Goal: Task Accomplishment & Management: Manage account settings

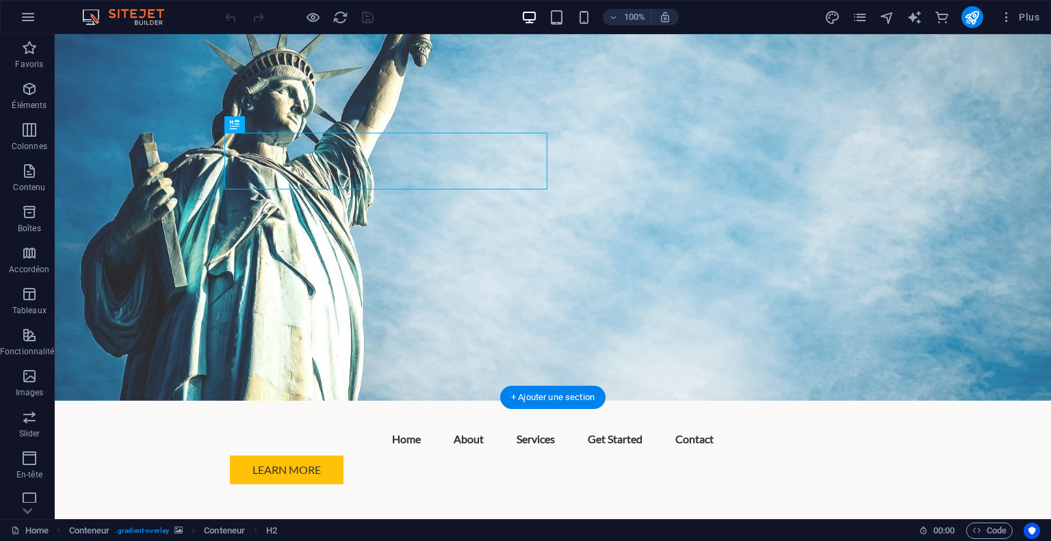
scroll to position [114, 0]
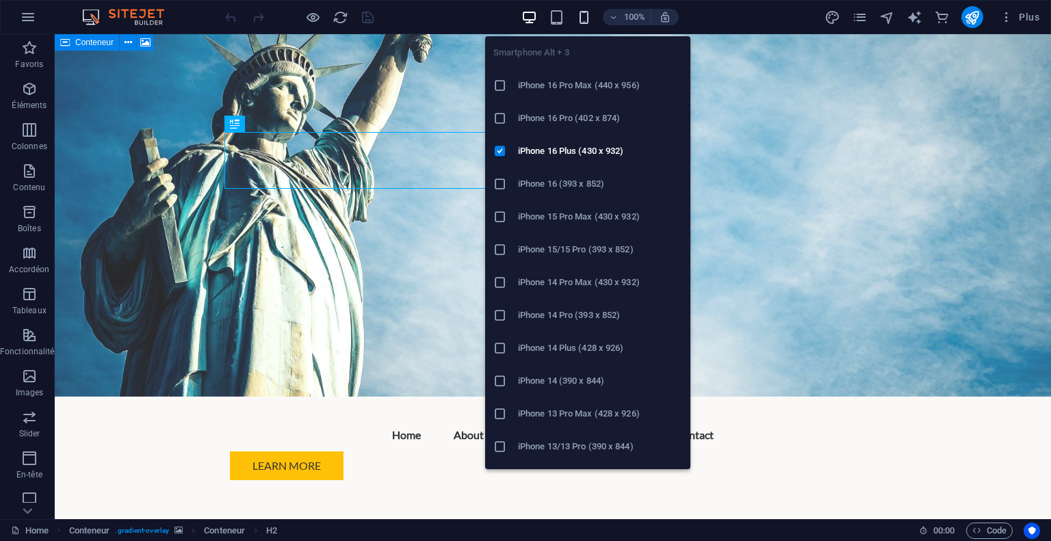
click at [582, 14] on icon "button" at bounding box center [584, 18] width 16 height 16
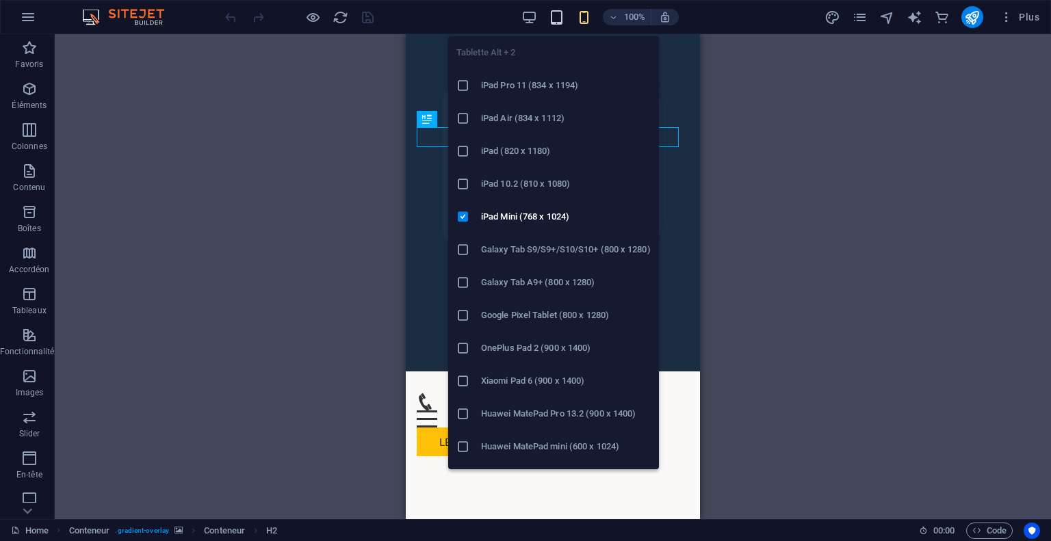
click at [559, 15] on icon "button" at bounding box center [557, 18] width 16 height 16
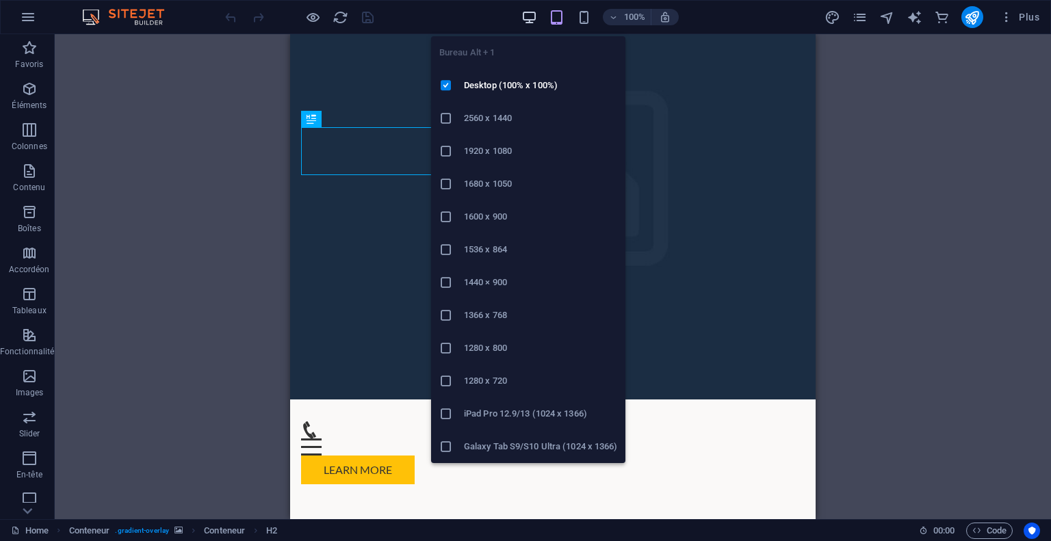
click at [524, 11] on icon "button" at bounding box center [529, 18] width 16 height 16
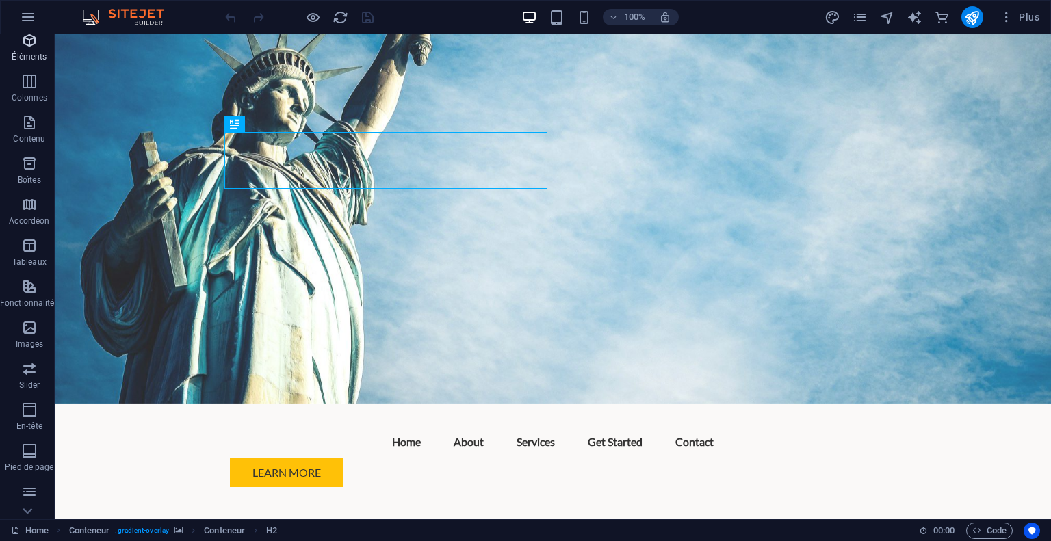
scroll to position [49, 0]
click at [30, 125] on icon "button" at bounding box center [29, 122] width 16 height 16
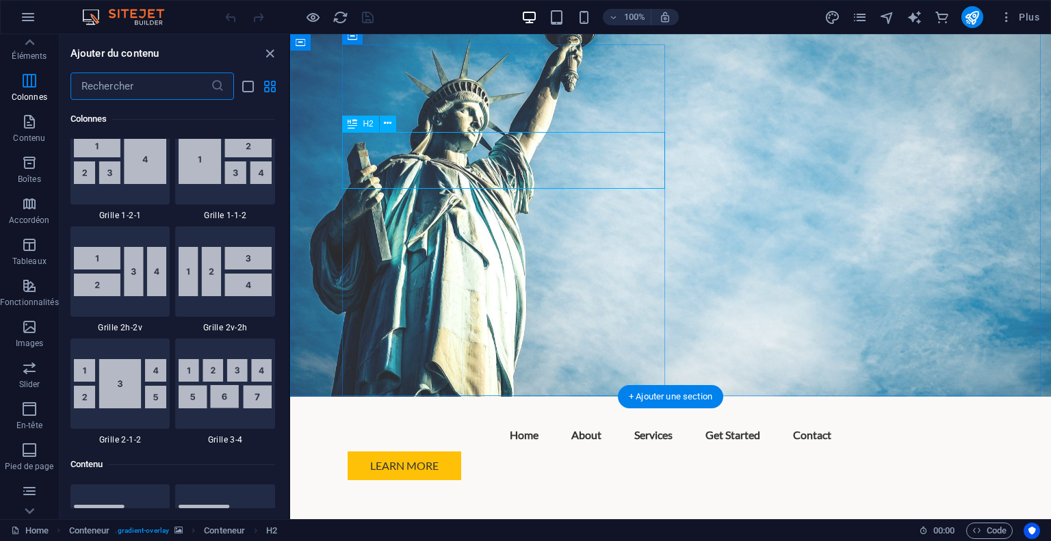
scroll to position [0, 0]
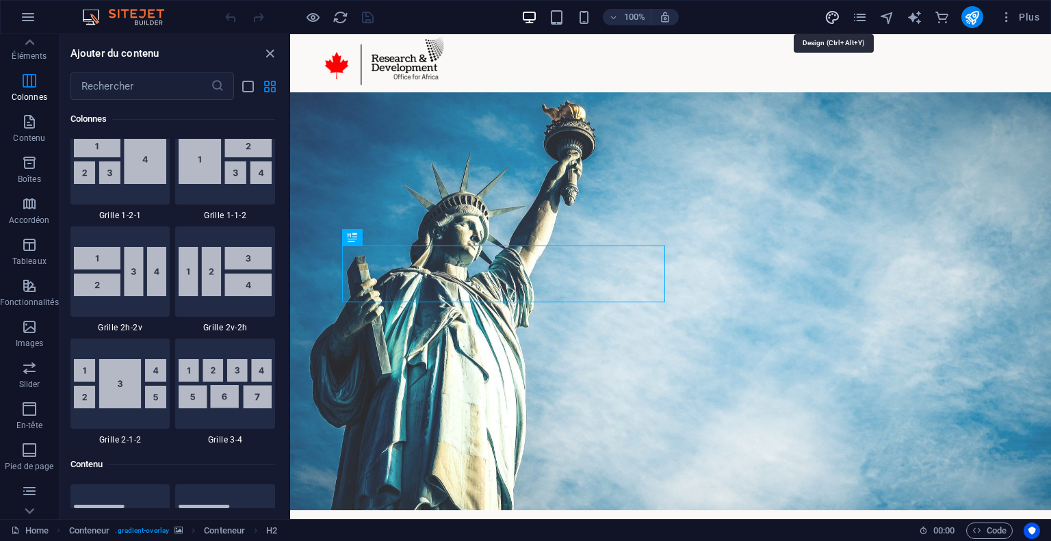
click at [835, 17] on icon "design" at bounding box center [832, 18] width 16 height 16
select select "px"
select select "200"
select select "px"
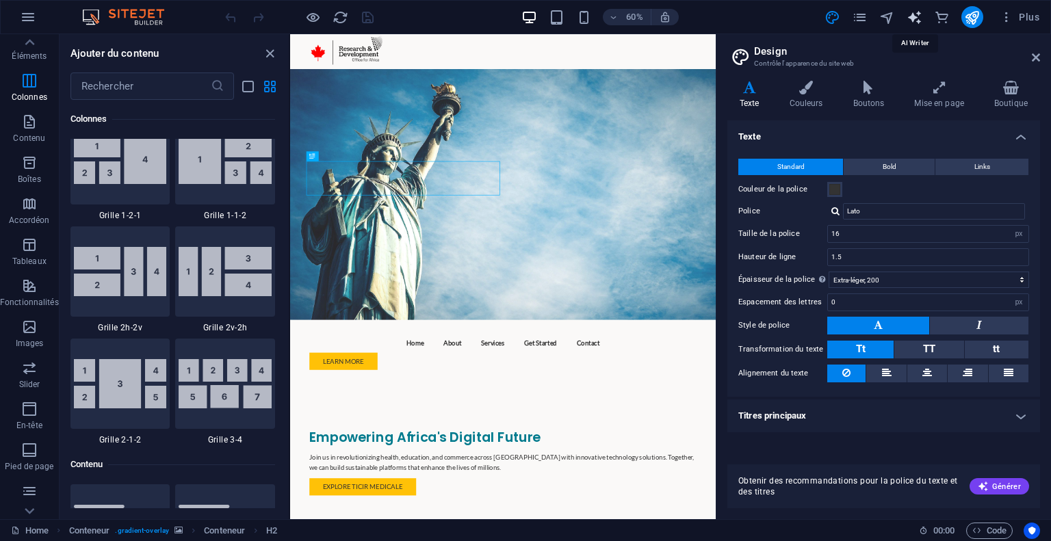
click at [909, 16] on icon "text_generator" at bounding box center [915, 18] width 16 height 16
select select "English"
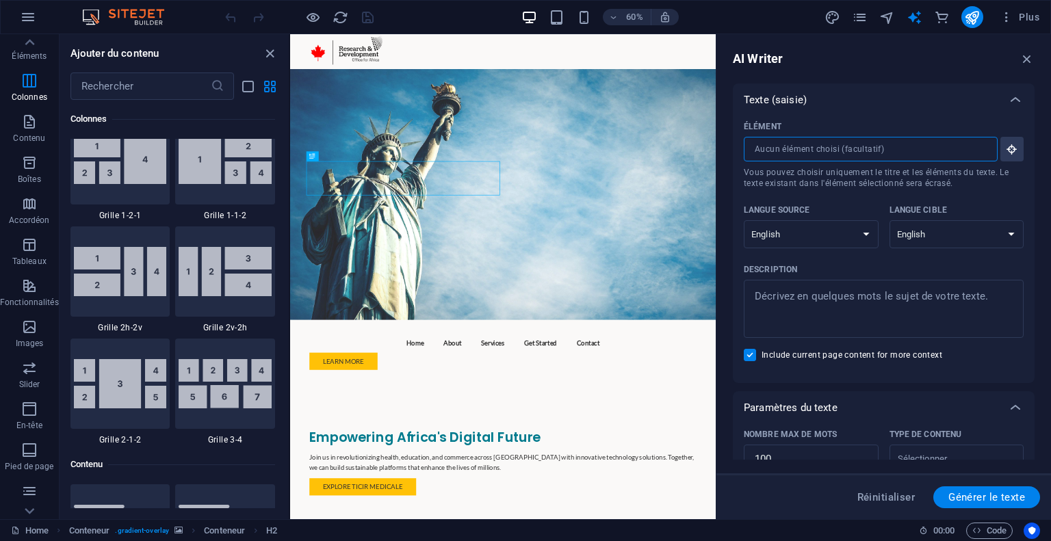
click at [902, 155] on input "Élément ​ Vous pouvez choisir uniquement le titre et les éléments du texte. Le …" at bounding box center [866, 149] width 244 height 25
click at [1024, 18] on span "Plus" at bounding box center [1020, 17] width 40 height 14
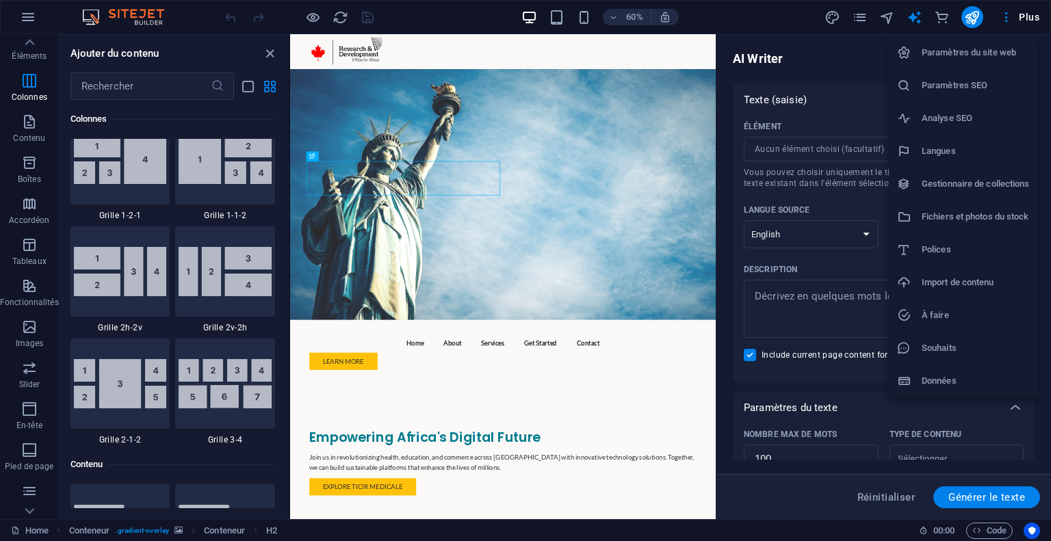
click at [956, 161] on li "Langues" at bounding box center [963, 151] width 149 height 33
select select "7"
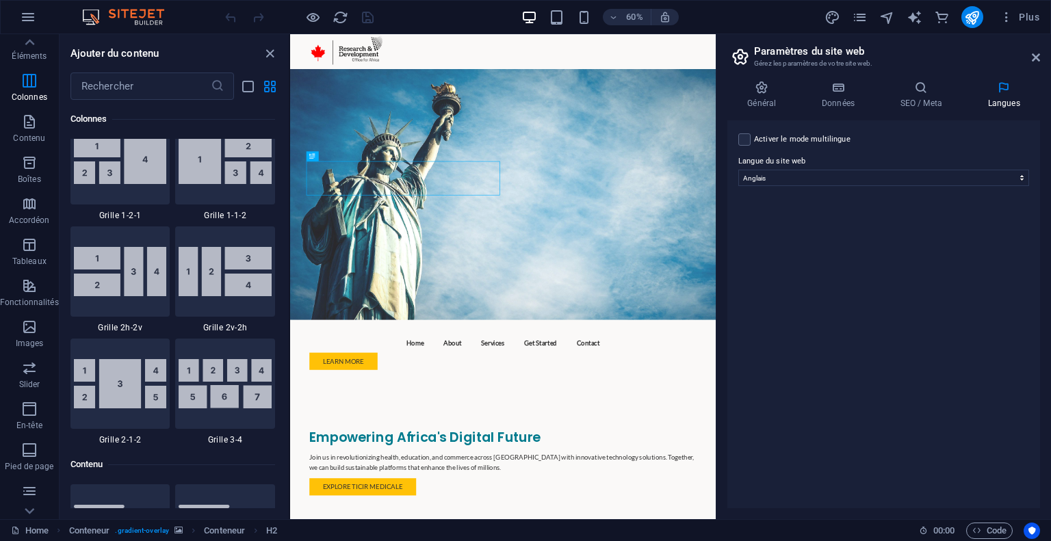
click at [844, 134] on label "Activer le mode multilingue Pour désactiver plusieurs langues, supprimez-les ju…" at bounding box center [802, 139] width 96 height 16
click at [0, 0] on input "Activer le mode multilingue Pour désactiver plusieurs langues, supprimez-les ju…" at bounding box center [0, 0] width 0 height 0
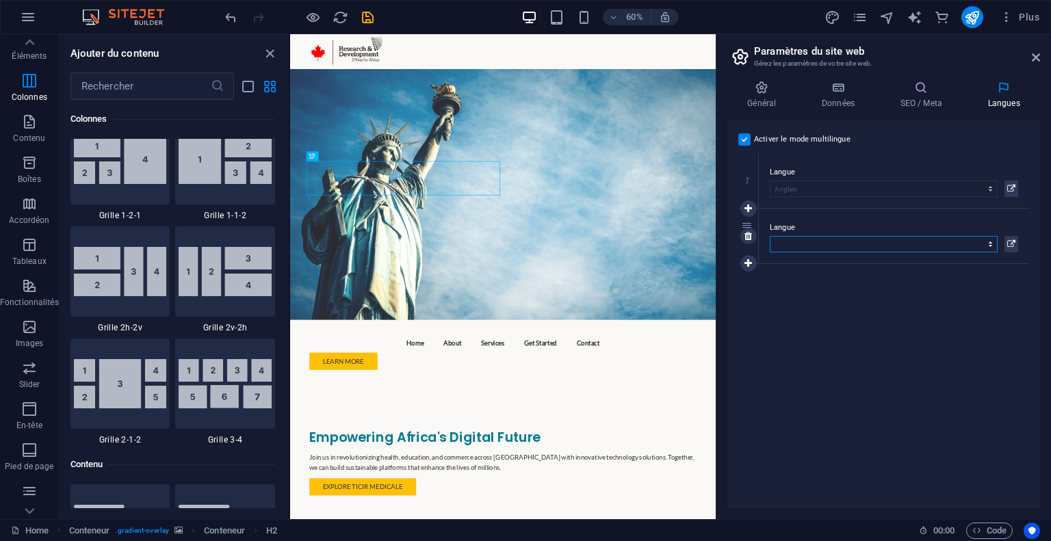
click at [990, 243] on select "Abkhazian Afar Afrikaans Akan Albanais Allemand Amharic Anglais Arabe Aragonese…" at bounding box center [884, 244] width 228 height 16
select select "50"
click at [770, 236] on select "Abkhazian Afar Afrikaans Akan Albanais Allemand Amharic Anglais Arabe Aragonese…" at bounding box center [884, 244] width 228 height 16
drag, startPoint x: 805, startPoint y: 221, endPoint x: 792, endPoint y: 153, distance: 69.1
click at [792, 153] on div "1 Langue Abkhazian Afar Afrikaans Akan Albanais Allemand Amharic Anglais Arabe …" at bounding box center [883, 208] width 291 height 111
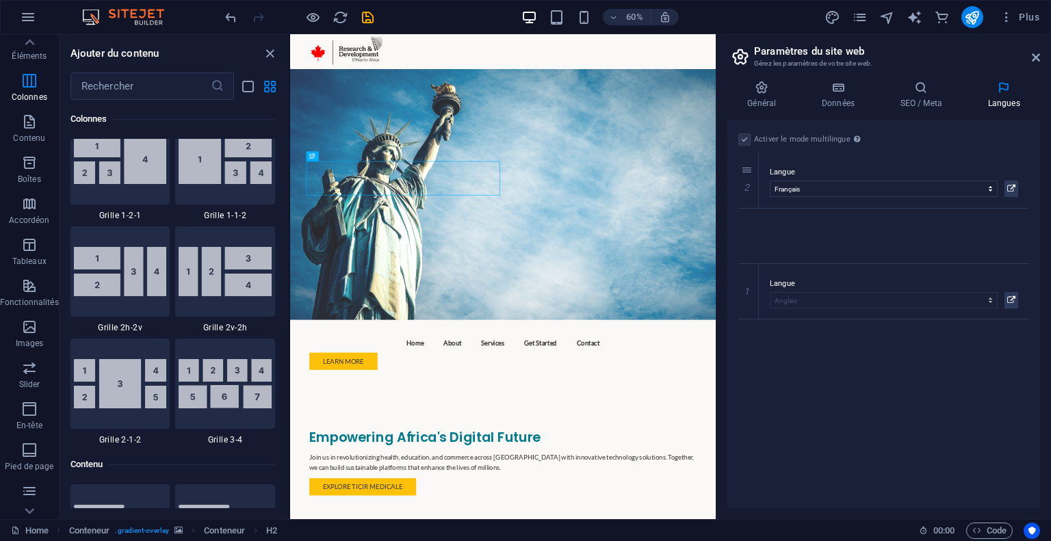
drag, startPoint x: 749, startPoint y: 209, endPoint x: 756, endPoint y: 320, distance: 111.1
select select "7"
click at [361, 18] on icon "save" at bounding box center [368, 18] width 16 height 16
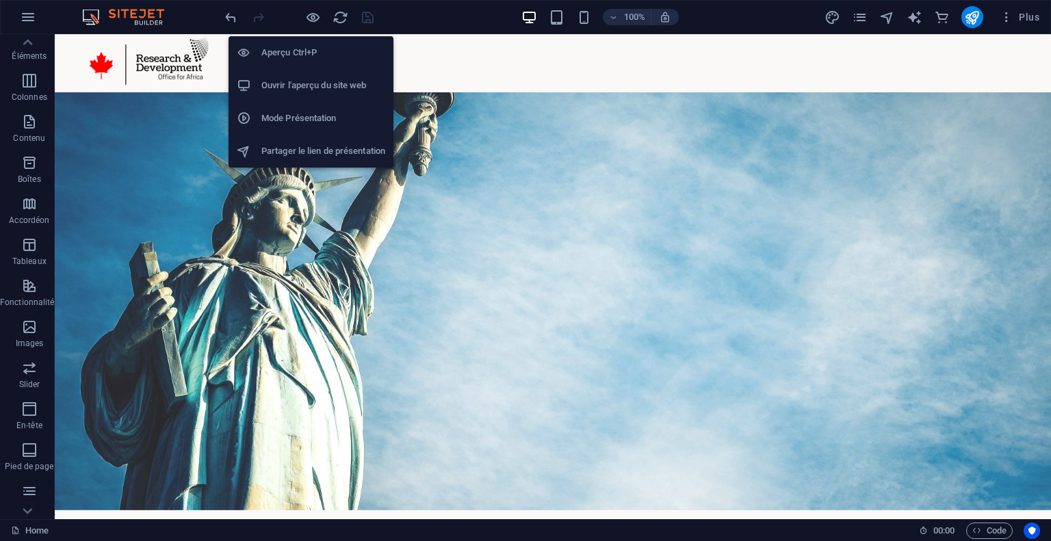
click at [280, 85] on h6 "Ouvrir l'aperçu du site web" at bounding box center [323, 85] width 124 height 16
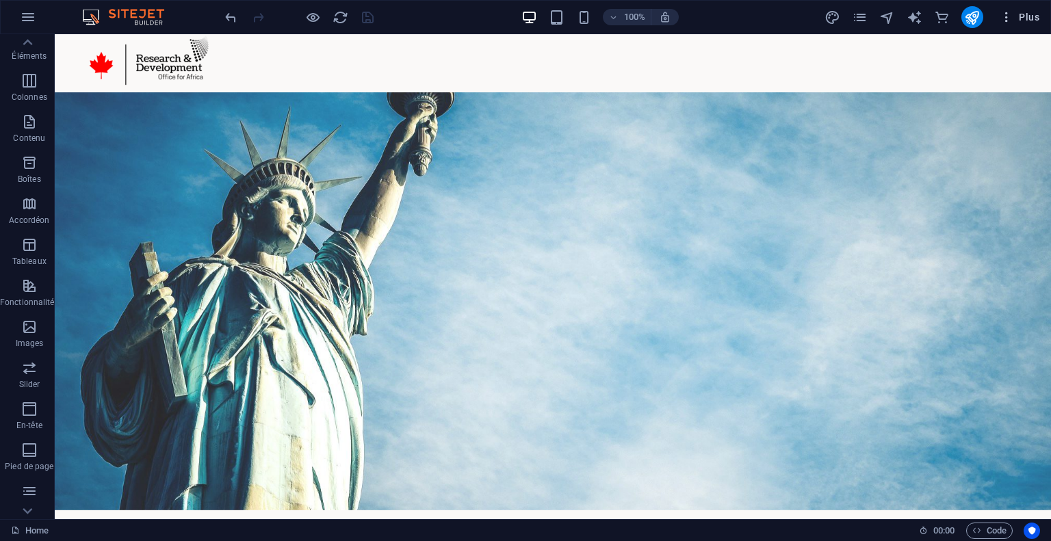
click at [1009, 8] on button "Plus" at bounding box center [1019, 17] width 51 height 22
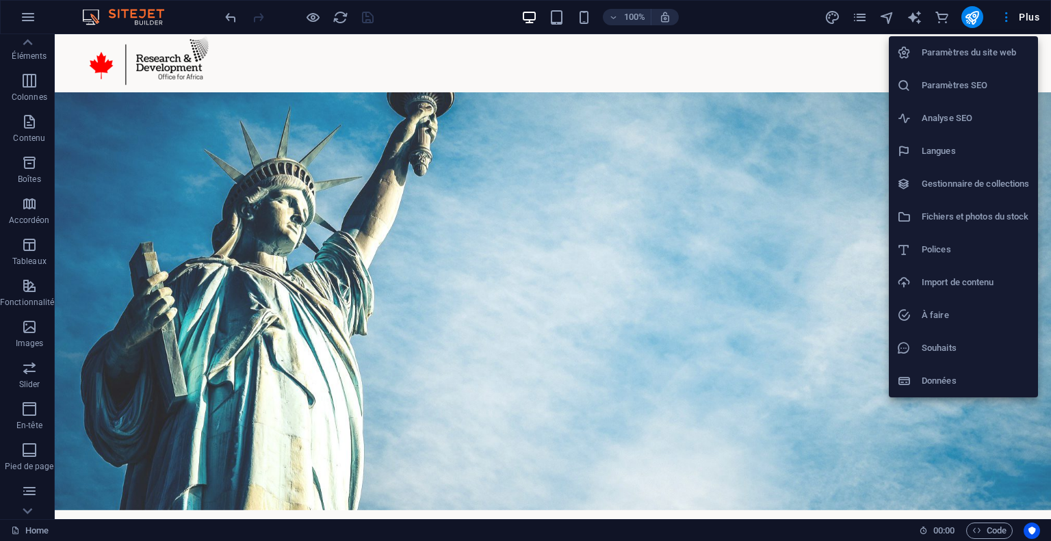
click at [946, 147] on h6 "Langues" at bounding box center [976, 151] width 108 height 16
select select "50"
select select "7"
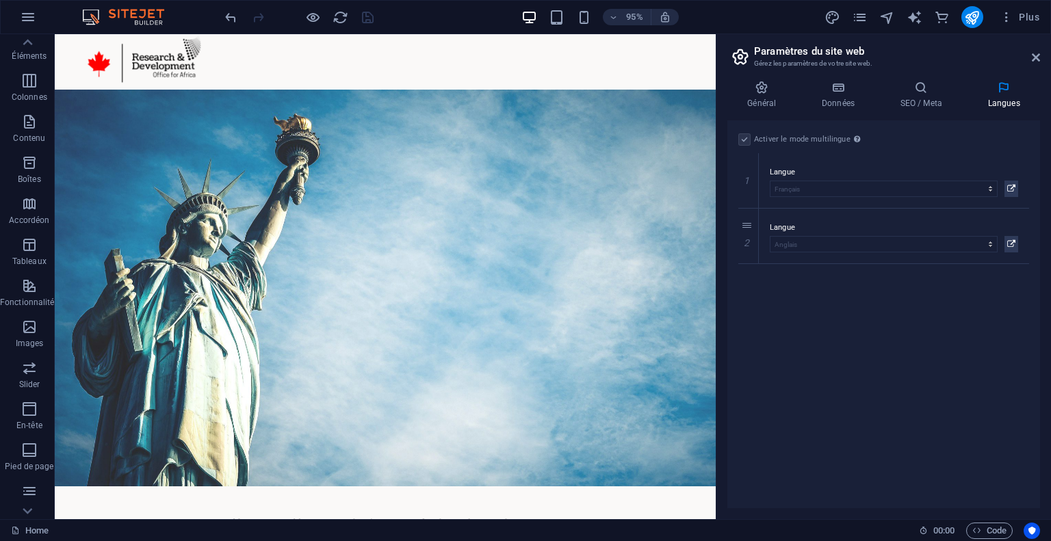
click at [742, 138] on label at bounding box center [744, 139] width 12 height 12
click at [750, 140] on div "Activer le mode multilingue Pour désactiver plusieurs langues, supprimez-les ju…" at bounding box center [883, 139] width 291 height 16
click at [746, 140] on label at bounding box center [744, 139] width 12 height 12
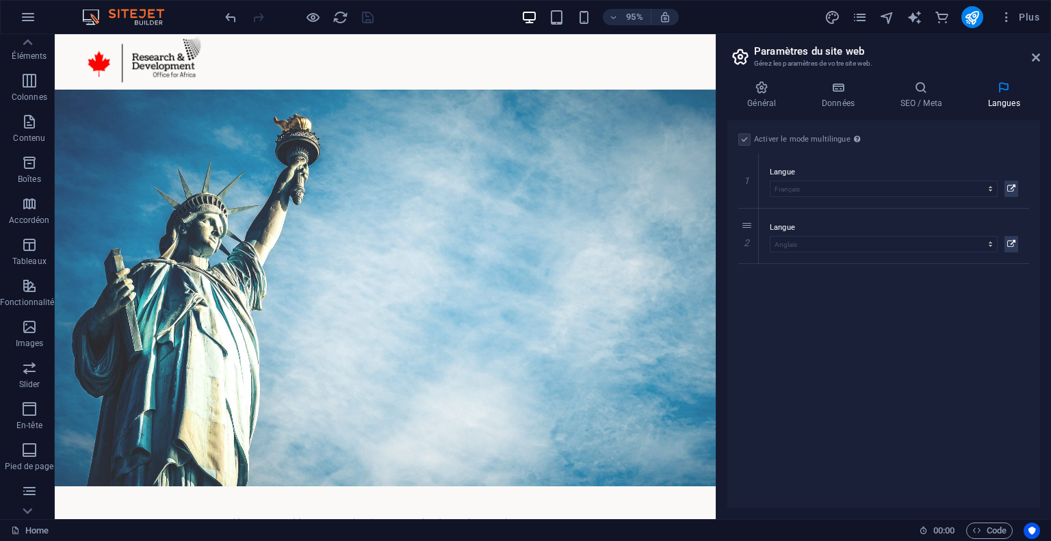
click at [746, 140] on label at bounding box center [744, 139] width 12 height 12
click at [754, 139] on label "Activer le mode multilingue Pour désactiver plusieurs langues, supprimez-les ju…" at bounding box center [809, 139] width 110 height 16
click at [772, 88] on icon at bounding box center [761, 88] width 69 height 14
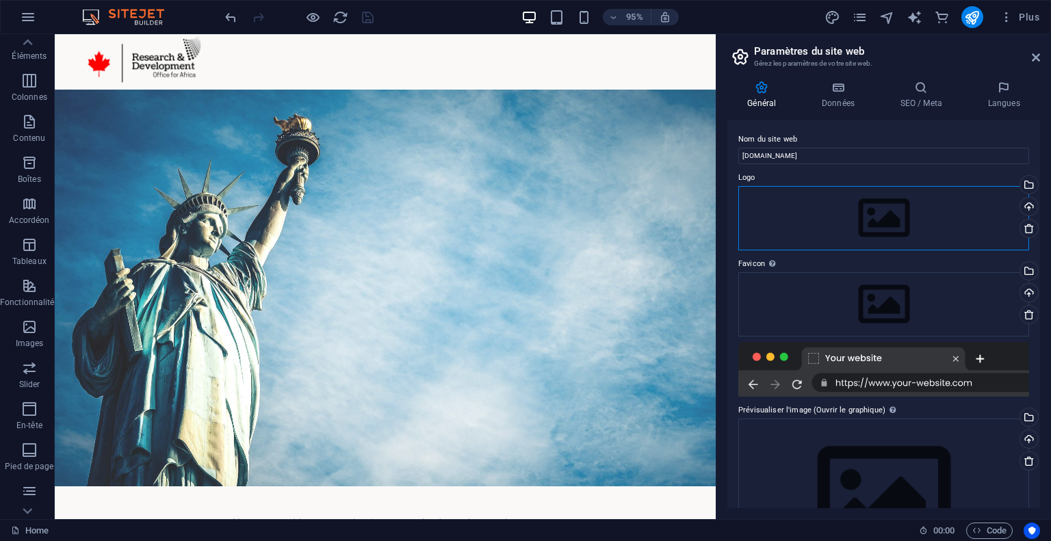
click at [871, 204] on div "Glissez les fichiers ici, cliquez pour choisir les fichiers ou sélectionnez les…" at bounding box center [883, 218] width 291 height 64
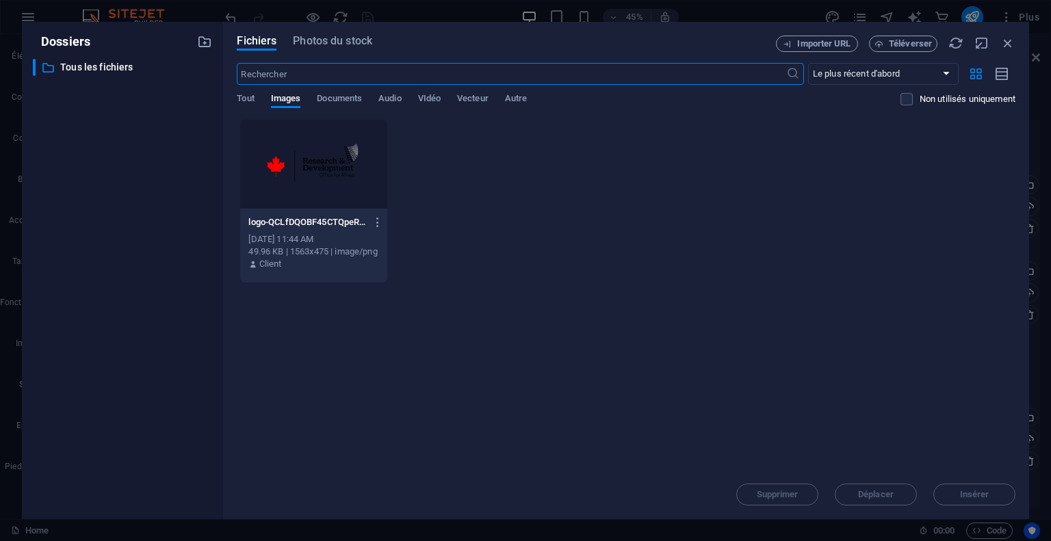
click at [278, 164] on div at bounding box center [313, 164] width 146 height 89
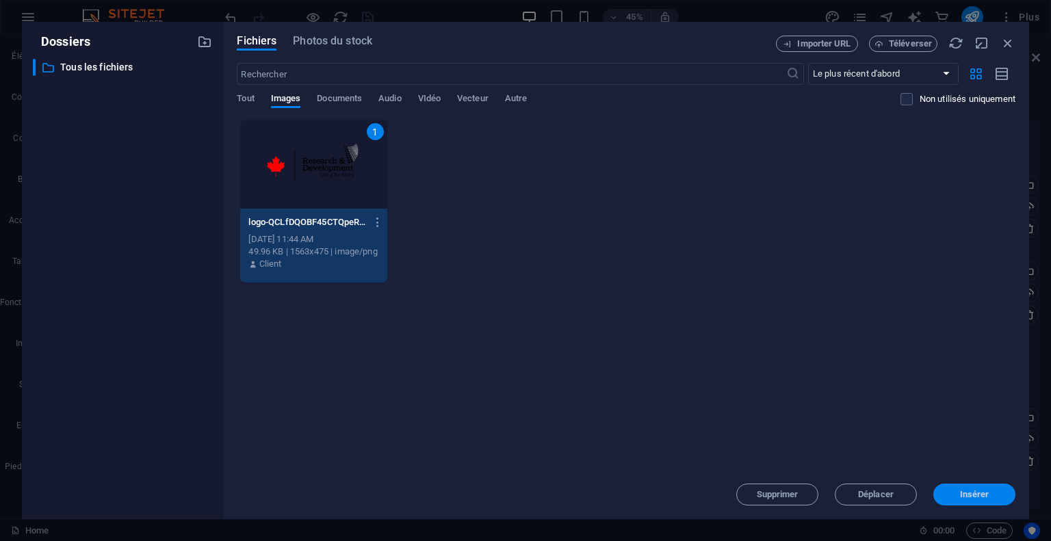
click at [991, 498] on span "Insérer" at bounding box center [974, 495] width 71 height 8
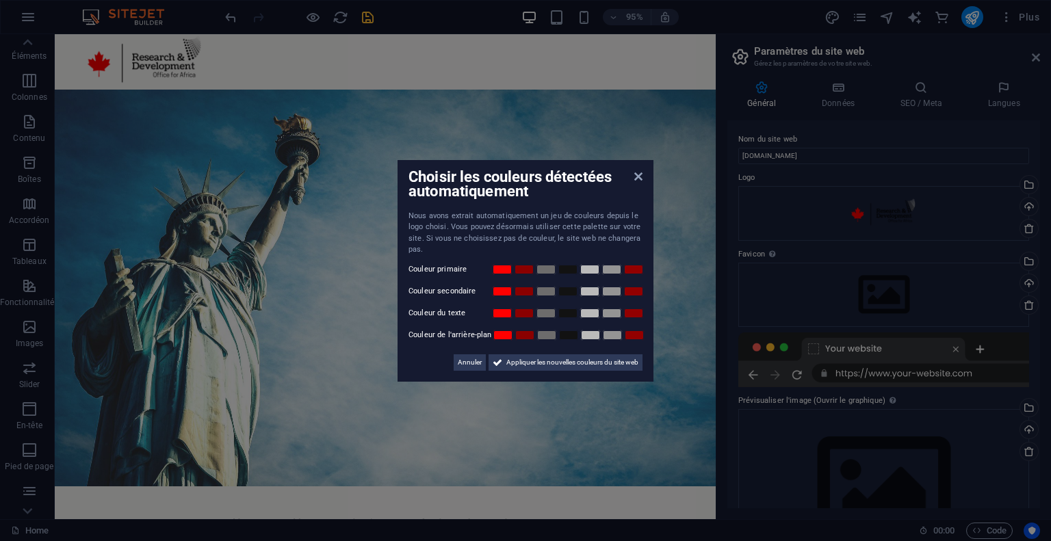
click at [474, 270] on label "Couleur primaire" at bounding box center [449, 269] width 82 height 16
click at [436, 272] on label "Couleur primaire" at bounding box center [449, 269] width 82 height 16
click at [552, 364] on span "Appliquer les nouvelles couleurs du site web" at bounding box center [572, 362] width 132 height 16
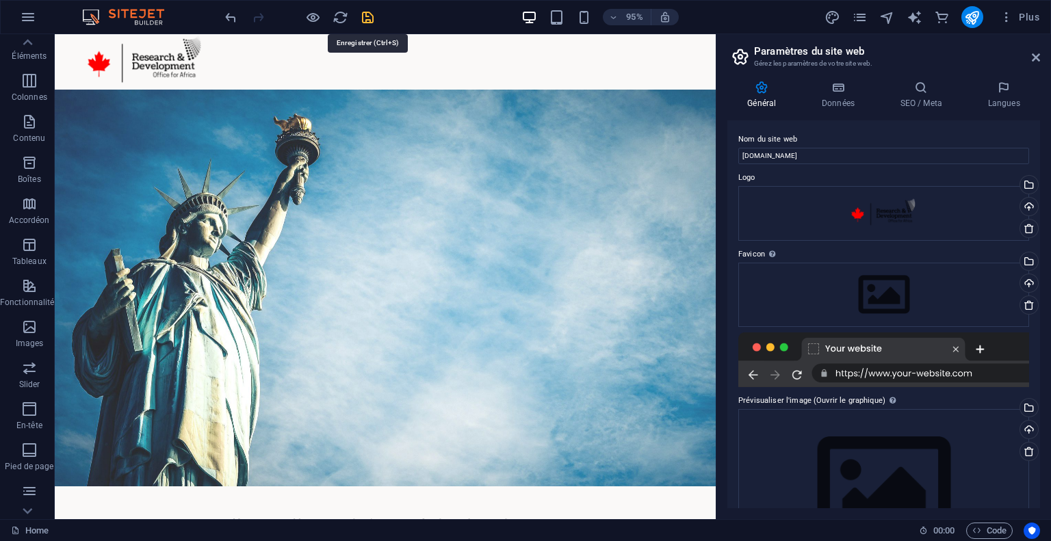
click at [365, 14] on icon "save" at bounding box center [368, 18] width 16 height 16
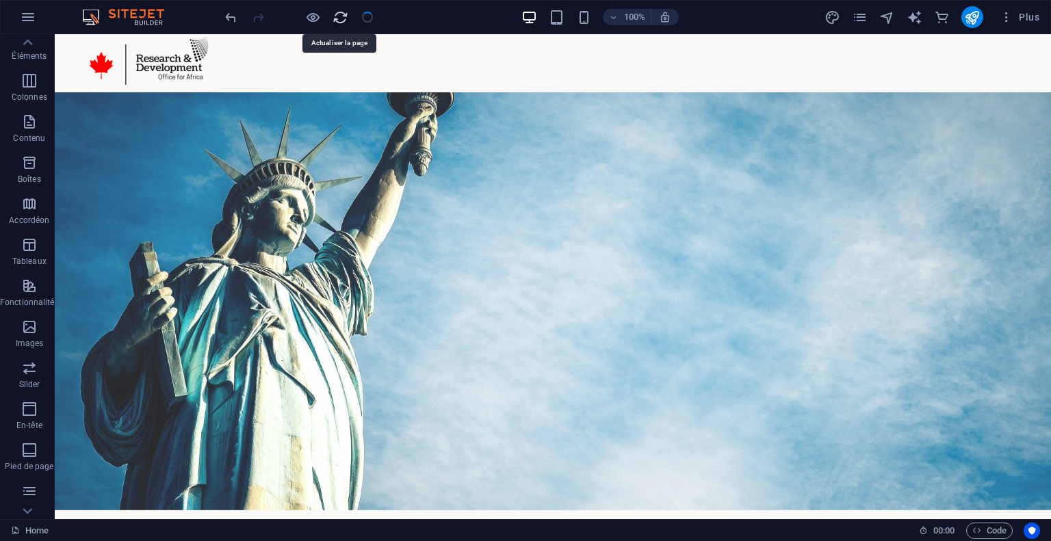
click at [338, 14] on icon "reload" at bounding box center [341, 18] width 16 height 16
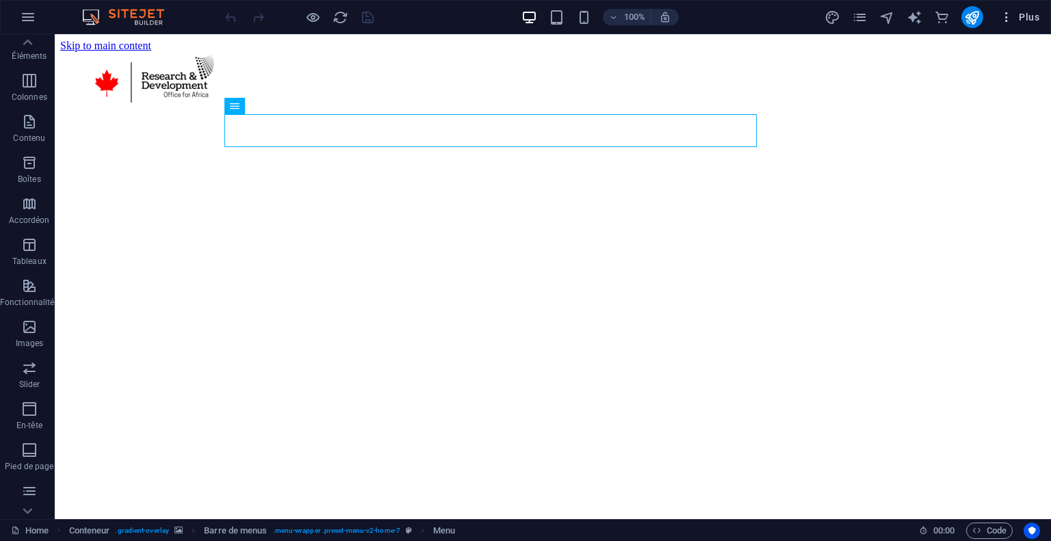
click at [1019, 17] on span "Plus" at bounding box center [1020, 17] width 40 height 14
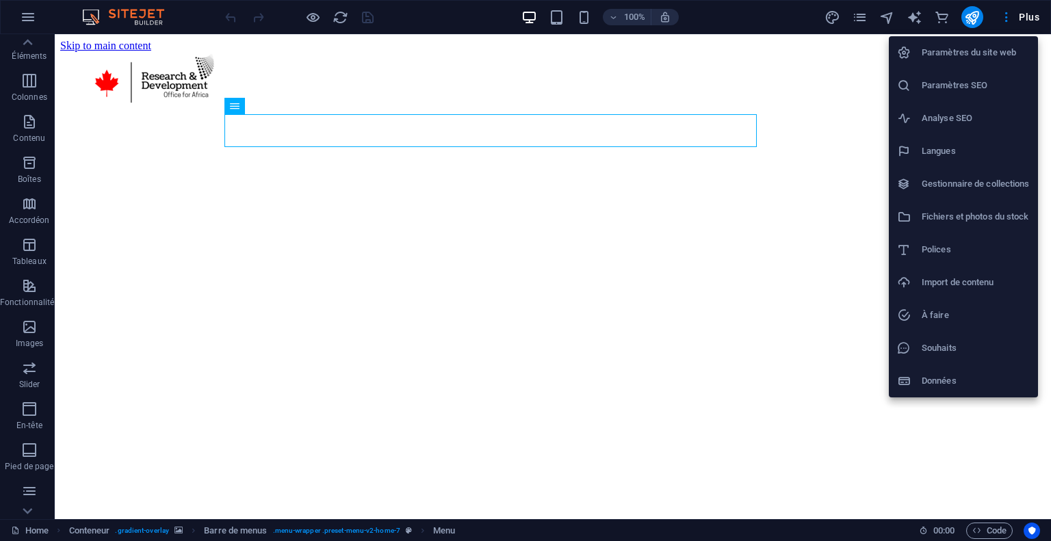
click at [974, 166] on li "Langues" at bounding box center [963, 151] width 149 height 33
select select "50"
select select "7"
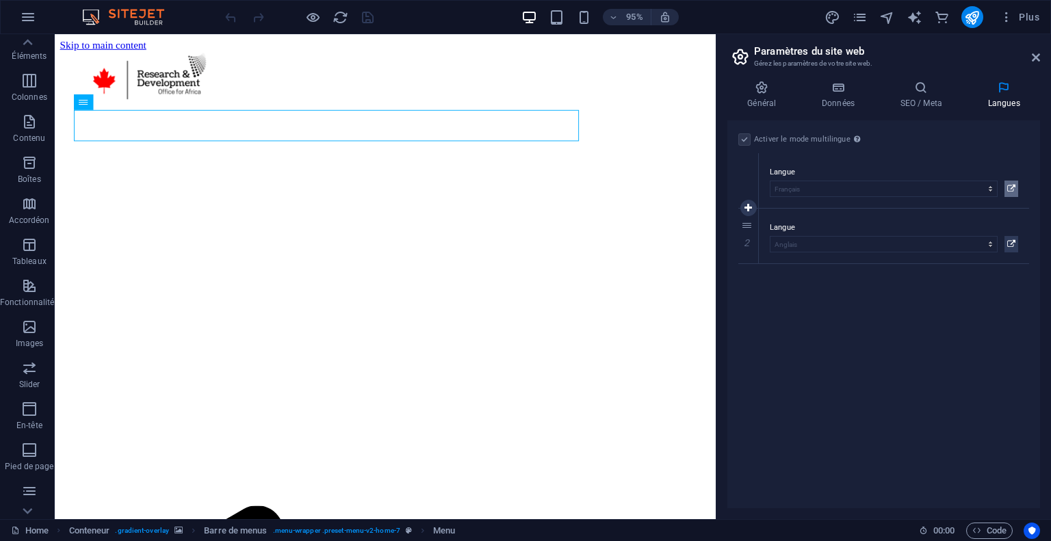
drag, startPoint x: 1003, startPoint y: 186, endPoint x: 1012, endPoint y: 188, distance: 9.1
click at [1012, 188] on div "Langue Abkhazian Afar Afrikaans Akan Albanais Allemand Amharic Anglais Arabe Ar…" at bounding box center [894, 180] width 248 height 33
click at [1012, 188] on icon at bounding box center [1011, 189] width 8 height 16
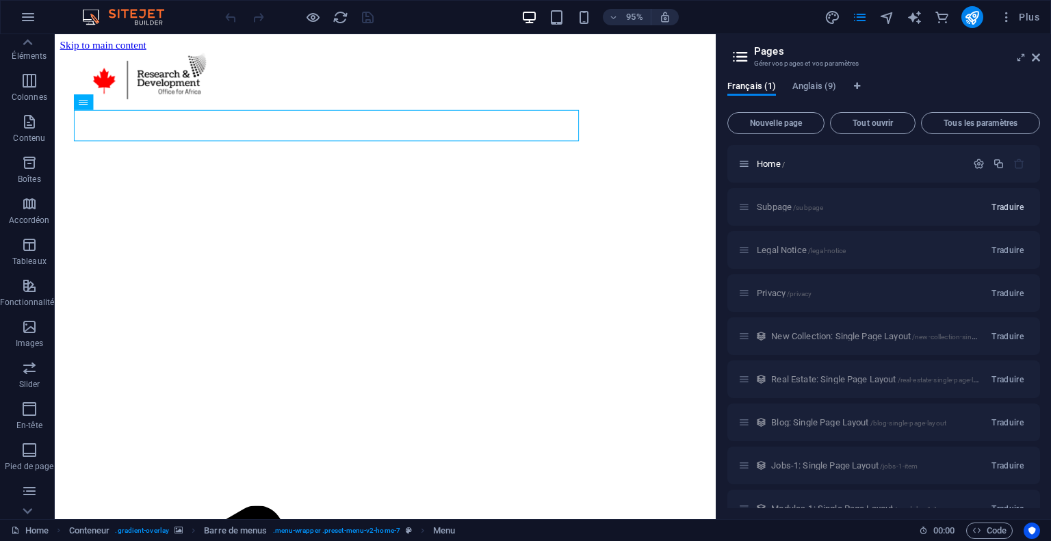
click at [998, 213] on button "Traduire" at bounding box center [1007, 207] width 43 height 22
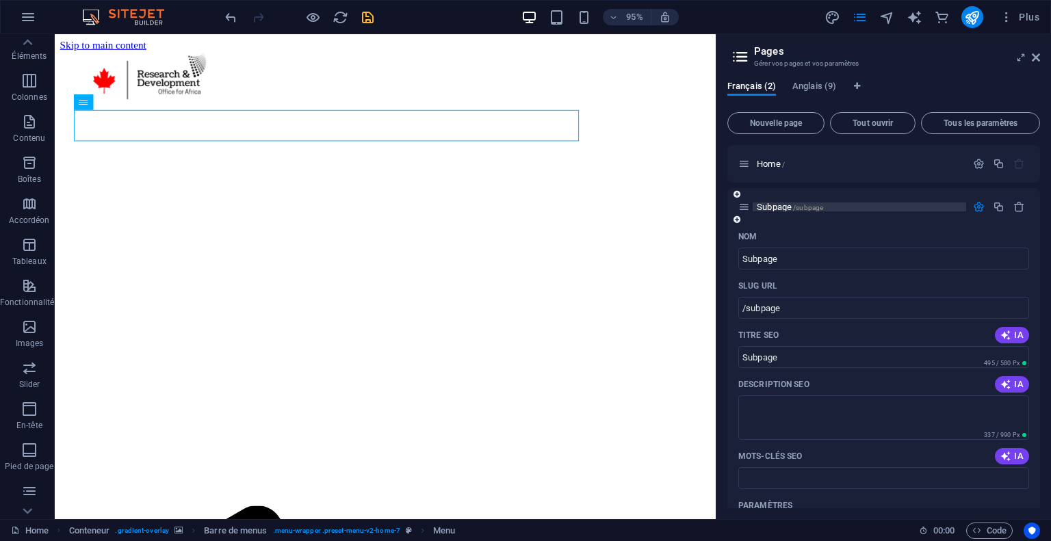
click at [783, 210] on span "Subpage /subpage" at bounding box center [790, 207] width 66 height 10
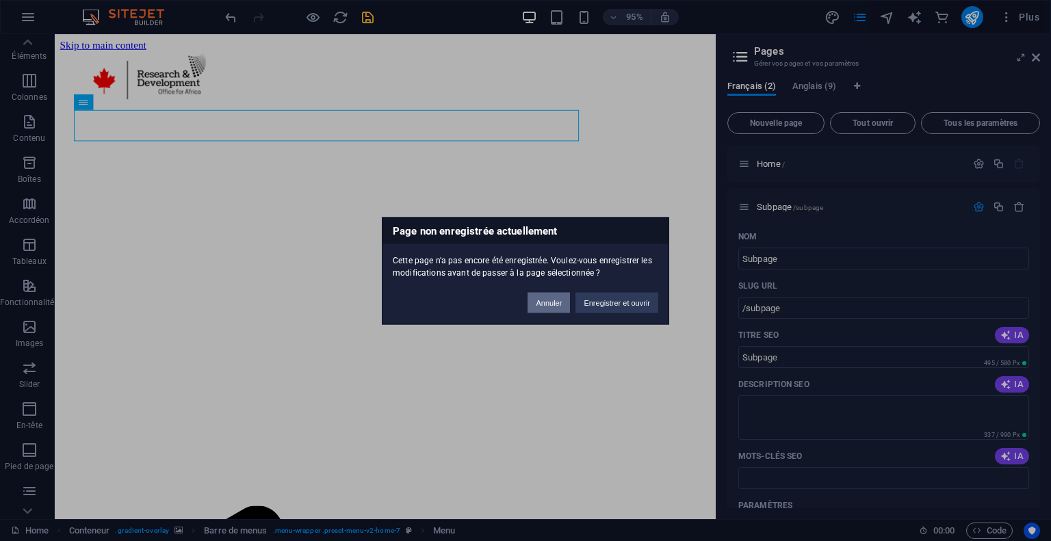
click at [552, 307] on button "Annuler" at bounding box center [549, 302] width 42 height 21
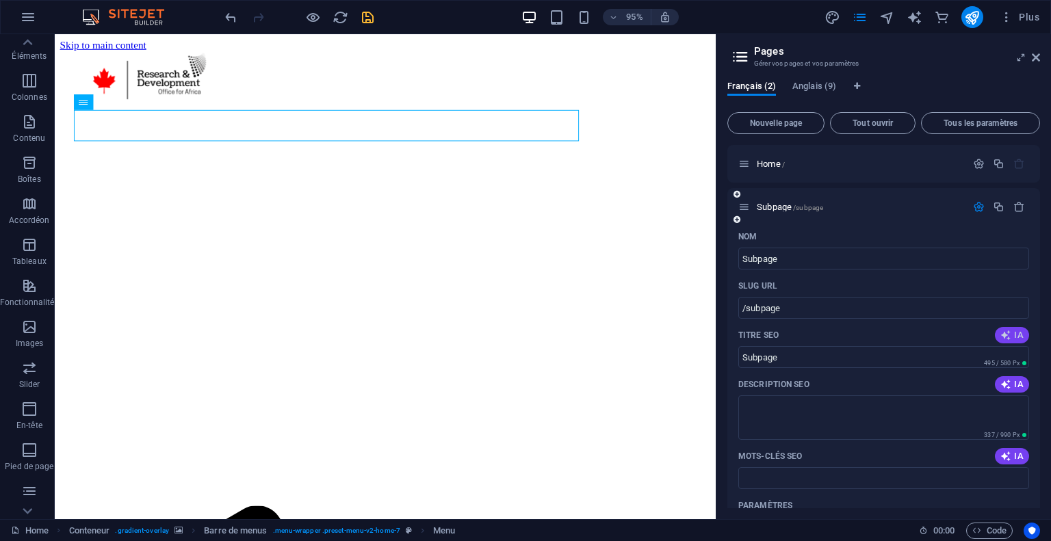
click at [1007, 328] on button "IA" at bounding box center [1012, 335] width 34 height 16
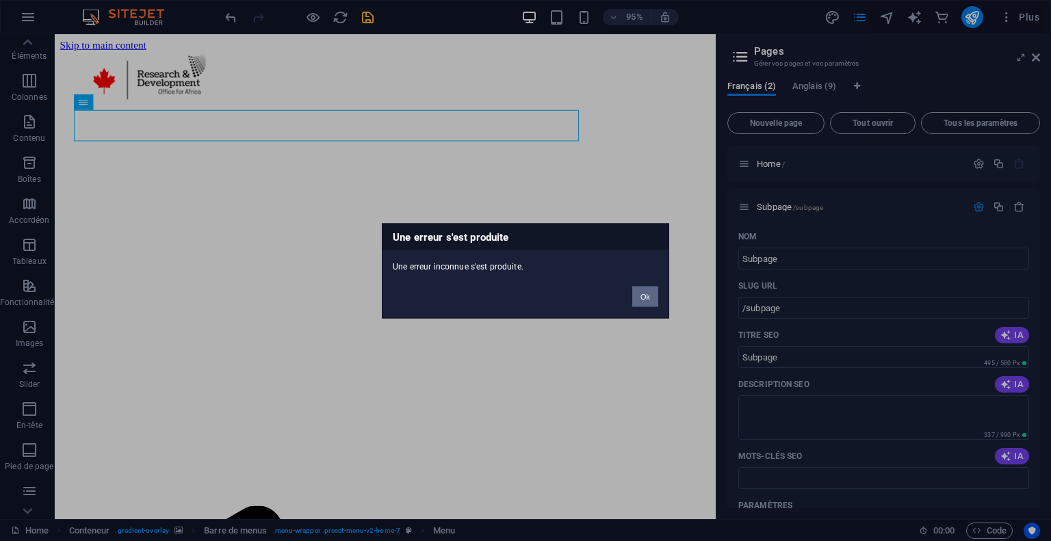
click at [645, 296] on button "Ok" at bounding box center [645, 296] width 26 height 21
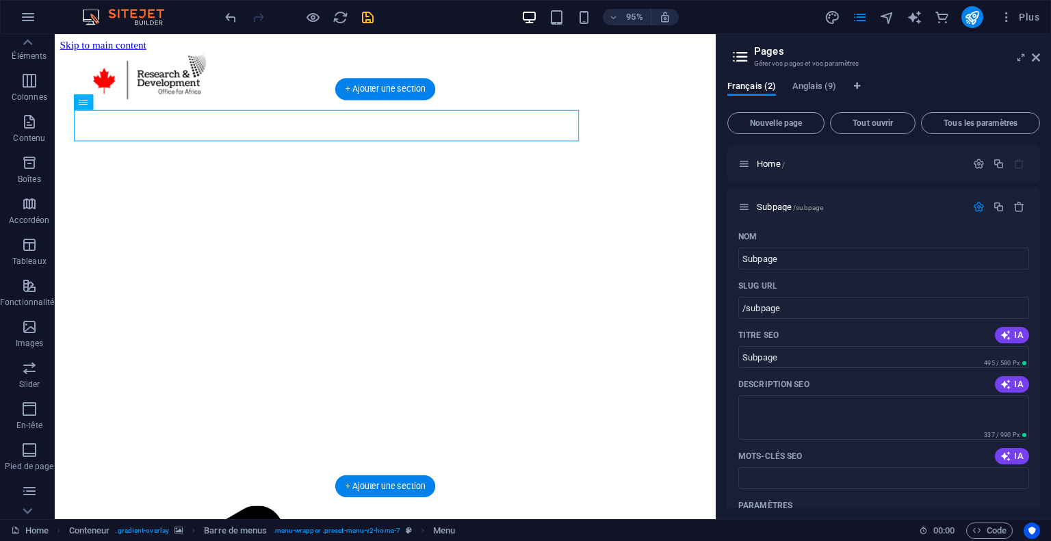
click at [675, 113] on figure at bounding box center [402, 113] width 685 height 0
select select "header"
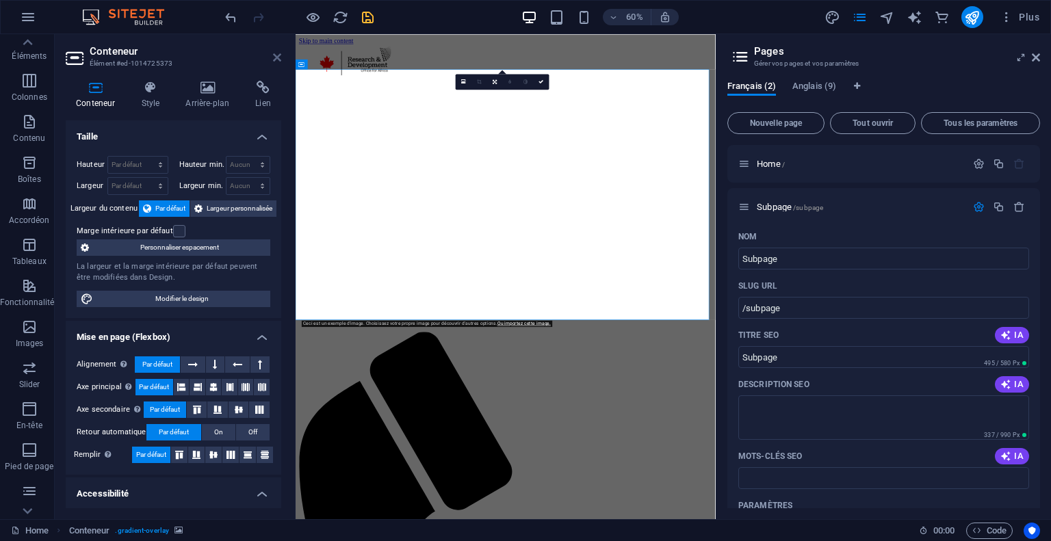
click at [280, 57] on icon at bounding box center [277, 57] width 8 height 11
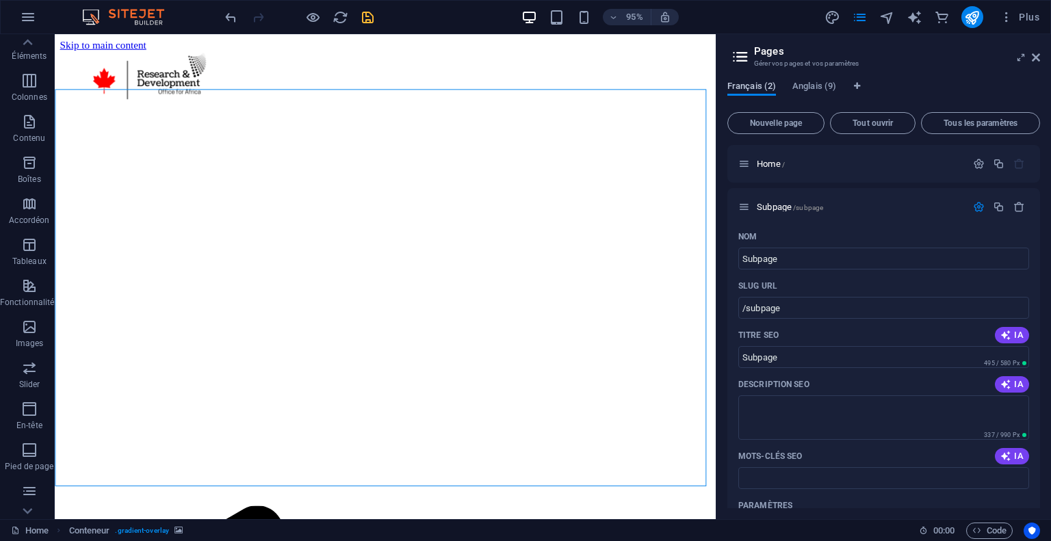
click at [751, 90] on span "Français (2)" at bounding box center [751, 87] width 49 height 19
click at [877, 117] on button "Tout ouvrir" at bounding box center [873, 123] width 86 height 22
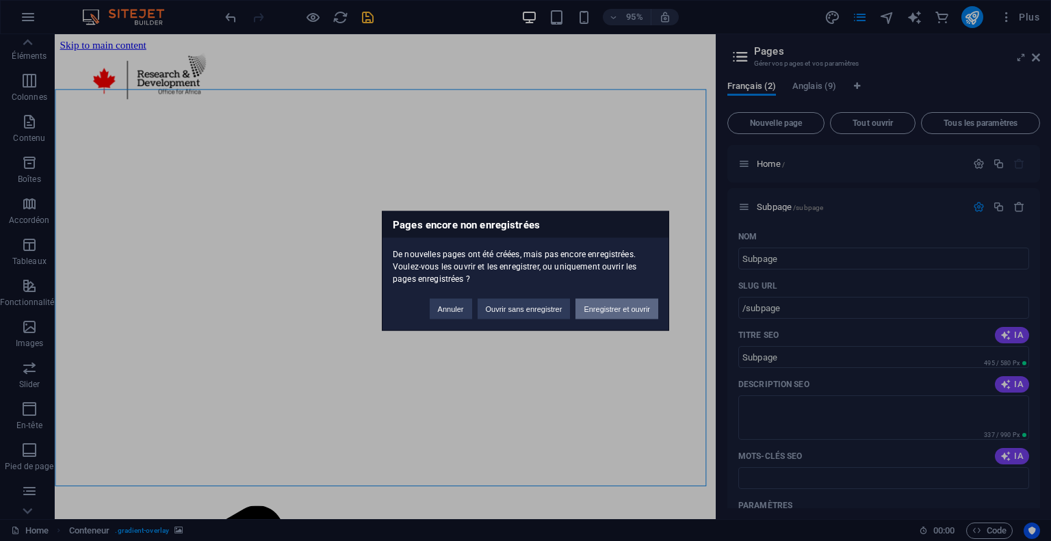
click at [621, 304] on button "Enregistrer et ouvrir" at bounding box center [616, 308] width 83 height 21
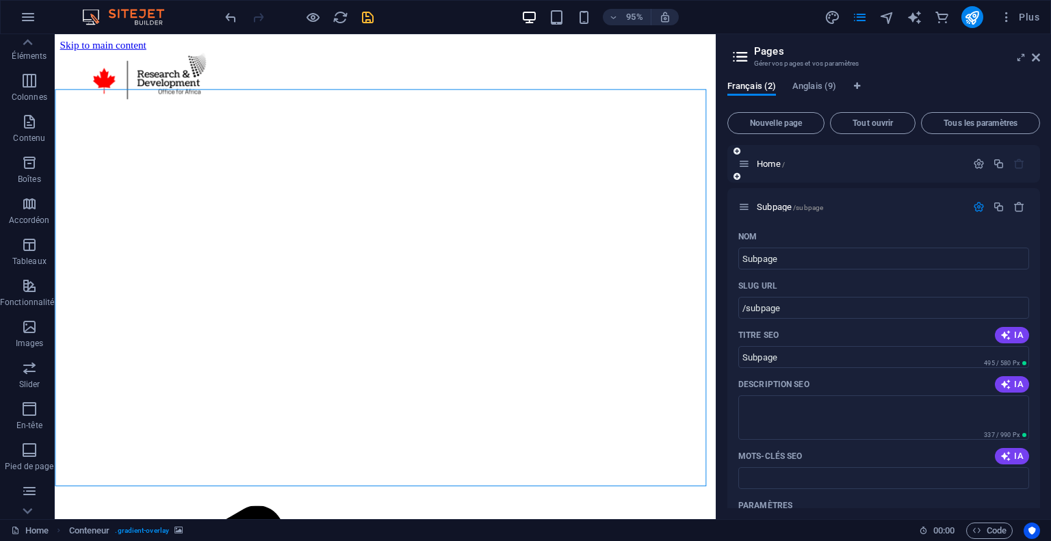
click at [736, 167] on div "Home /" at bounding box center [883, 164] width 313 height 38
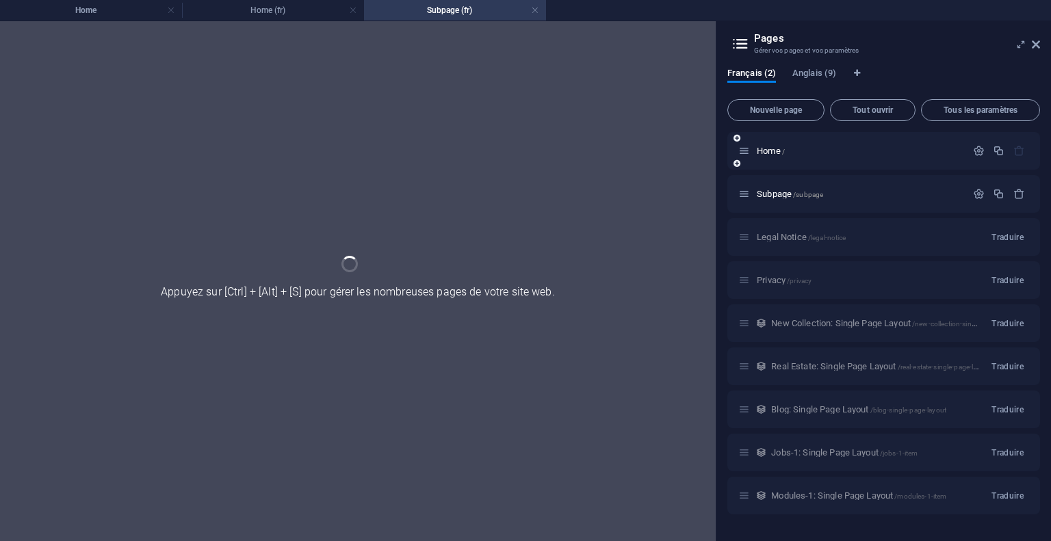
click at [743, 165] on div "Home /" at bounding box center [883, 151] width 313 height 38
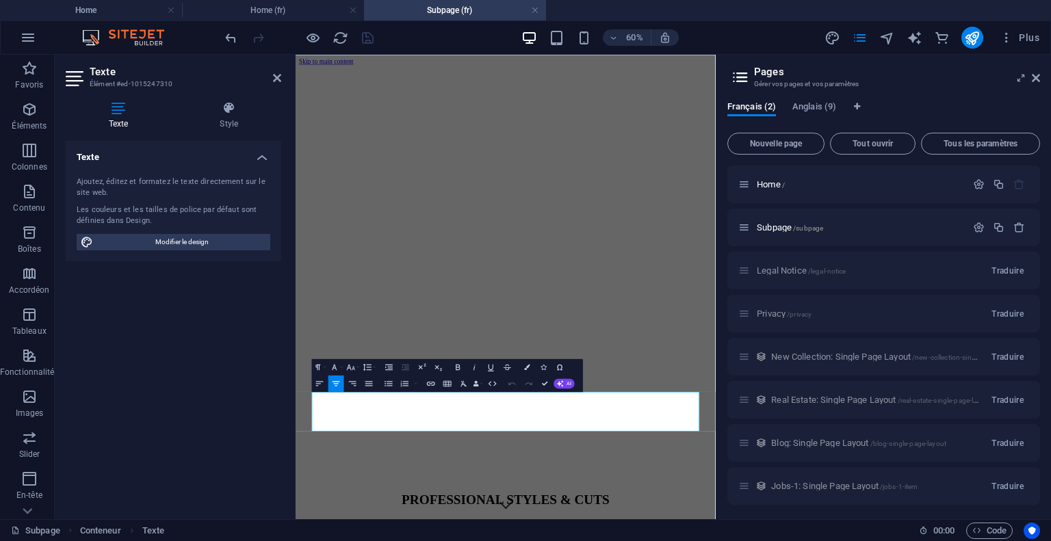
click at [285, 70] on aside "Texte Élément #ed-1015247310 Texte Style Texte Ajoutez, éditez et formatez le t…" at bounding box center [175, 287] width 241 height 465
click at [273, 83] on icon at bounding box center [277, 78] width 8 height 11
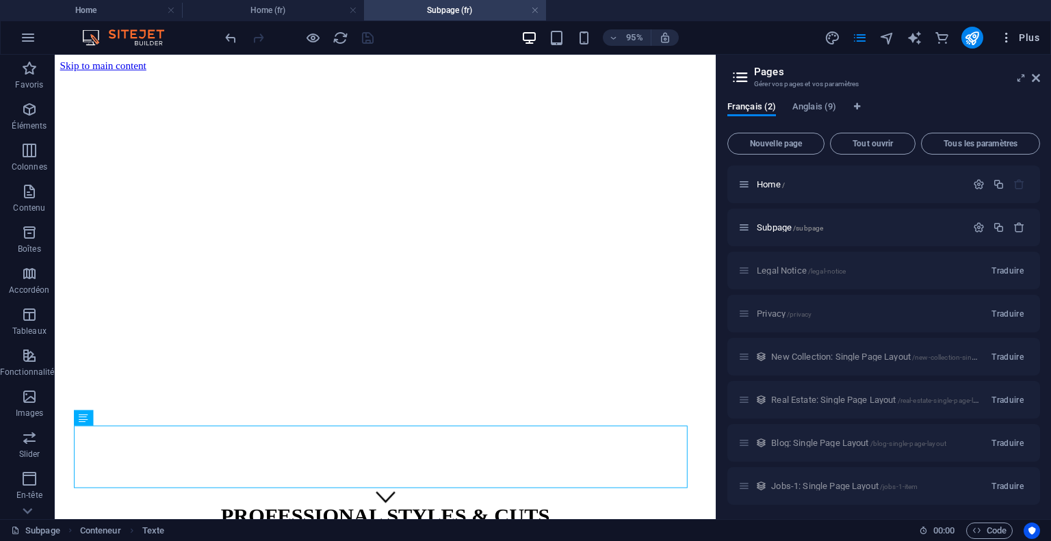
click at [1004, 33] on icon "button" at bounding box center [1007, 38] width 14 height 14
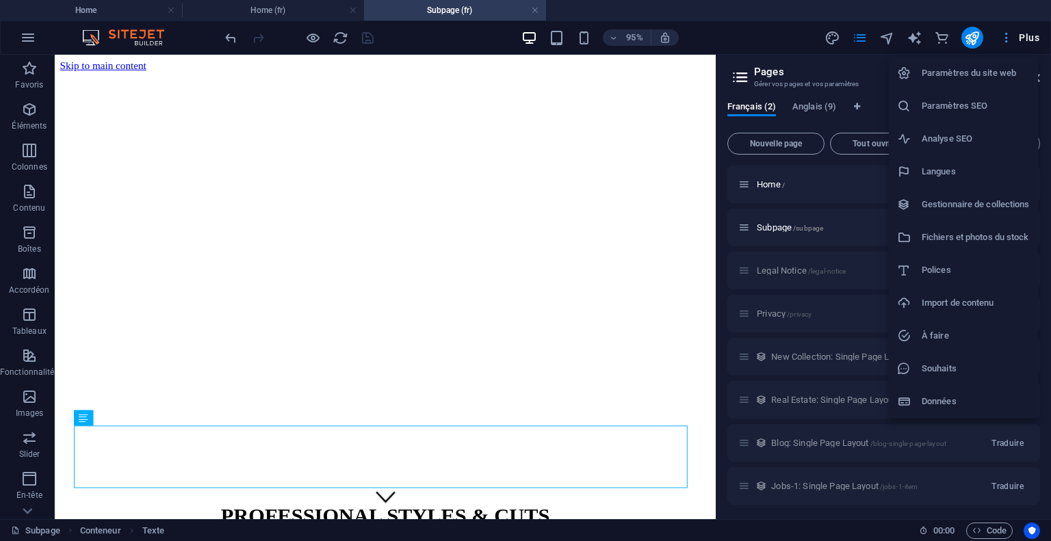
click at [1004, 33] on div at bounding box center [525, 270] width 1051 height 541
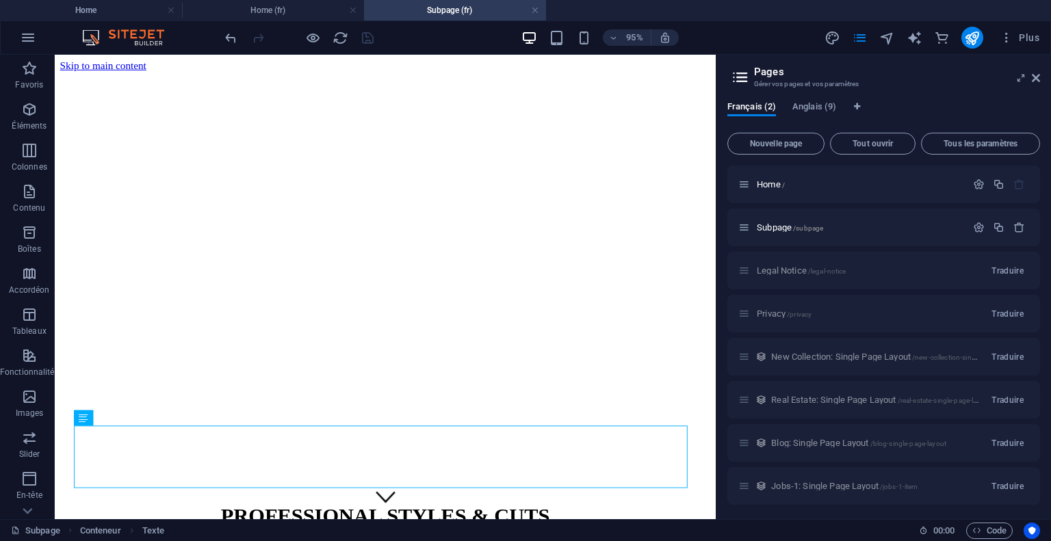
click at [816, 103] on span "Anglais (9)" at bounding box center [814, 108] width 44 height 19
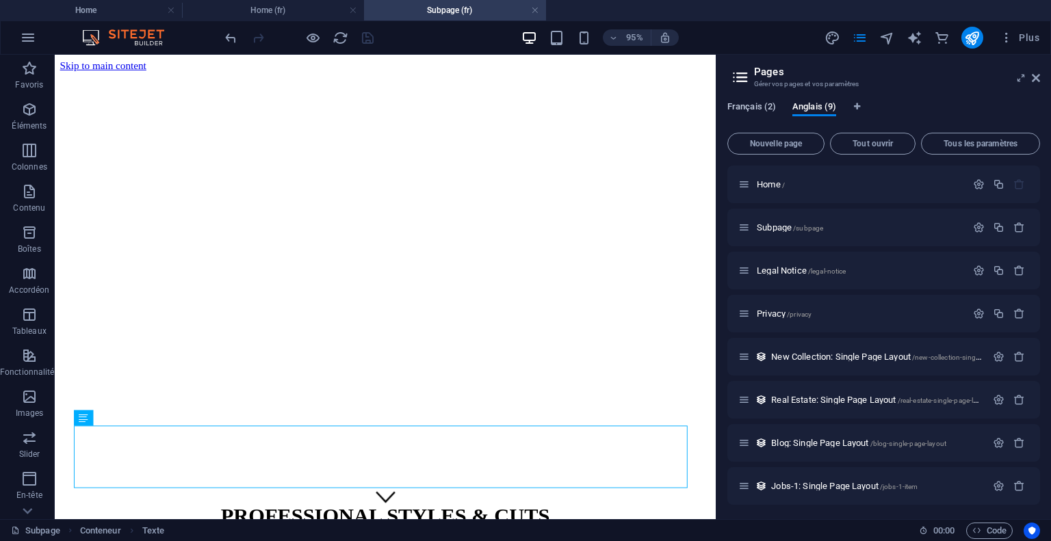
click at [736, 112] on span "Français (2)" at bounding box center [751, 108] width 49 height 19
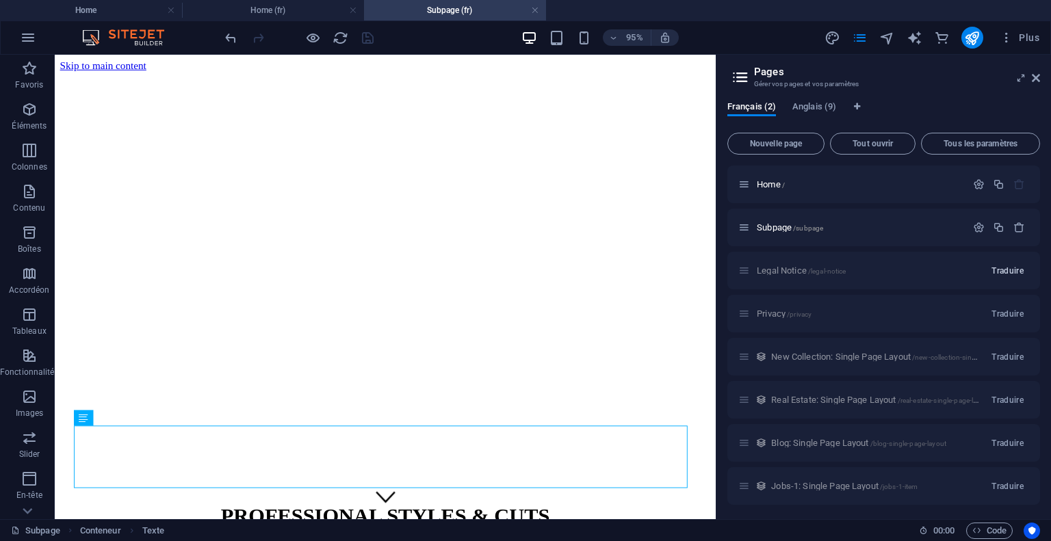
click at [996, 273] on span "Traduire" at bounding box center [1007, 270] width 32 height 11
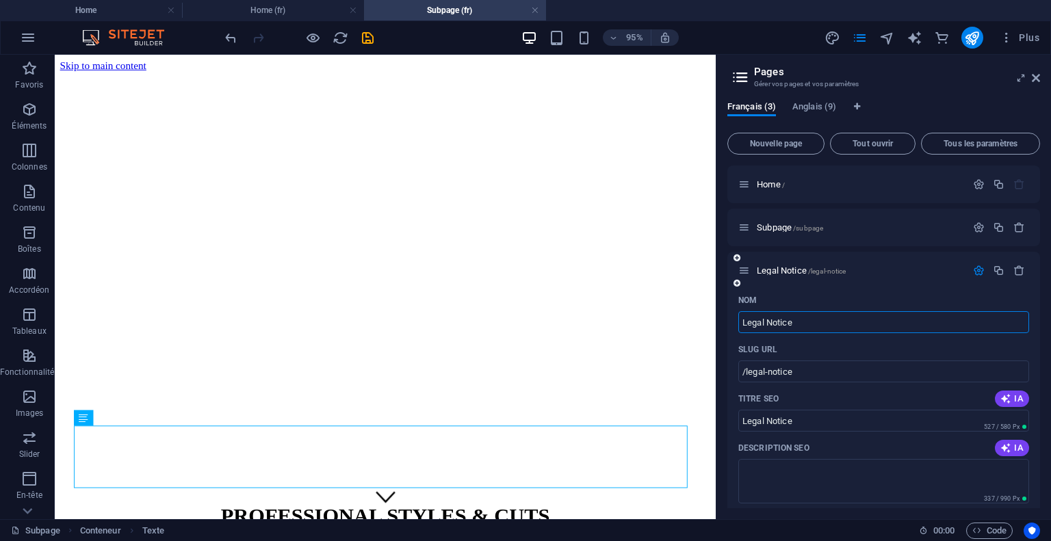
scroll to position [66, 0]
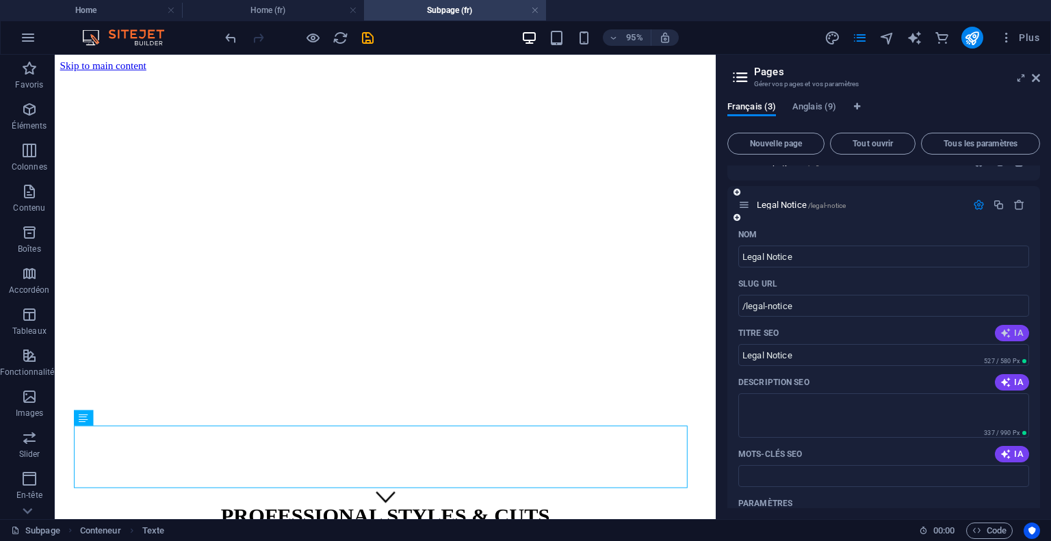
click at [1008, 330] on icon "button" at bounding box center [1005, 333] width 11 height 11
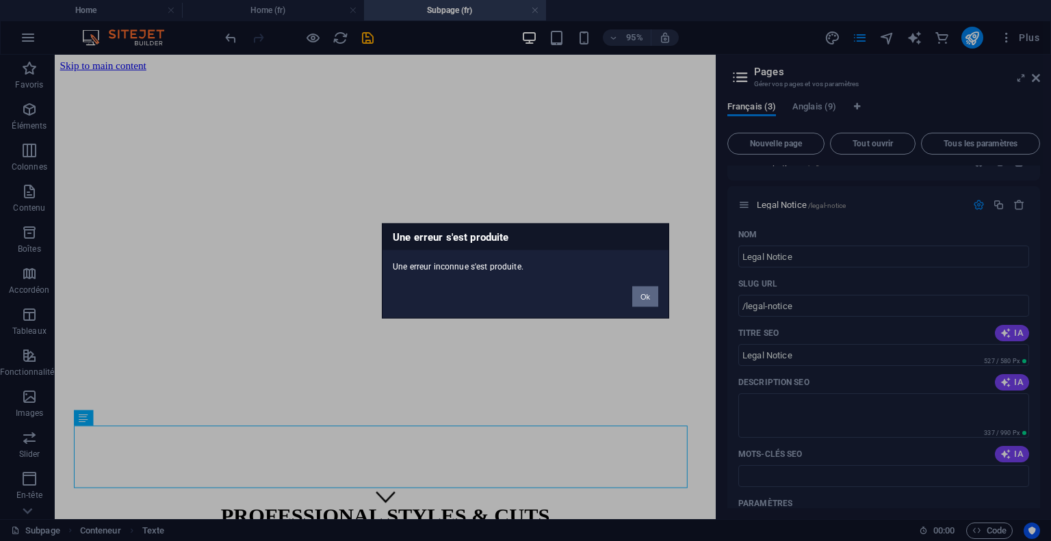
click at [646, 290] on button "Ok" at bounding box center [645, 296] width 26 height 21
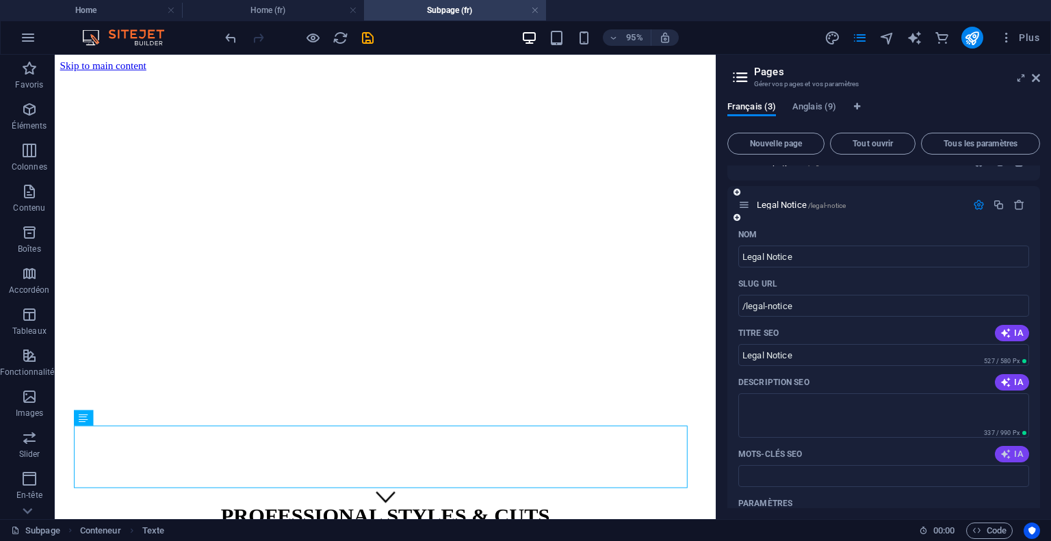
click at [1007, 457] on icon "button" at bounding box center [1005, 454] width 11 height 11
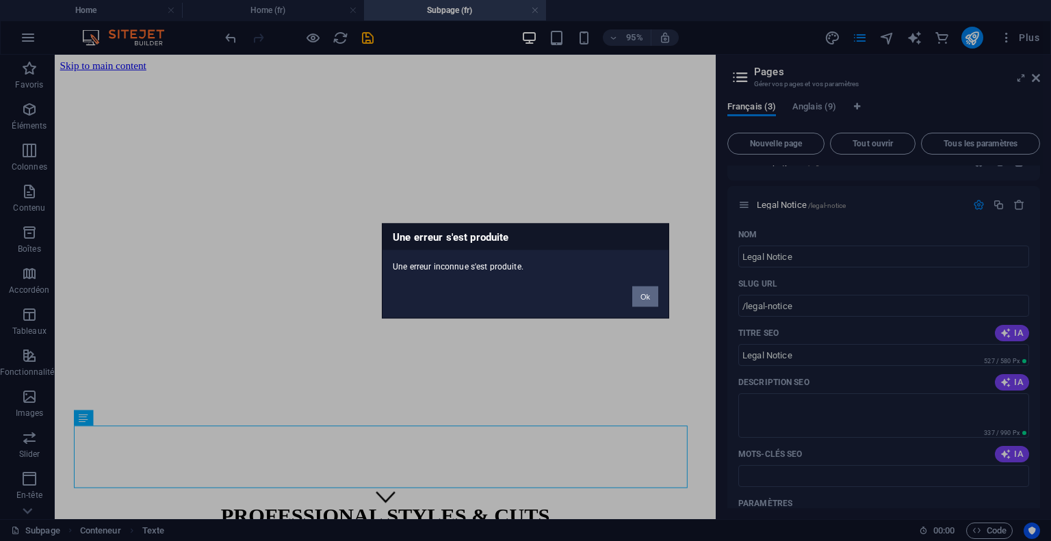
click at [640, 289] on button "Ok" at bounding box center [645, 296] width 26 height 21
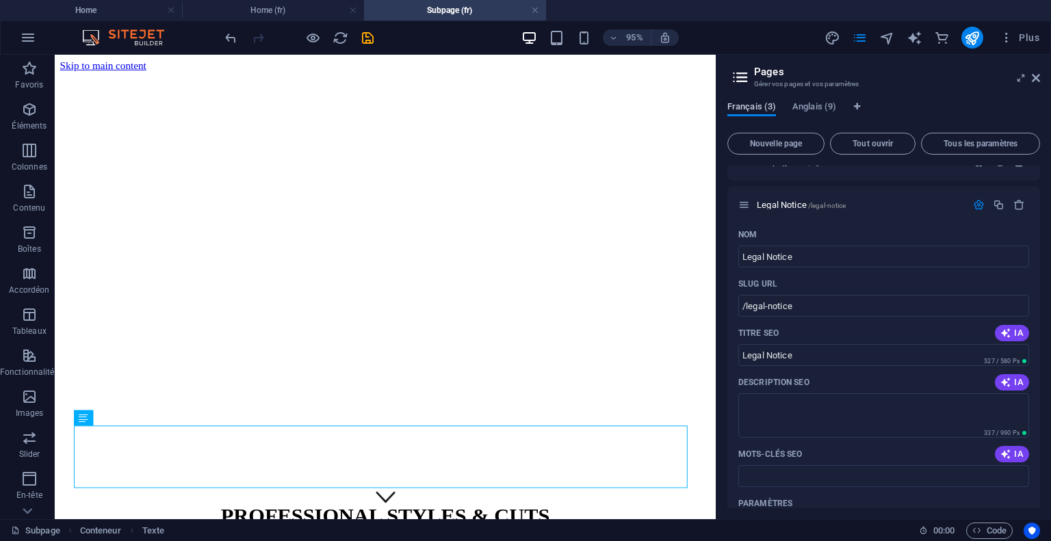
click at [762, 106] on span "Français (3)" at bounding box center [751, 108] width 49 height 19
click at [807, 103] on span "Anglais (9)" at bounding box center [814, 108] width 44 height 19
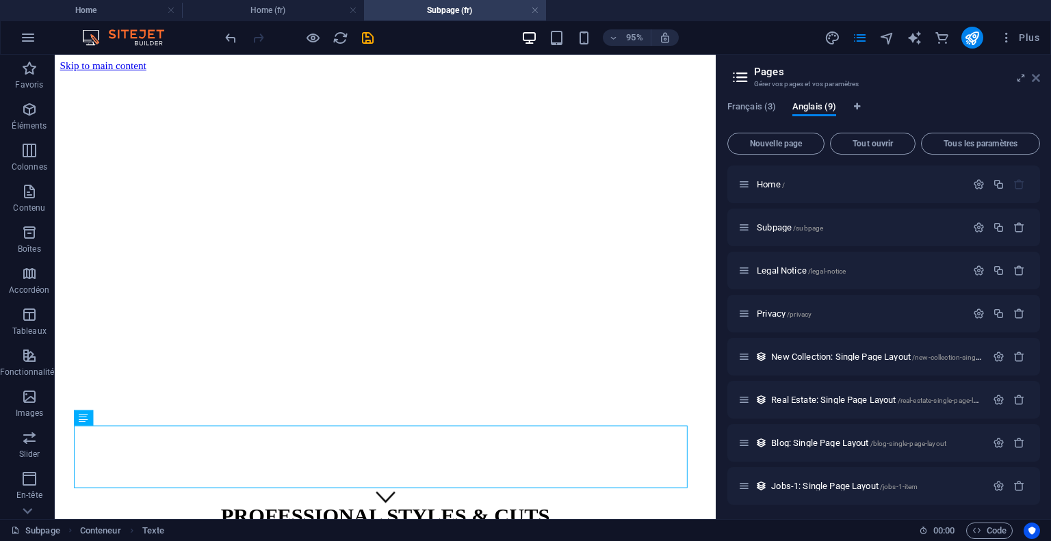
click at [1037, 75] on icon at bounding box center [1036, 78] width 8 height 11
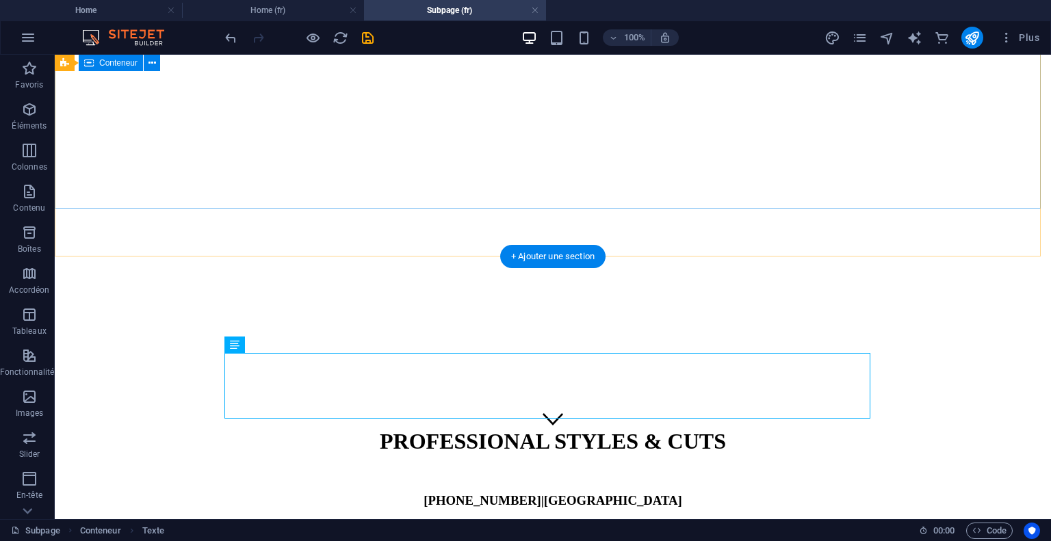
scroll to position [0, 0]
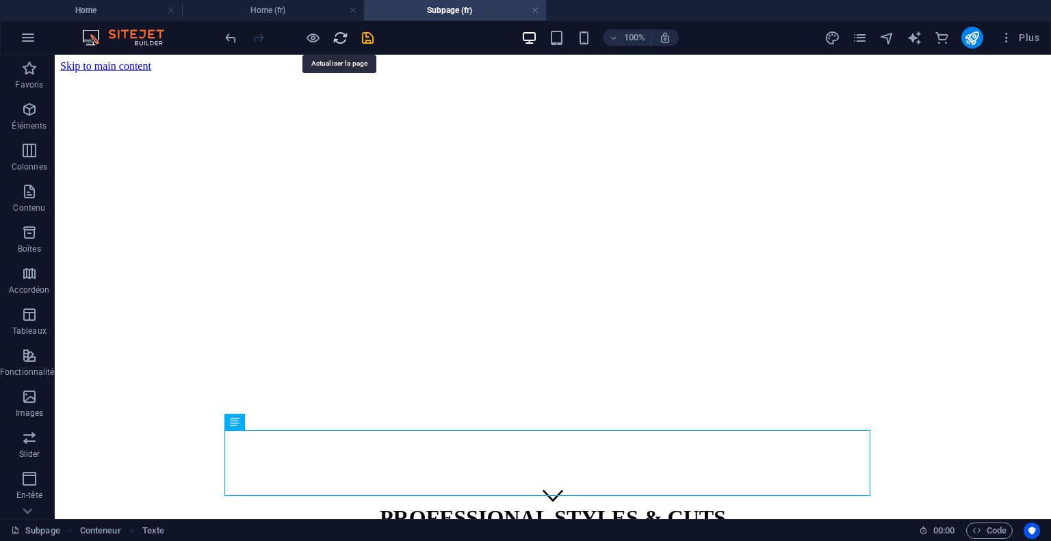
drag, startPoint x: 343, startPoint y: 40, endPoint x: 260, endPoint y: 55, distance: 84.3
click at [343, 40] on icon "reload" at bounding box center [341, 38] width 16 height 16
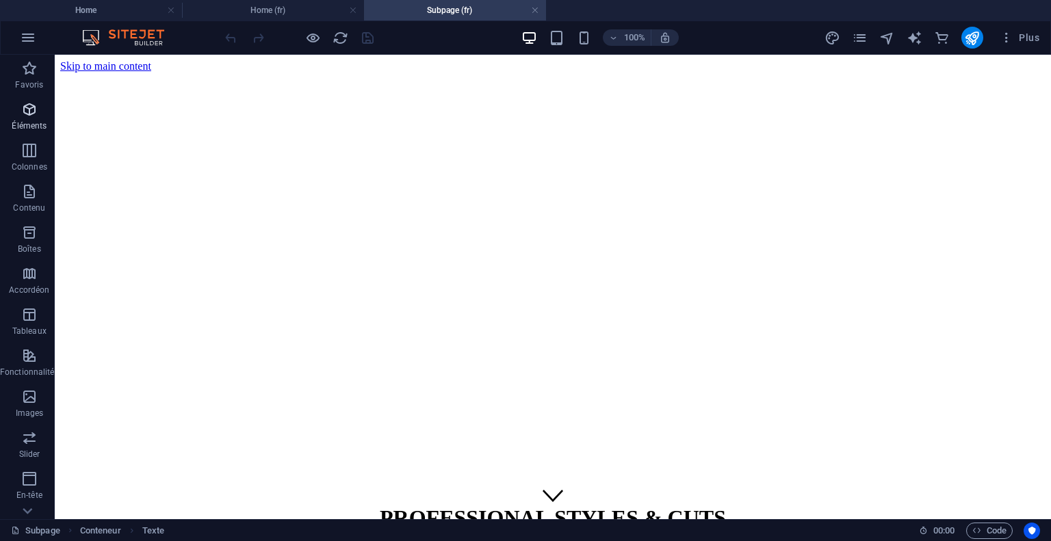
click at [29, 125] on p "Éléments" at bounding box center [29, 125] width 35 height 11
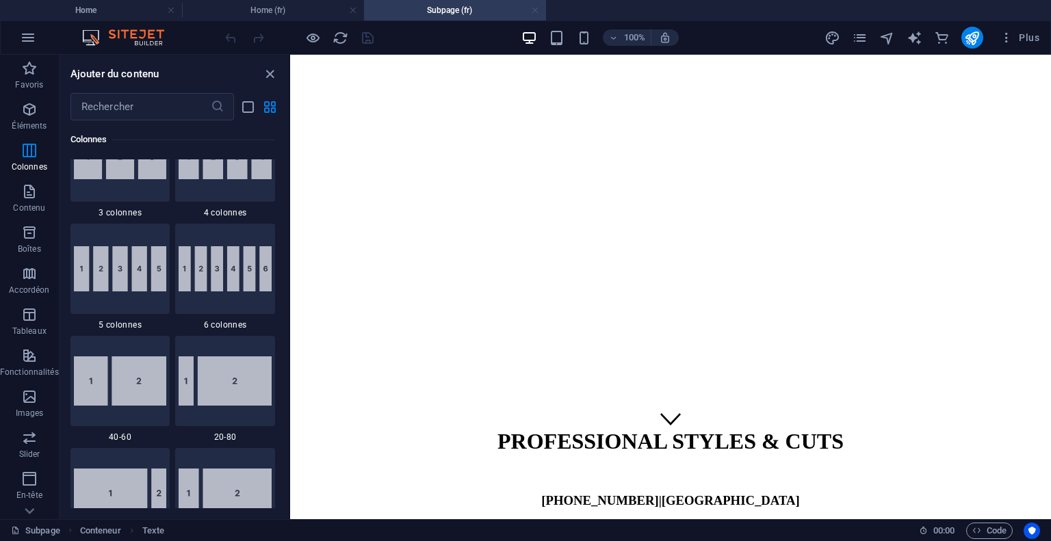
click at [534, 5] on link at bounding box center [535, 10] width 8 height 13
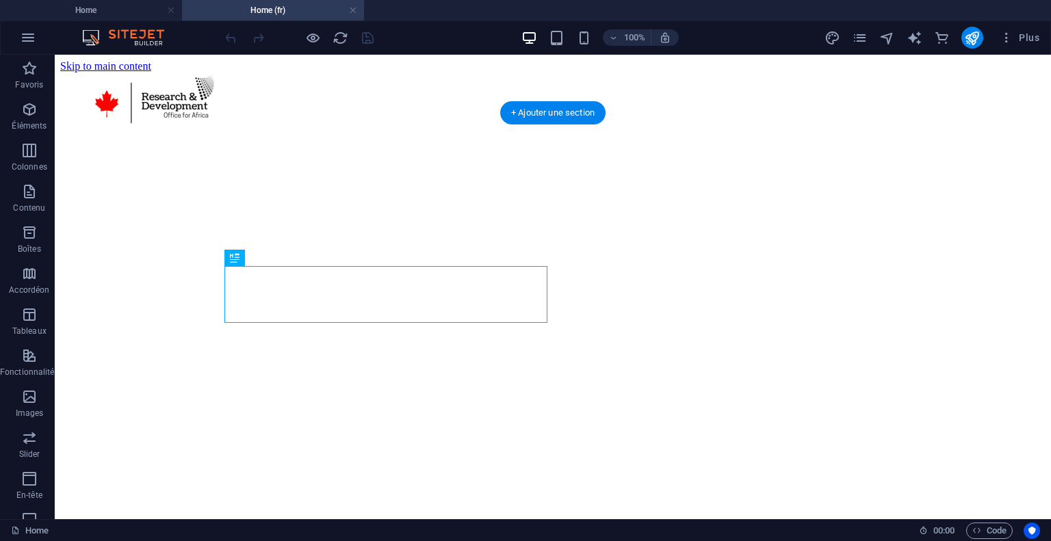
click at [702, 133] on figure at bounding box center [552, 133] width 985 height 0
click at [129, 133] on figure at bounding box center [552, 133] width 985 height 0
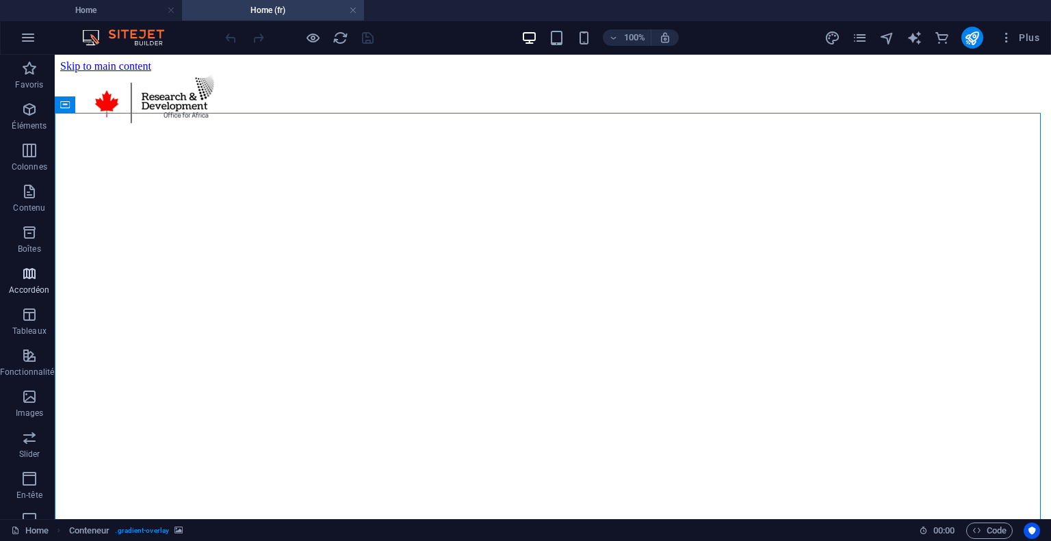
click at [31, 272] on icon "button" at bounding box center [29, 273] width 16 height 16
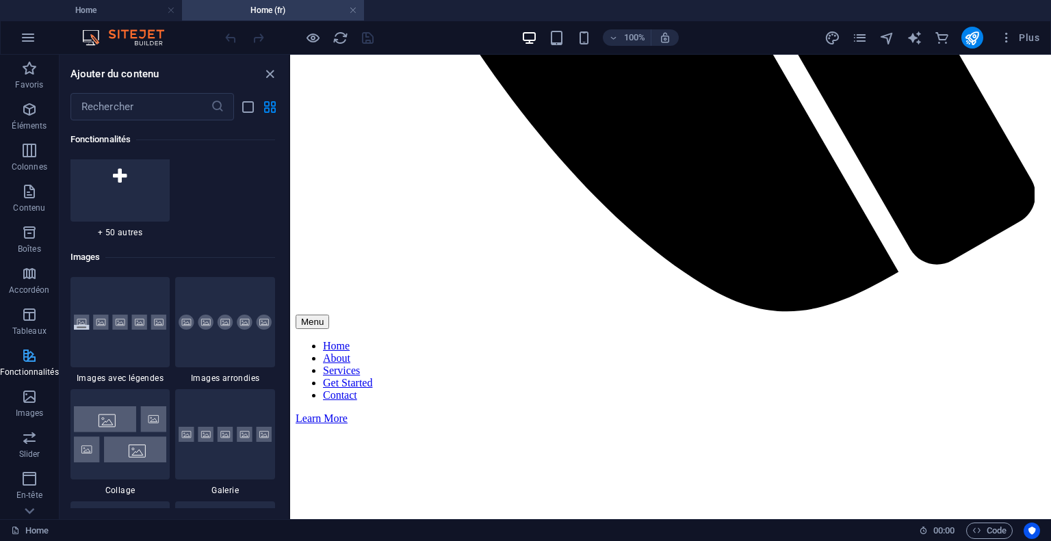
scroll to position [192, 0]
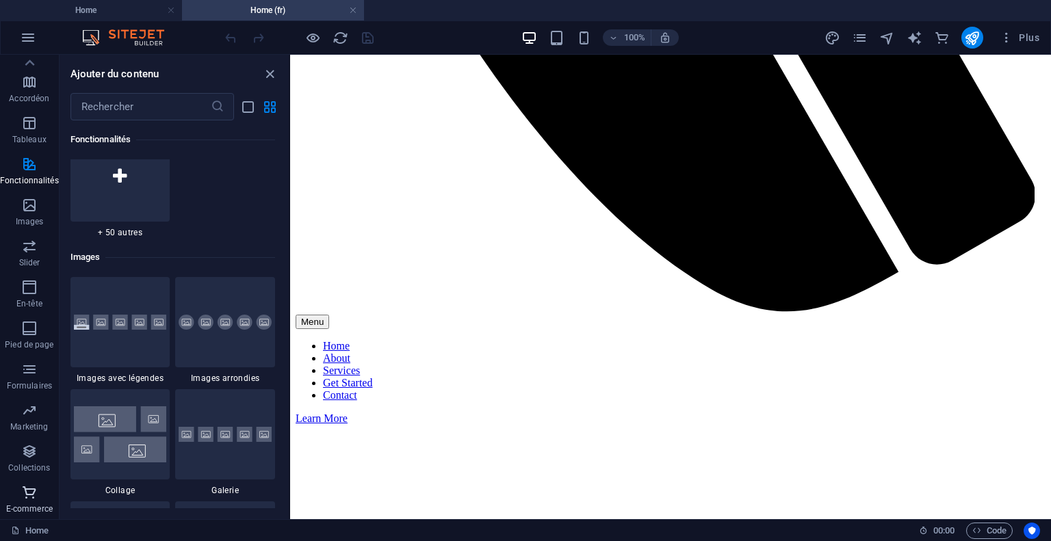
click at [26, 507] on p "E-commerce" at bounding box center [29, 509] width 47 height 11
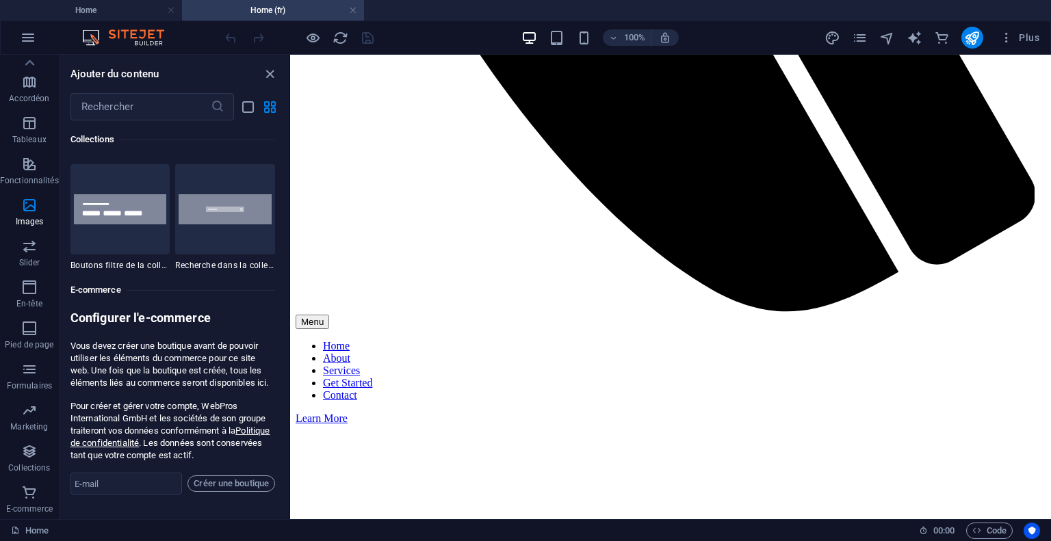
scroll to position [13185, 0]
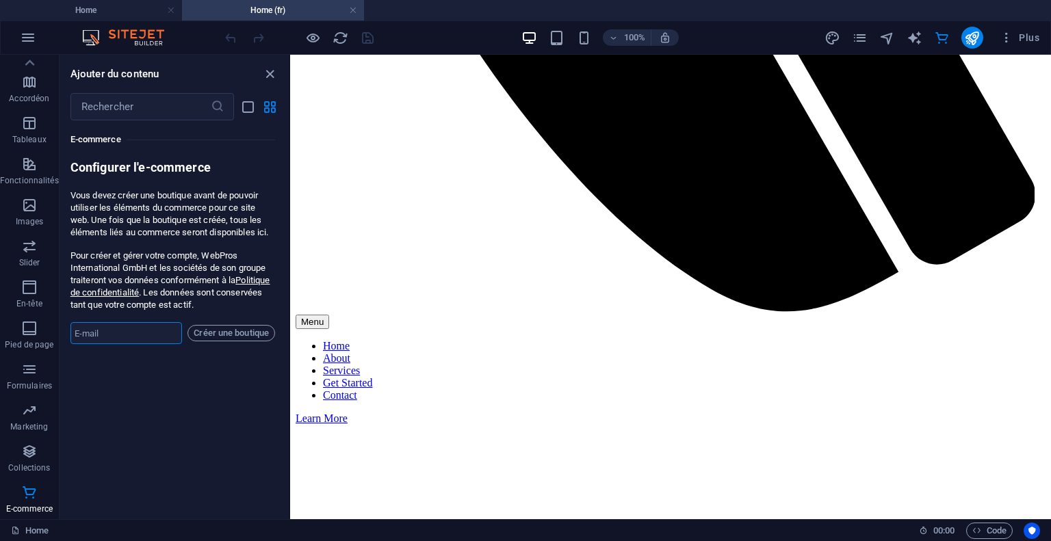
click at [107, 327] on input "email" at bounding box center [126, 333] width 112 height 22
click at [138, 330] on input "email" at bounding box center [126, 333] width 112 height 22
paste input "fettakmehdi@gmail.com"
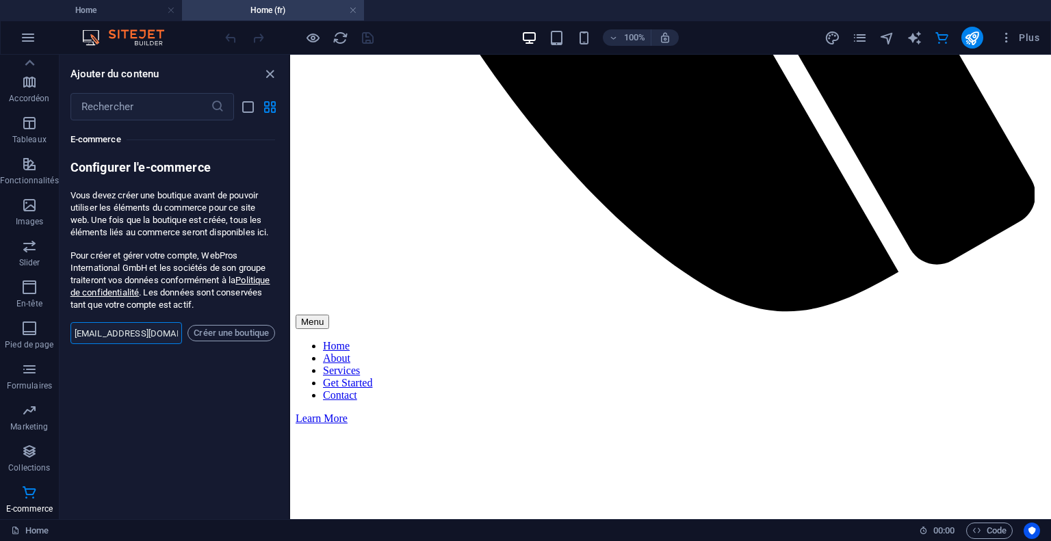
type input "fettakmehdi@gmail.com"
drag, startPoint x: 216, startPoint y: 155, endPoint x: 230, endPoint y: 276, distance: 121.3
click at [230, 276] on div "E-commerce Configurer l'e-commerce Vous devez créer une boutique avant de pouvo…" at bounding box center [172, 232] width 205 height 224
click at [233, 337] on span "Créer une boutique" at bounding box center [231, 333] width 75 height 16
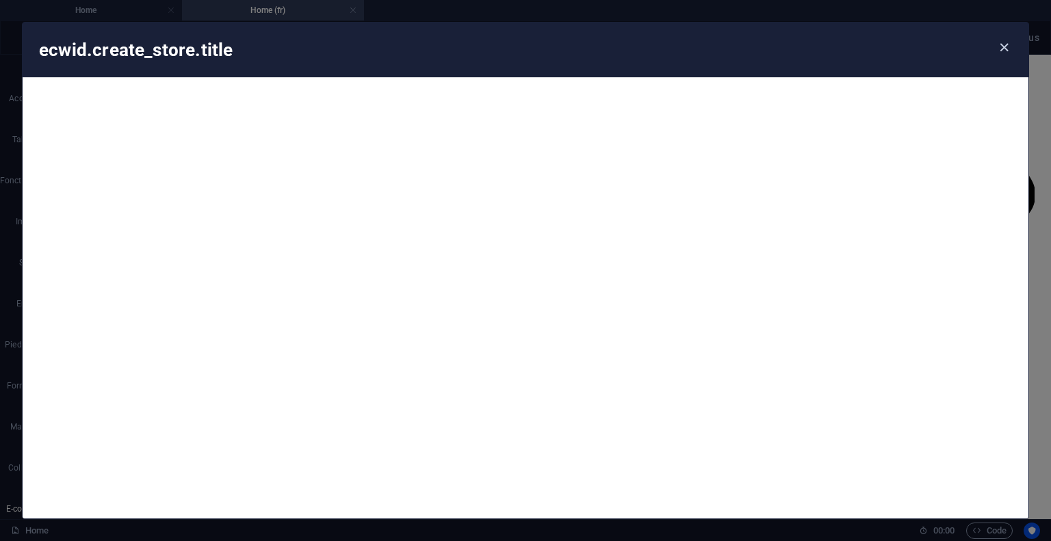
click at [1006, 43] on icon "button" at bounding box center [1004, 48] width 16 height 16
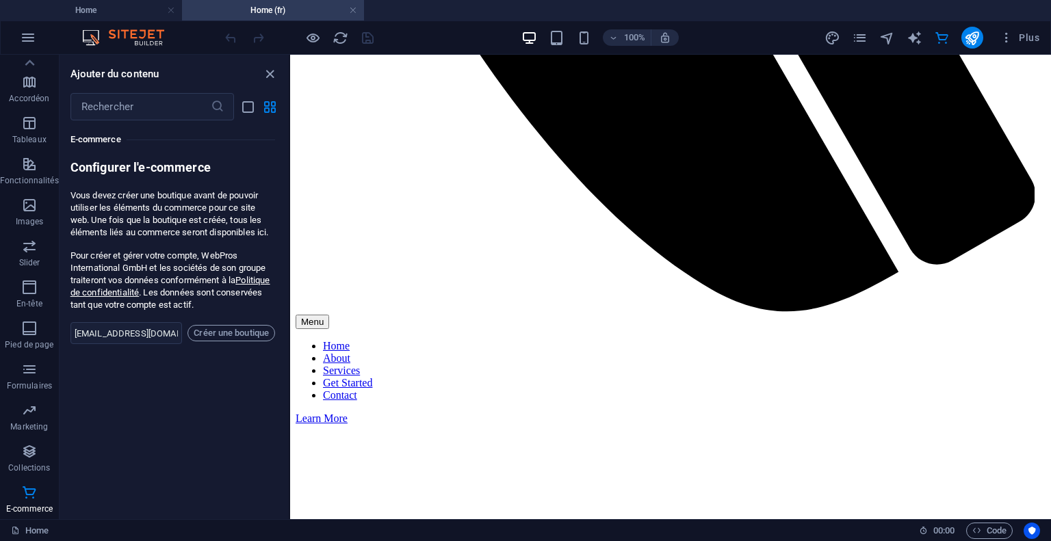
click at [255, 207] on p "Vous devez créer une boutique avant de pouvoir utiliser les éléments du commerc…" at bounding box center [172, 214] width 205 height 49
click at [155, 46] on div "100% Plus" at bounding box center [526, 37] width 1050 height 33
click at [943, 35] on icon "commerce" at bounding box center [942, 38] width 16 height 16
click at [913, 35] on icon "text_generator" at bounding box center [915, 38] width 16 height 16
select select "English"
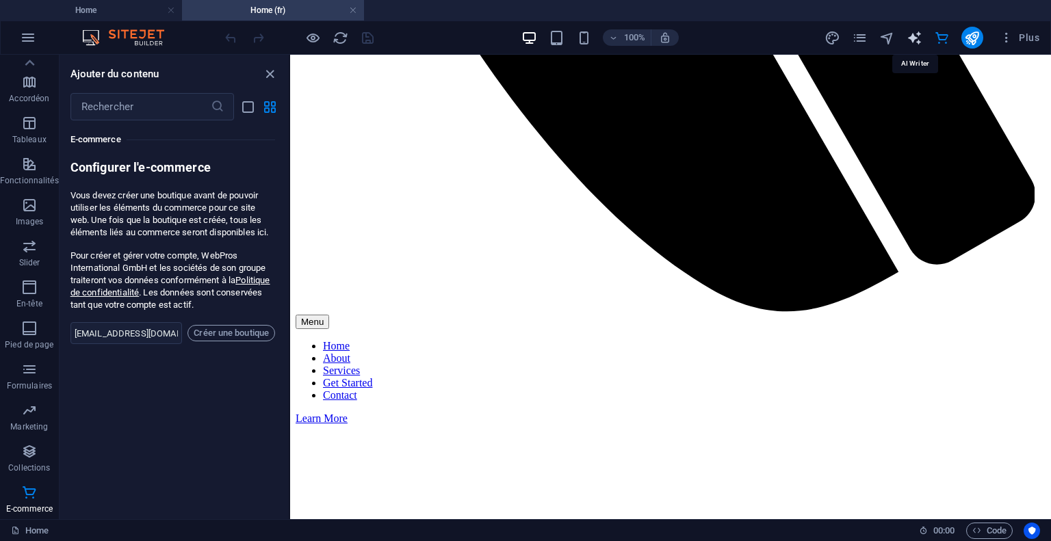
select select "English"
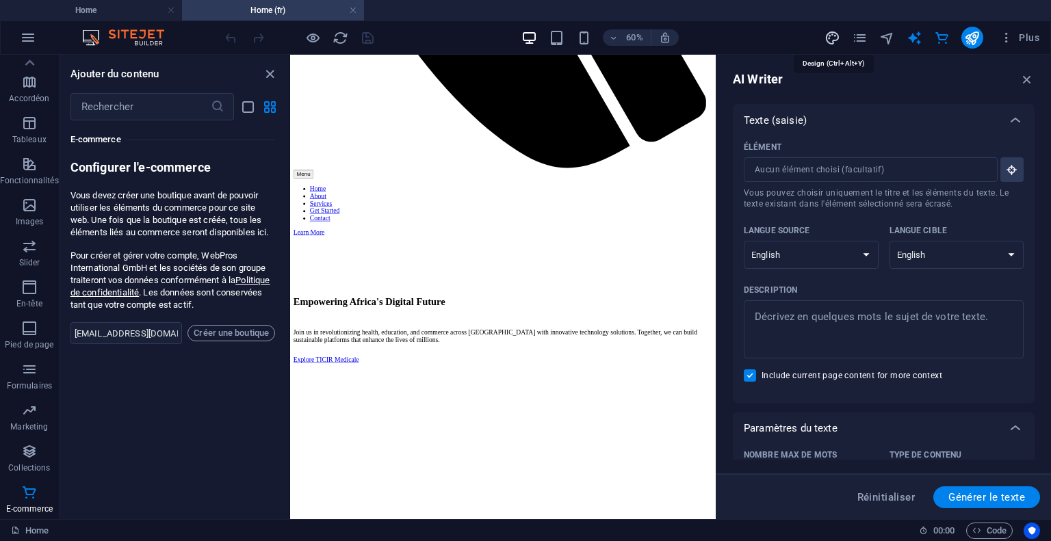
click at [839, 35] on icon "design" at bounding box center [832, 38] width 16 height 16
select select "px"
select select "200"
select select "px"
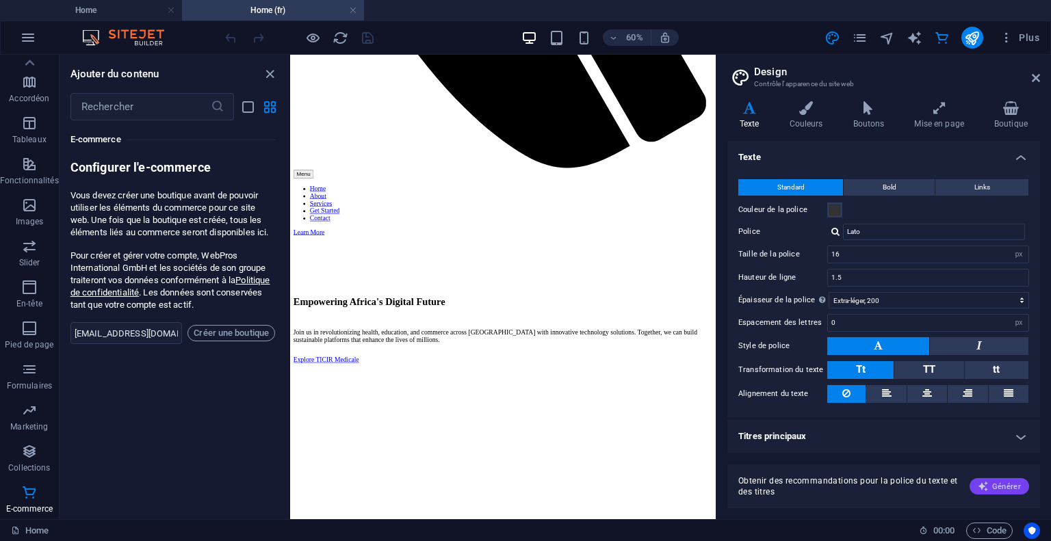
click at [1004, 490] on span "Générer" at bounding box center [999, 486] width 43 height 11
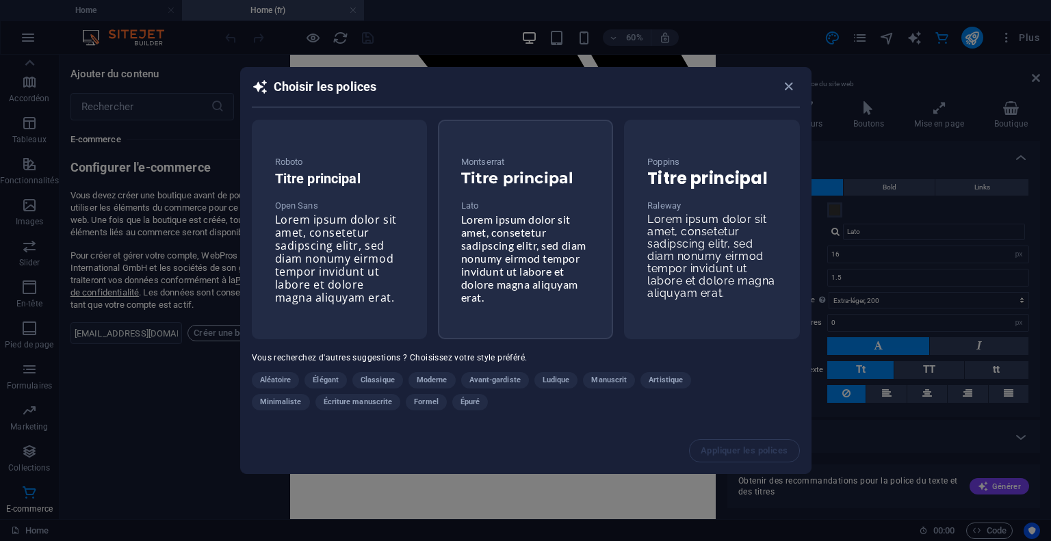
click at [561, 306] on div "Montserrat Titre principal Lato Lorem ipsum dolor sit amet, consetetur sadipsci…" at bounding box center [525, 229] width 151 height 173
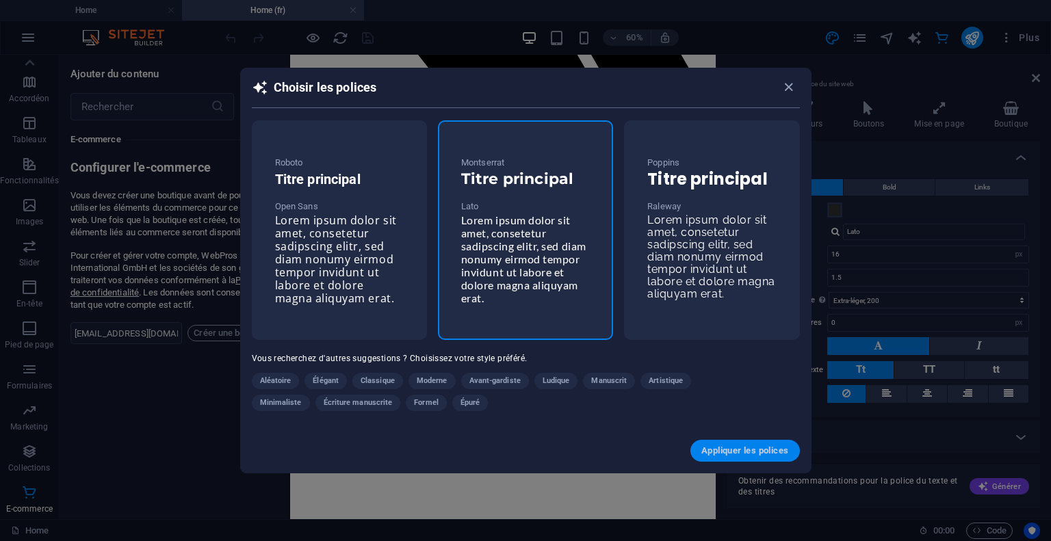
click at [746, 454] on span "Appliquer les polices" at bounding box center [744, 450] width 87 height 11
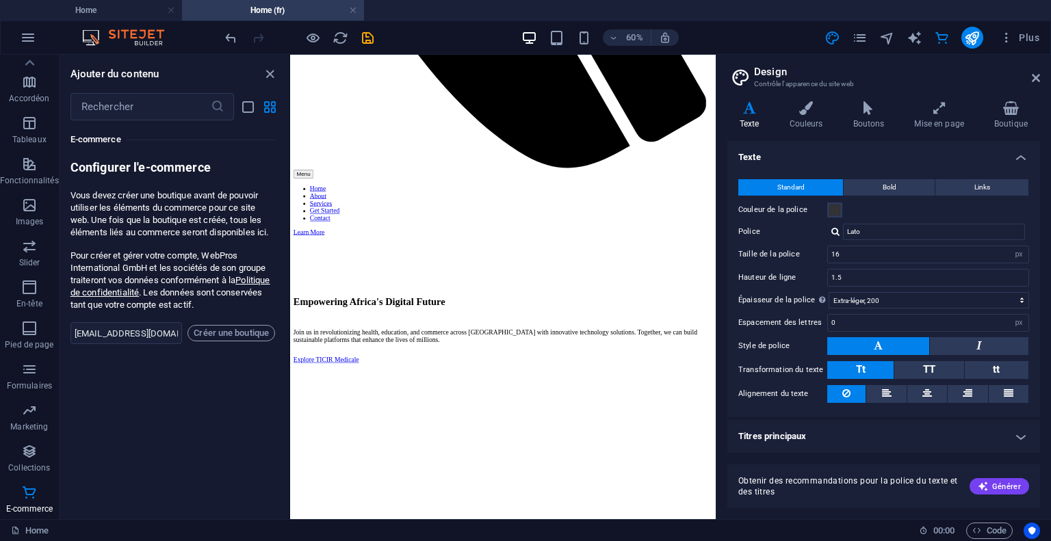
select select "400"
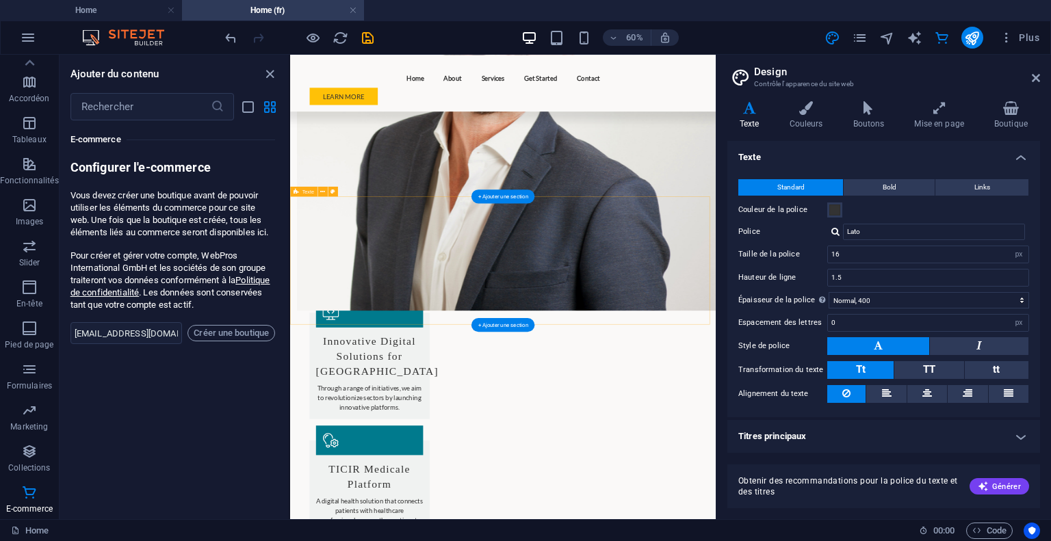
scroll to position [1162, 0]
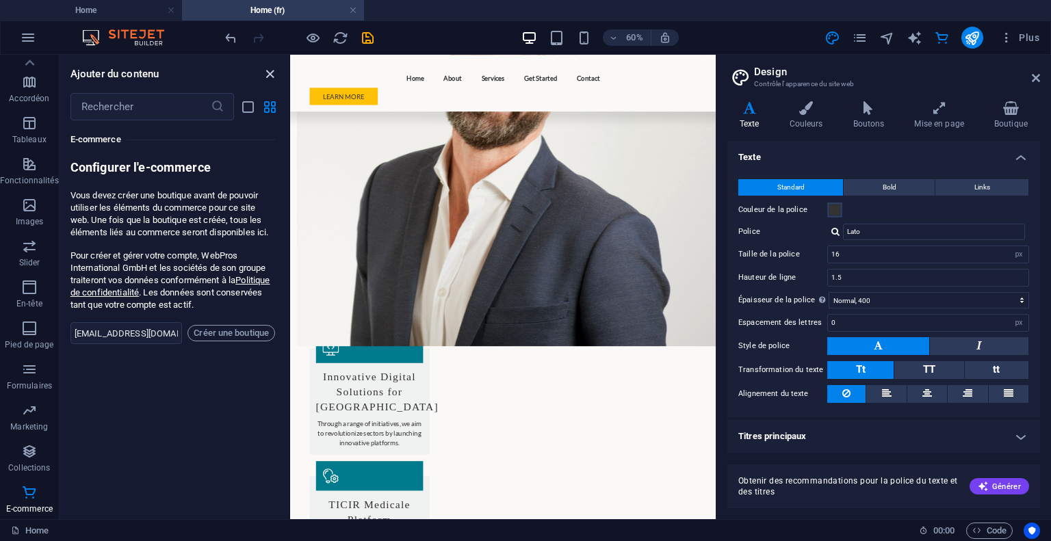
click at [270, 73] on icon "close panel" at bounding box center [270, 74] width 16 height 16
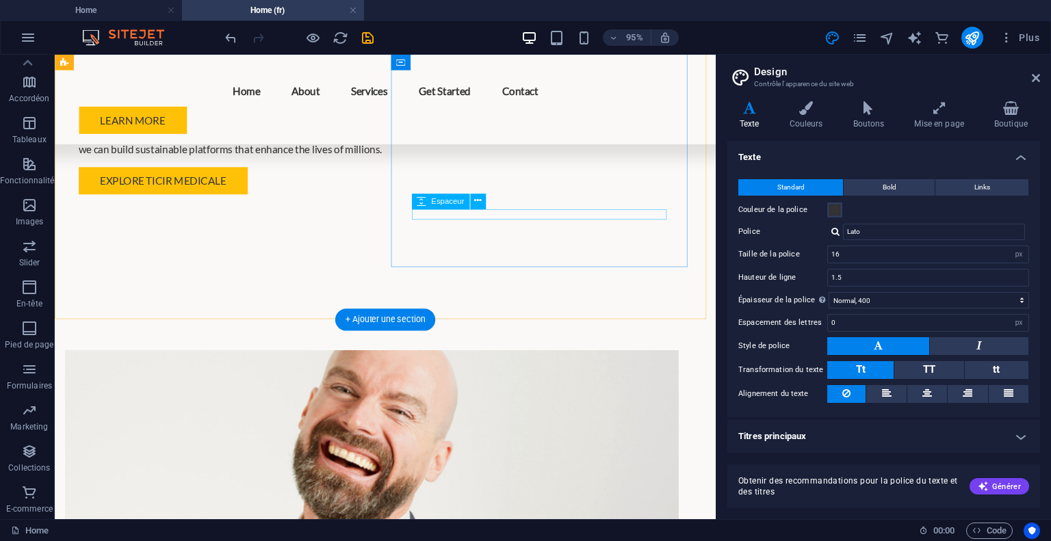
scroll to position [558, 0]
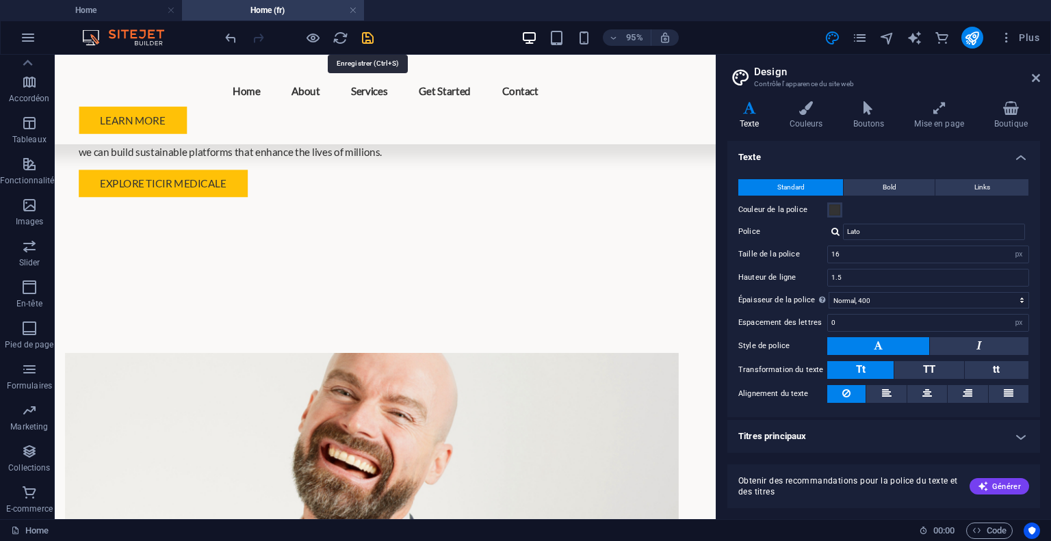
click at [365, 36] on icon "save" at bounding box center [368, 38] width 16 height 16
checkbox input "false"
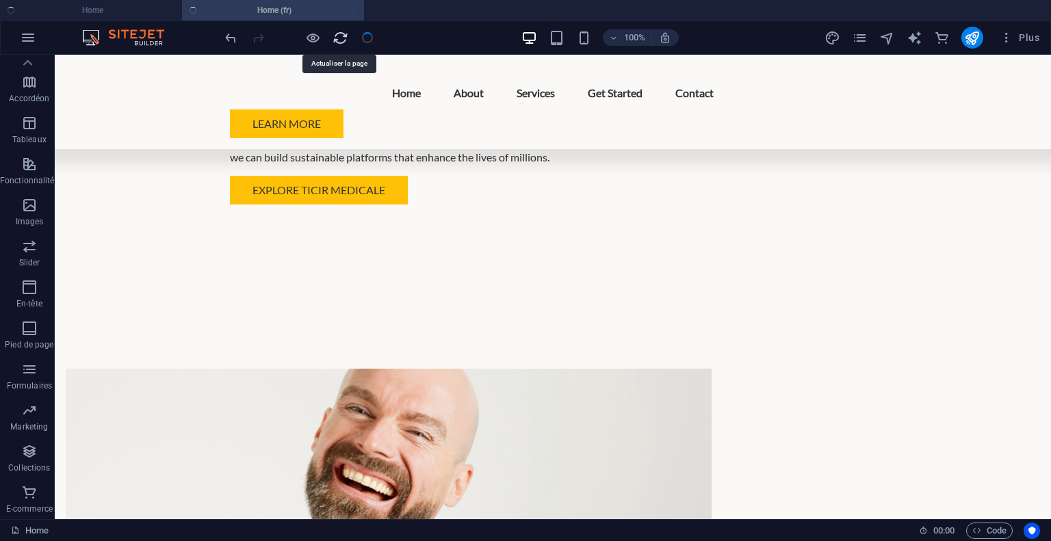
click at [346, 36] on icon "reload" at bounding box center [341, 38] width 16 height 16
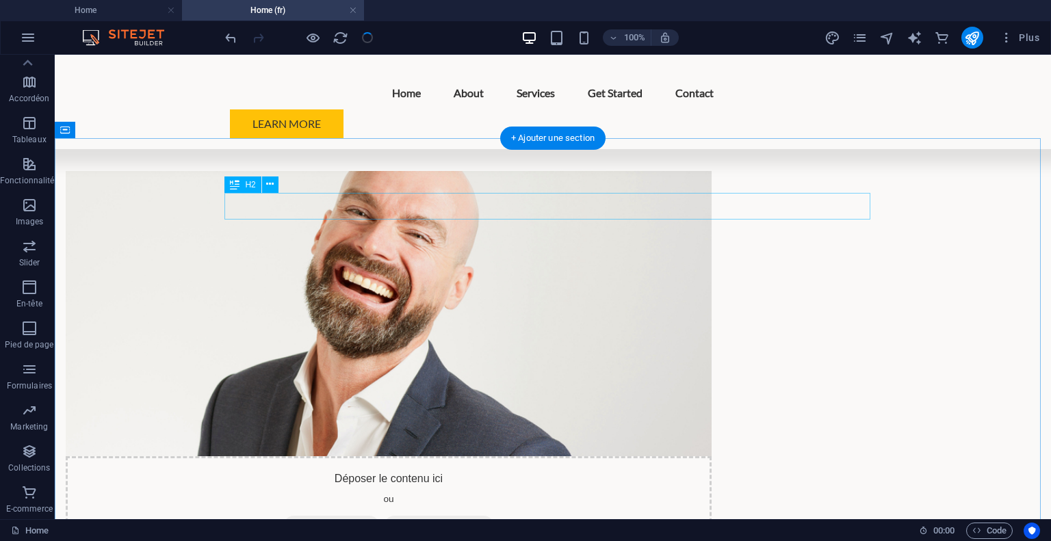
scroll to position [759, 0]
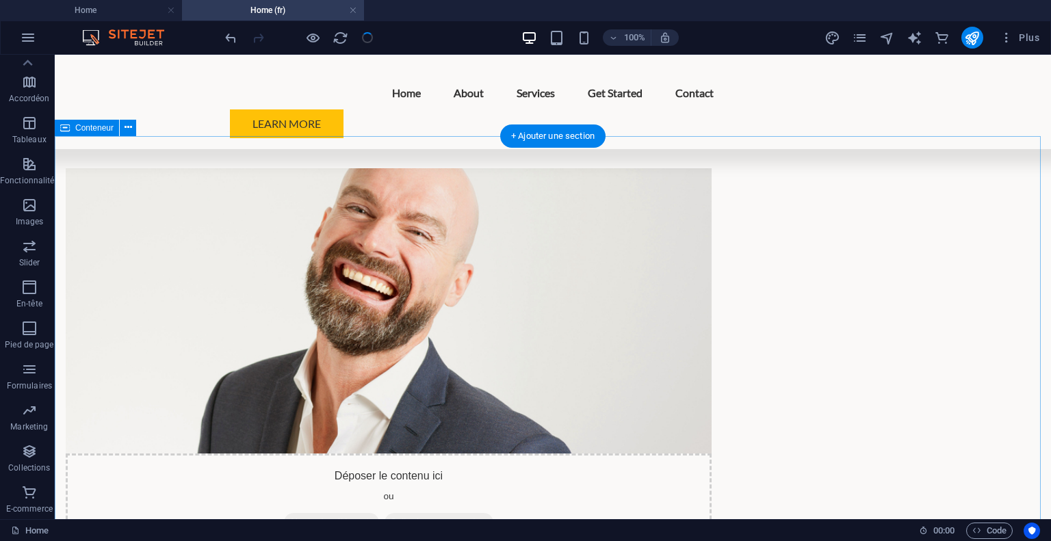
click at [1033, 40] on span "Plus" at bounding box center [1020, 38] width 40 height 14
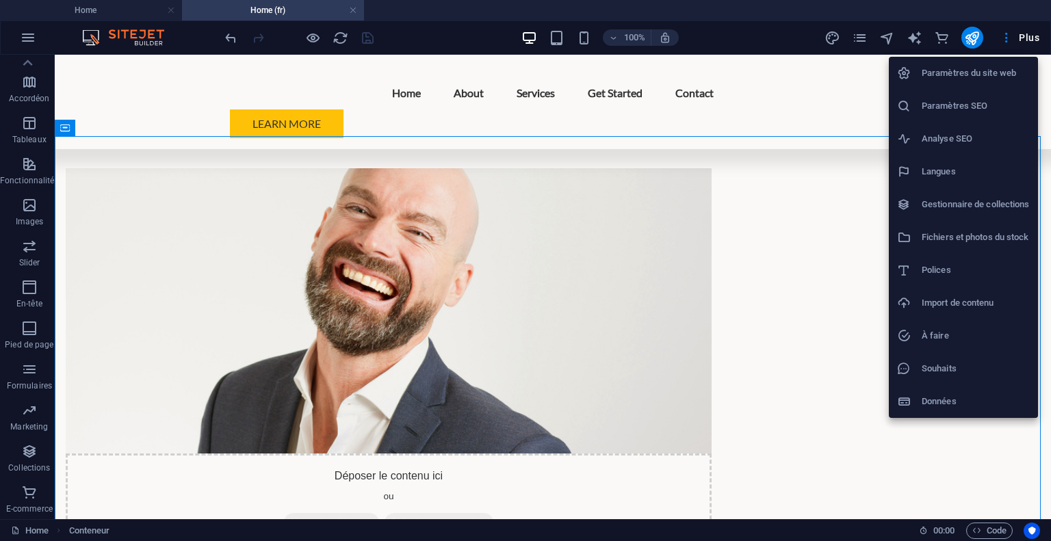
click at [950, 169] on h6 "Langues" at bounding box center [976, 172] width 108 height 16
select select "50"
select select "7"
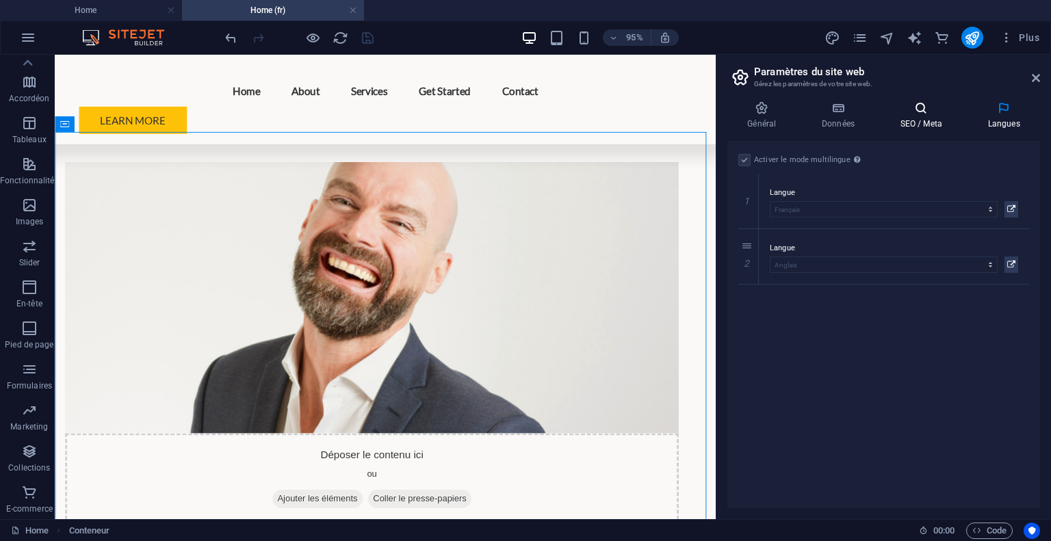
click at [919, 127] on h4 "SEO / Meta" at bounding box center [924, 115] width 88 height 29
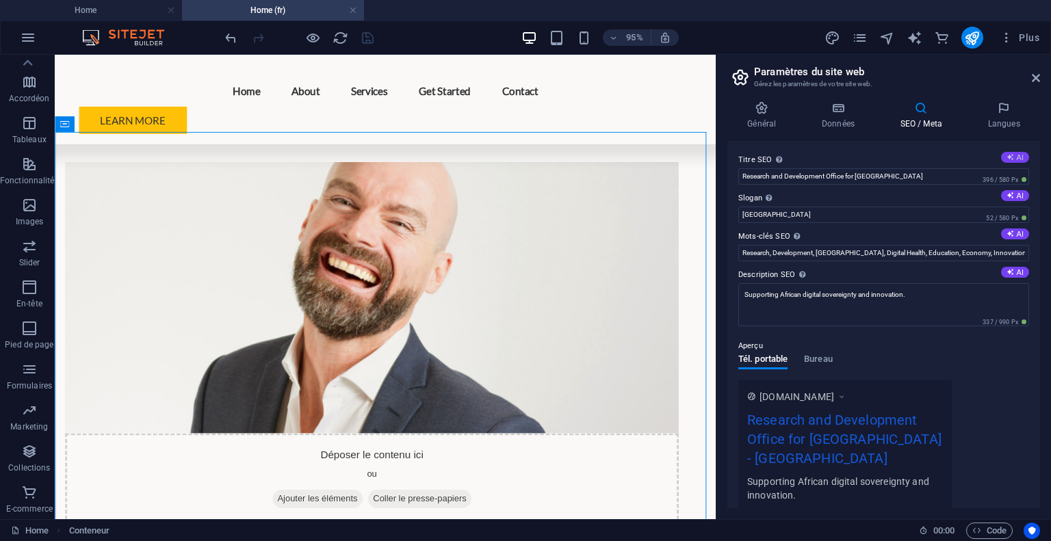
click at [1013, 156] on button "AI" at bounding box center [1015, 157] width 28 height 11
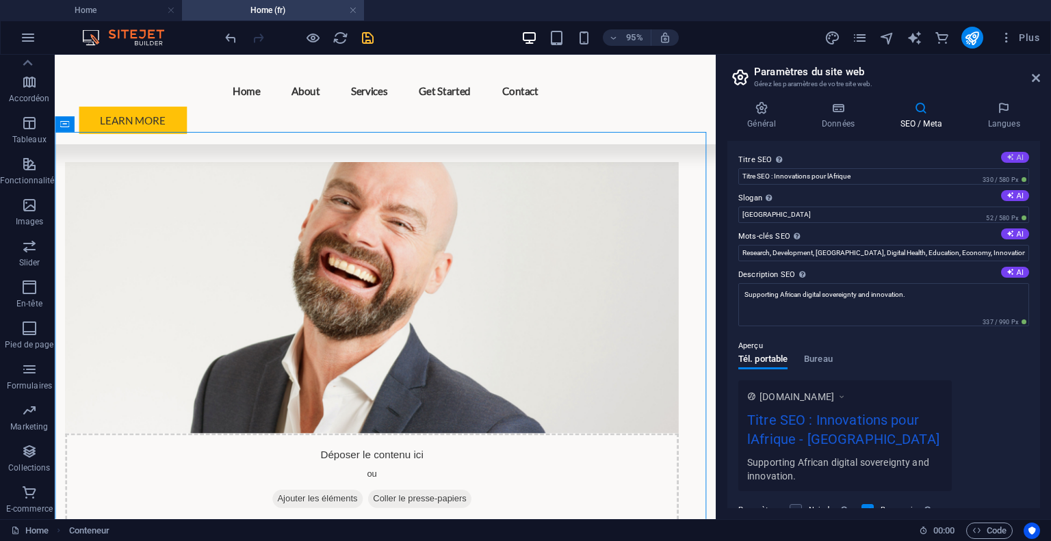
click at [1013, 156] on button "AI" at bounding box center [1015, 157] width 28 height 11
type input "Révolution numérique en Afrique"
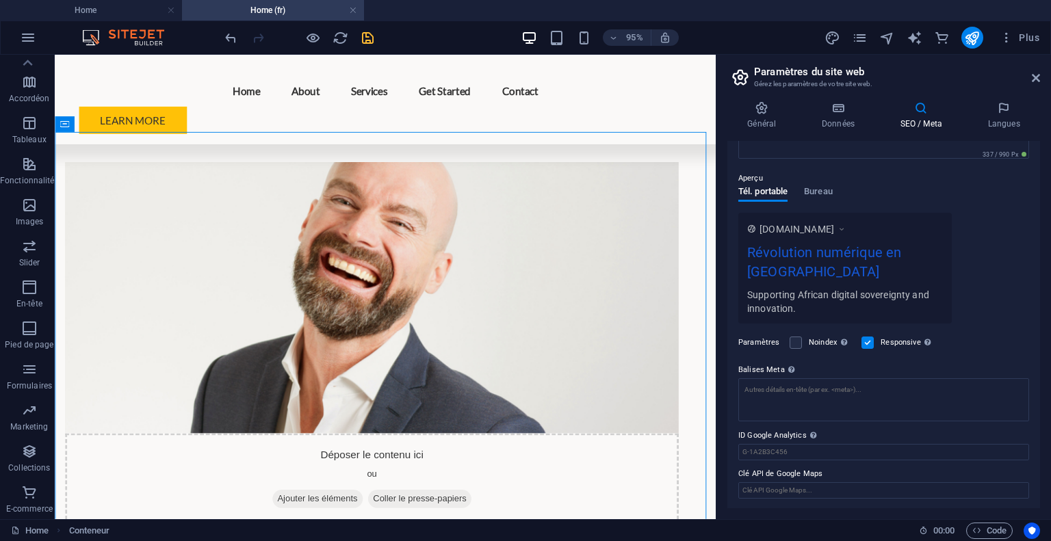
scroll to position [0, 0]
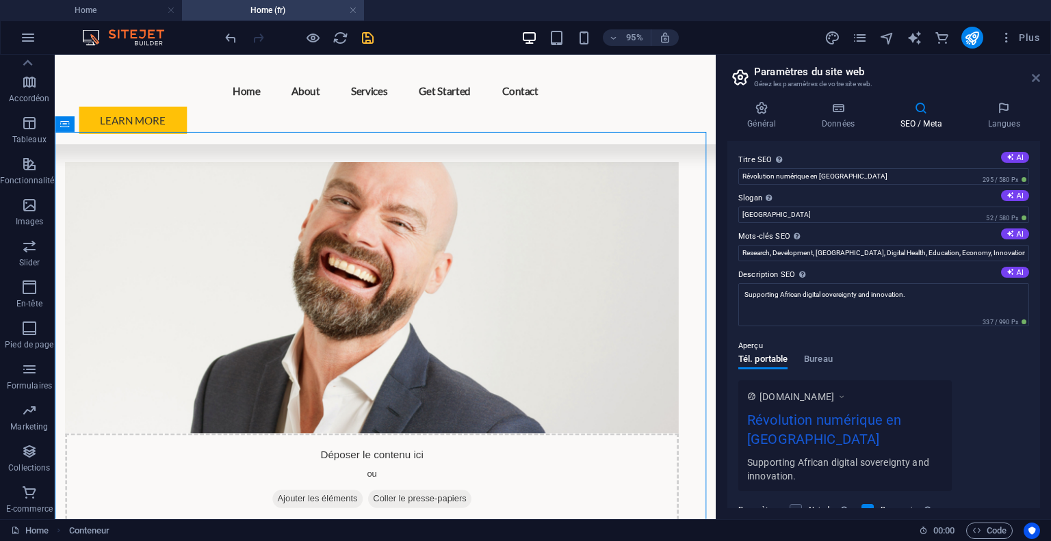
click at [1035, 77] on icon at bounding box center [1036, 78] width 8 height 11
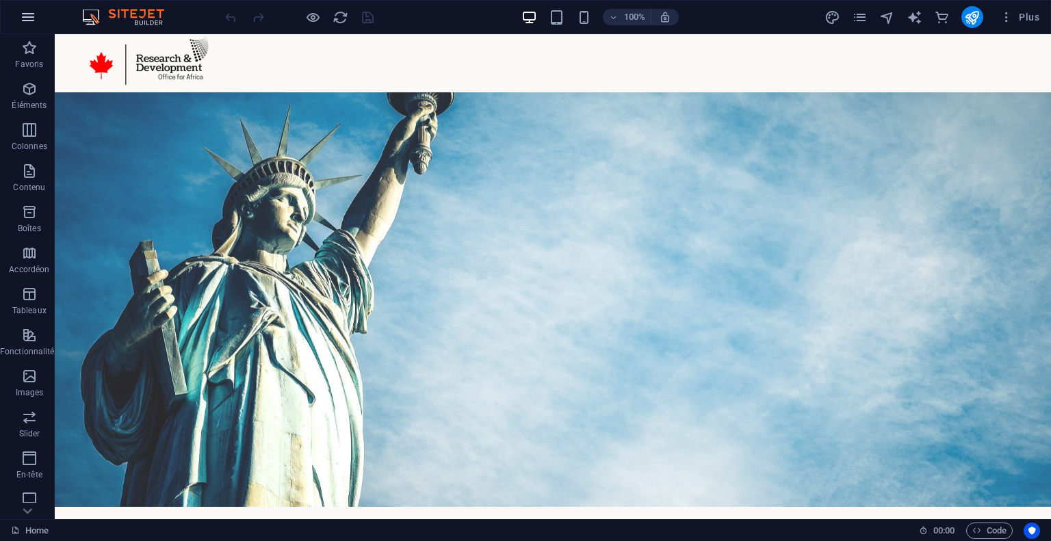
click at [18, 18] on button "button" at bounding box center [28, 17] width 33 height 33
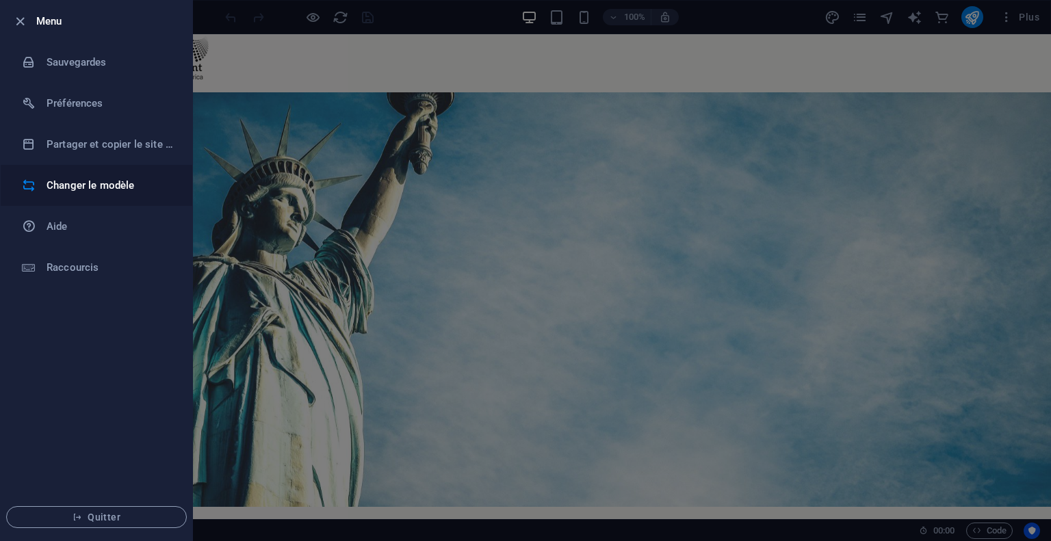
click at [149, 171] on li "Changer le modèle" at bounding box center [97, 185] width 192 height 41
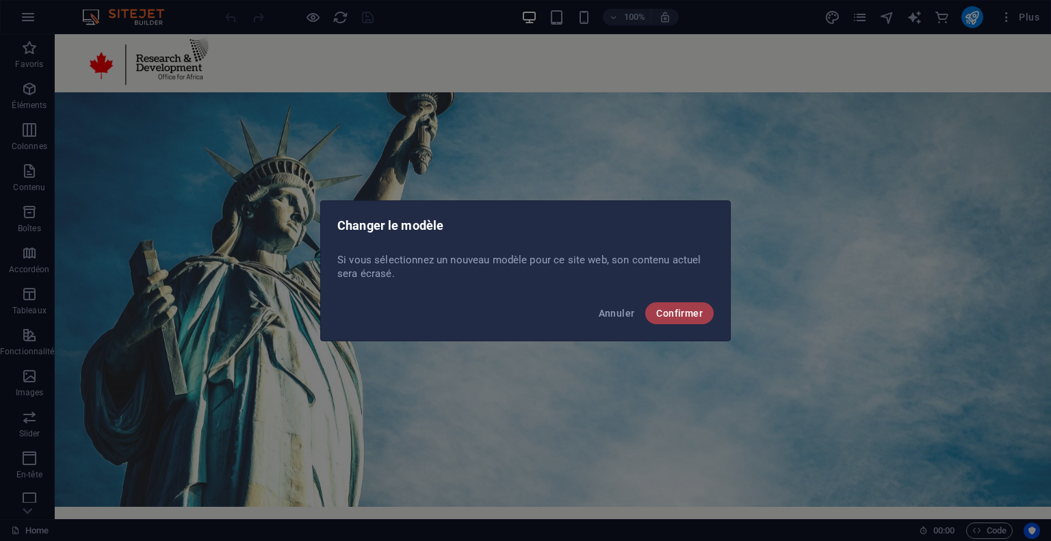
click at [699, 311] on span "Confirmer" at bounding box center [679, 313] width 47 height 11
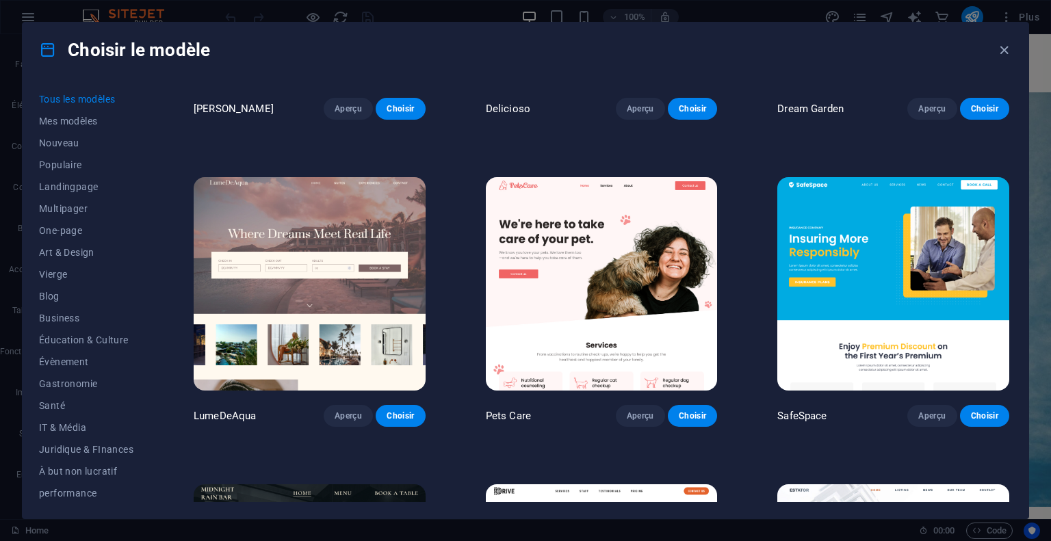
scroll to position [2986, 0]
click at [928, 306] on img at bounding box center [893, 283] width 232 height 213
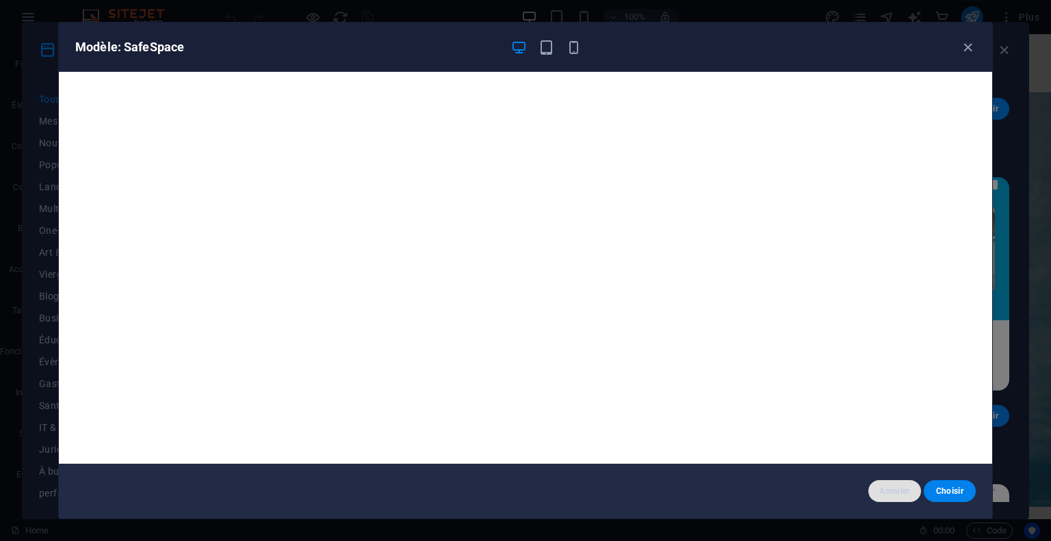
click at [902, 488] on span "Annuler" at bounding box center [894, 491] width 30 height 11
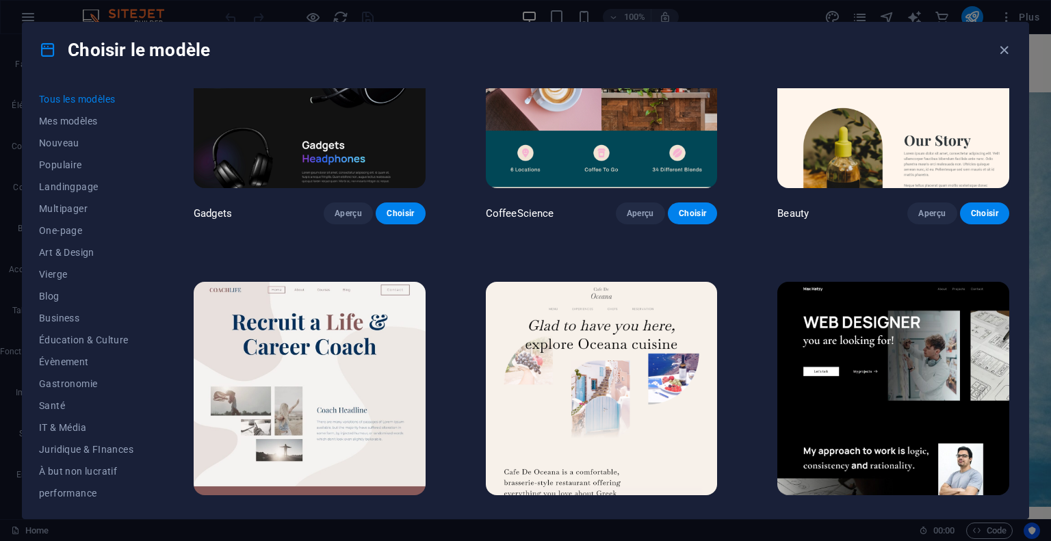
scroll to position [4612, 0]
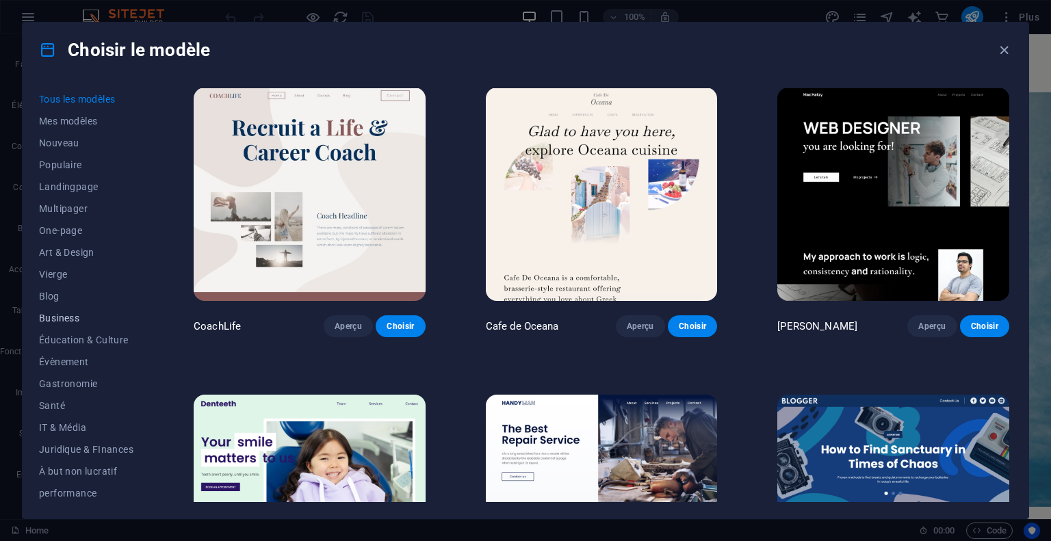
click at [69, 326] on button "Business" at bounding box center [86, 318] width 94 height 22
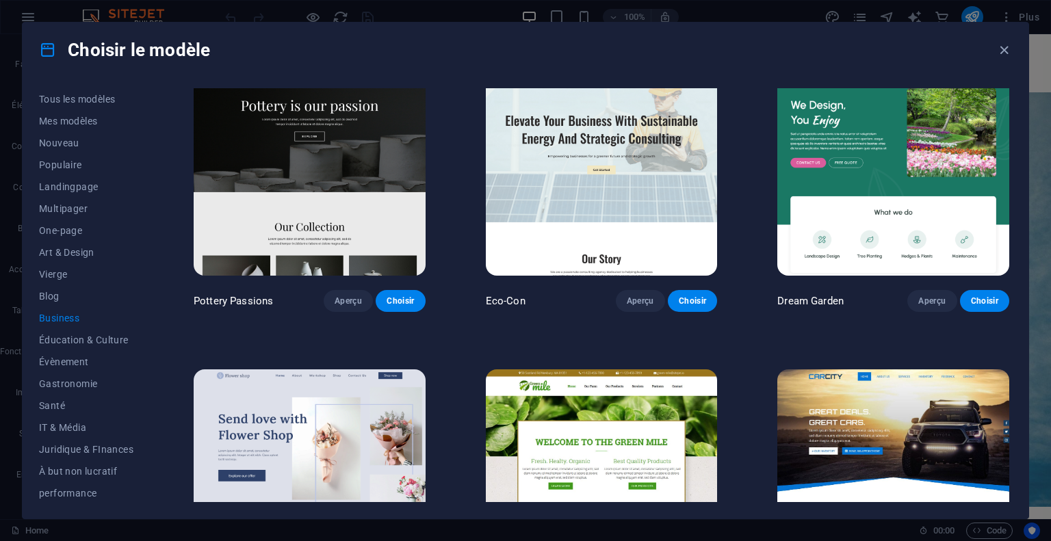
scroll to position [0, 0]
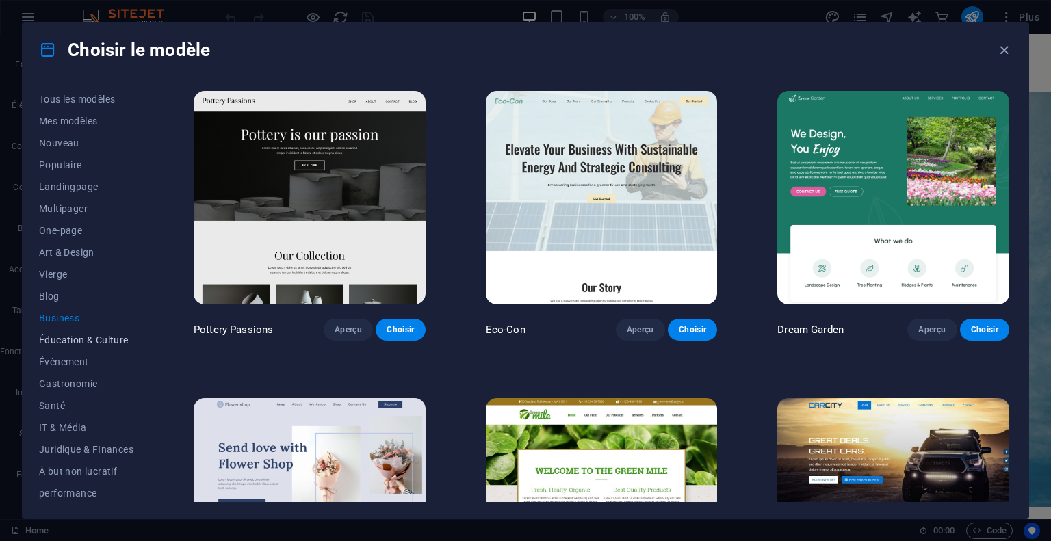
click at [118, 331] on button "Éducation & Culture" at bounding box center [86, 340] width 94 height 22
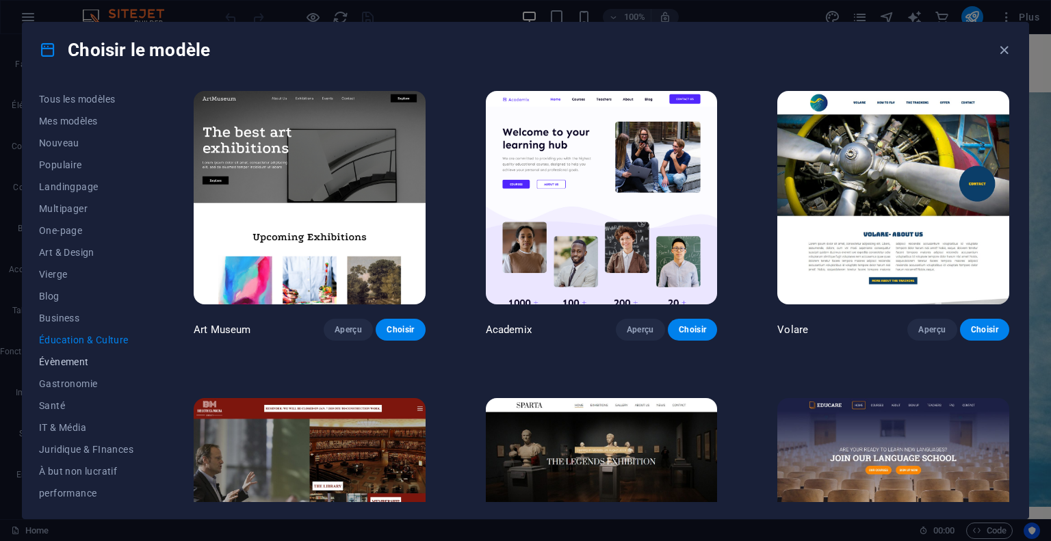
click at [68, 357] on span "Évènement" at bounding box center [86, 361] width 94 height 11
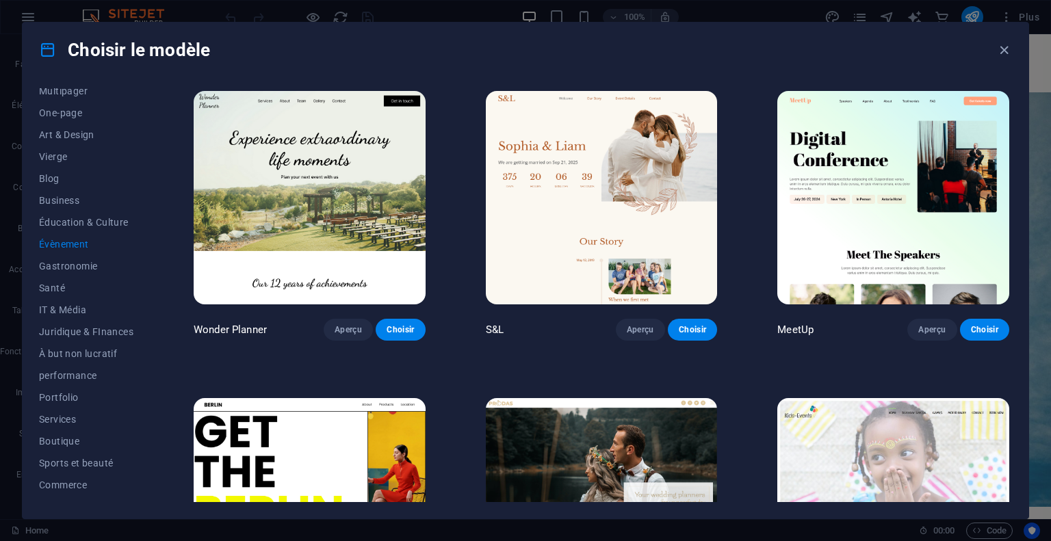
scroll to position [126, 0]
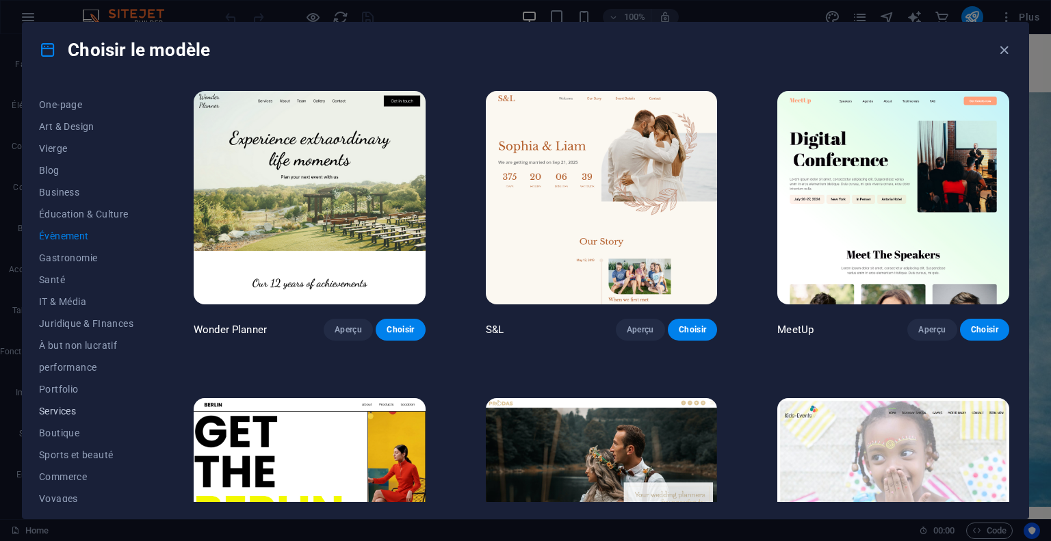
click at [56, 417] on button "Services" at bounding box center [86, 411] width 94 height 22
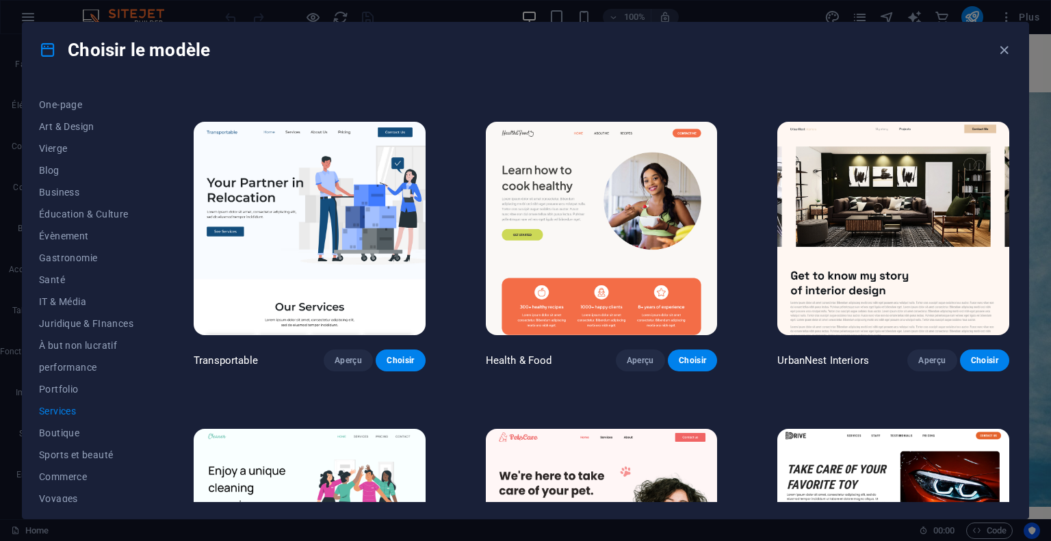
scroll to position [282, 0]
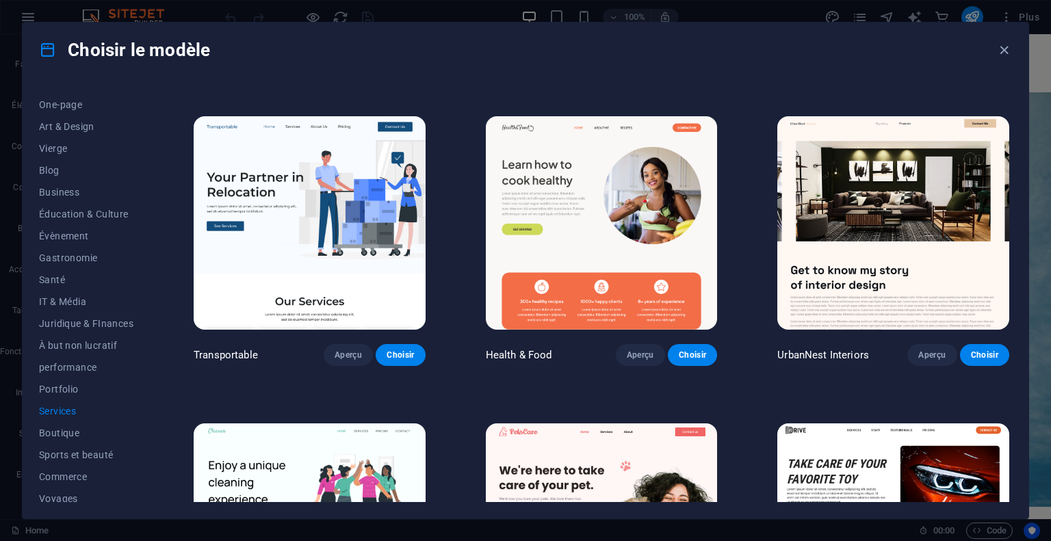
click at [350, 265] on img at bounding box center [310, 222] width 232 height 213
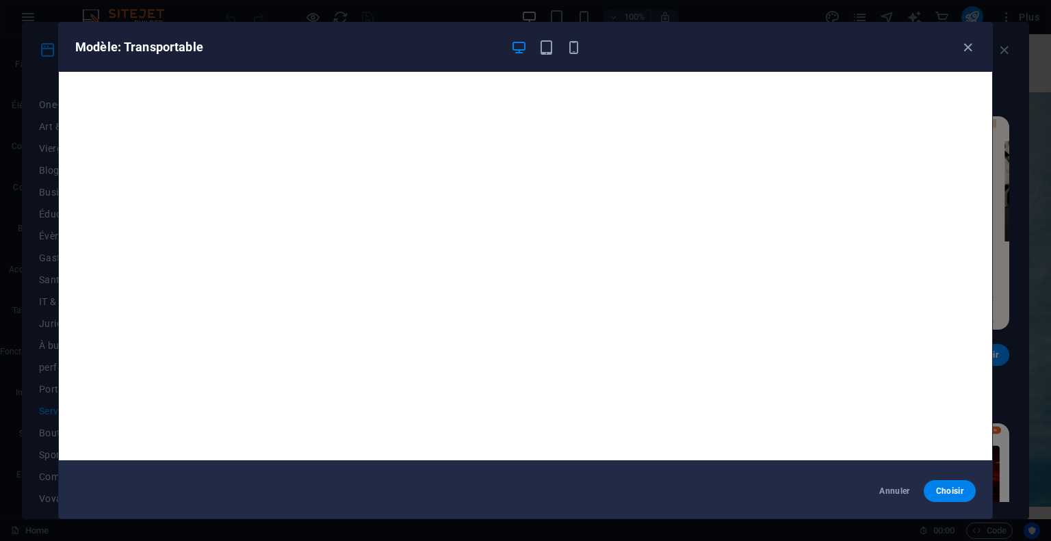
scroll to position [0, 0]
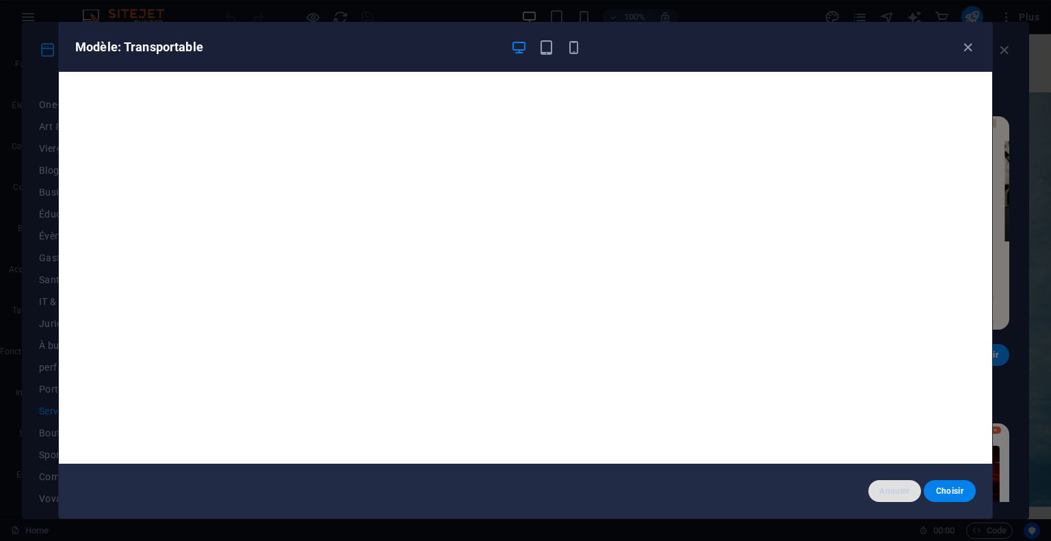
click at [888, 497] on button "Annuler" at bounding box center [894, 491] width 52 height 22
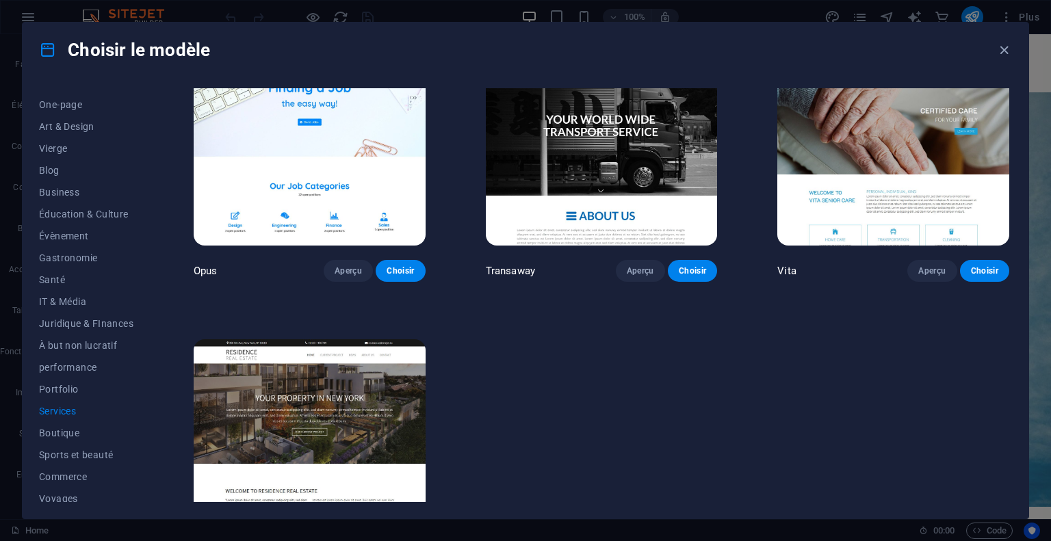
scroll to position [1976, 0]
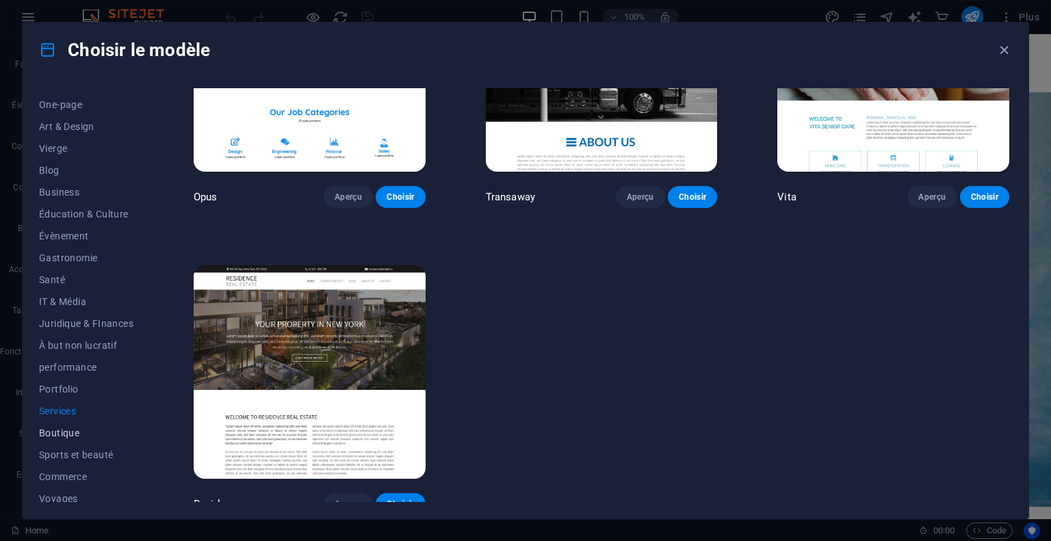
click at [69, 432] on span "Boutique" at bounding box center [86, 433] width 94 height 11
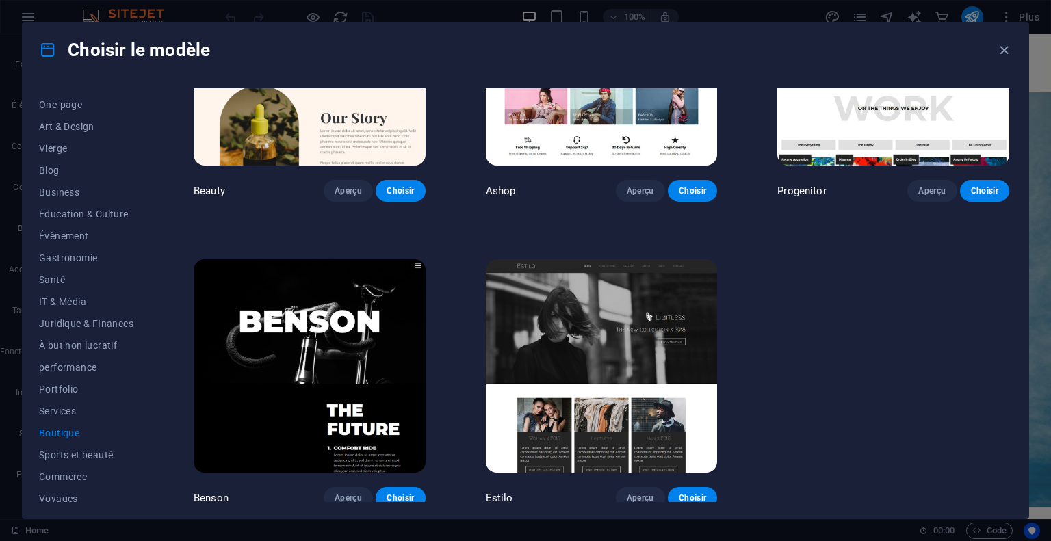
scroll to position [614, 0]
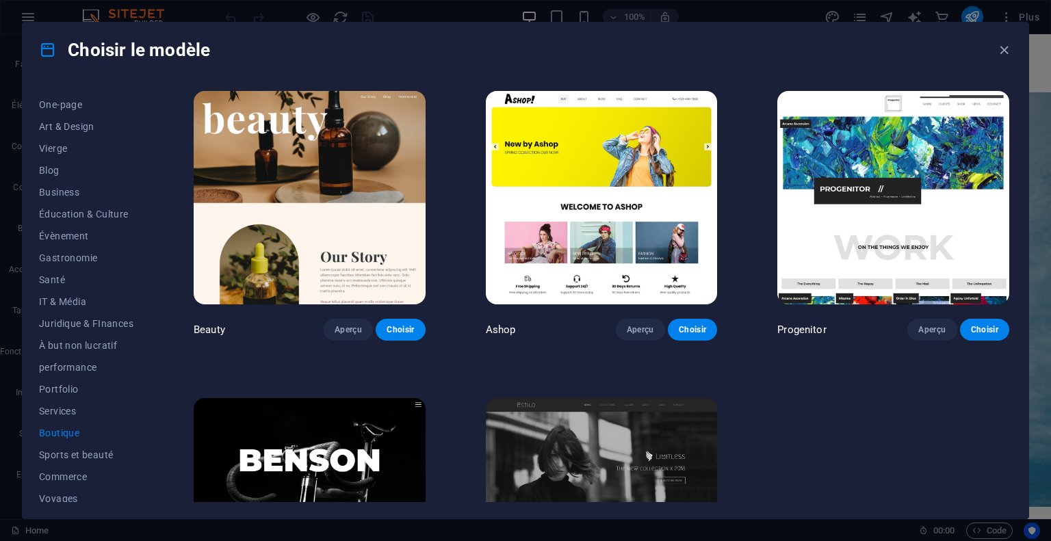
click at [975, 188] on img at bounding box center [893, 197] width 232 height 213
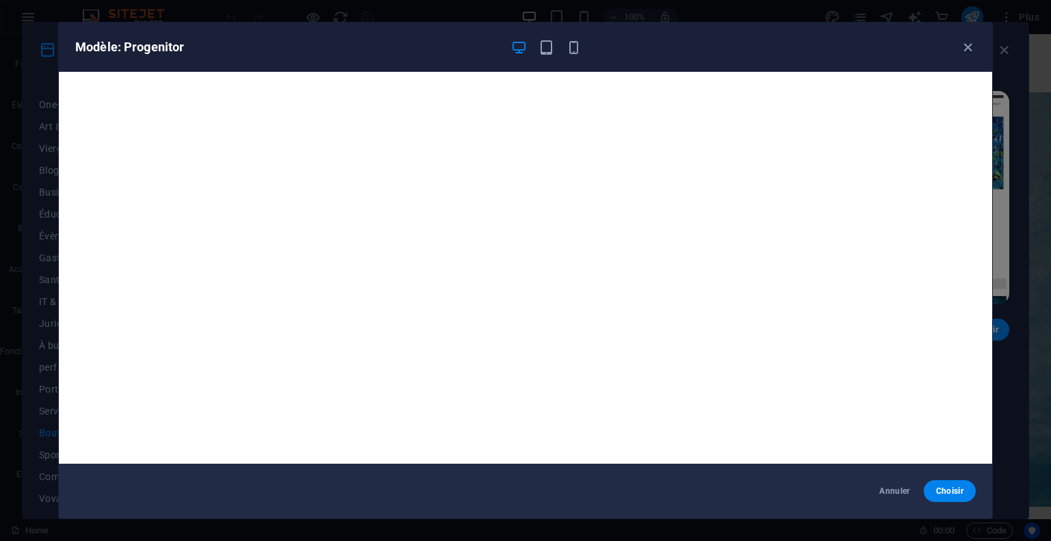
scroll to position [3, 0]
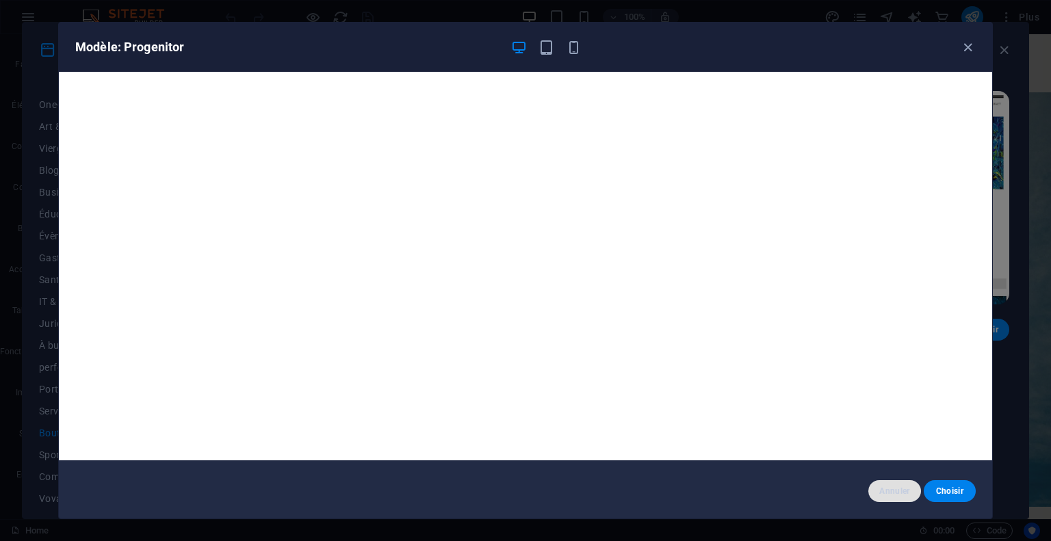
click at [879, 488] on span "Annuler" at bounding box center [894, 491] width 30 height 11
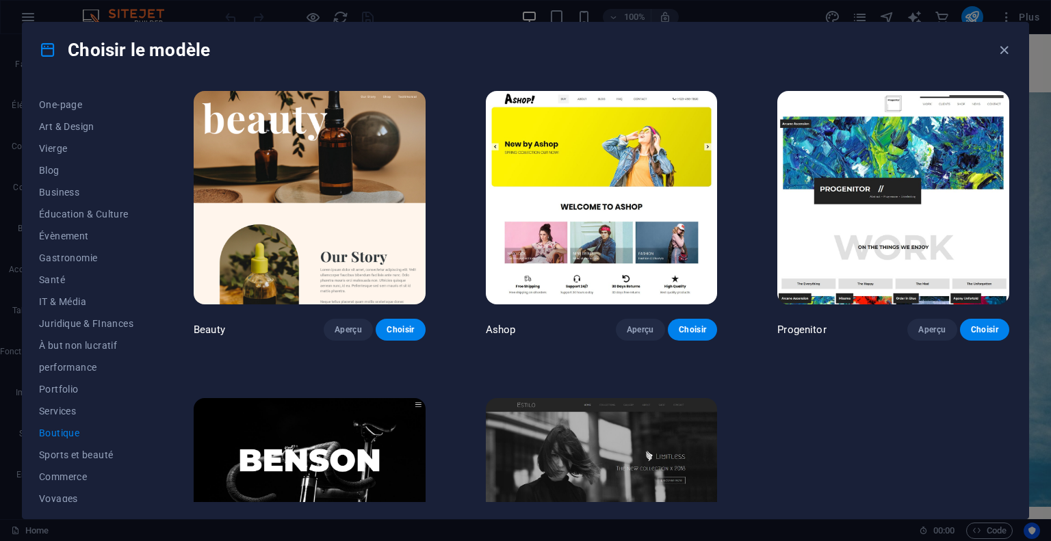
scroll to position [753, 0]
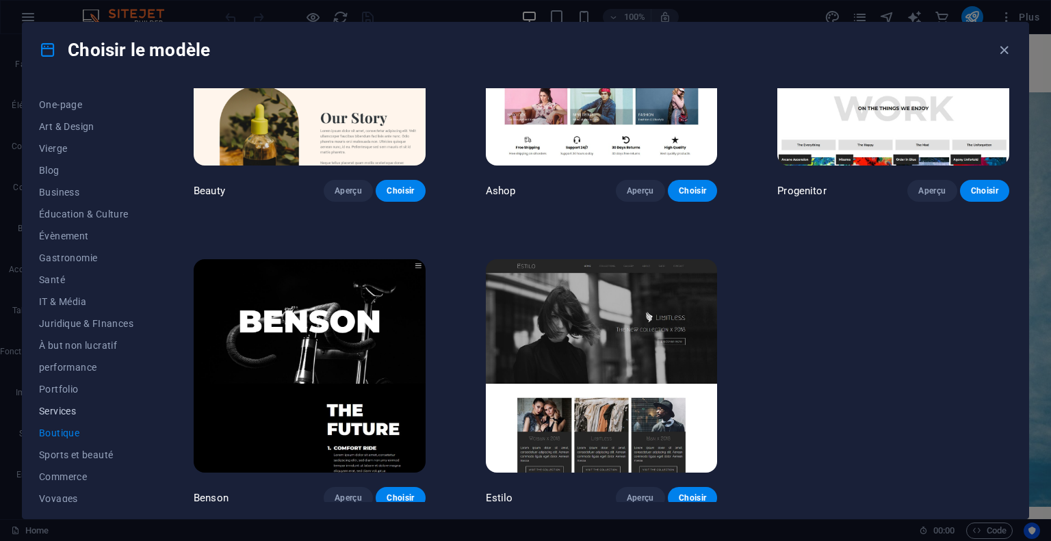
click at [57, 407] on span "Services" at bounding box center [86, 411] width 94 height 11
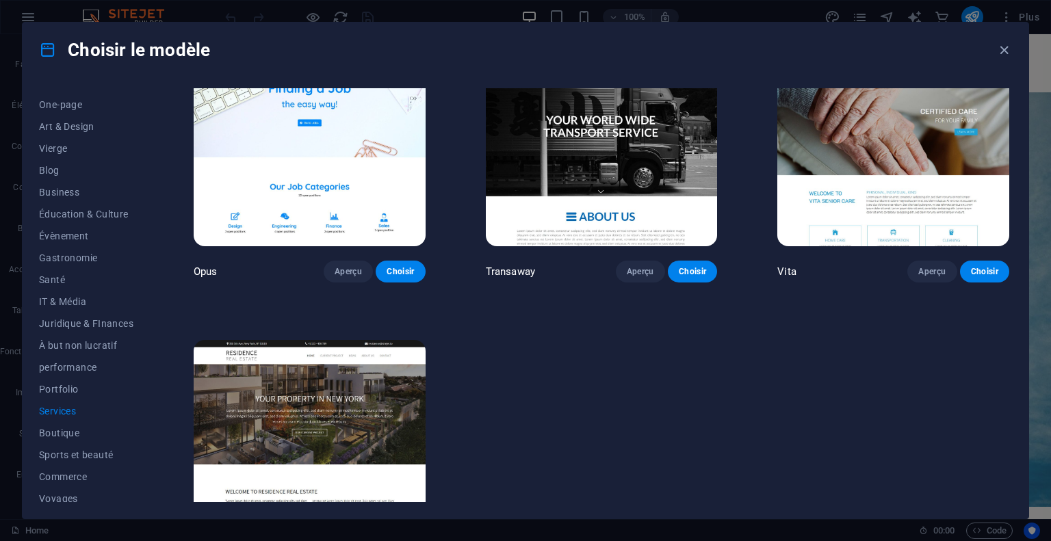
scroll to position [1924, 0]
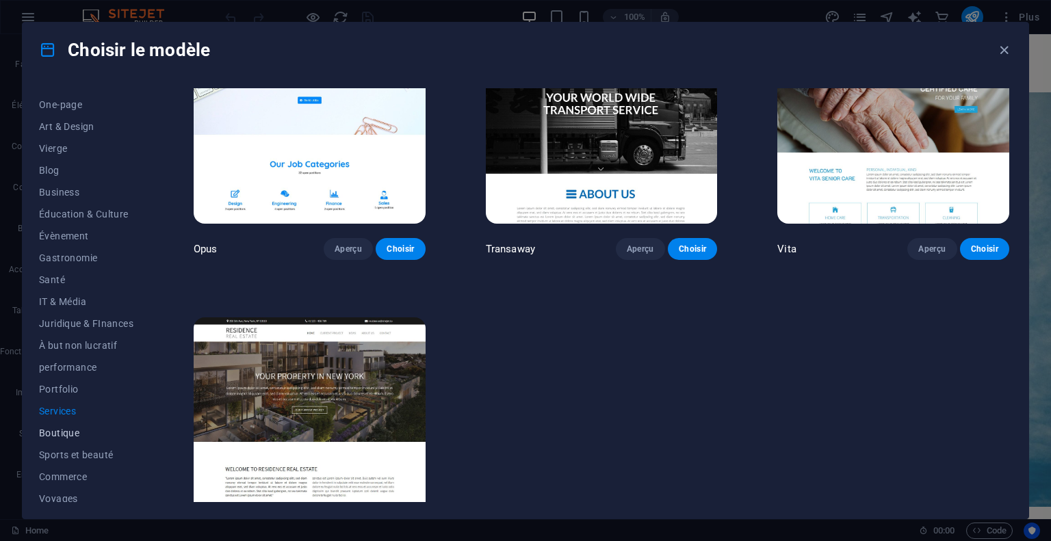
click at [64, 425] on button "Boutique" at bounding box center [86, 433] width 94 height 22
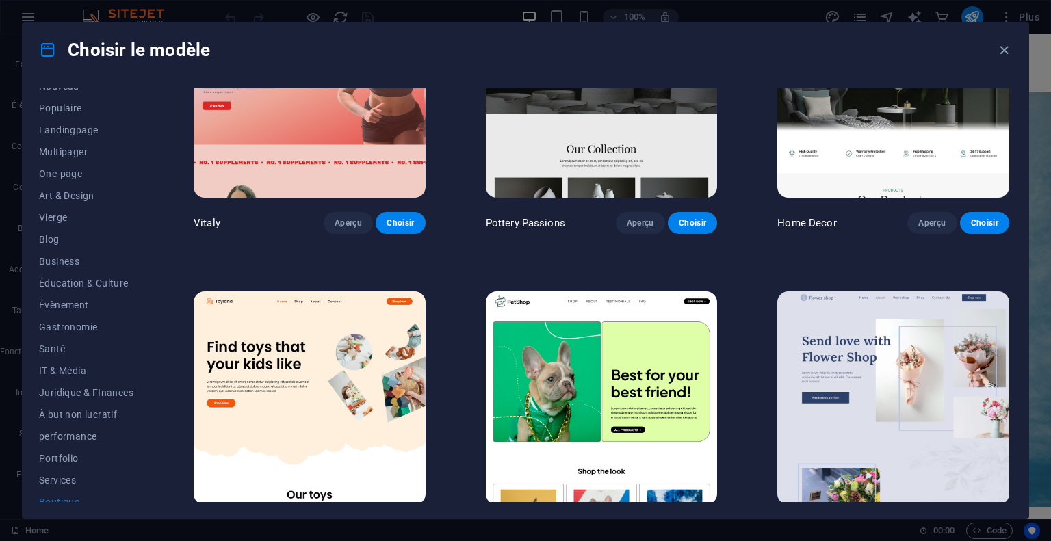
scroll to position [155, 0]
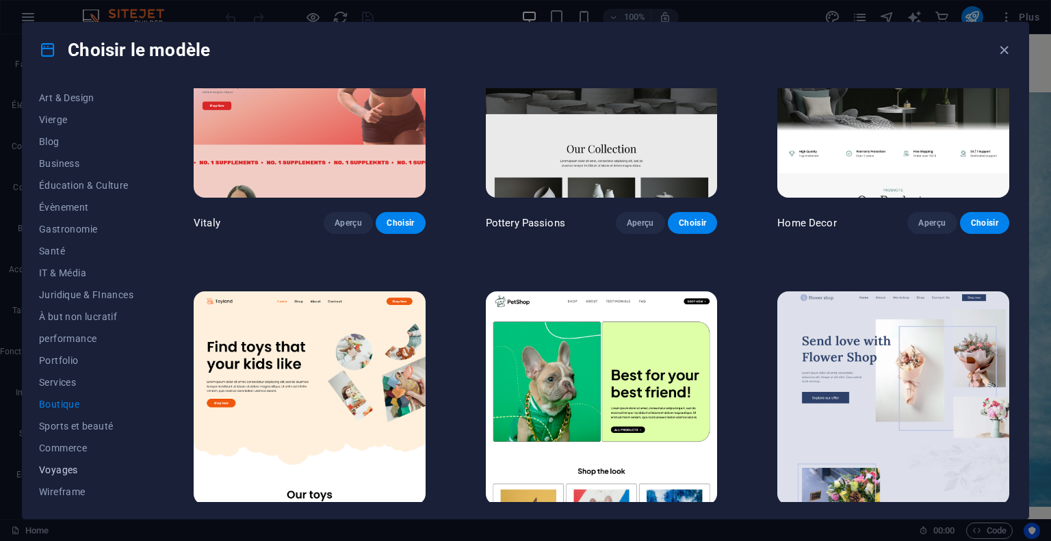
click at [68, 472] on span "Voyages" at bounding box center [86, 470] width 94 height 11
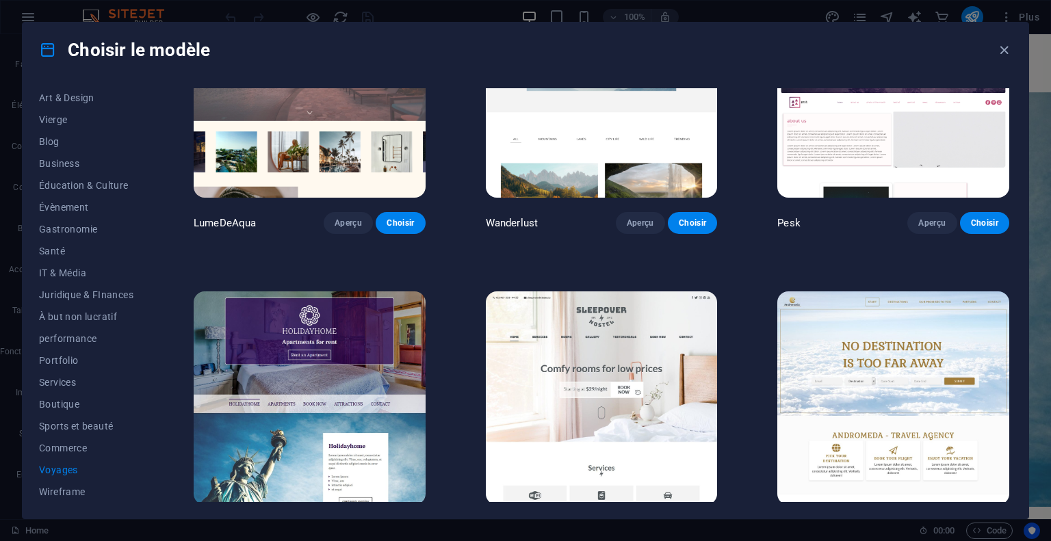
scroll to position [0, 0]
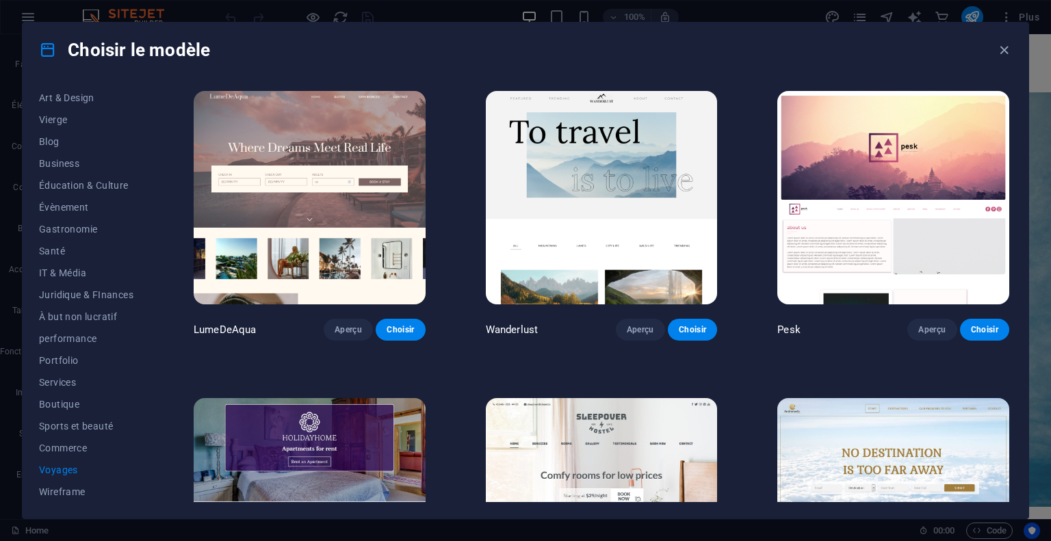
click at [580, 203] on img at bounding box center [602, 197] width 232 height 213
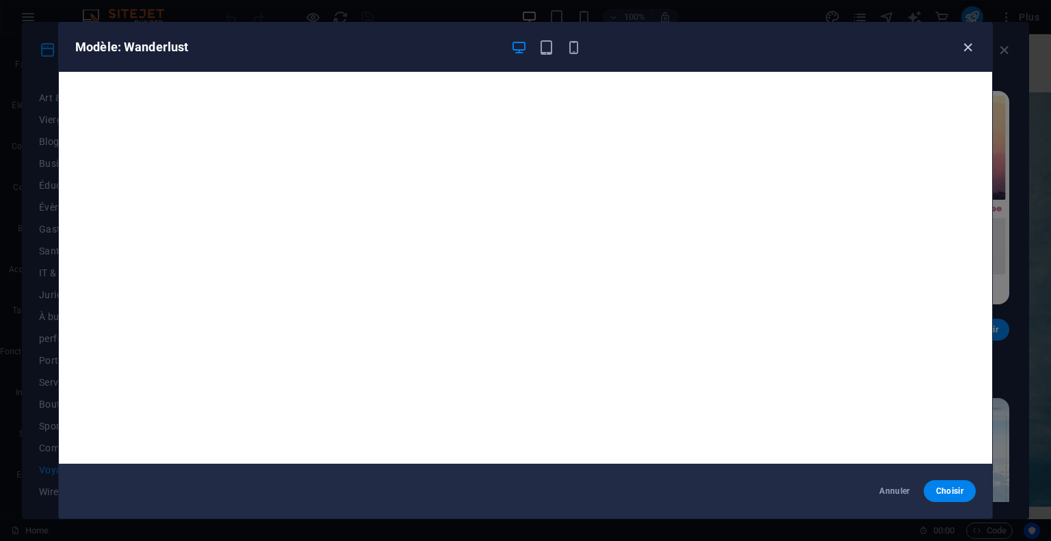
click at [967, 47] on icon "button" at bounding box center [968, 48] width 16 height 16
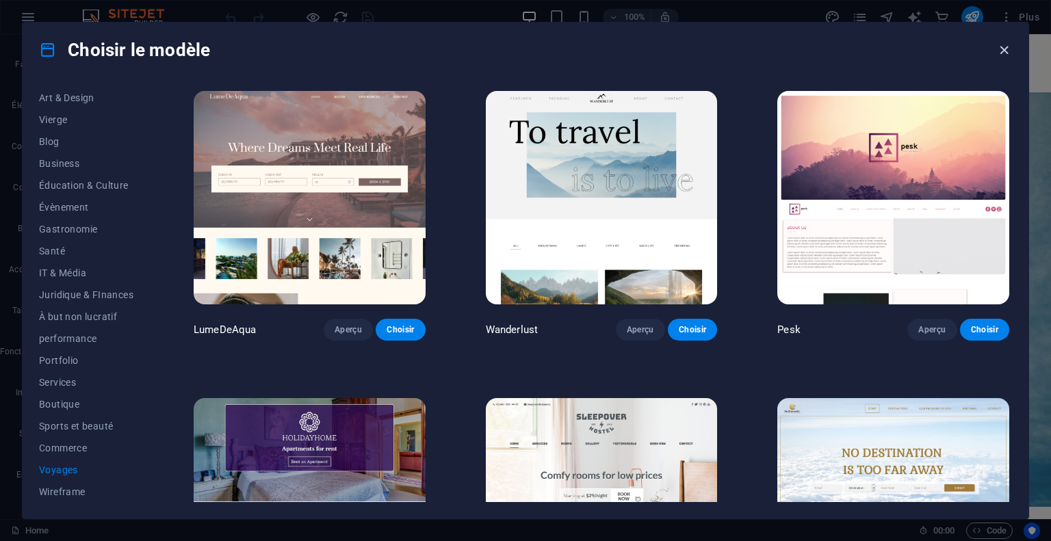
click at [999, 53] on icon "button" at bounding box center [1004, 50] width 16 height 16
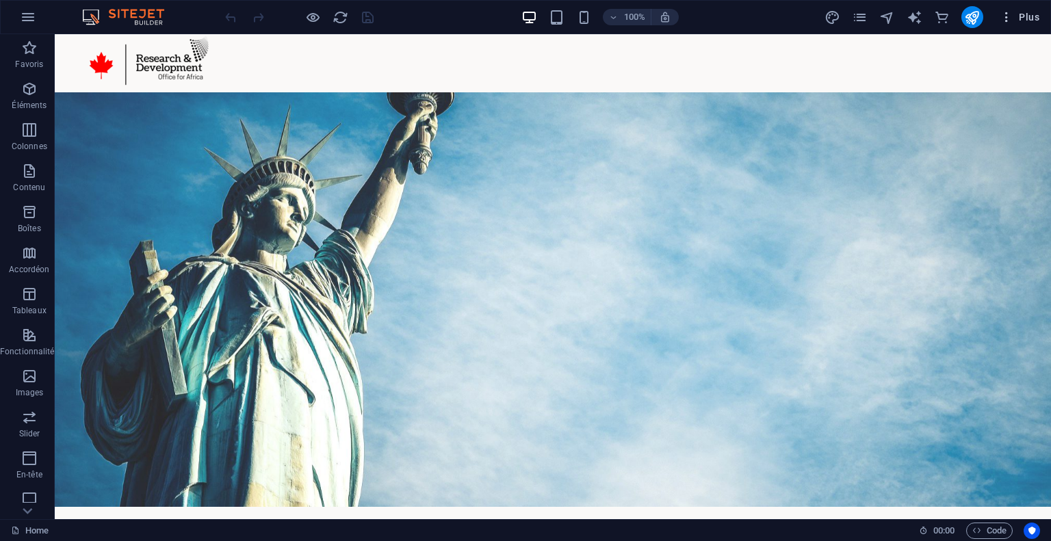
click at [1010, 14] on icon "button" at bounding box center [1007, 17] width 14 height 14
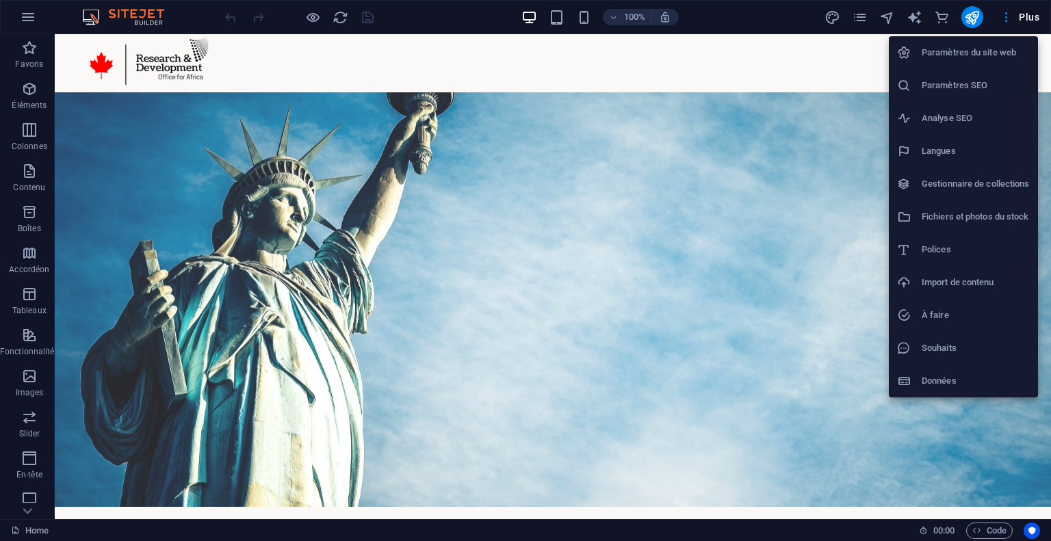
click at [1020, 49] on h6 "Paramètres du site web" at bounding box center [976, 52] width 108 height 16
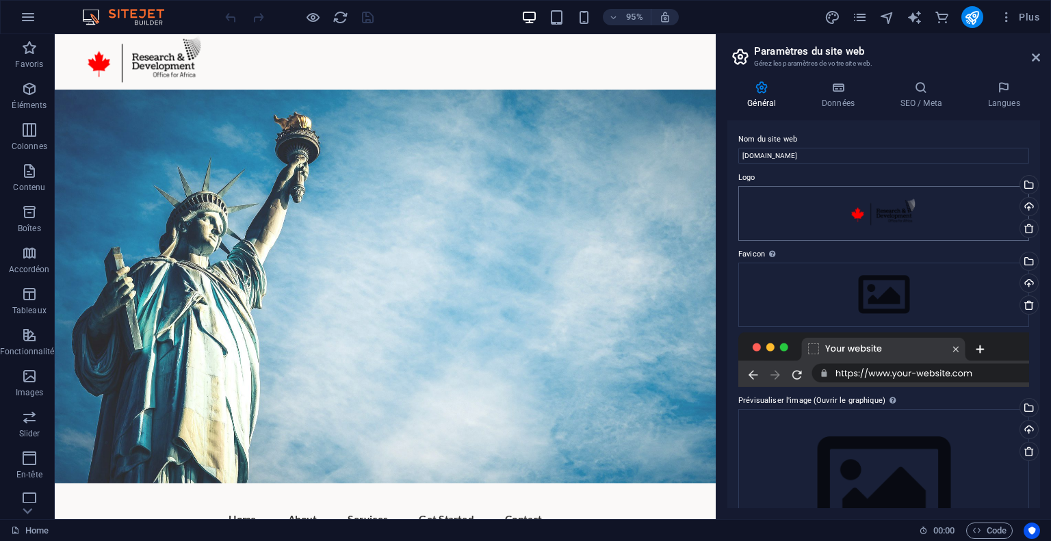
scroll to position [68, 0]
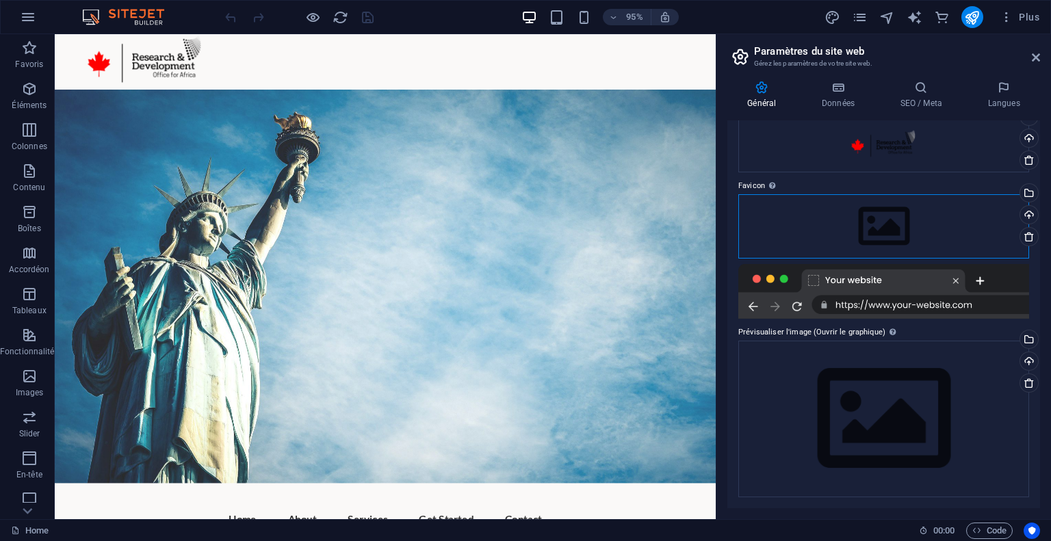
click at [884, 216] on div "Glissez les fichiers ici, cliquez pour choisir les fichiers ou sélectionnez les…" at bounding box center [883, 226] width 291 height 64
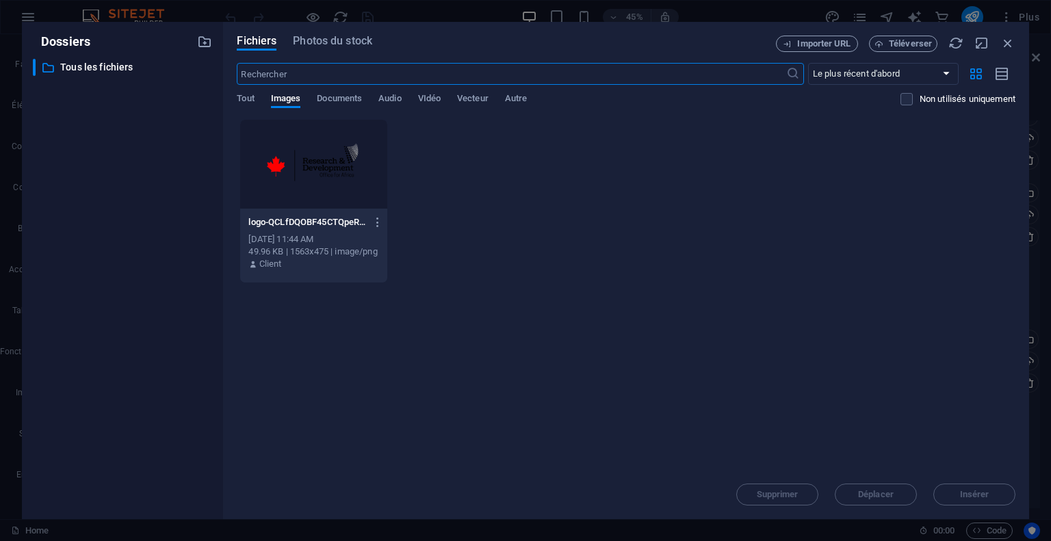
click at [322, 169] on div at bounding box center [313, 164] width 146 height 89
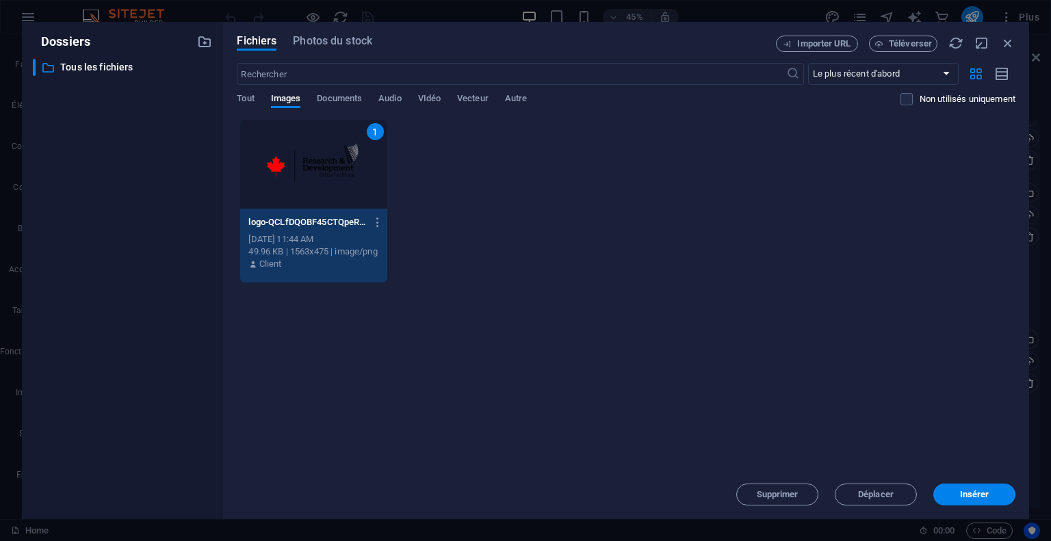
click at [322, 169] on div "1" at bounding box center [313, 164] width 146 height 89
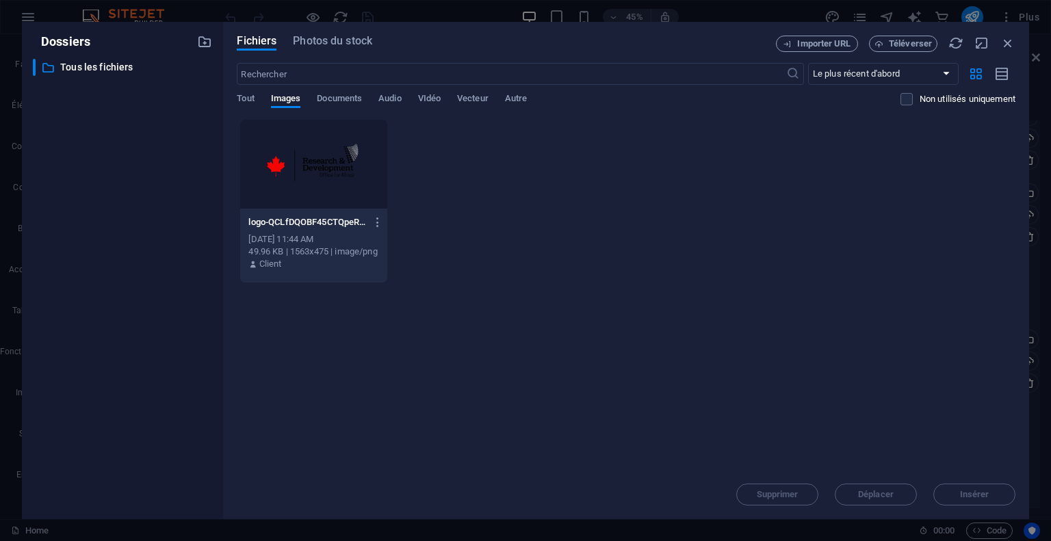
click at [322, 169] on div at bounding box center [313, 164] width 146 height 89
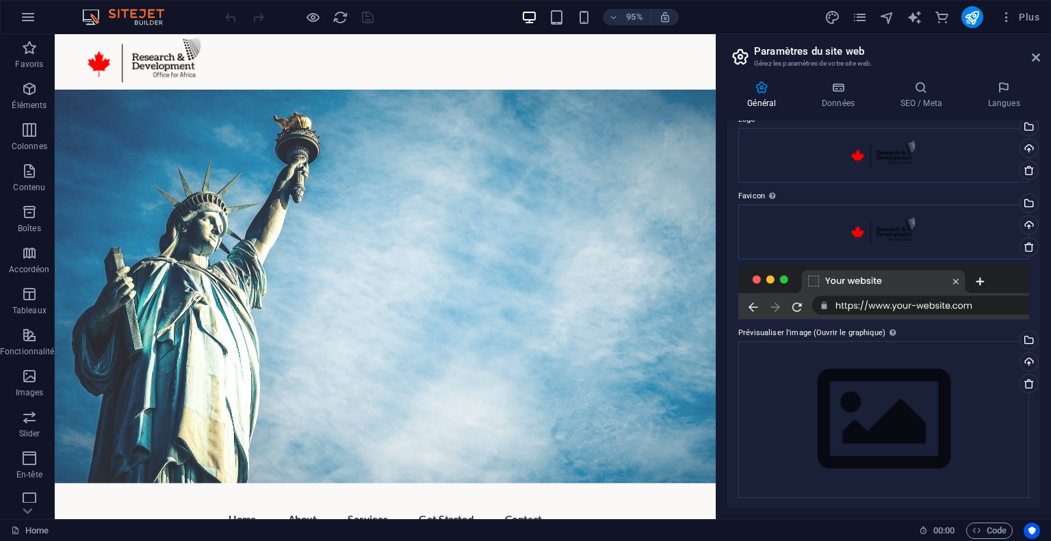
click at [379, 16] on div "95% Plus" at bounding box center [633, 17] width 822 height 22
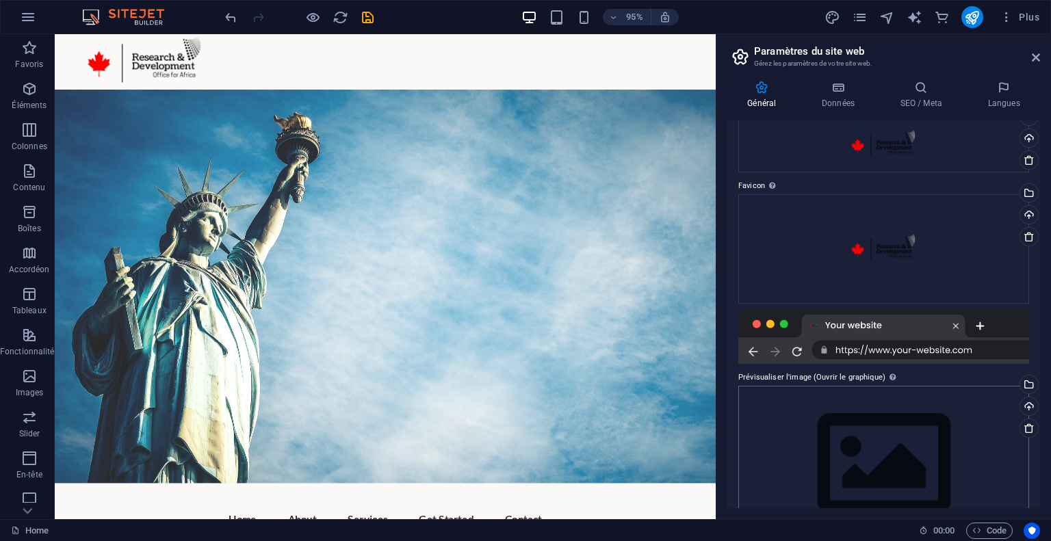
scroll to position [113, 0]
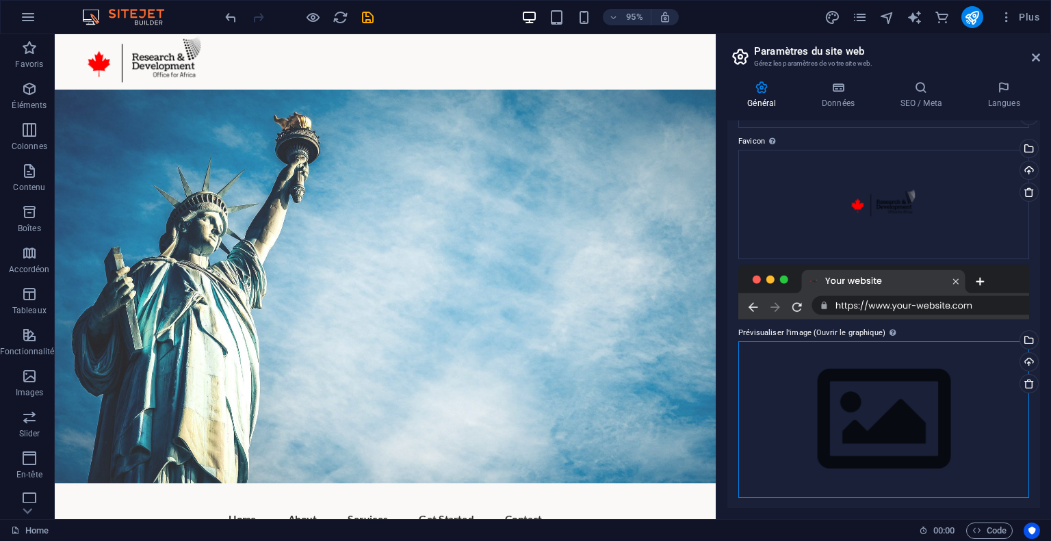
click at [909, 388] on div "Glissez les fichiers ici, cliquez pour choisir les fichiers ou sélectionnez les…" at bounding box center [883, 419] width 291 height 157
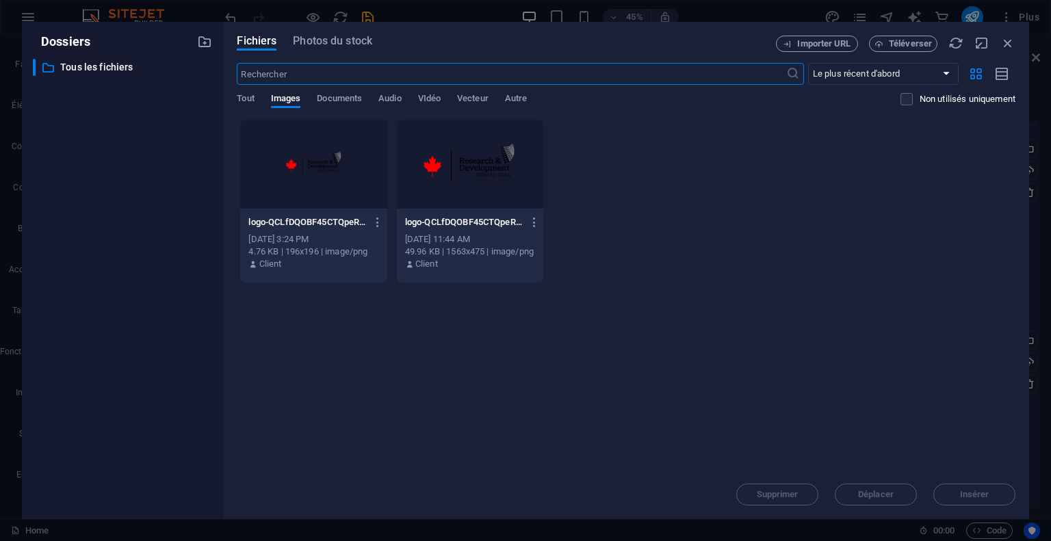
click at [909, 388] on div "Déposez les fichiers ici pour les téléverser automatiquement. logo-QCLfDQOBF45C…" at bounding box center [626, 294] width 779 height 351
click at [1002, 43] on icon "button" at bounding box center [1007, 43] width 15 height 15
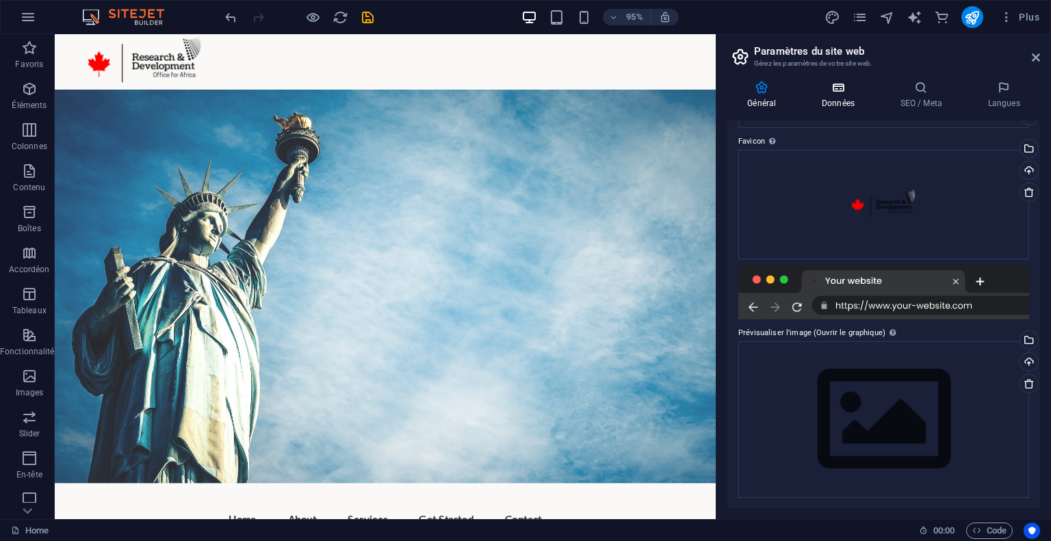
click at [838, 98] on h4 "Données" at bounding box center [841, 95] width 79 height 29
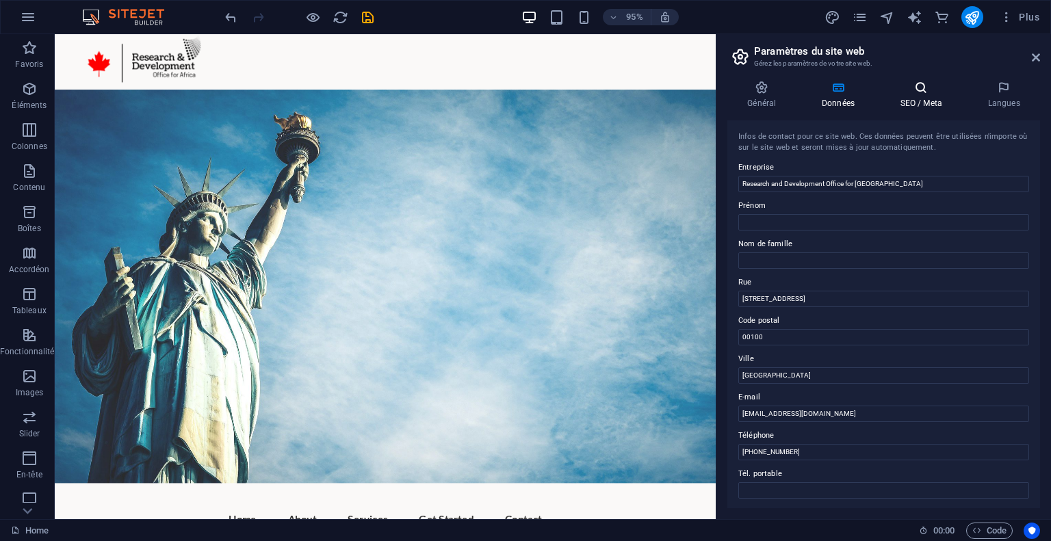
click at [923, 93] on icon at bounding box center [921, 88] width 82 height 14
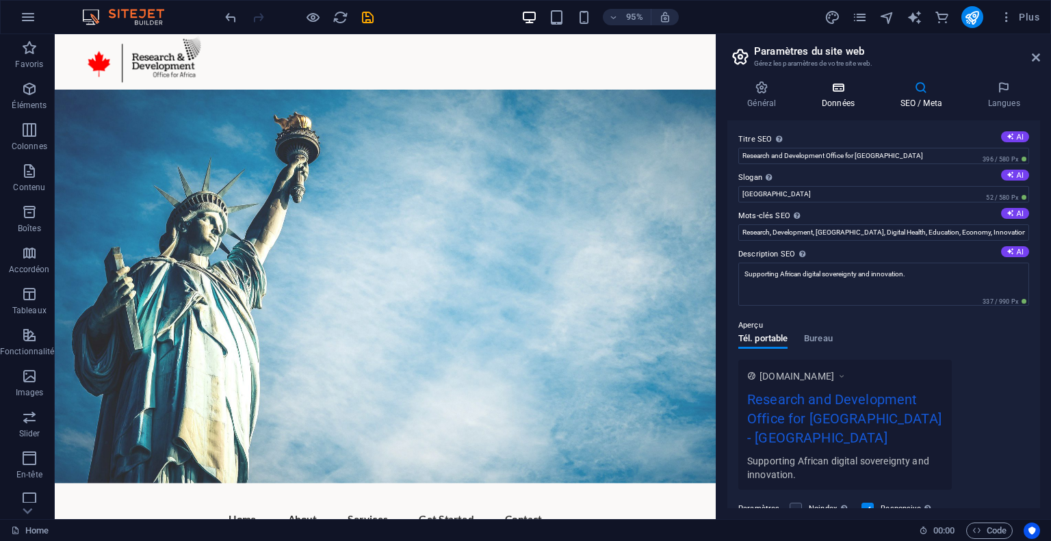
click at [866, 92] on icon at bounding box center [838, 88] width 73 height 14
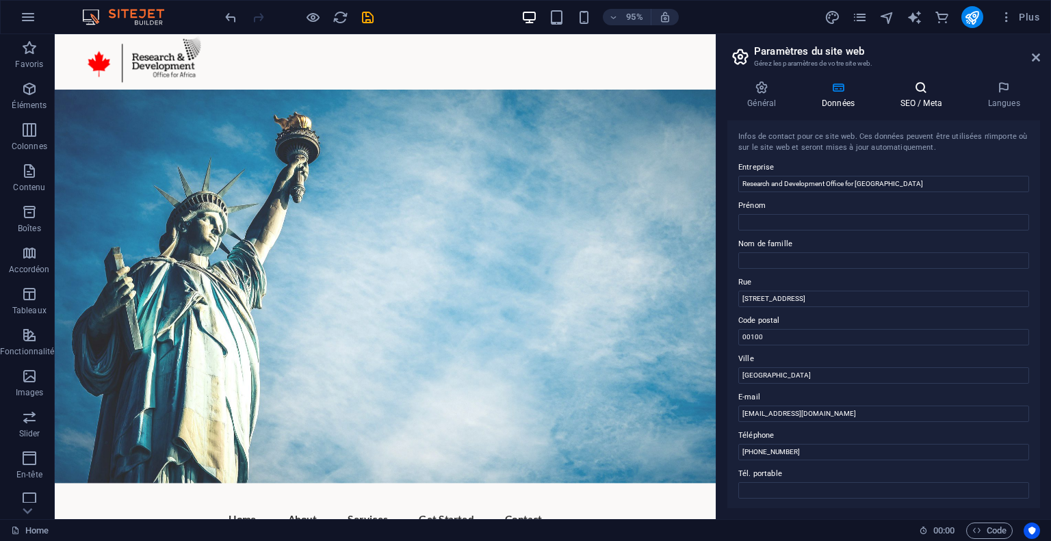
click at [913, 90] on icon at bounding box center [921, 88] width 82 height 14
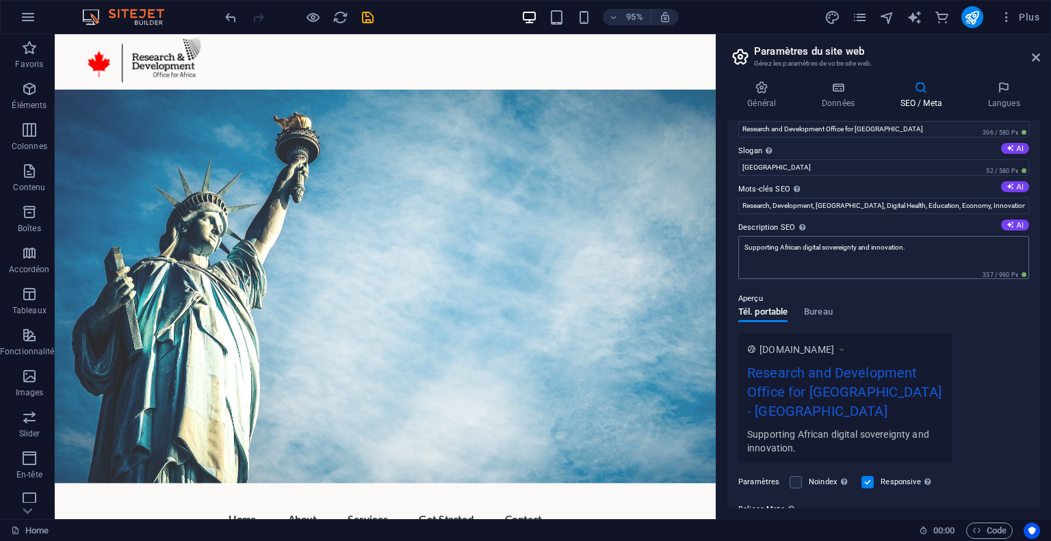
scroll to position [18, 0]
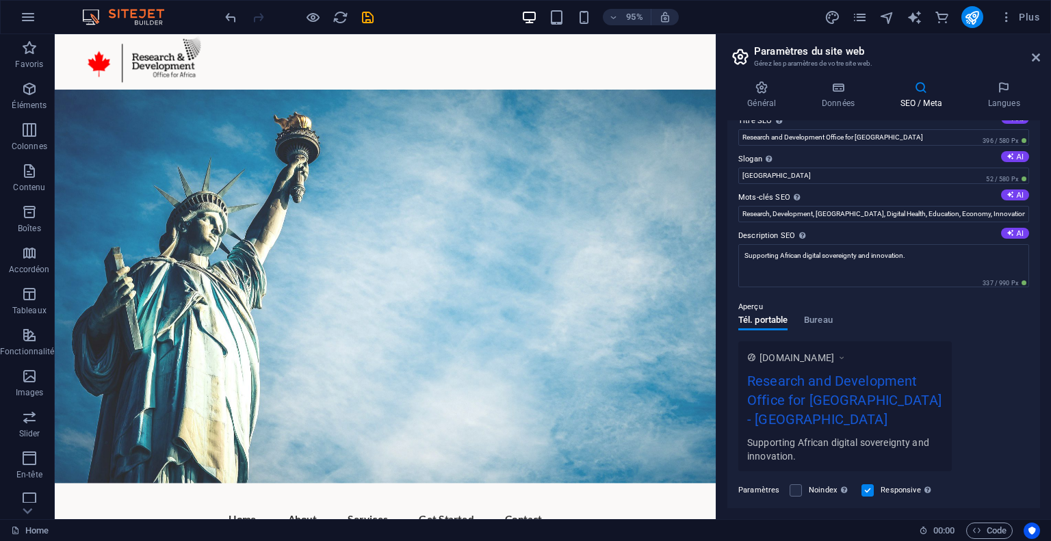
click at [835, 321] on div "Aperçu Tél. portable Bureau [DOMAIN_NAME] Research and Development Office for A…" at bounding box center [883, 379] width 291 height 183
click at [827, 322] on span "Bureau" at bounding box center [818, 321] width 29 height 19
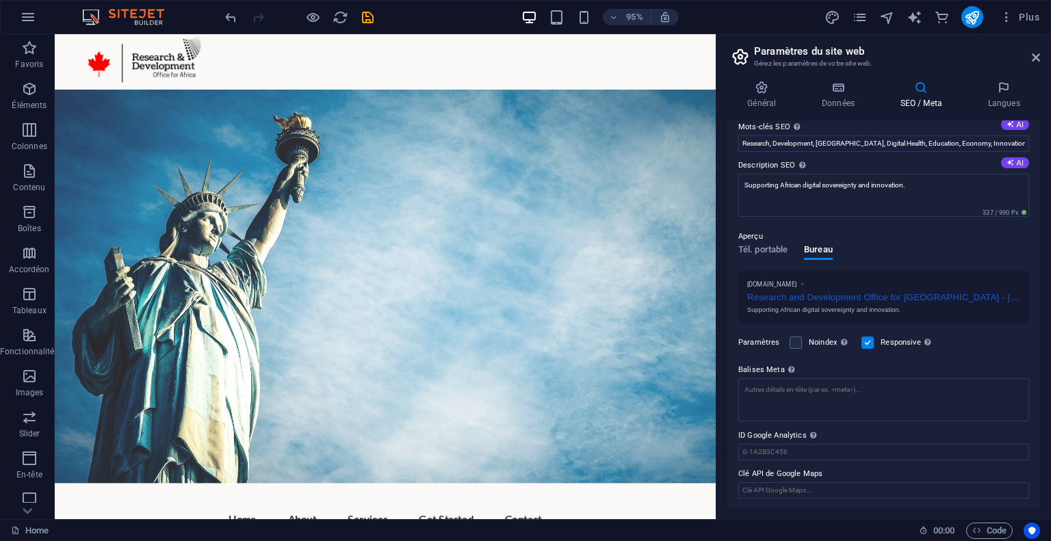
scroll to position [0, 0]
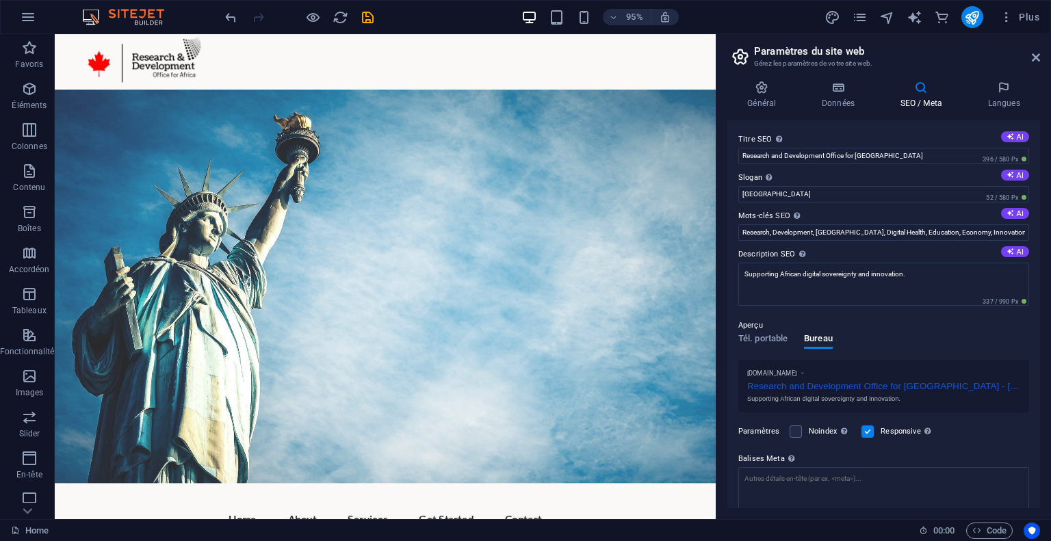
click at [768, 332] on div "Aperçu" at bounding box center [883, 325] width 291 height 16
click at [764, 337] on span "Tél. portable" at bounding box center [762, 339] width 49 height 19
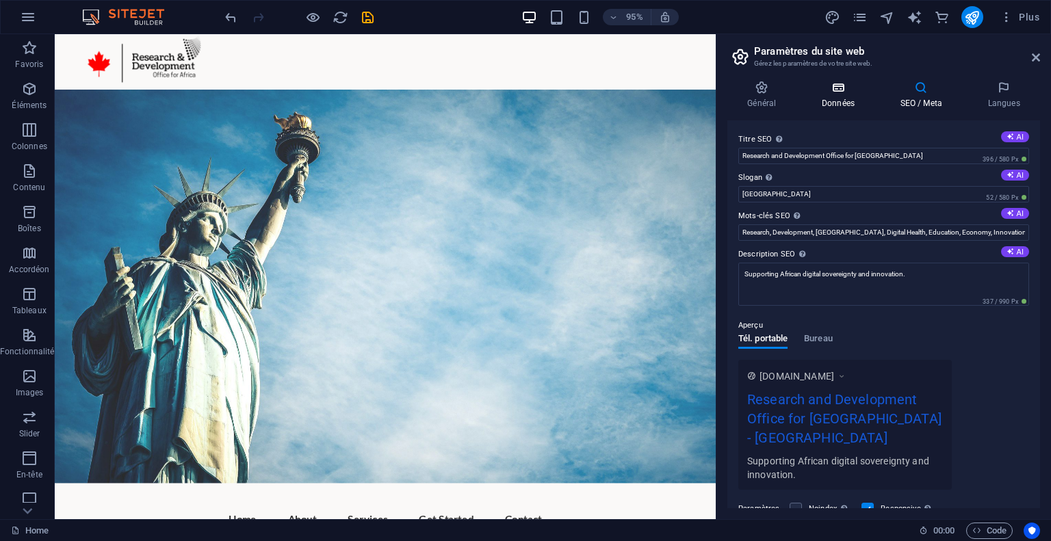
click at [839, 96] on h4 "Données" at bounding box center [841, 95] width 79 height 29
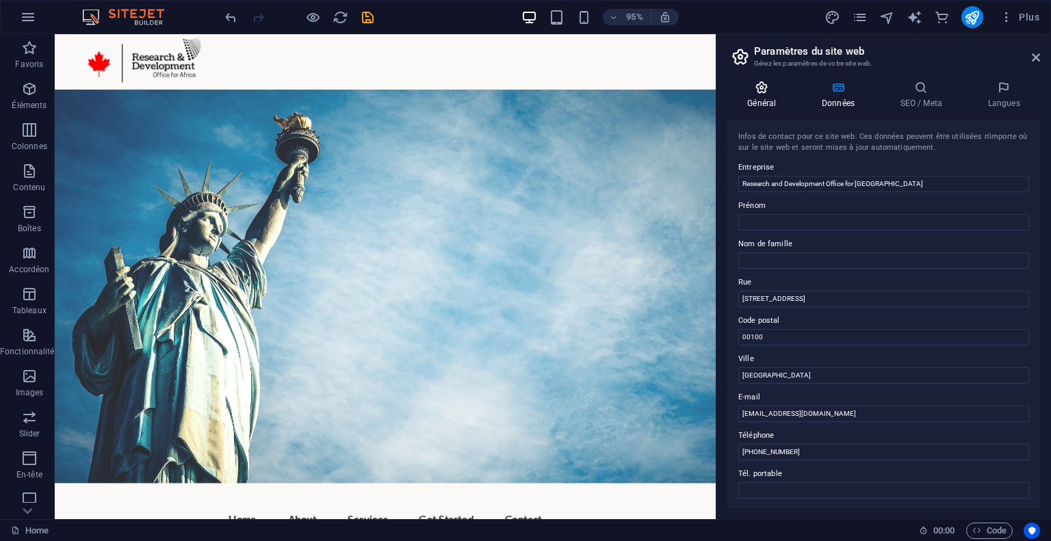
click at [772, 100] on h4 "Général" at bounding box center [764, 95] width 75 height 29
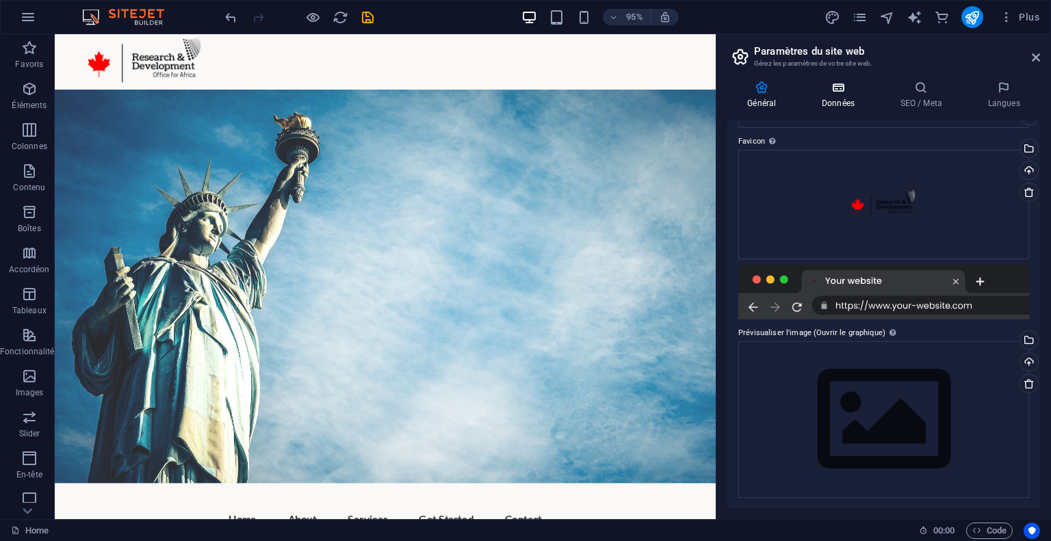
click at [824, 103] on h4 "Données" at bounding box center [841, 95] width 79 height 29
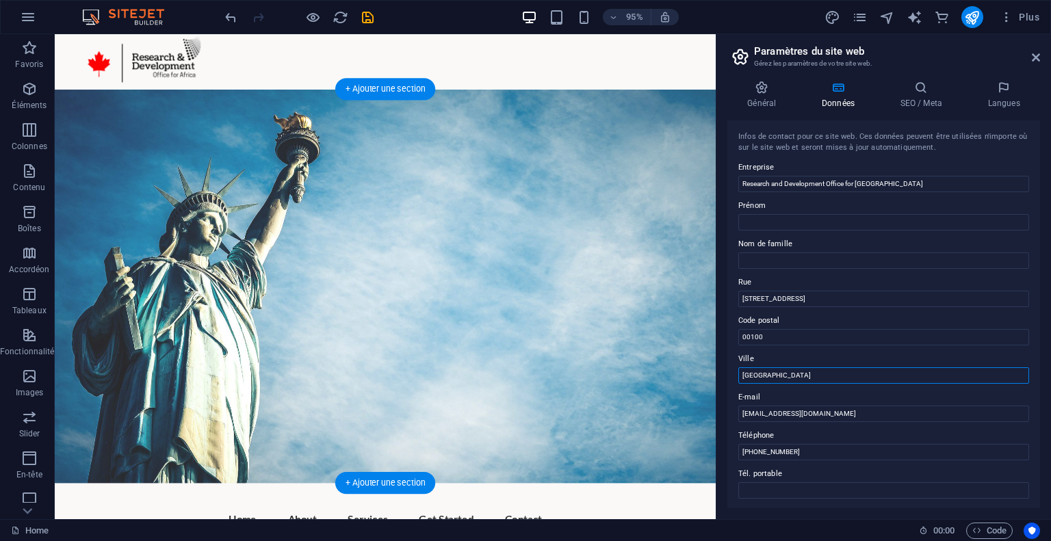
drag, startPoint x: 891, startPoint y: 411, endPoint x: 656, endPoint y: 404, distance: 234.8
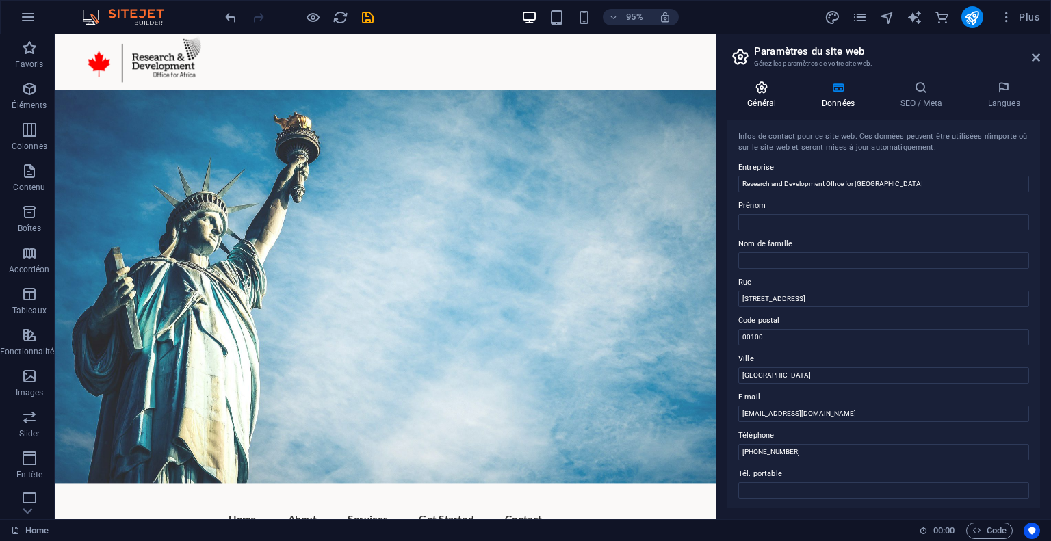
click at [775, 95] on h4 "Général" at bounding box center [764, 95] width 75 height 29
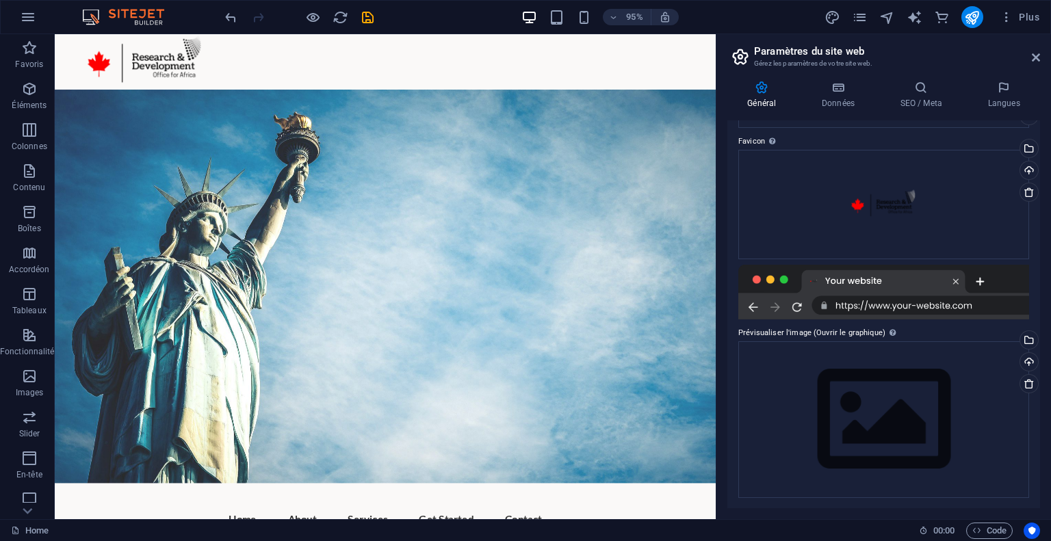
click at [1032, 63] on header "Paramètres du site web Gérez les paramètres de votre site web." at bounding box center [885, 52] width 310 height 36
click at [1042, 57] on aside "Paramètres du site web [PERSON_NAME] paramètres de votre site web. Général Donn…" at bounding box center [883, 276] width 335 height 485
click at [1035, 57] on icon at bounding box center [1036, 57] width 8 height 11
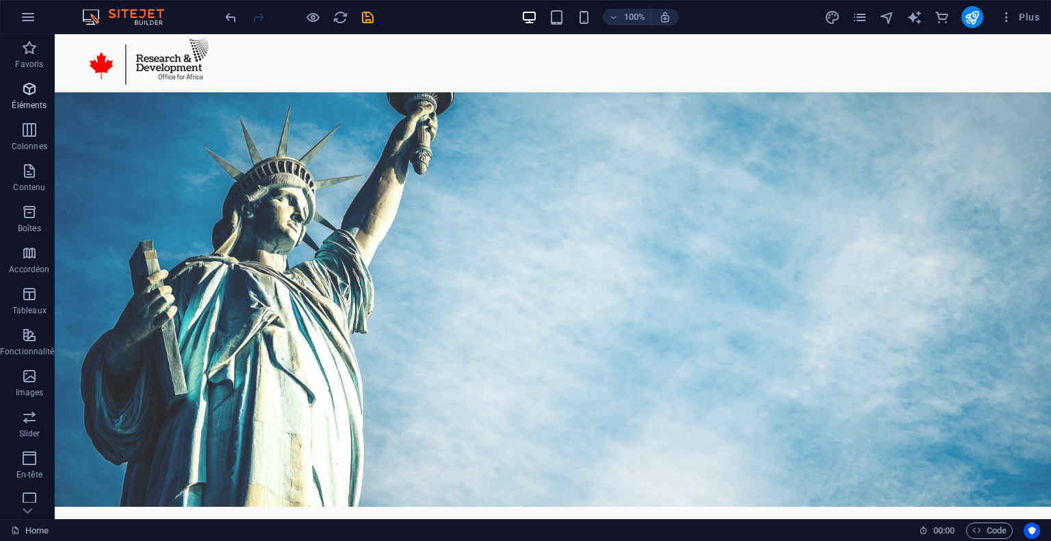
click at [29, 84] on icon "button" at bounding box center [29, 89] width 16 height 16
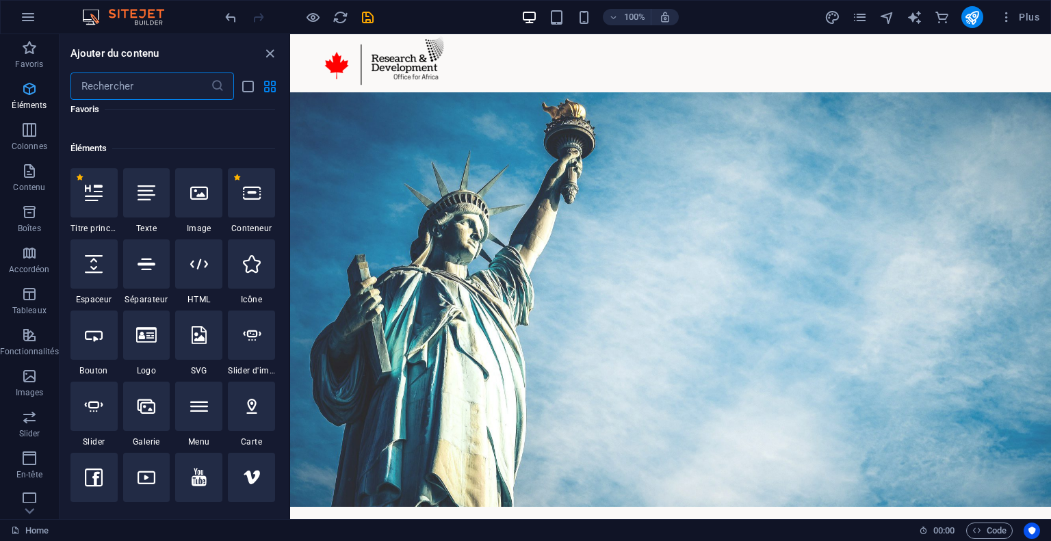
scroll to position [145, 0]
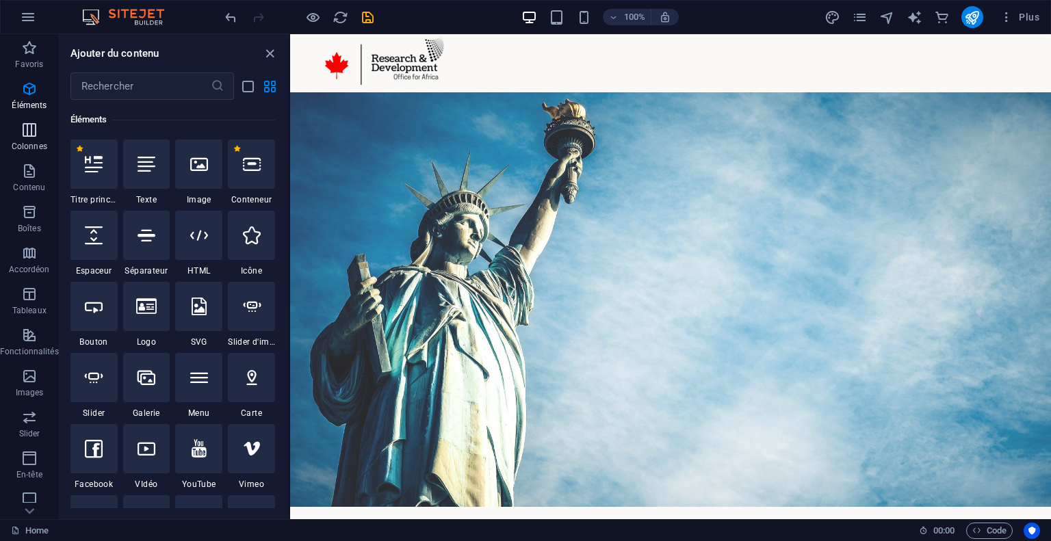
click at [25, 131] on icon "button" at bounding box center [29, 130] width 16 height 16
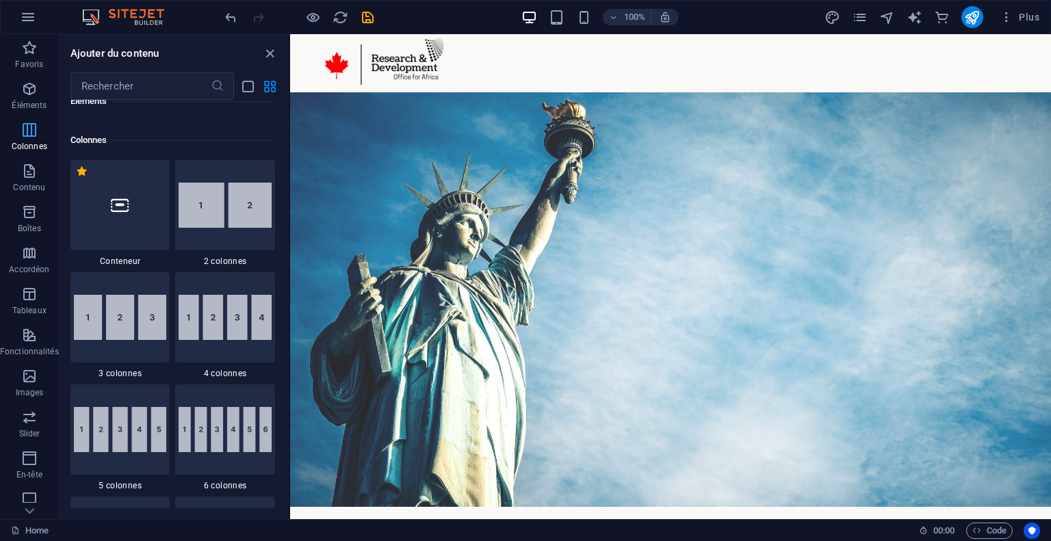
scroll to position [677, 0]
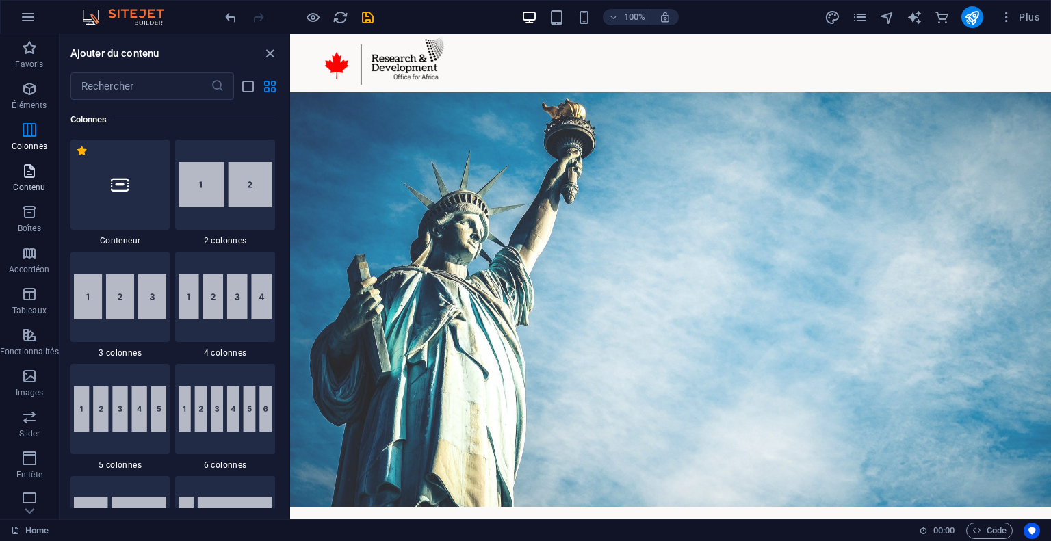
click at [22, 166] on icon "button" at bounding box center [29, 171] width 16 height 16
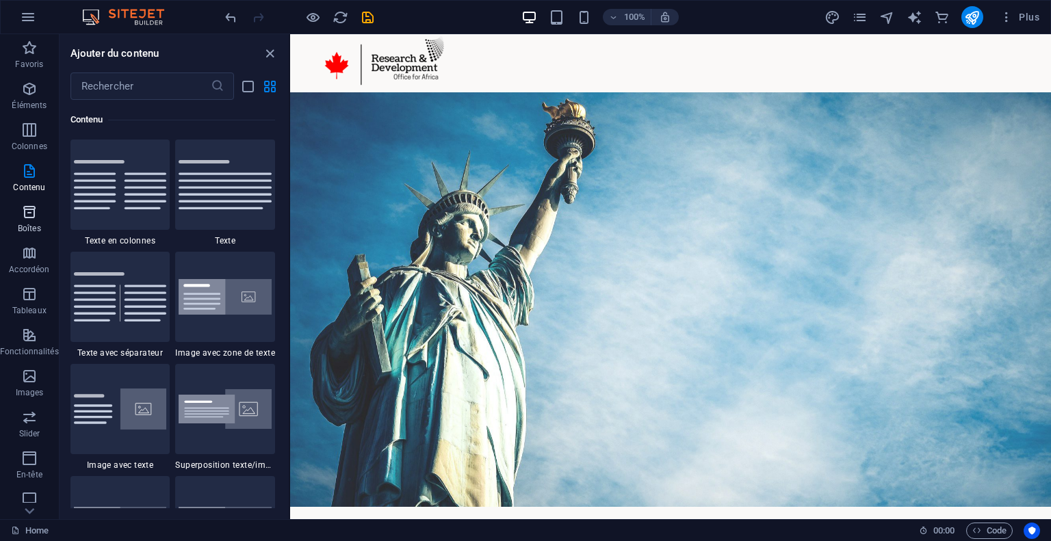
click at [24, 209] on icon "button" at bounding box center [29, 212] width 16 height 16
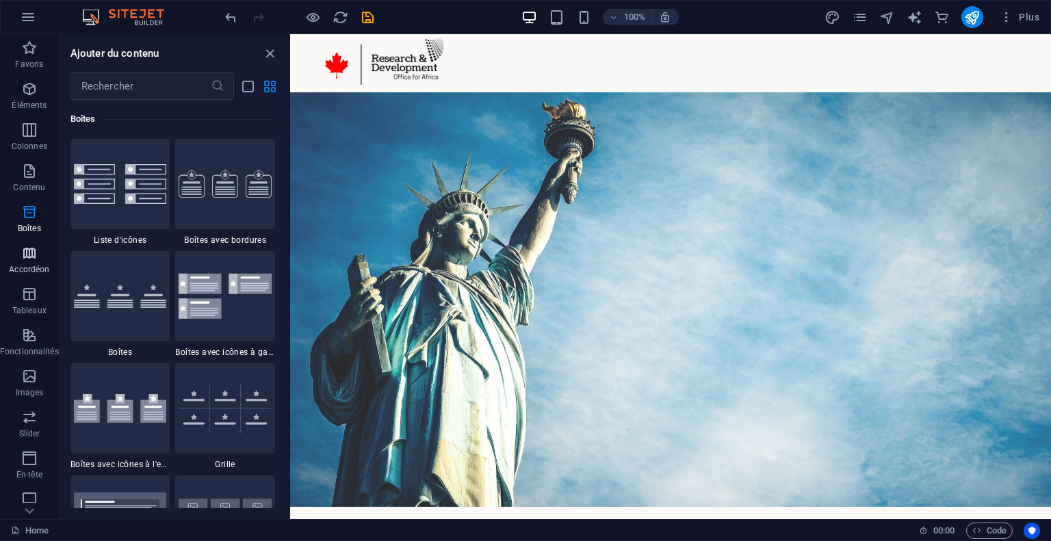
click at [25, 240] on button "Accordéon" at bounding box center [29, 259] width 59 height 41
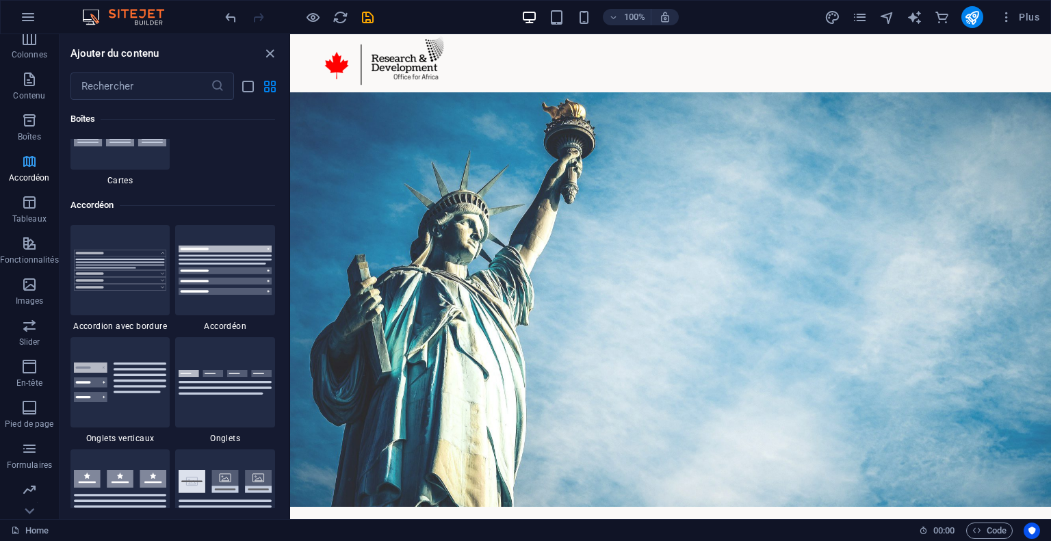
scroll to position [97, 0]
click at [30, 204] on icon "button" at bounding box center [29, 197] width 16 height 16
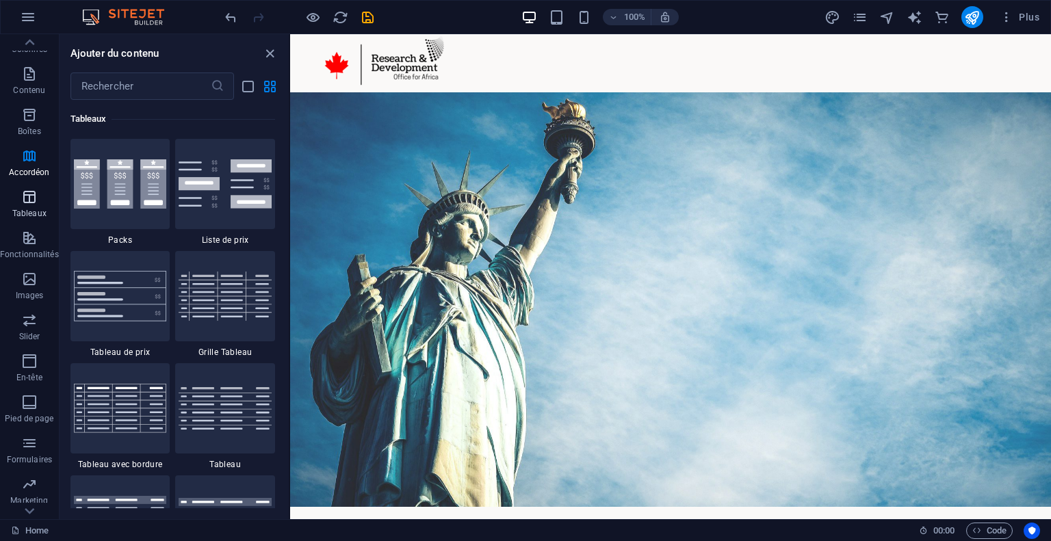
scroll to position [4739, 0]
click at [35, 223] on button "Tableaux" at bounding box center [29, 203] width 59 height 41
click at [35, 252] on p "Fonctionnalités" at bounding box center [29, 254] width 59 height 11
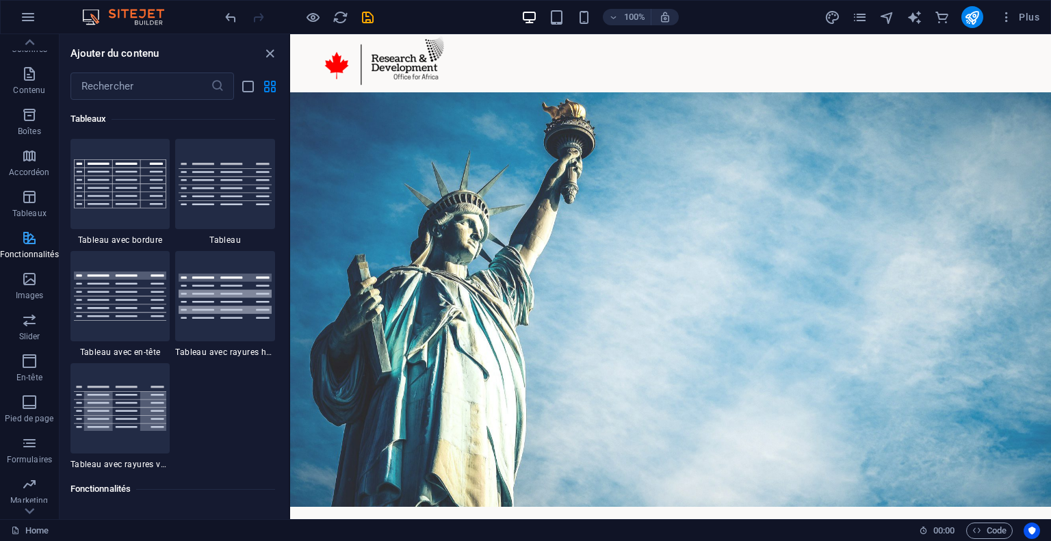
scroll to position [168, 0]
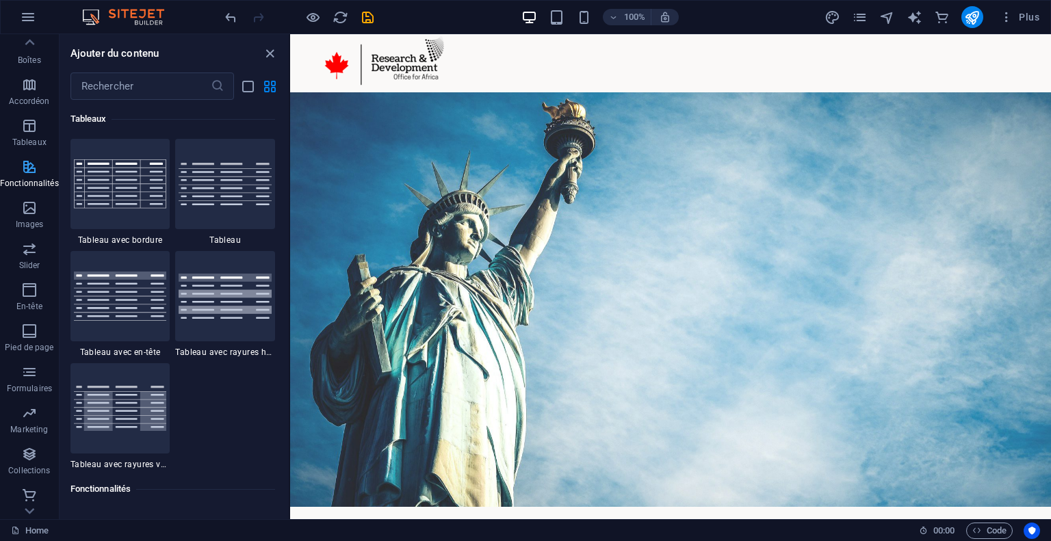
click at [35, 252] on icon "button" at bounding box center [29, 249] width 16 height 16
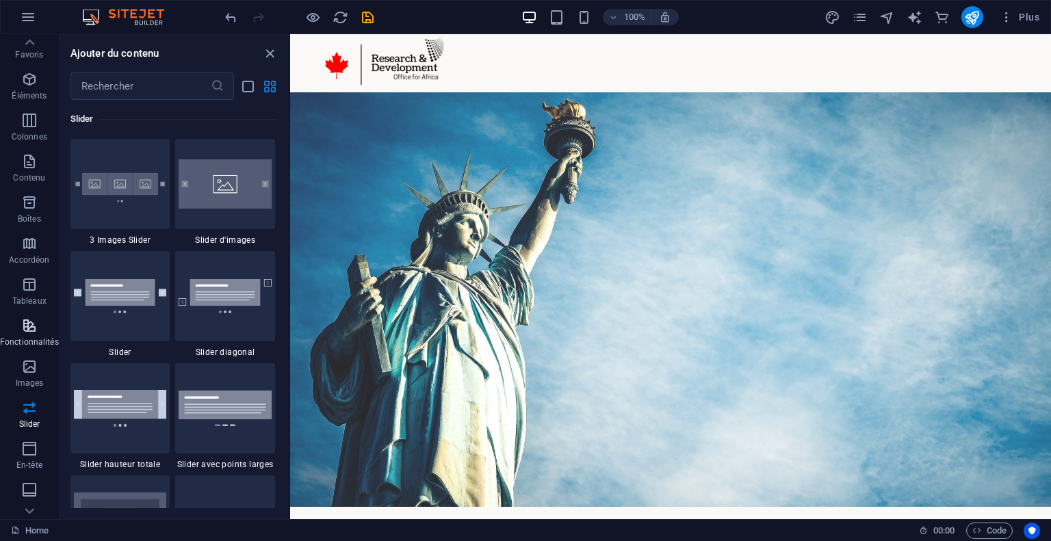
scroll to position [0, 0]
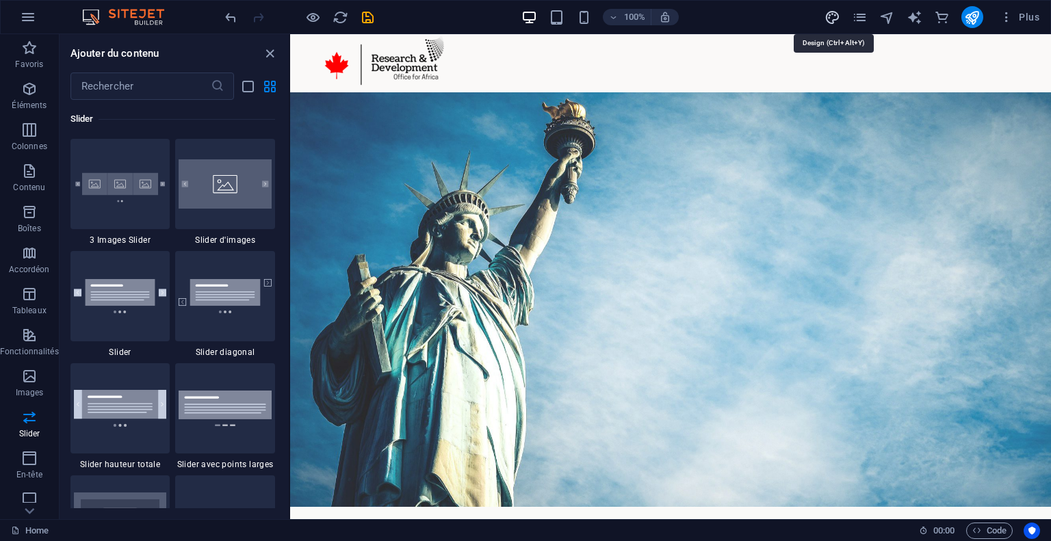
click at [835, 21] on icon "design" at bounding box center [832, 18] width 16 height 16
select select "px"
select select "400"
select select "px"
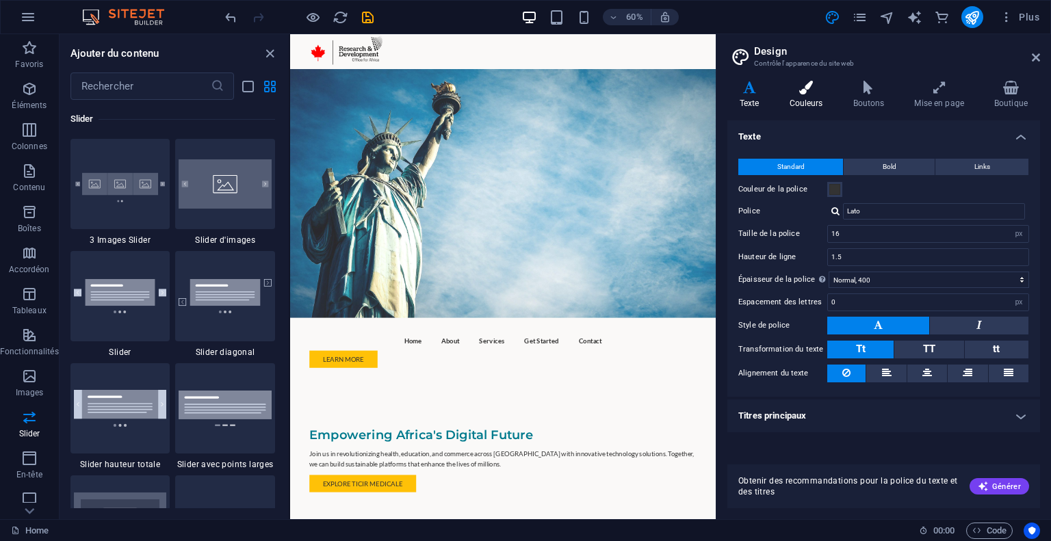
click at [814, 101] on h4 "Couleurs" at bounding box center [809, 95] width 64 height 29
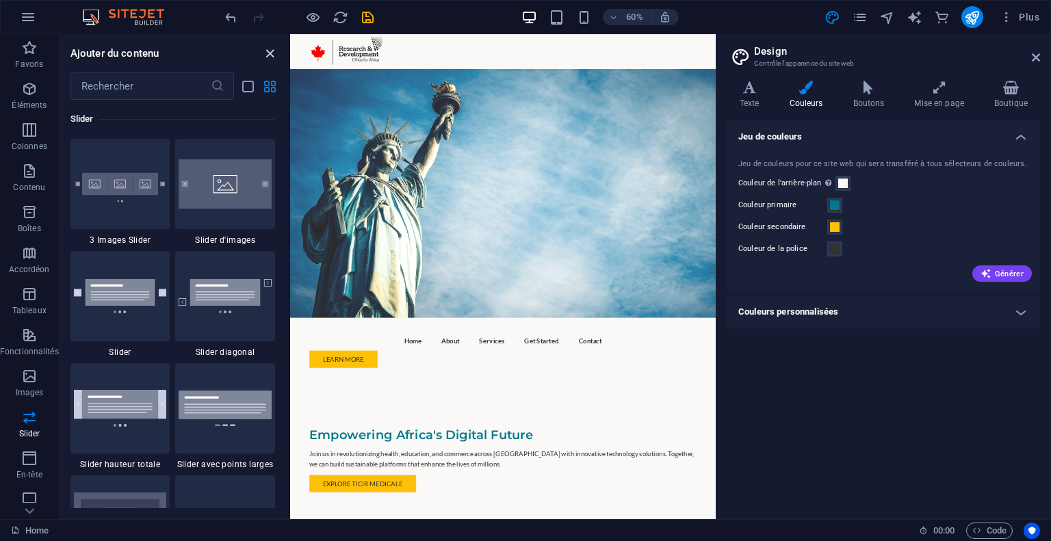
click at [267, 54] on icon "close panel" at bounding box center [270, 54] width 16 height 16
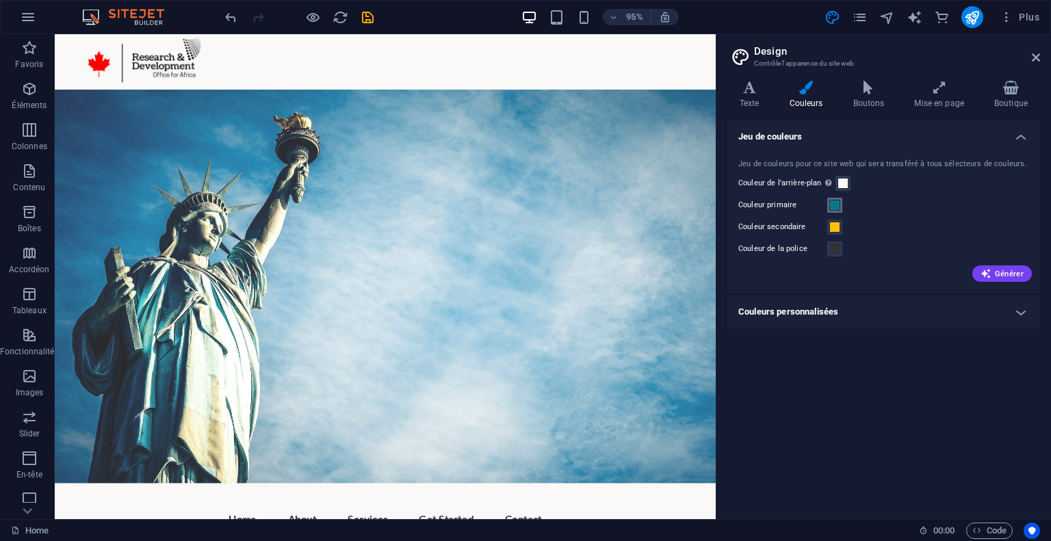
click at [833, 205] on span at bounding box center [834, 205] width 11 height 11
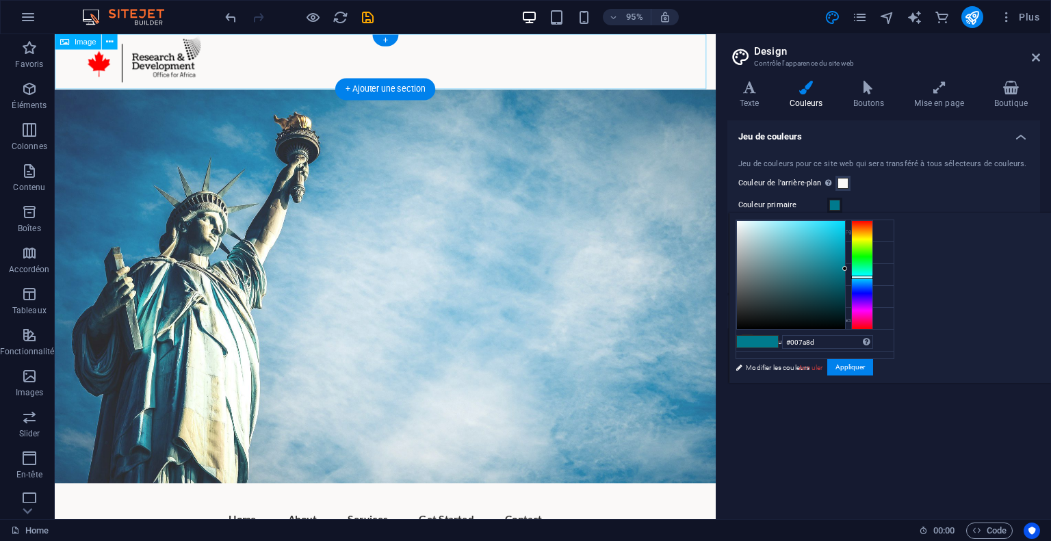
click at [103, 64] on figure at bounding box center [403, 63] width 696 height 58
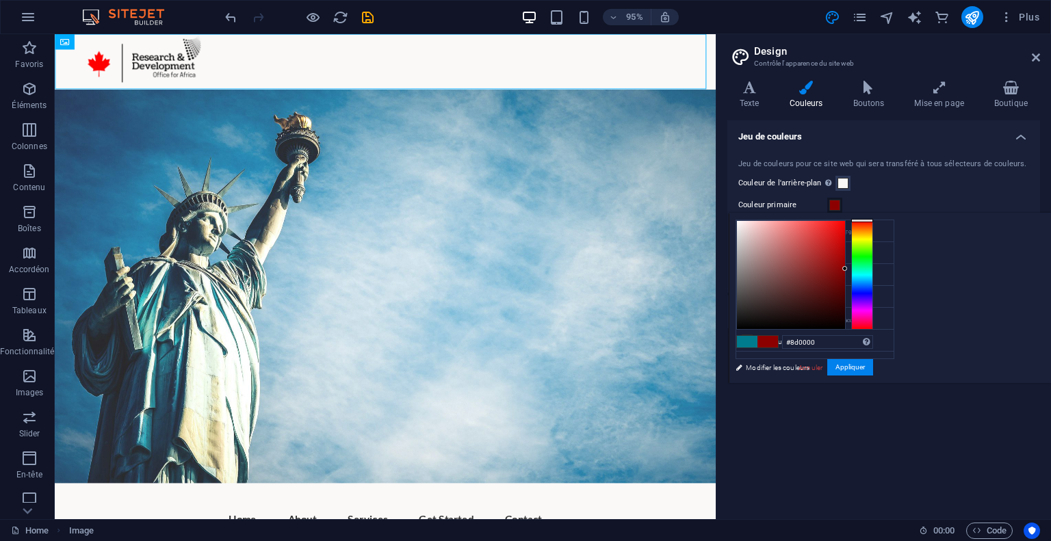
drag, startPoint x: 1037, startPoint y: 266, endPoint x: 1050, endPoint y: 203, distance: 64.8
click at [1050, 203] on body "Research and Development Office for Africa Home (fr) Favoris Éléments Colonnes …" at bounding box center [525, 270] width 1051 height 541
click at [845, 257] on div at bounding box center [791, 275] width 108 height 108
click at [845, 243] on div at bounding box center [791, 275] width 108 height 108
click at [841, 243] on div at bounding box center [838, 243] width 5 height 5
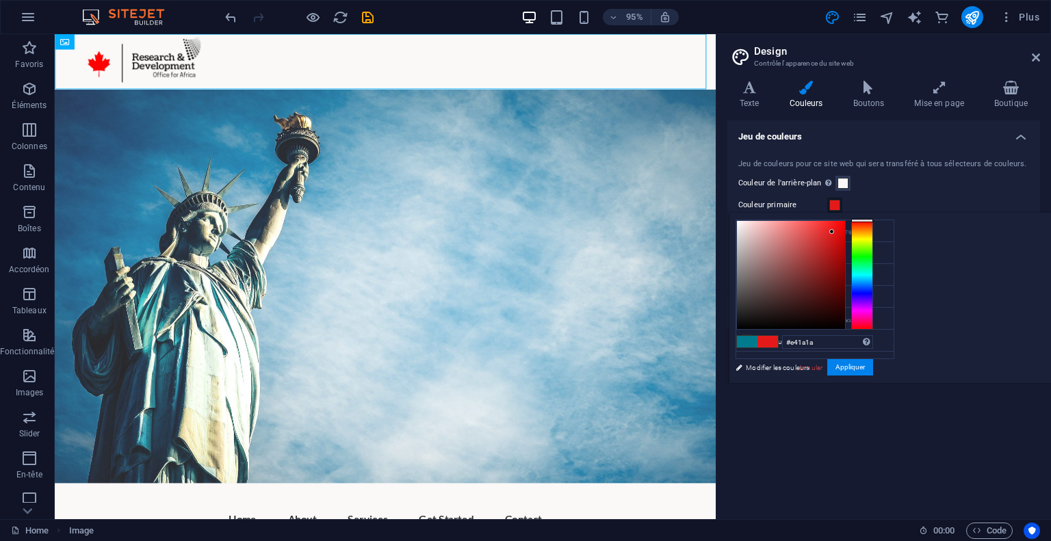
click at [845, 231] on div at bounding box center [791, 275] width 108 height 108
type input "#e71212"
click at [845, 230] on div at bounding box center [791, 275] width 108 height 108
click at [873, 365] on button "Appliquer" at bounding box center [850, 367] width 46 height 16
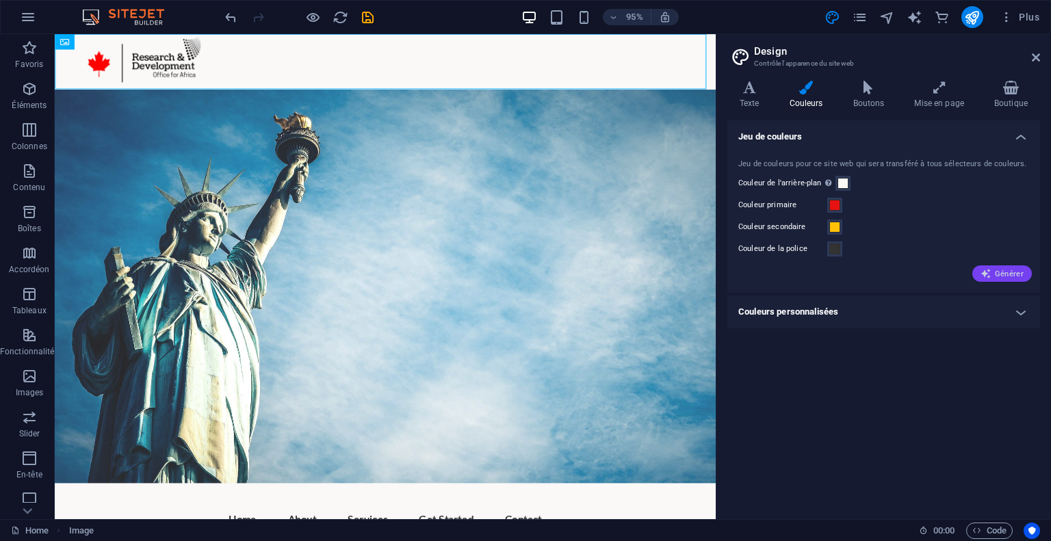
click at [1000, 268] on span "Générer" at bounding box center [1001, 273] width 43 height 11
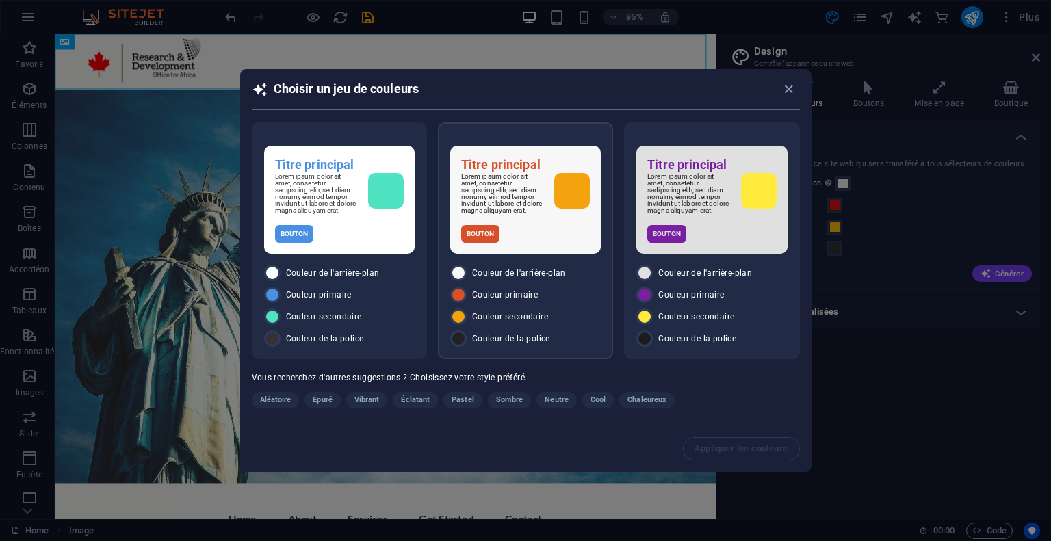
click at [556, 240] on div "Bouton" at bounding box center [525, 234] width 129 height 18
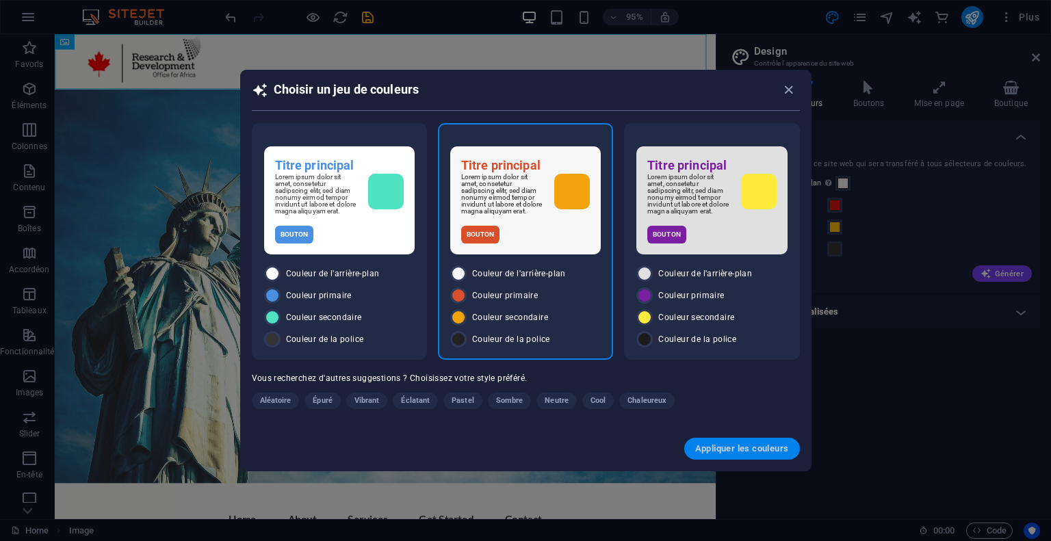
click at [714, 440] on button "Appliquer les couleurs" at bounding box center [742, 449] width 116 height 22
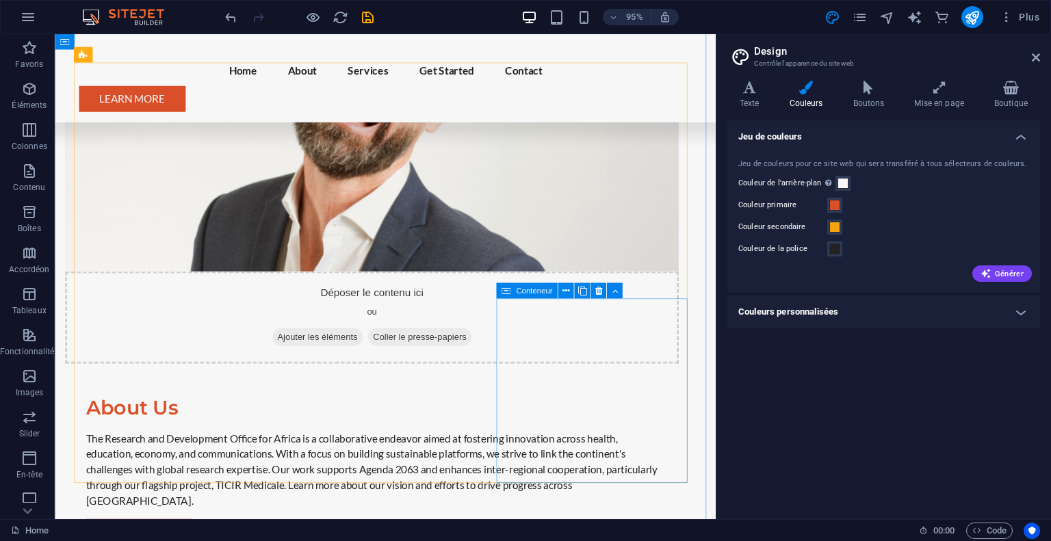
scroll to position [991, 0]
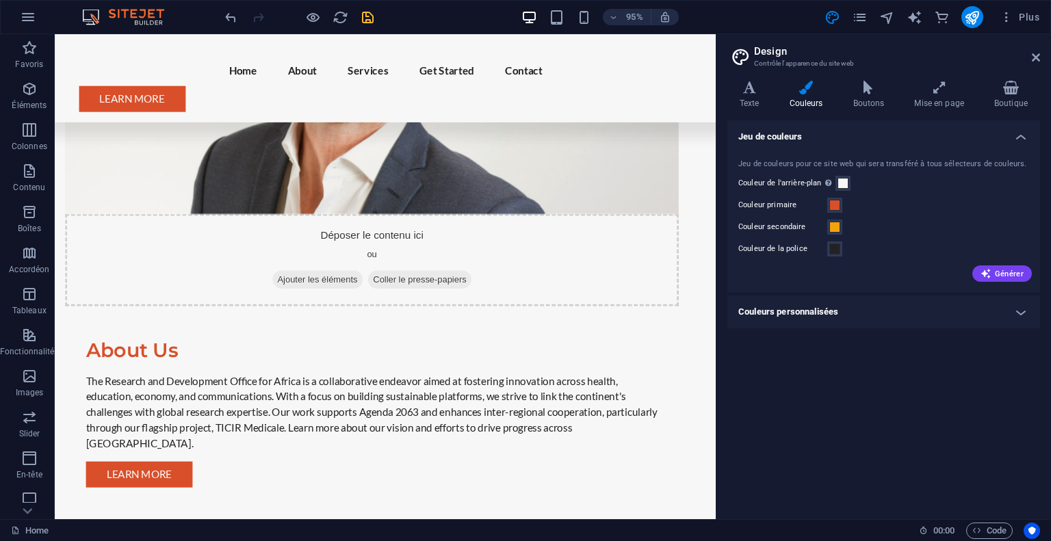
drag, startPoint x: 376, startPoint y: 19, endPoint x: 367, endPoint y: 17, distance: 9.1
click at [367, 17] on div "95% Plus" at bounding box center [633, 17] width 822 height 22
click at [367, 17] on icon "save" at bounding box center [368, 18] width 16 height 16
checkbox input "false"
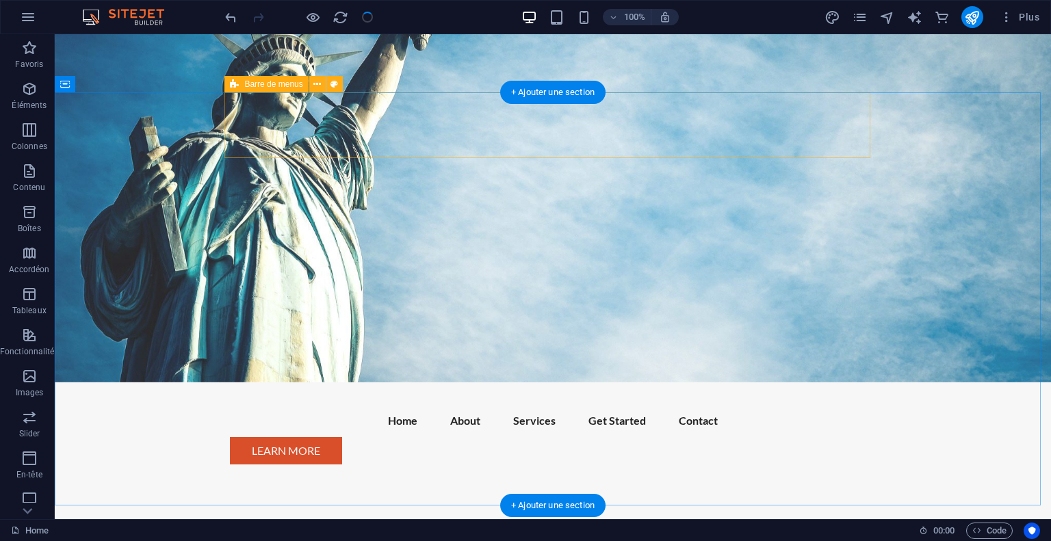
scroll to position [0, 0]
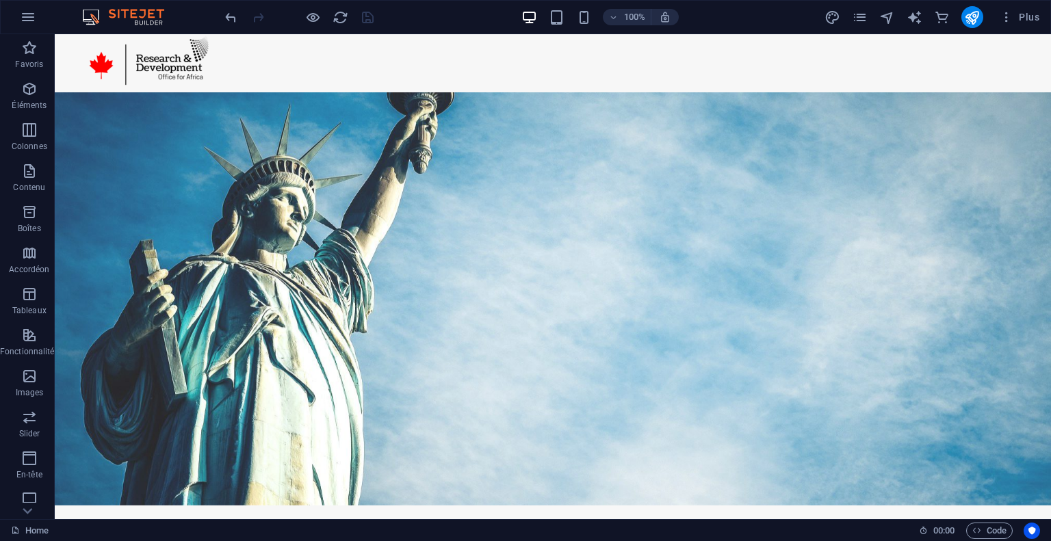
click at [821, 14] on div "100% Plus" at bounding box center [633, 17] width 822 height 22
click at [832, 16] on icon "design" at bounding box center [832, 18] width 16 height 16
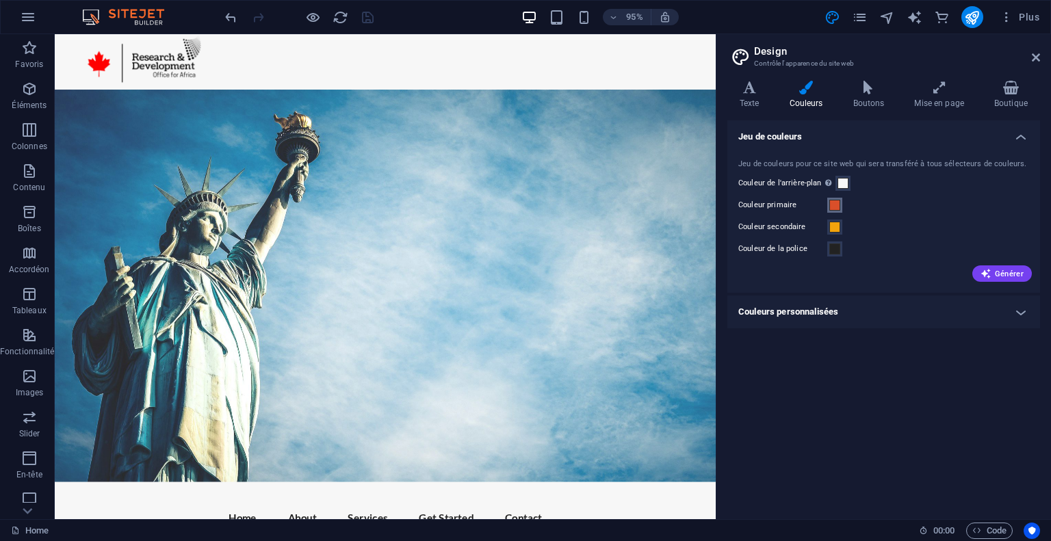
click at [832, 204] on span at bounding box center [834, 205] width 11 height 11
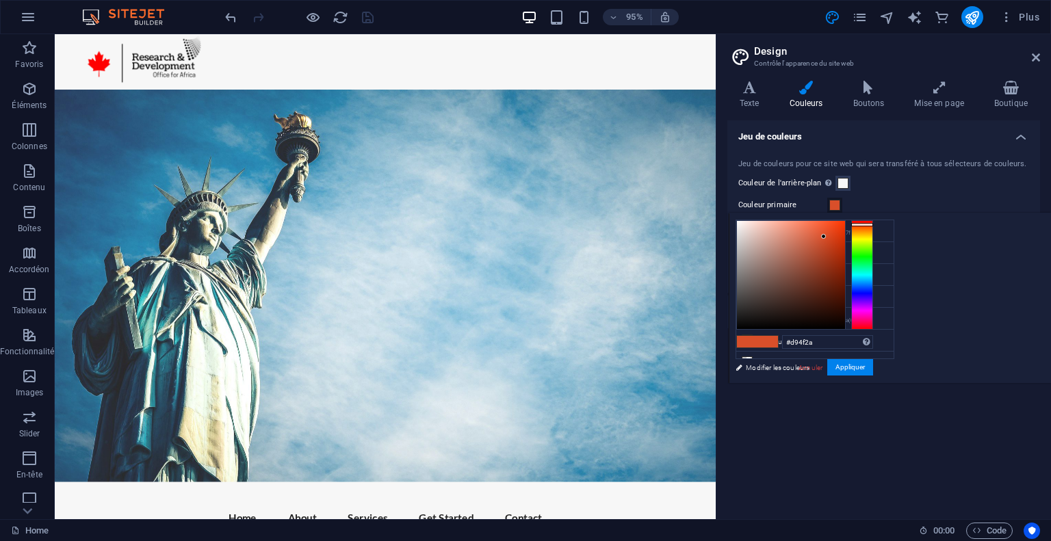
click at [880, 350] on div "#d94f2a Formats pris en charge #0852ed rgb(8, 82, 237) rgba(8, 82, 237, 90%) hs…" at bounding box center [804, 397] width 151 height 368
click at [873, 337] on input "#d94f2a" at bounding box center [827, 342] width 91 height 14
type input "#ff0000"
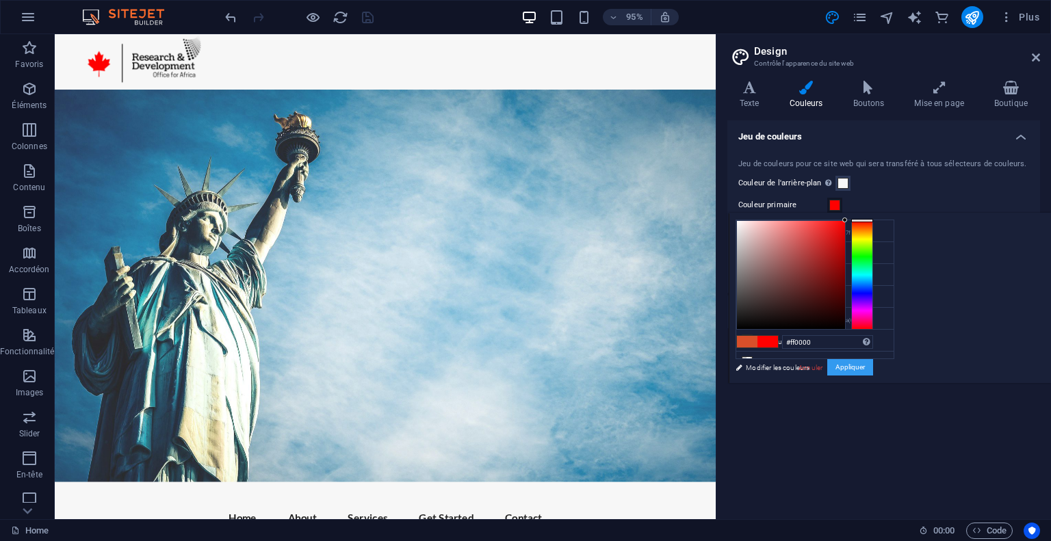
click at [873, 361] on button "Appliquer" at bounding box center [850, 367] width 46 height 16
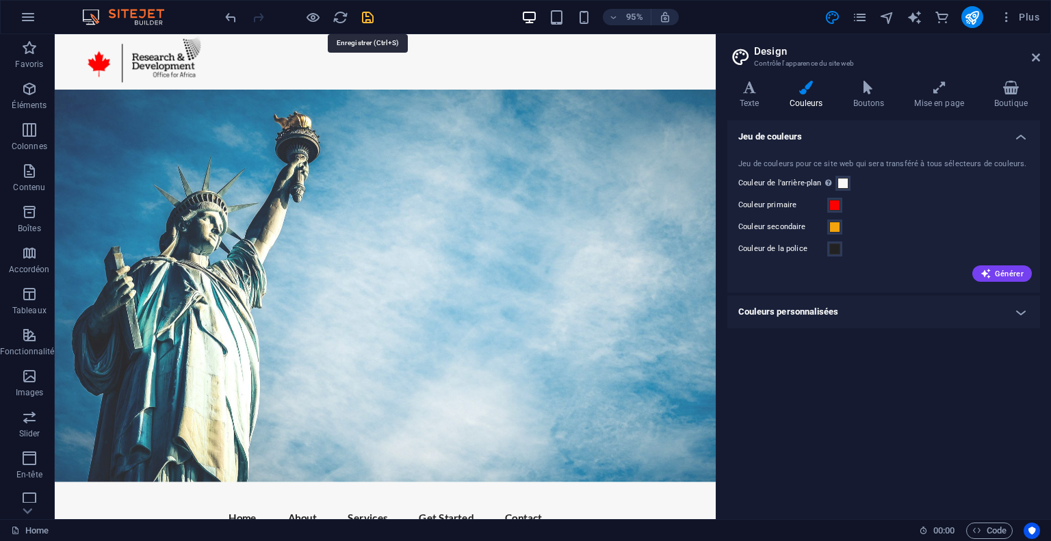
click at [365, 20] on icon "save" at bounding box center [368, 18] width 16 height 16
checkbox input "false"
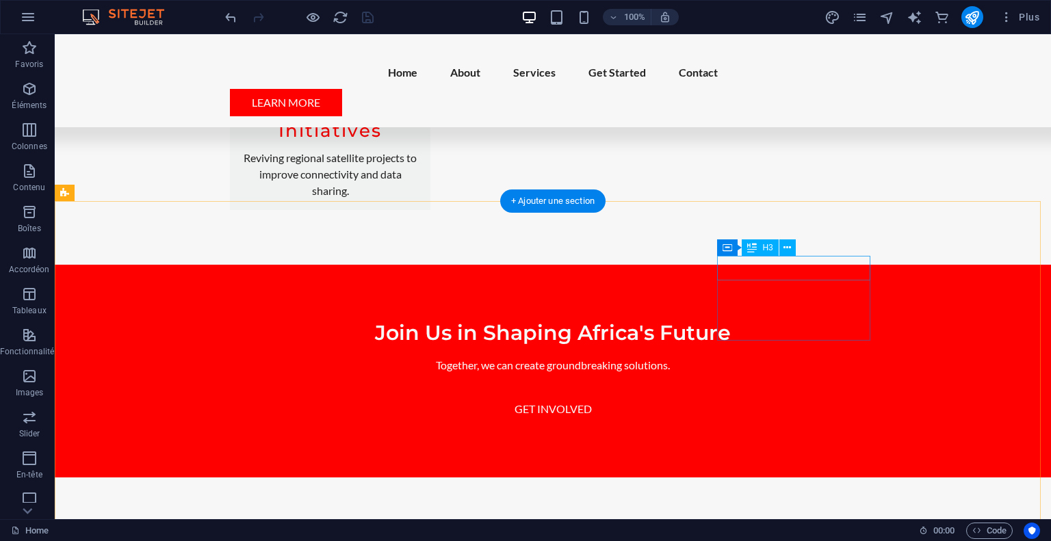
scroll to position [3079, 0]
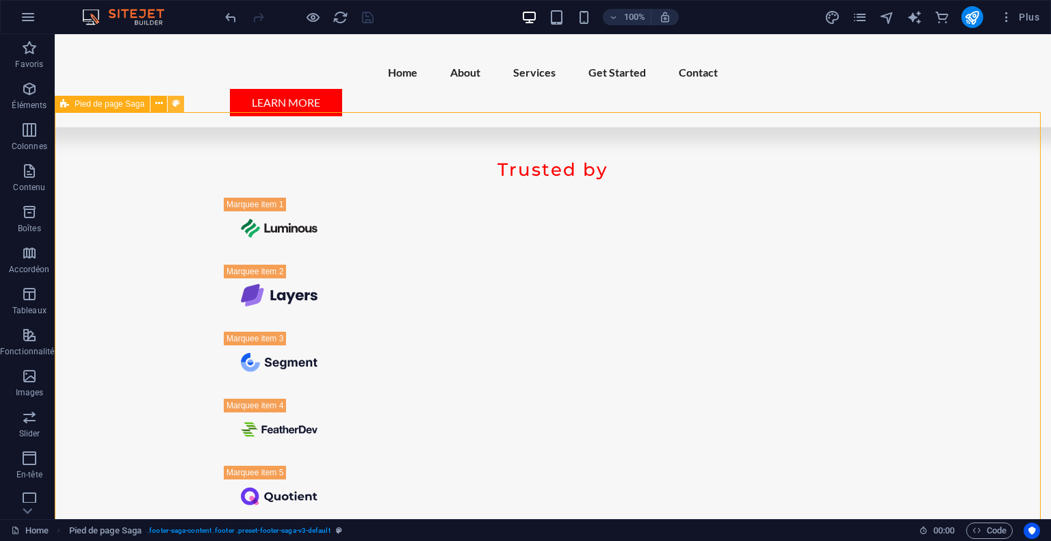
drag, startPoint x: 101, startPoint y: 104, endPoint x: 170, endPoint y: 108, distance: 69.2
click at [170, 108] on div "Pied de page Saga" at bounding box center [124, 104] width 138 height 17
click at [174, 108] on icon at bounding box center [176, 103] width 8 height 14
select select "rem"
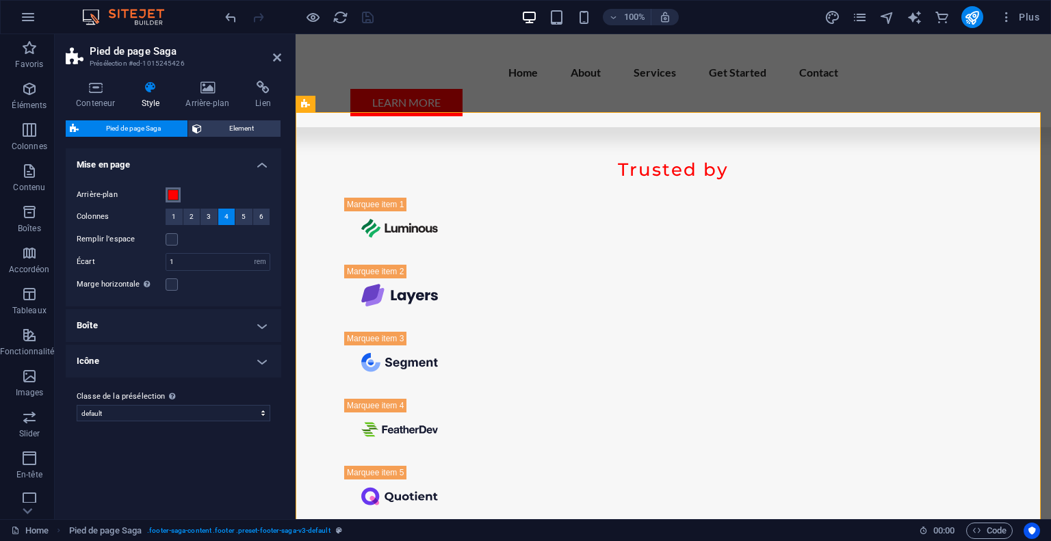
click at [179, 193] on button "Arrière-plan" at bounding box center [173, 194] width 15 height 15
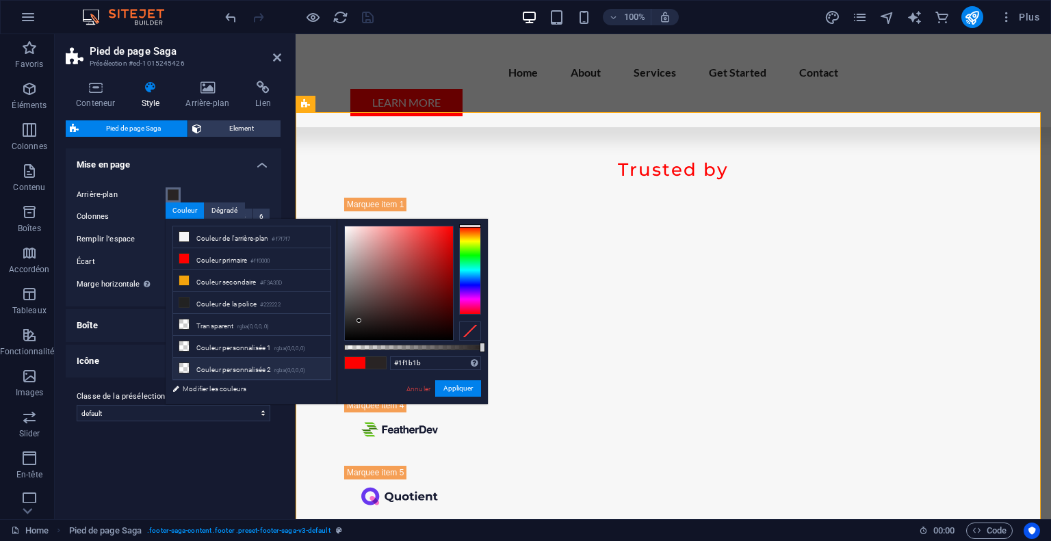
type input "#000000"
drag, startPoint x: 359, startPoint y: 321, endPoint x: 327, endPoint y: 372, distance: 60.0
click at [327, 372] on div "less Couleur de l'arrière-plan #f7f7f7 Couleur primaire #ff0000 Couleur seconda…" at bounding box center [327, 311] width 322 height 185
click at [446, 387] on button "Appliquer" at bounding box center [458, 388] width 46 height 16
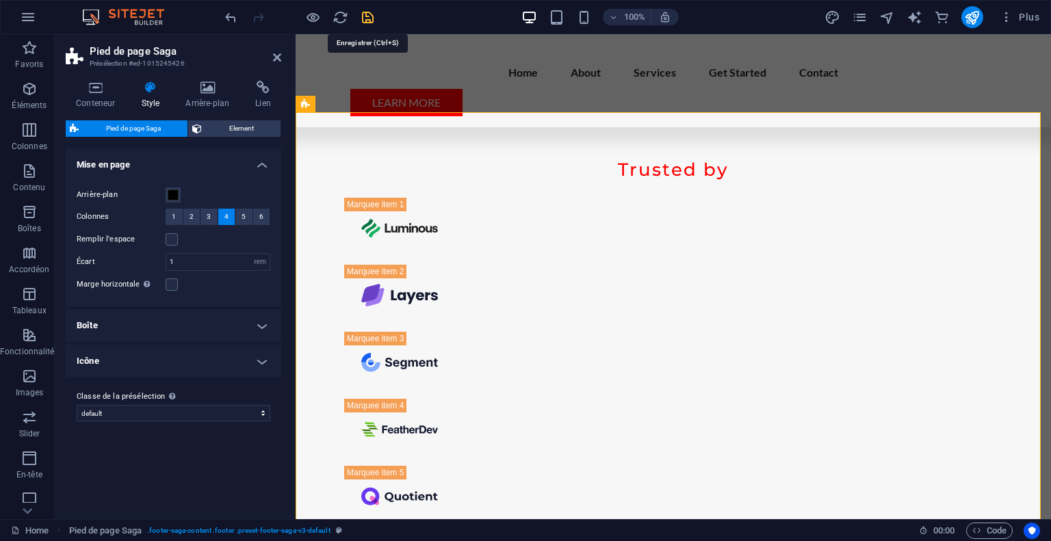
click at [372, 18] on icon "save" at bounding box center [368, 18] width 16 height 16
checkbox input "false"
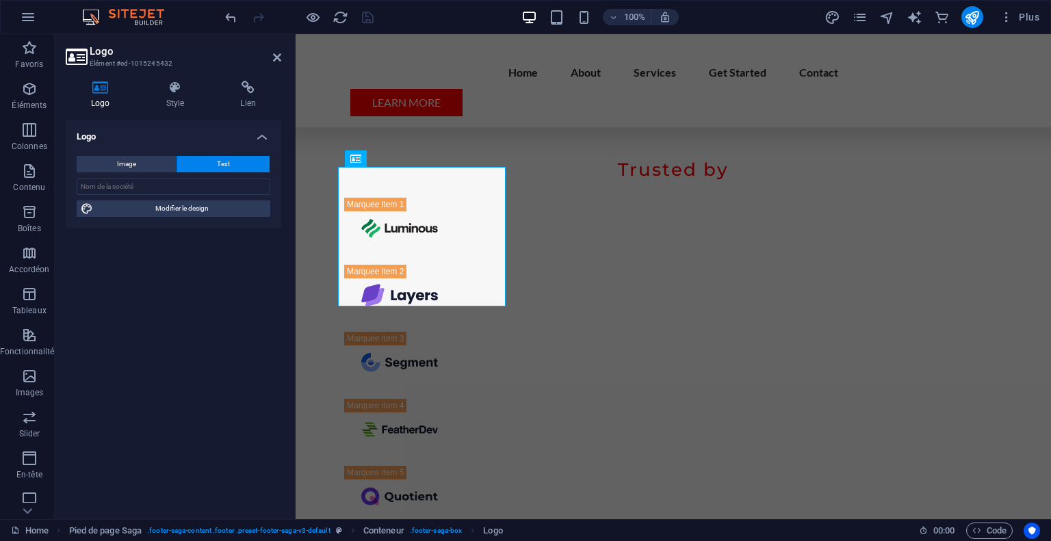
click at [252, 213] on span "Modifier le design" at bounding box center [181, 208] width 169 height 16
select select "px"
select select "400"
select select "px"
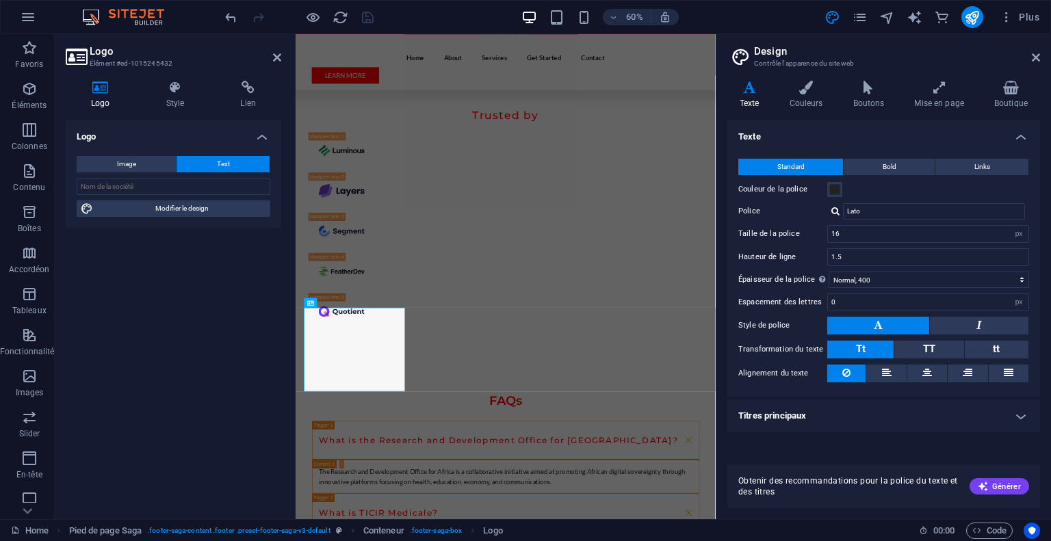
scroll to position [2756, 0]
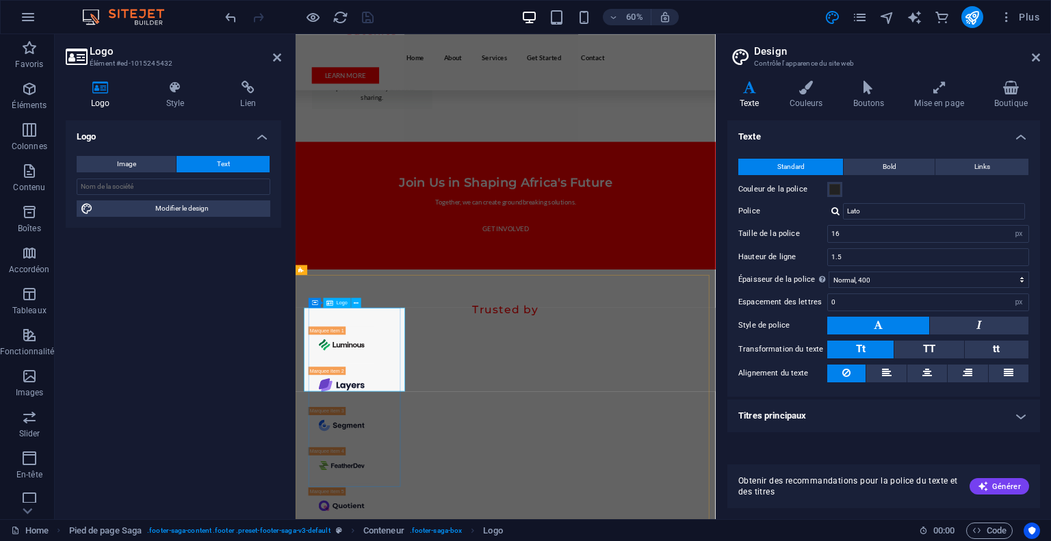
click at [194, 179] on input "text" at bounding box center [174, 187] width 194 height 16
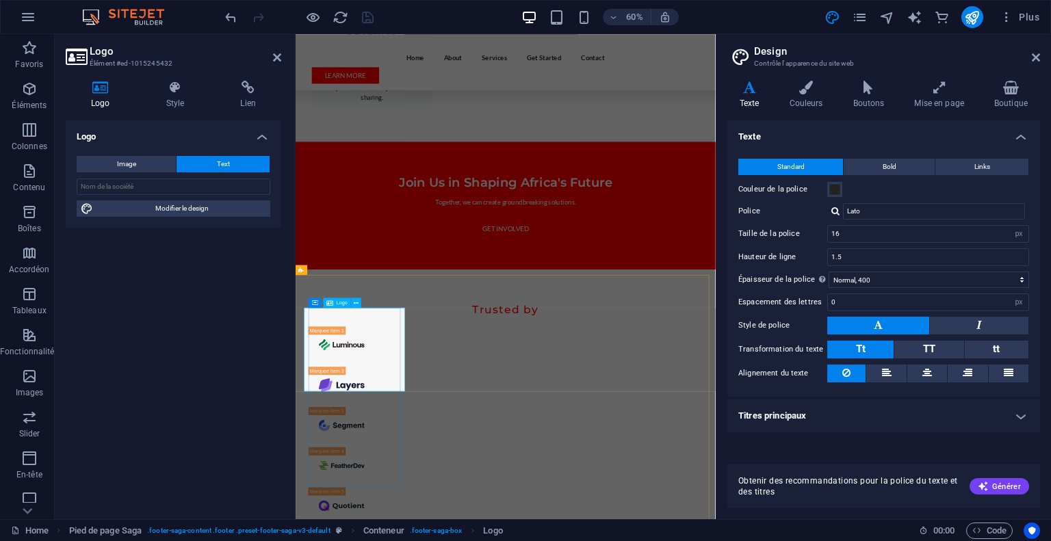
click at [340, 302] on span "Logo" at bounding box center [342, 302] width 11 height 5
click at [148, 161] on button "Image" at bounding box center [126, 164] width 99 height 16
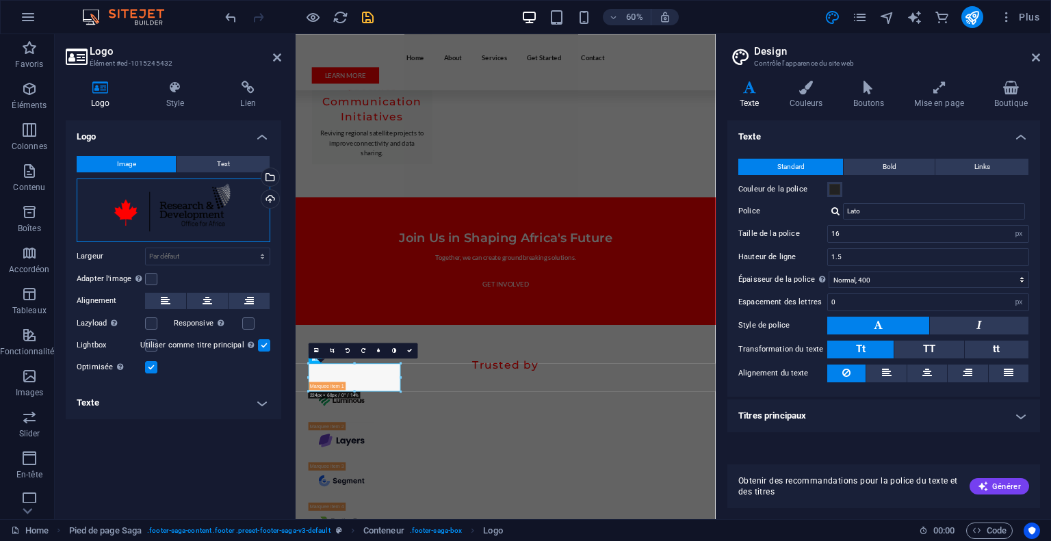
click at [192, 205] on div "Glissez les fichiers ici, cliquez pour choisir les fichiers ou sélectionnez les…" at bounding box center [174, 211] width 194 height 64
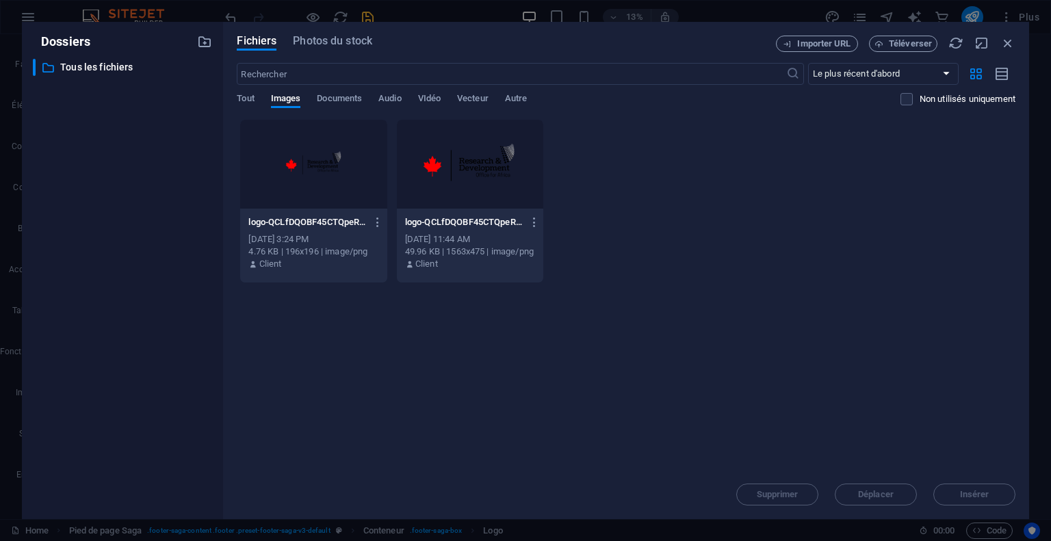
click at [307, 183] on div at bounding box center [313, 164] width 146 height 89
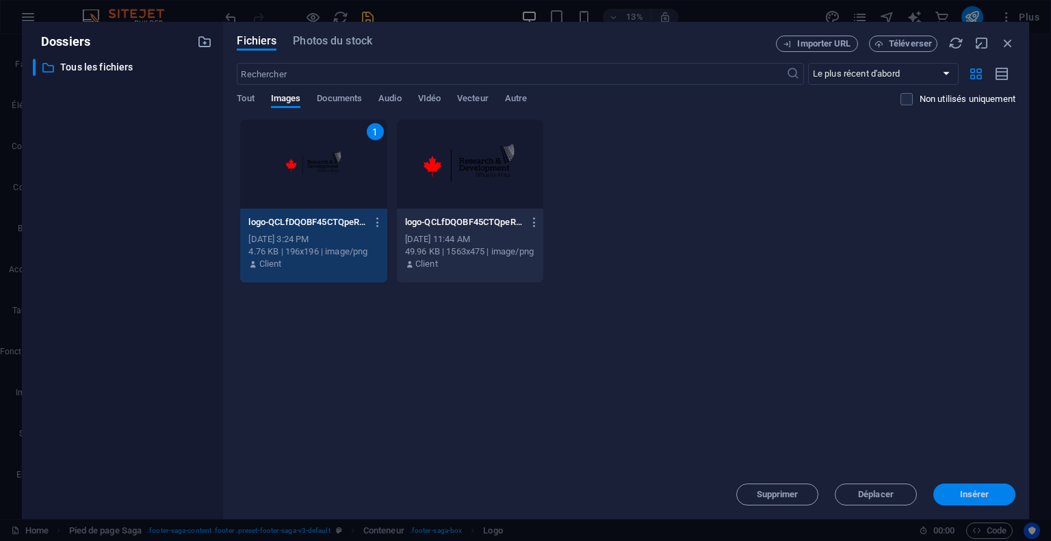
click at [946, 486] on button "Insérer" at bounding box center [974, 495] width 82 height 22
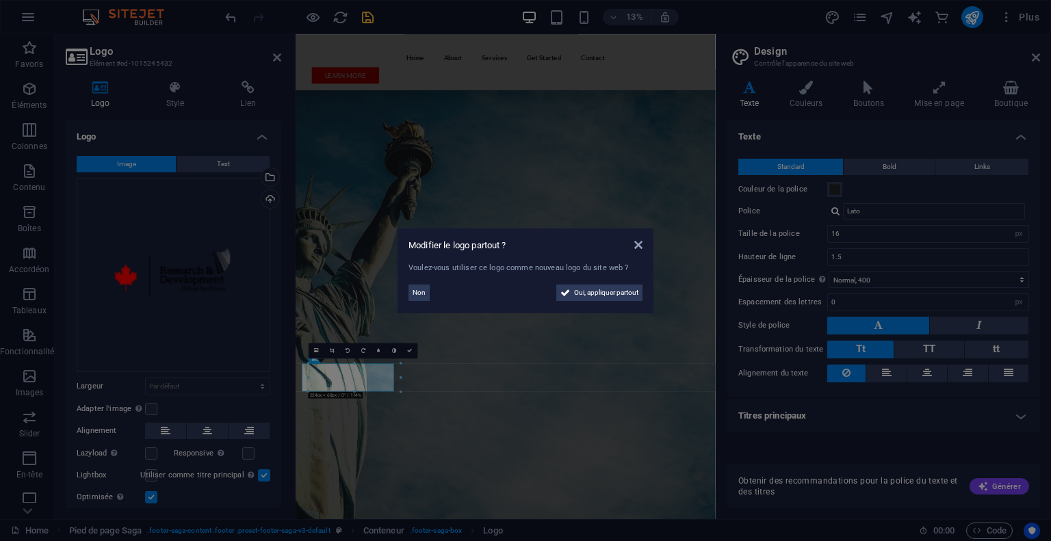
scroll to position [2663, 0]
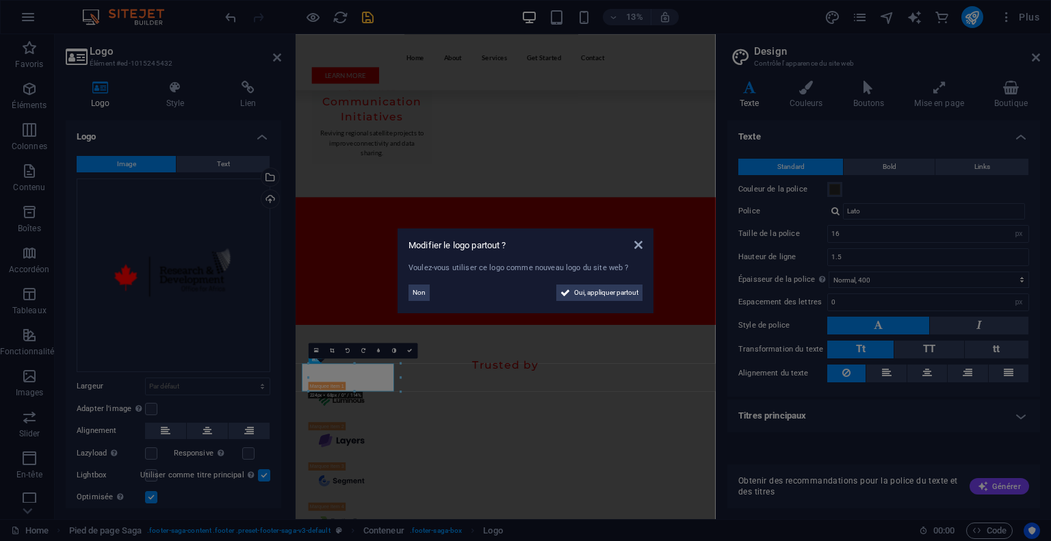
click at [946, 486] on body "Research and Development Office for Africa Home (fr) Favoris Éléments Colonnes …" at bounding box center [525, 270] width 1051 height 541
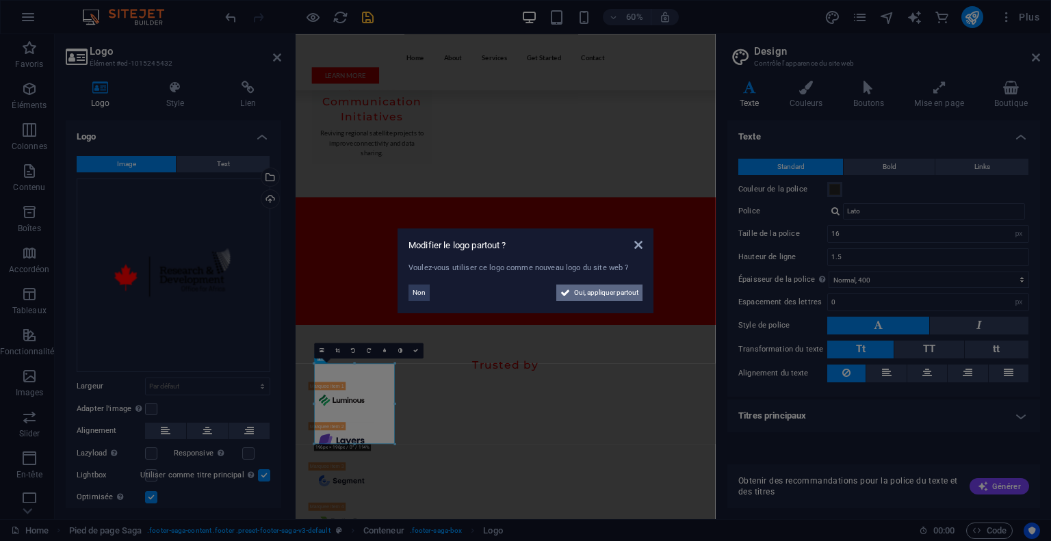
click at [601, 294] on span "Oui, appliquer partout" at bounding box center [606, 293] width 64 height 16
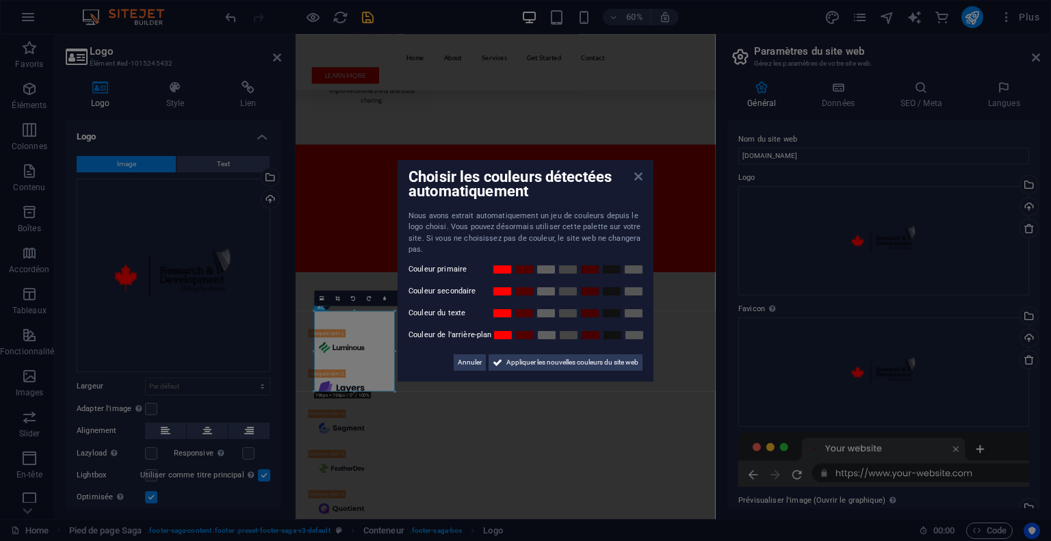
click at [640, 172] on icon at bounding box center [638, 176] width 8 height 11
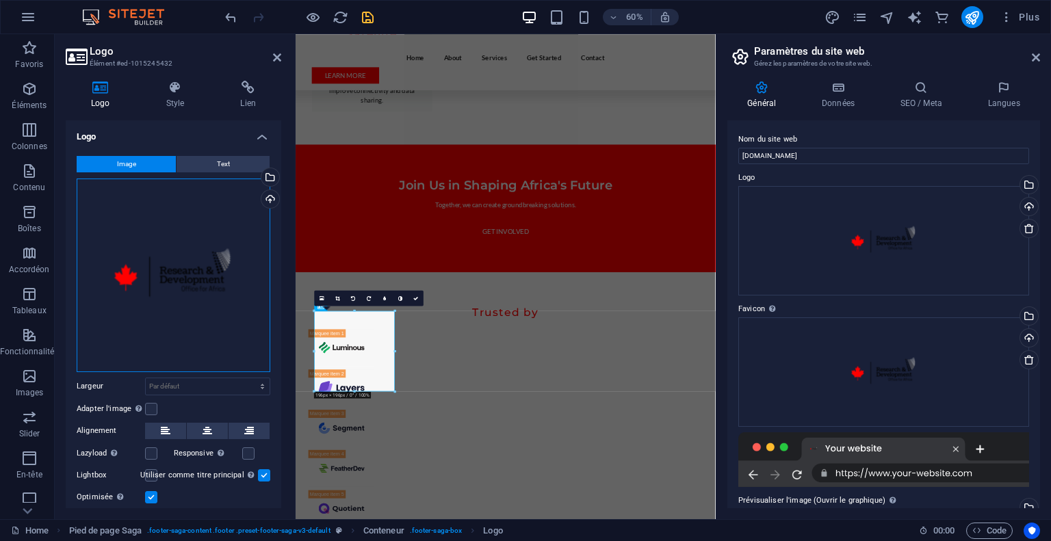
click at [220, 220] on div "Glissez les fichiers ici, cliquez pour choisir les fichiers ou sélectionnez les…" at bounding box center [174, 276] width 194 height 194
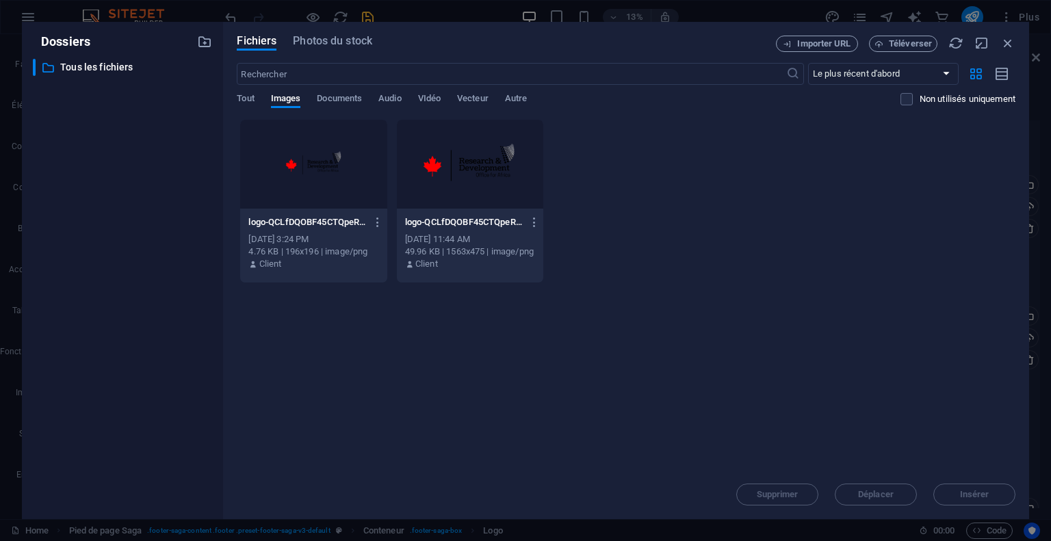
click at [785, 487] on div "Supprimer Déplacer Insérer" at bounding box center [626, 488] width 779 height 36
click at [1011, 36] on icon "button" at bounding box center [1007, 43] width 15 height 15
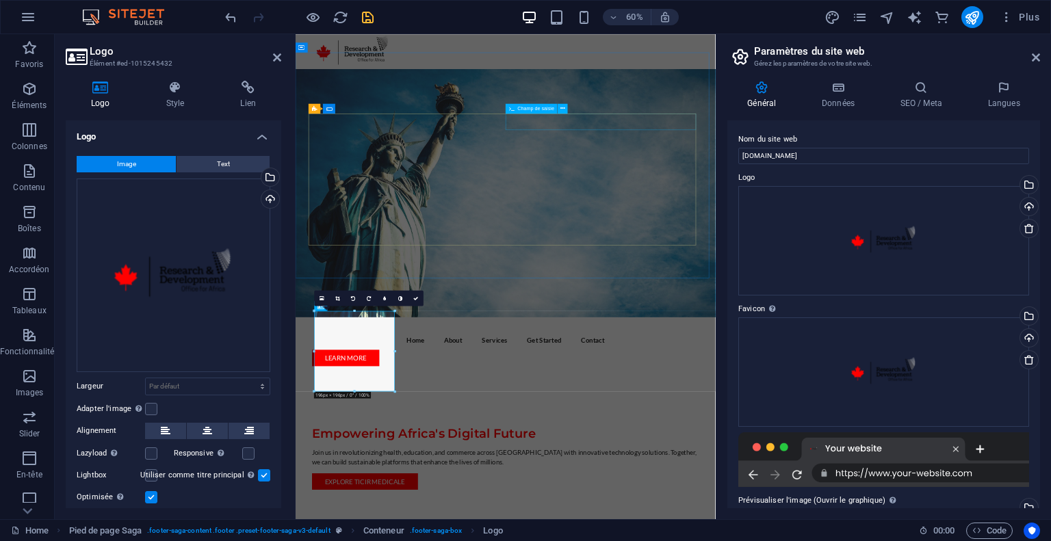
scroll to position [2751, 0]
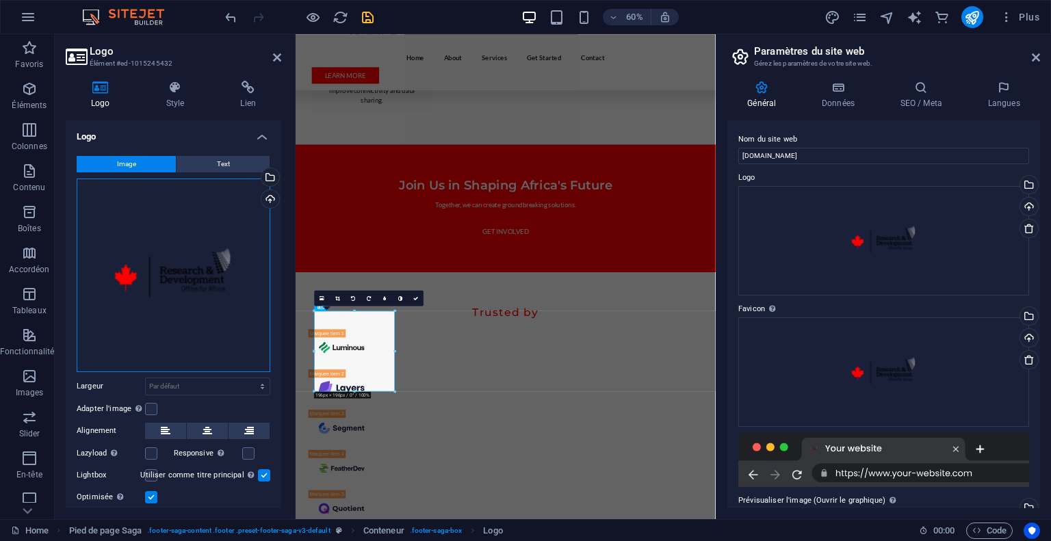
click at [164, 265] on div "Glissez les fichiers ici, cliquez pour choisir les fichiers ou sélectionnez les…" at bounding box center [174, 276] width 194 height 194
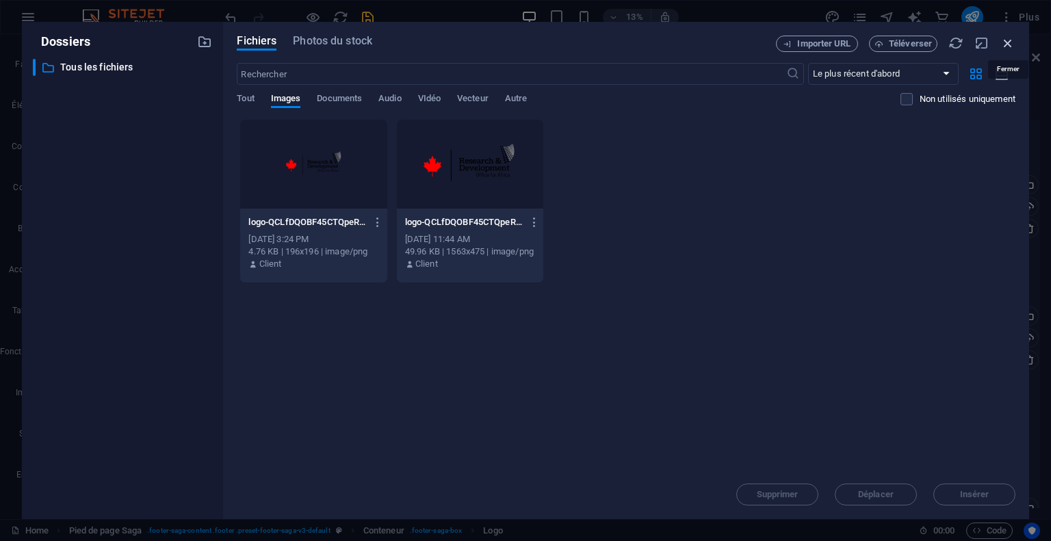
click at [1005, 40] on icon "button" at bounding box center [1007, 43] width 15 height 15
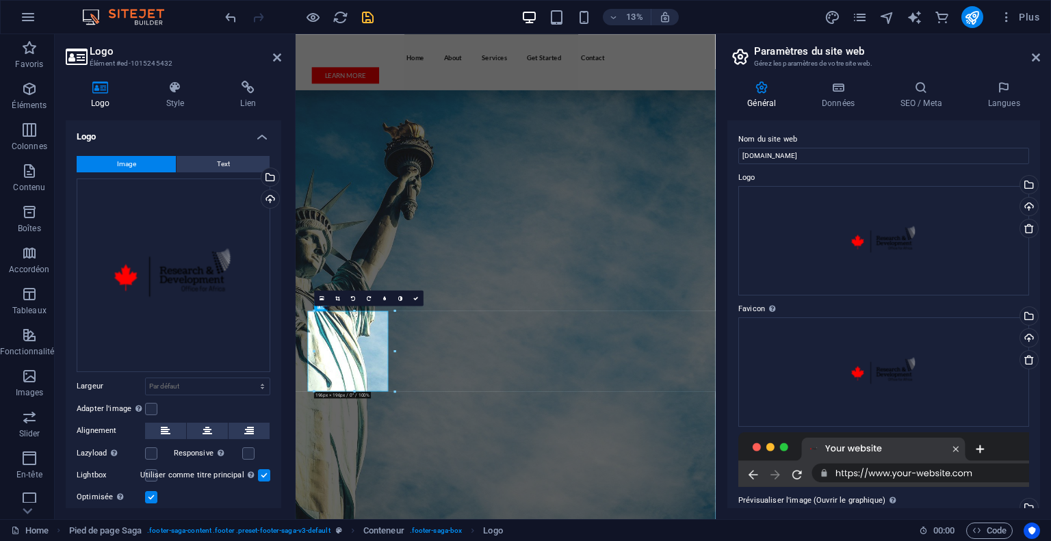
scroll to position [2751, 0]
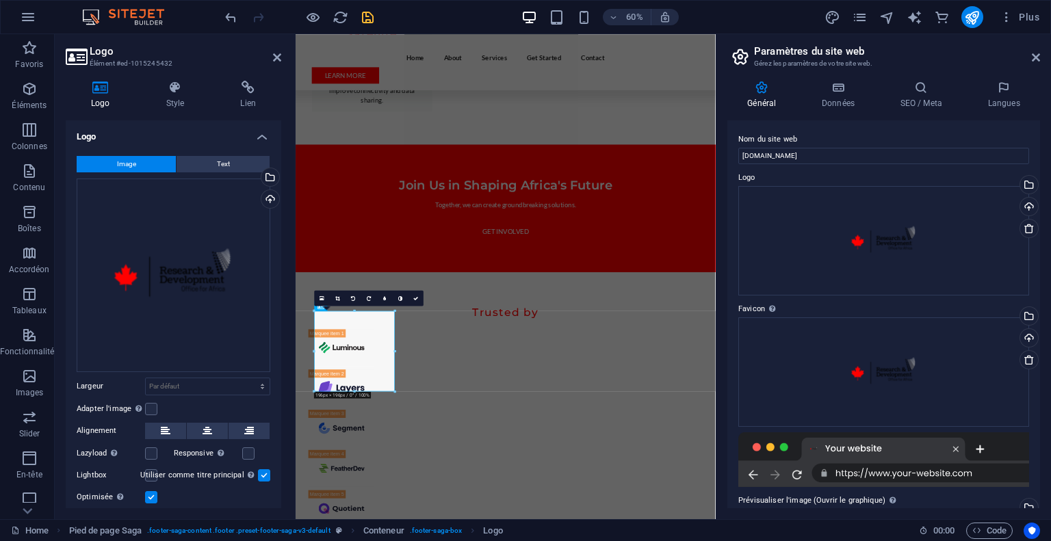
drag, startPoint x: 211, startPoint y: 211, endPoint x: 118, endPoint y: 389, distance: 199.8
click at [118, 389] on div "Largeur Par défaut auto px rem % em vh vw" at bounding box center [174, 387] width 194 height 18
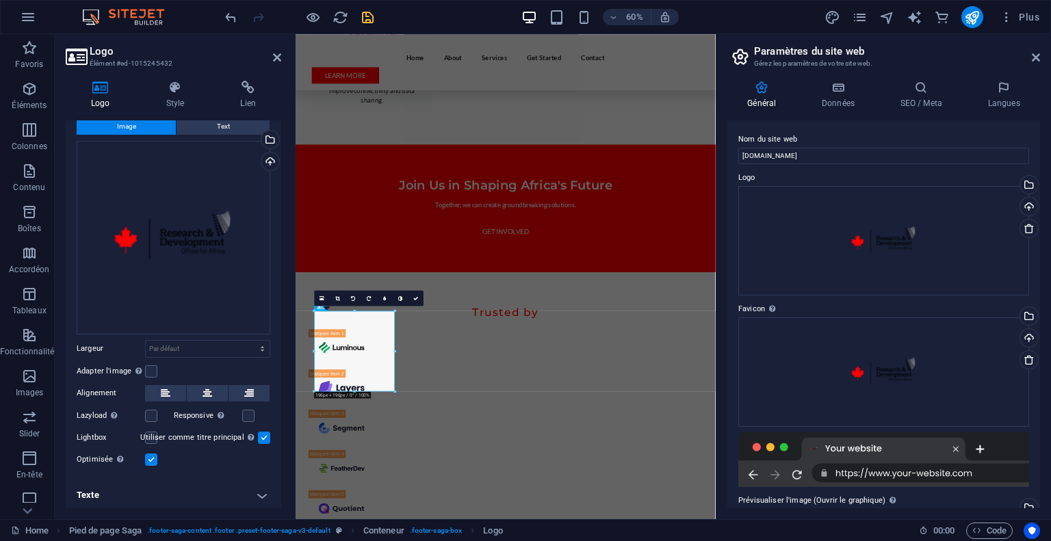
scroll to position [0, 0]
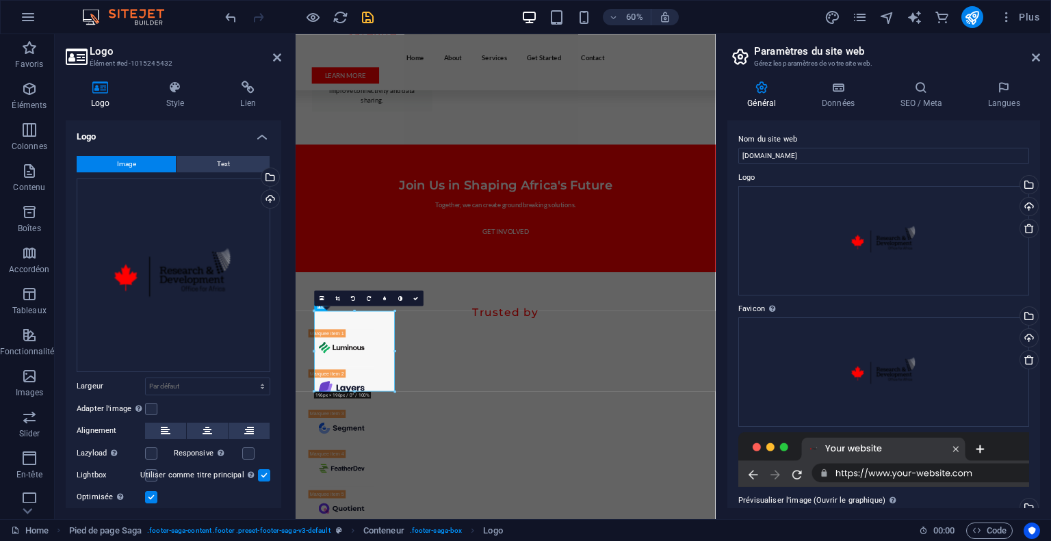
drag, startPoint x: 211, startPoint y: 262, endPoint x: 209, endPoint y: 149, distance: 112.9
click at [209, 149] on div "Image Text Glissez les fichiers ici, cliquez pour choisir les fichiers ou sélec…" at bounding box center [174, 331] width 216 height 372
click at [183, 226] on div "Glissez les fichiers ici, cliquez pour choisir les fichiers ou sélectionnez les…" at bounding box center [174, 276] width 194 height 194
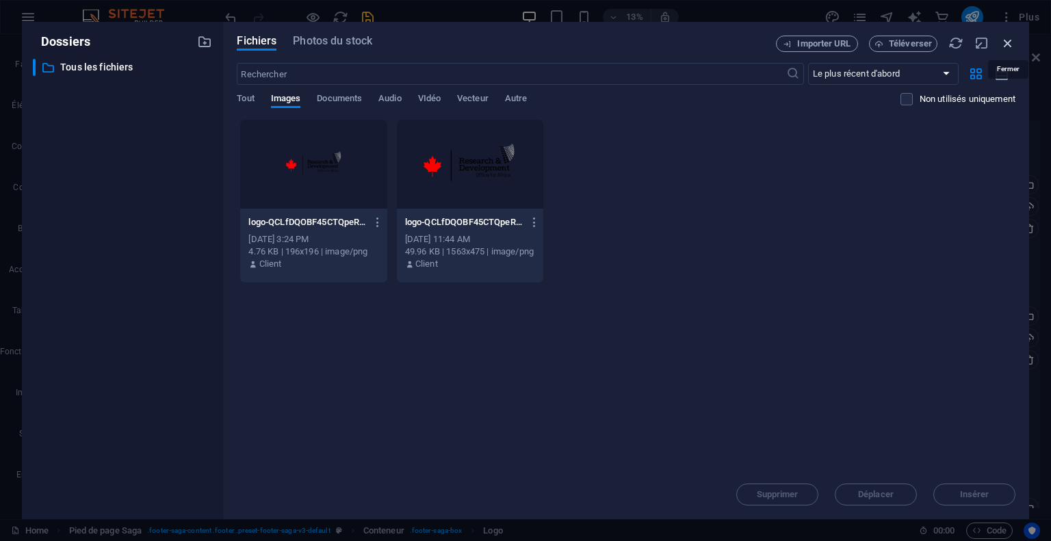
click at [1009, 40] on icon "button" at bounding box center [1007, 43] width 15 height 15
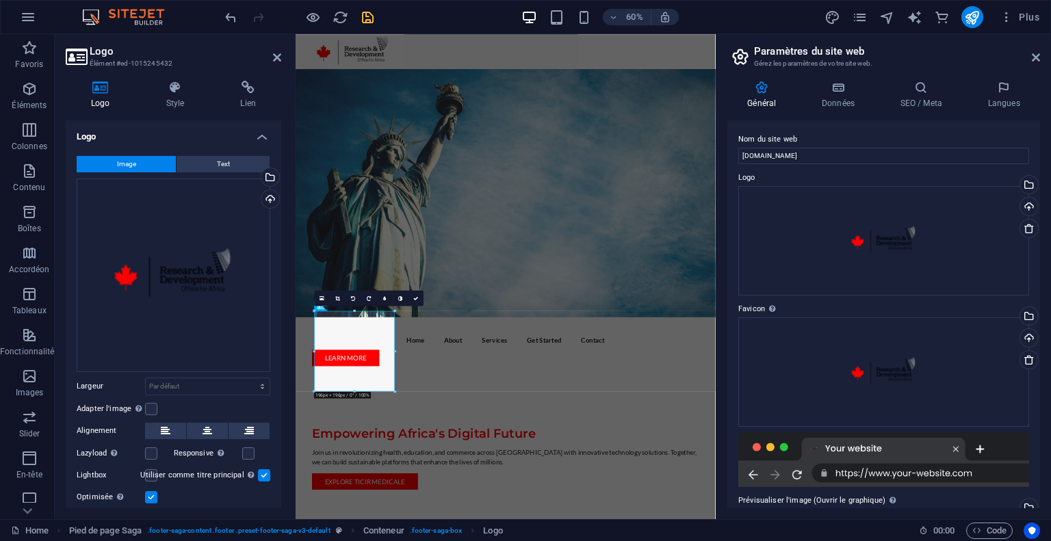
scroll to position [2751, 0]
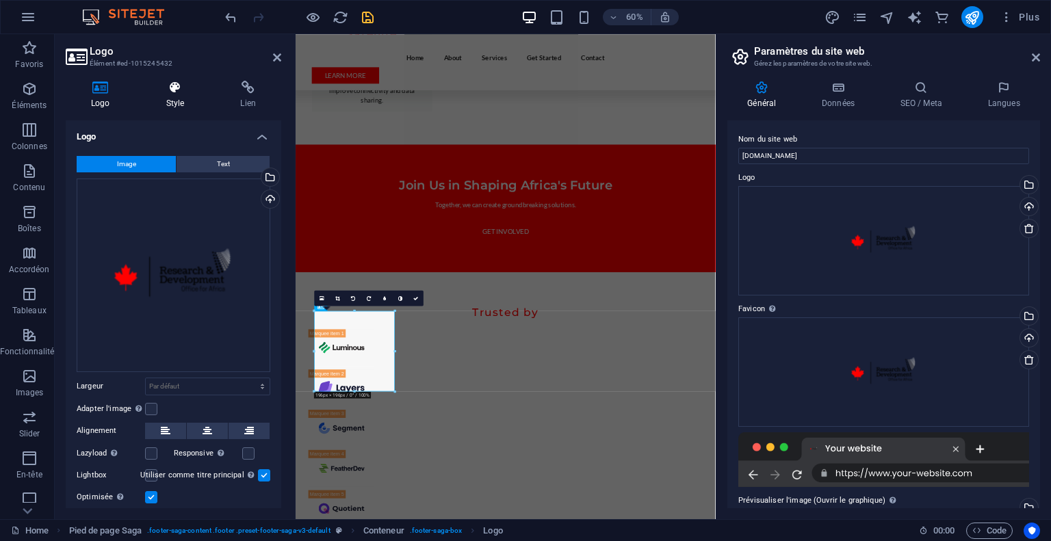
click at [183, 98] on h4 "Style" at bounding box center [178, 95] width 75 height 29
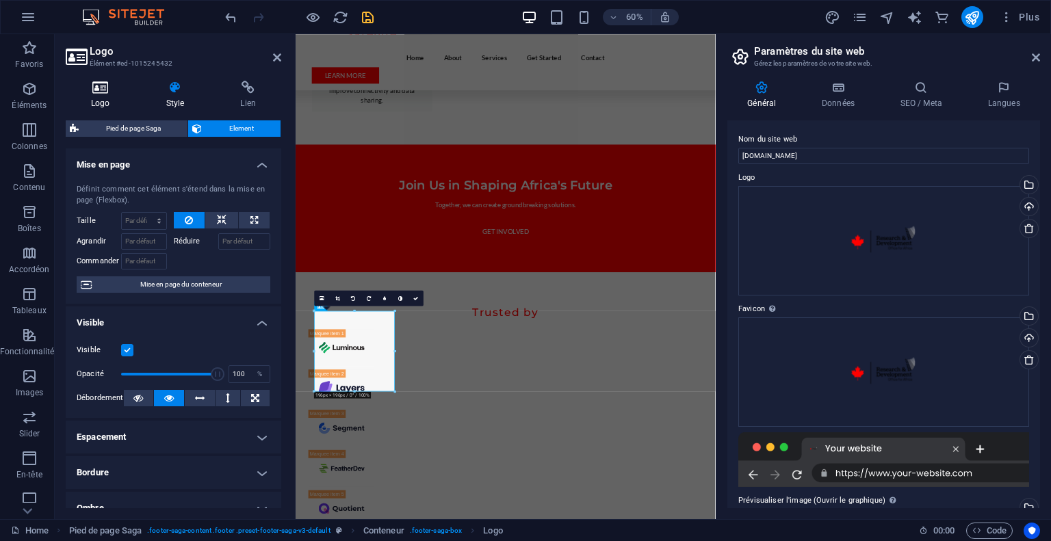
click at [99, 88] on icon at bounding box center [101, 88] width 70 height 14
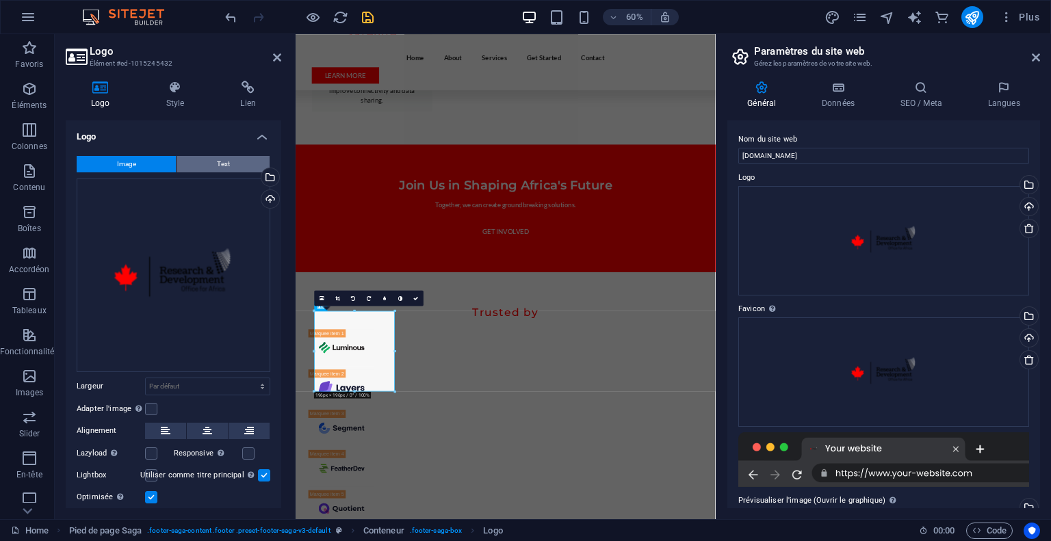
click at [200, 164] on button "Text" at bounding box center [223, 164] width 93 height 16
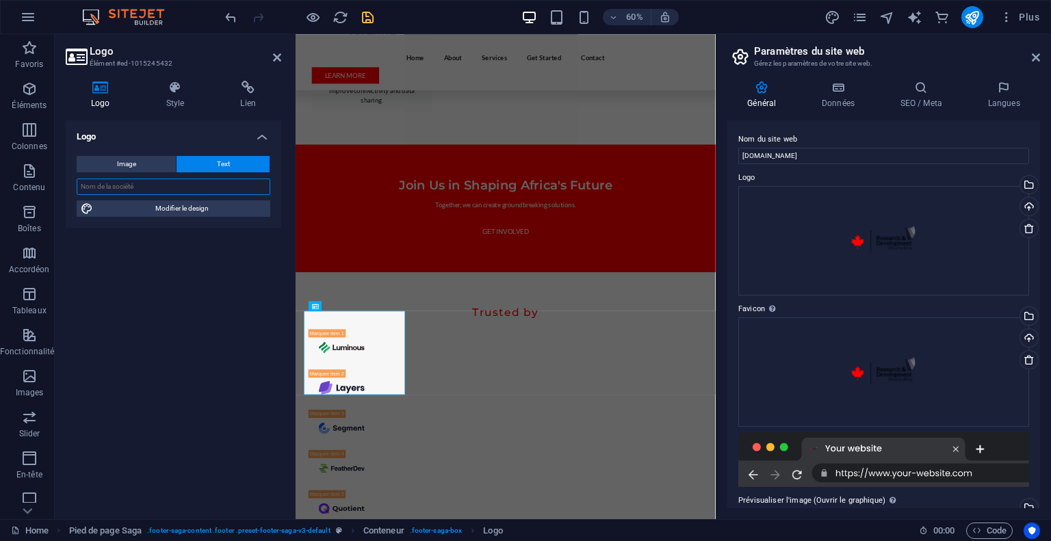
click at [218, 183] on input "text" at bounding box center [174, 187] width 194 height 16
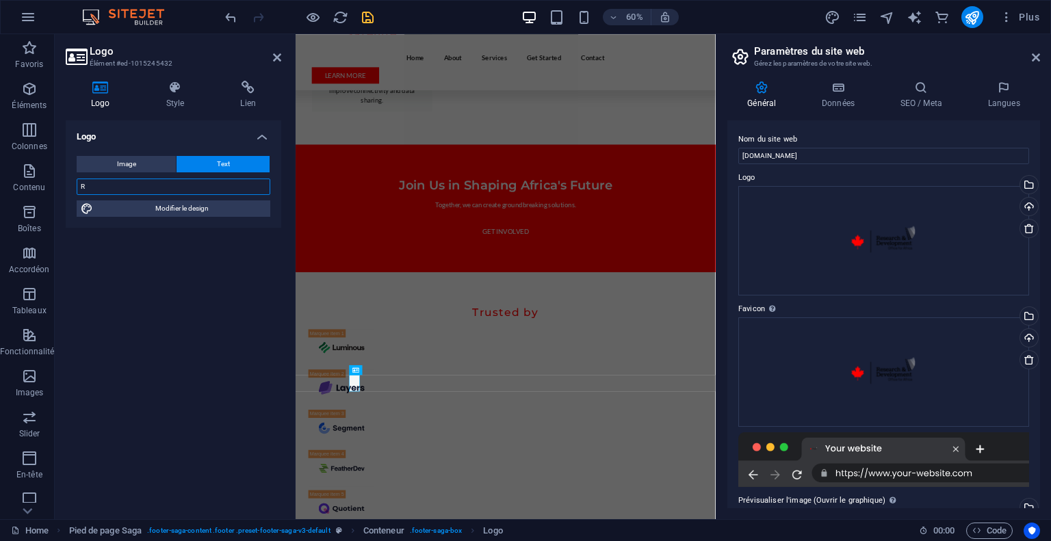
scroll to position [2644, 0]
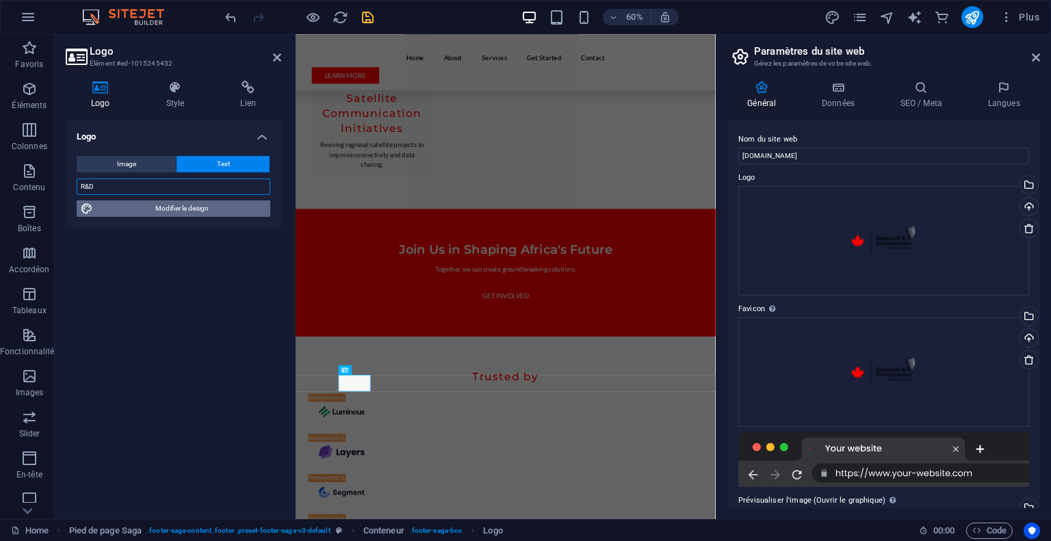
type input "R&D"
click at [208, 213] on span "Modifier le design" at bounding box center [181, 208] width 169 height 16
select select "px"
select select "400"
select select "px"
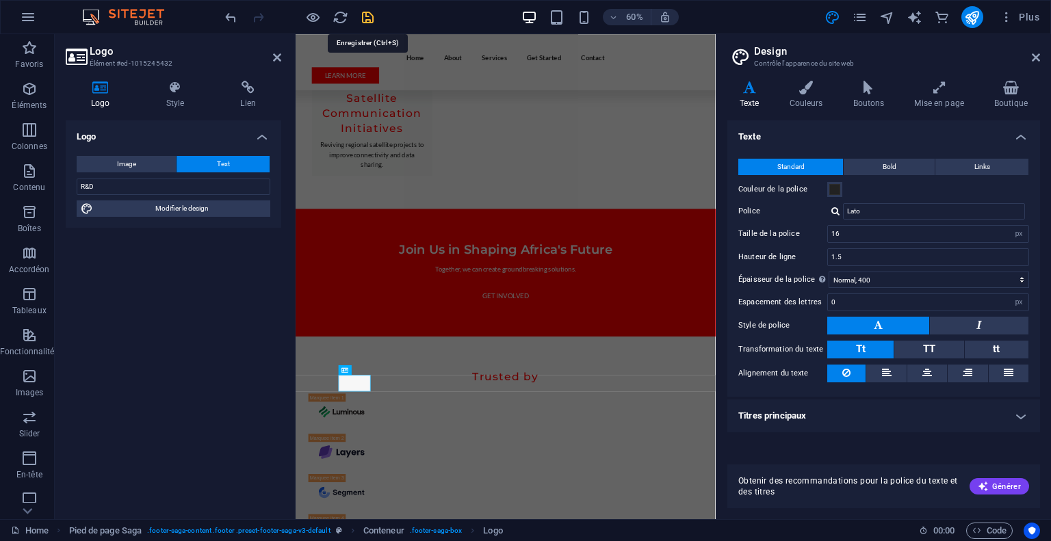
click at [366, 16] on icon "save" at bounding box center [368, 18] width 16 height 16
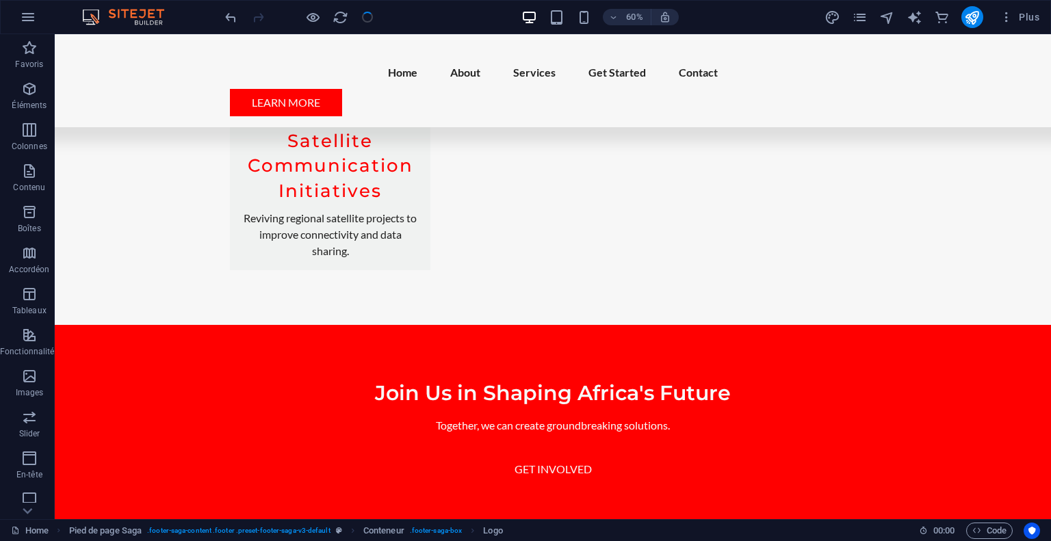
checkbox input "false"
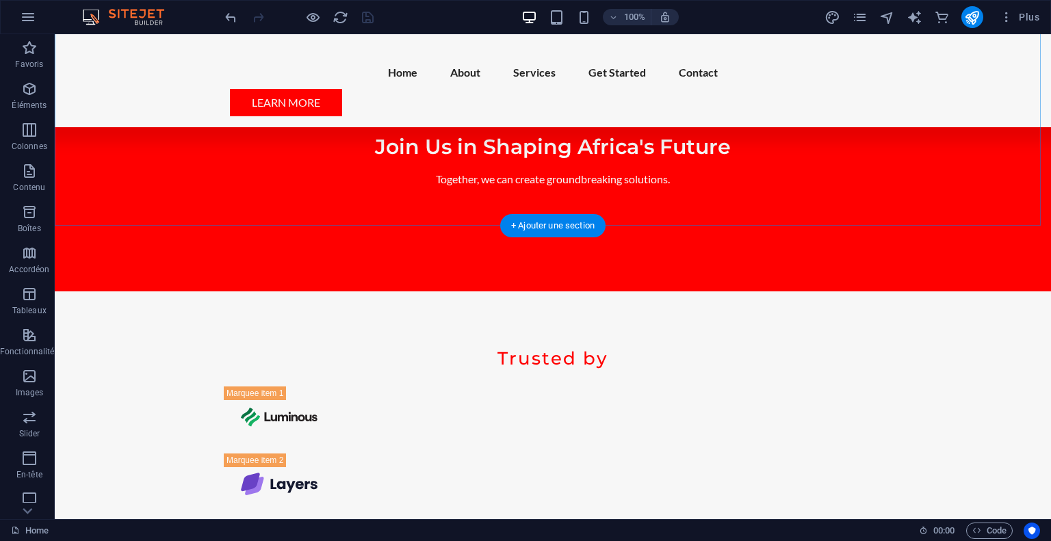
scroll to position [2967, 0]
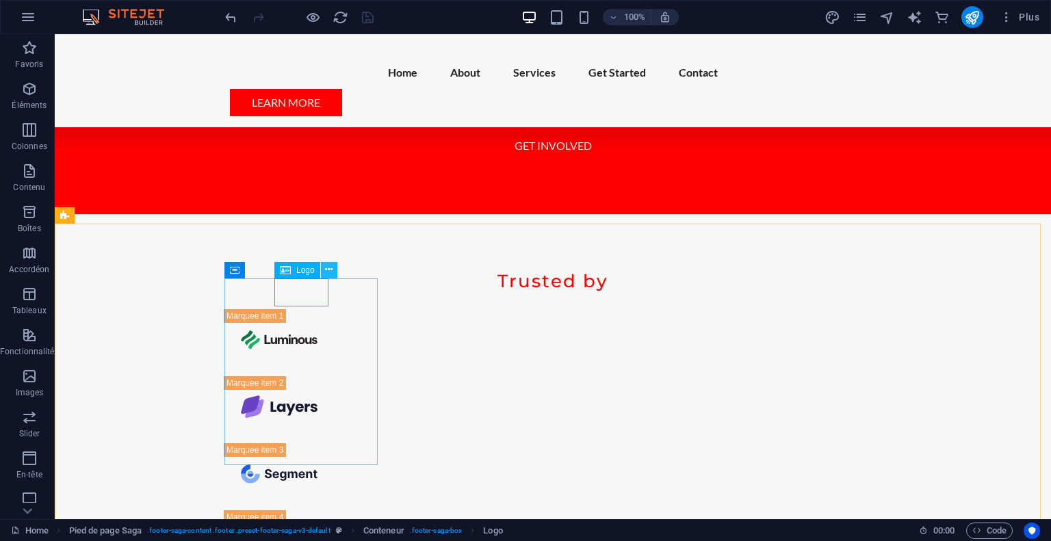
click at [328, 269] on icon at bounding box center [329, 270] width 8 height 14
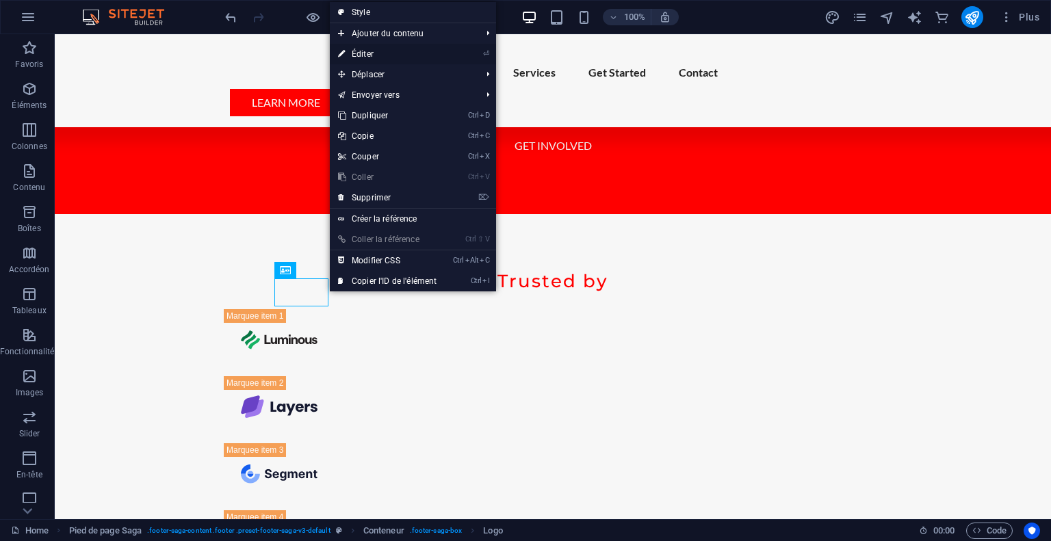
click at [429, 49] on link "⏎ Éditer" at bounding box center [387, 54] width 115 height 21
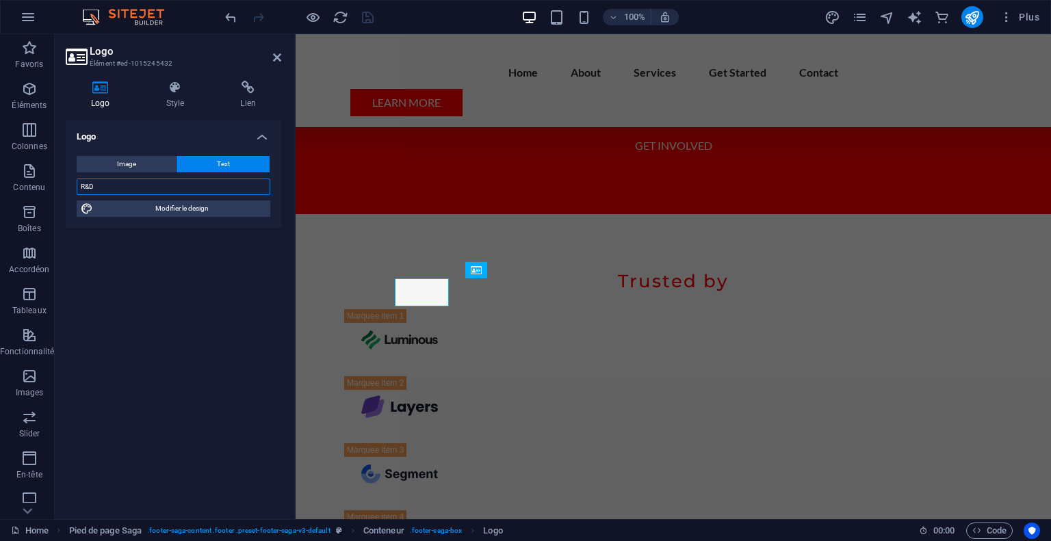
click at [158, 189] on input "R&D" at bounding box center [174, 187] width 194 height 16
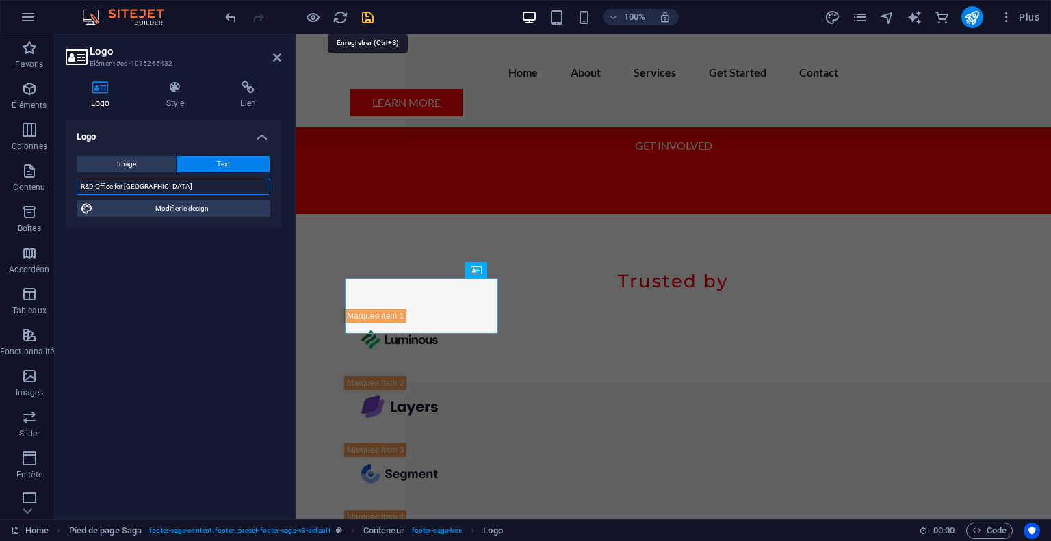
type input "R&D Office for [GEOGRAPHIC_DATA]"
click at [366, 12] on icon "save" at bounding box center [368, 18] width 16 height 16
checkbox input "false"
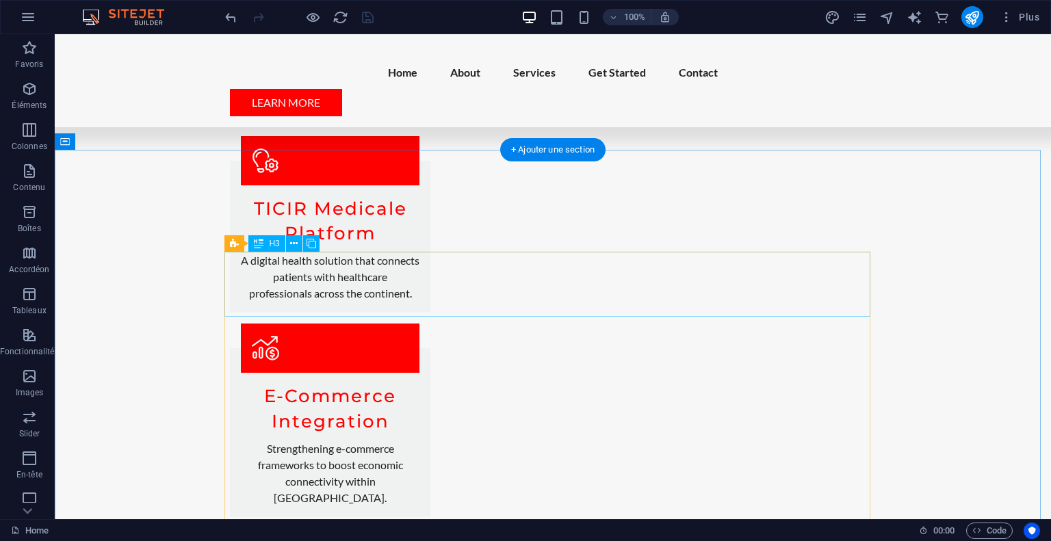
scroll to position [1766, 0]
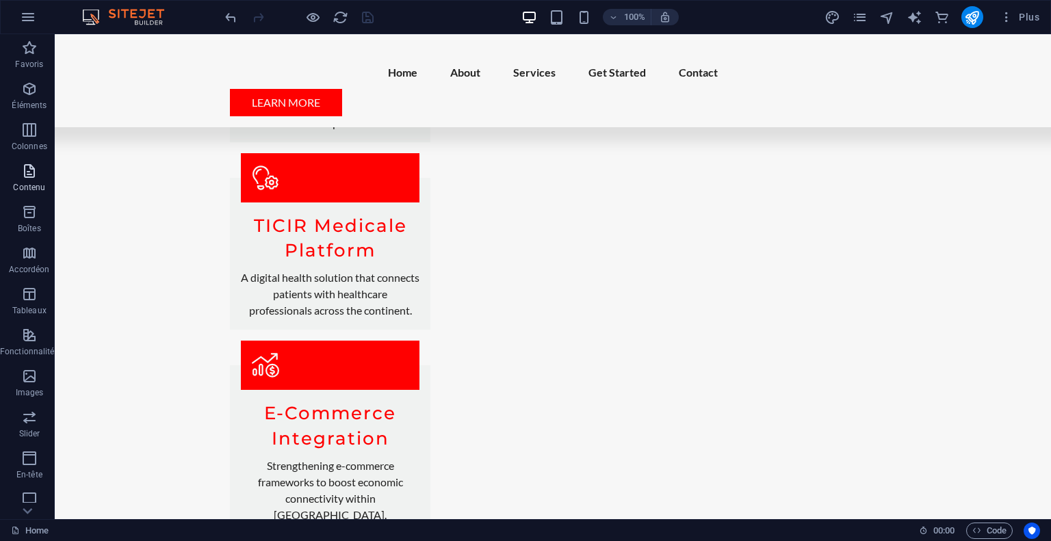
click at [27, 182] on p "Contenu" at bounding box center [29, 187] width 32 height 11
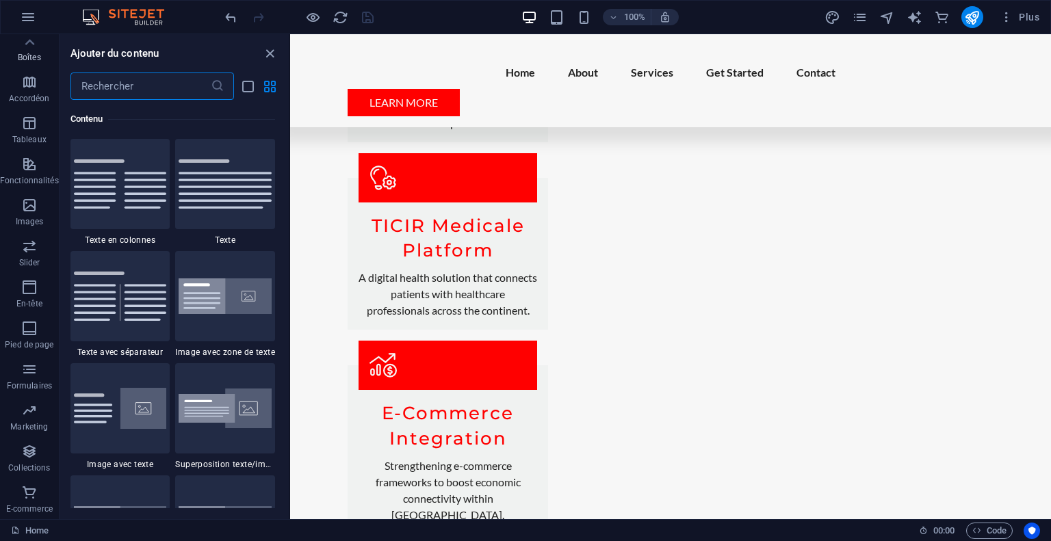
scroll to position [0, 0]
click at [14, 8] on button "button" at bounding box center [28, 17] width 33 height 33
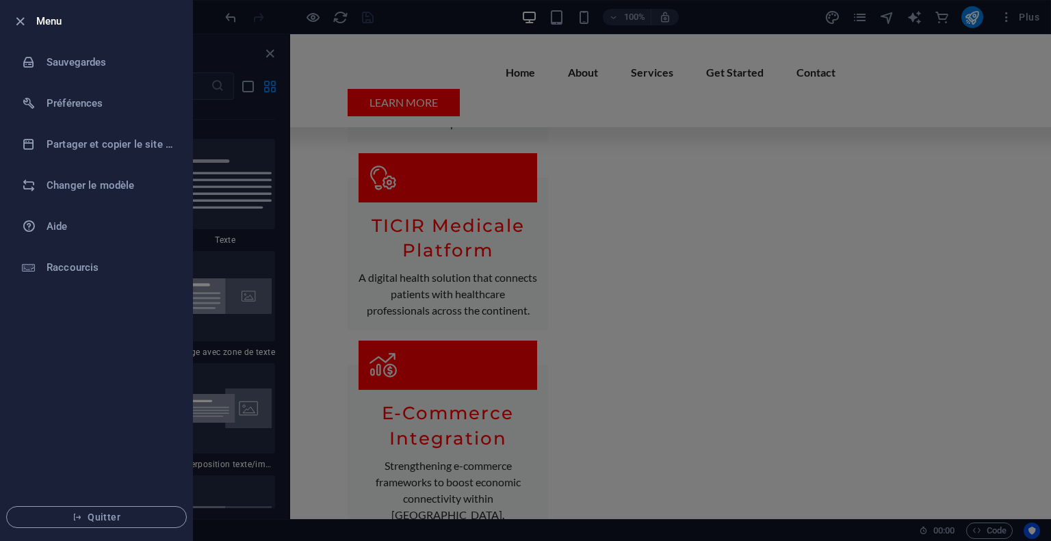
click at [375, 168] on div at bounding box center [525, 270] width 1051 height 541
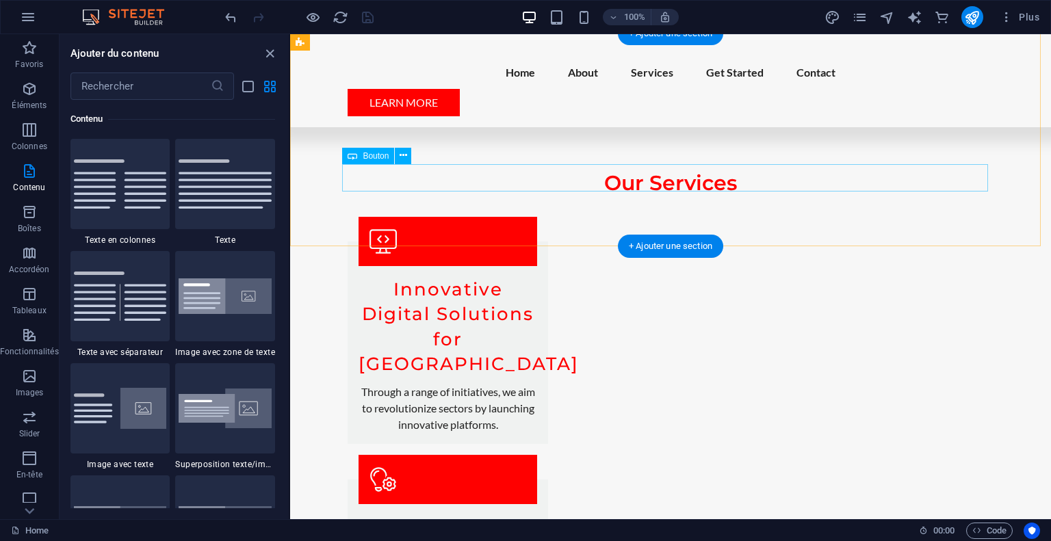
scroll to position [1460, 0]
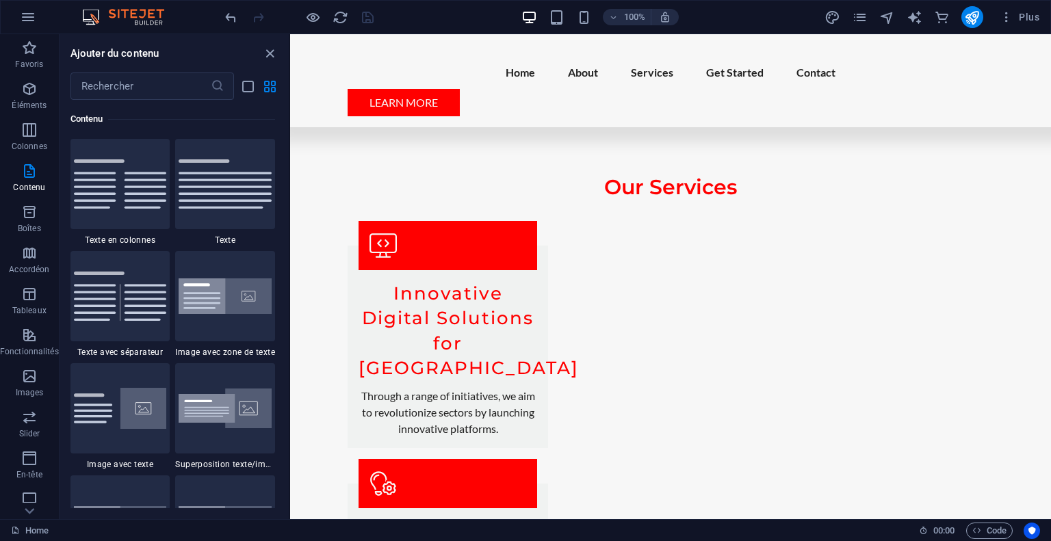
click at [859, 8] on div "Plus" at bounding box center [934, 17] width 220 height 22
click at [859, 18] on icon "pages" at bounding box center [860, 18] width 16 height 16
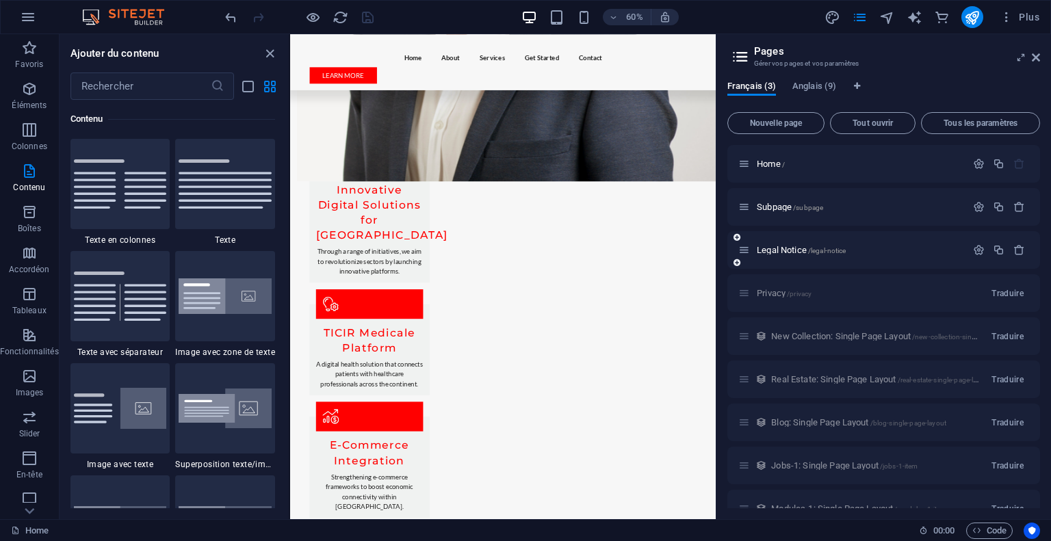
scroll to position [25, 0]
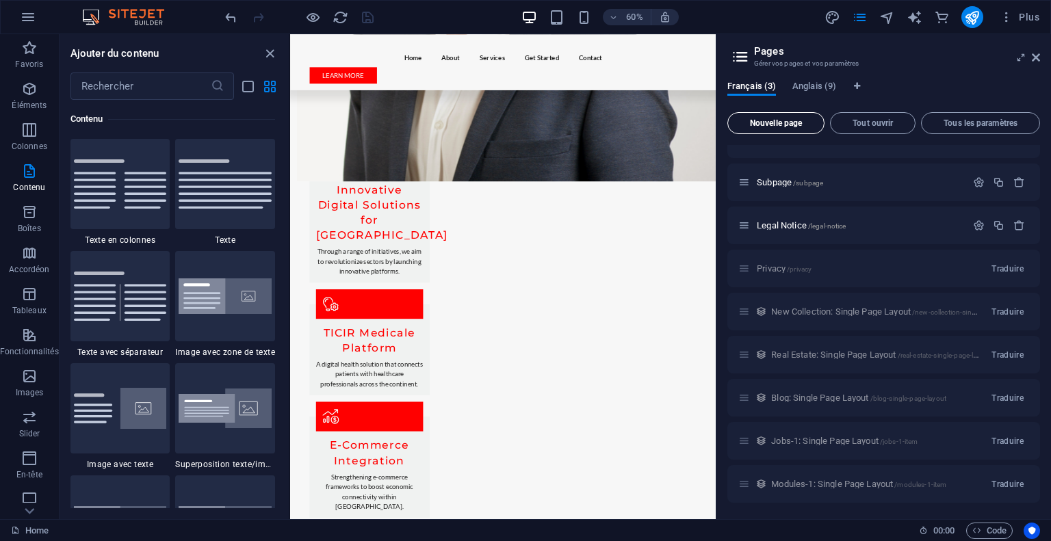
click at [787, 117] on button "Nouvelle page" at bounding box center [775, 123] width 97 height 22
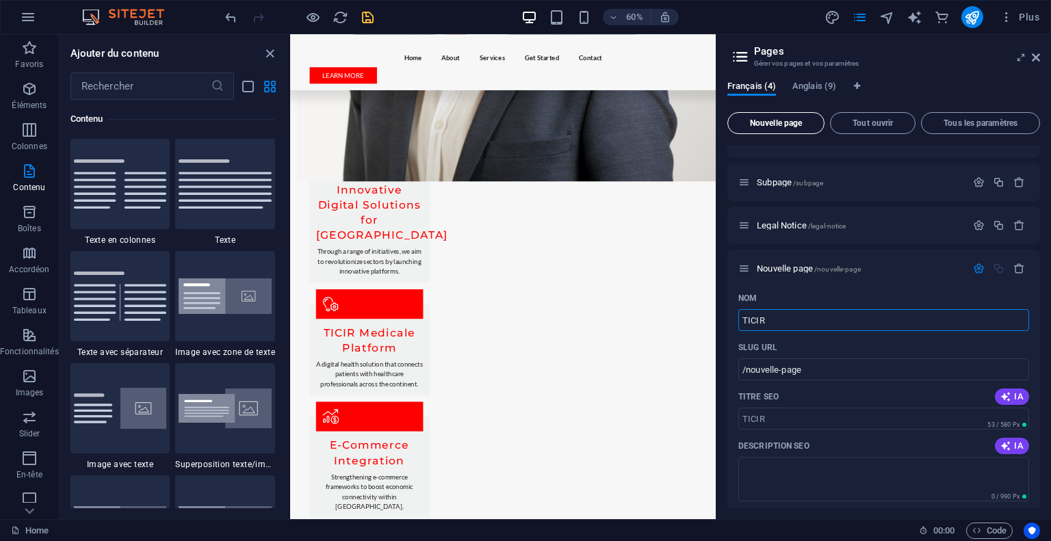
type input "TICIR"
type input "/[PERSON_NAME]"
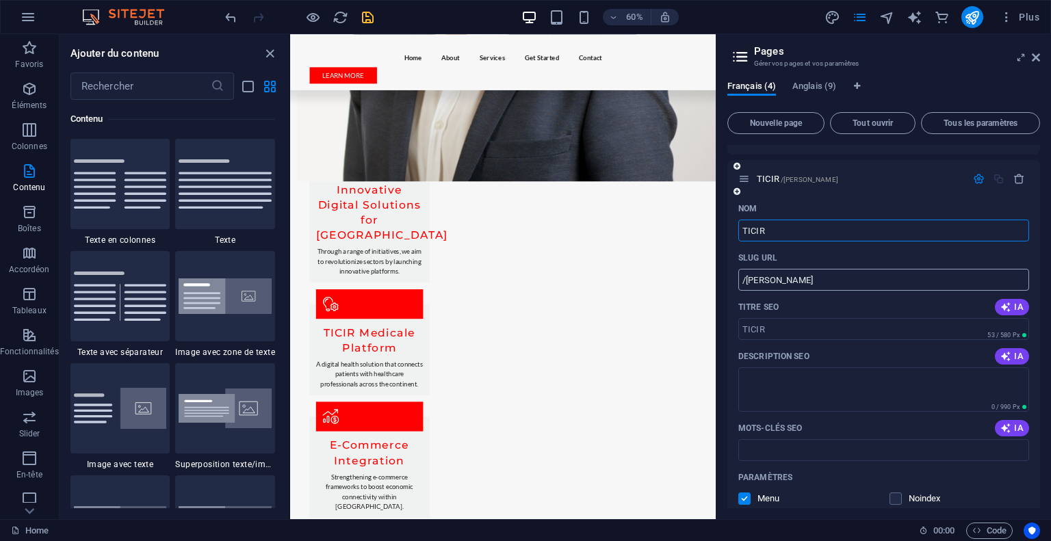
scroll to position [112, 0]
type input "TICIR"
click at [1005, 301] on button "IA" at bounding box center [1012, 309] width 34 height 16
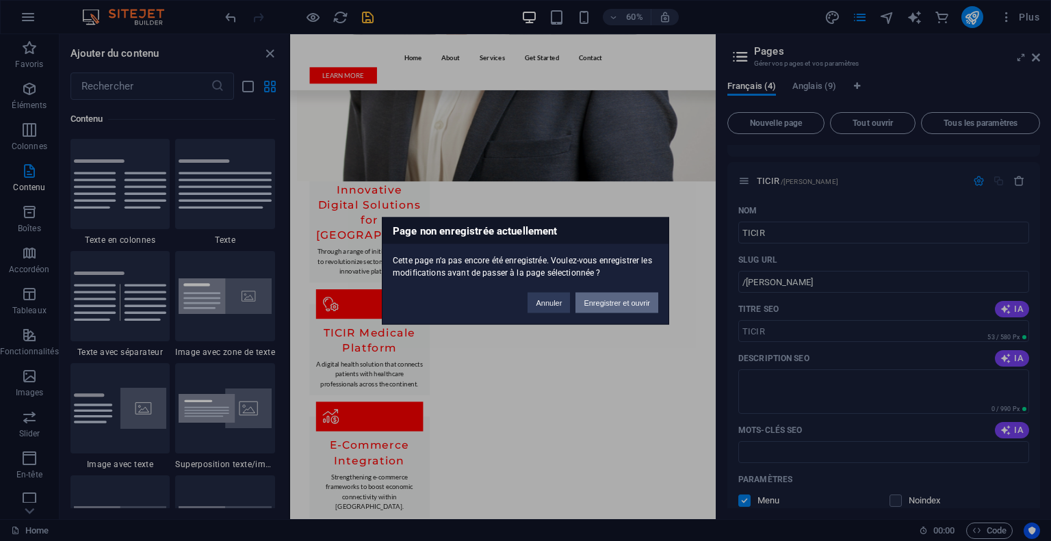
click at [599, 302] on button "Enregistrer et ouvrir" at bounding box center [616, 302] width 83 height 21
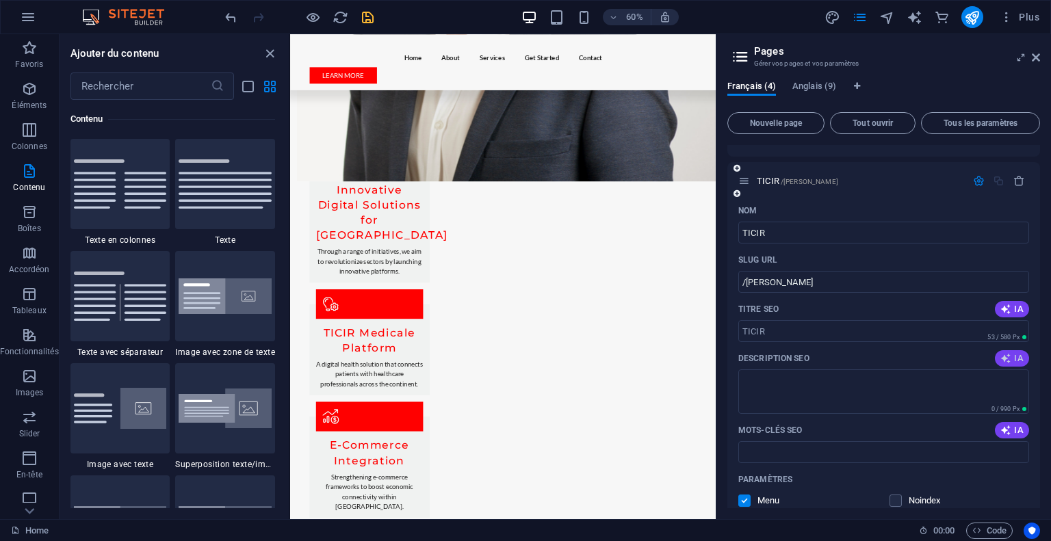
click at [1009, 358] on span "IA" at bounding box center [1011, 358] width 23 height 11
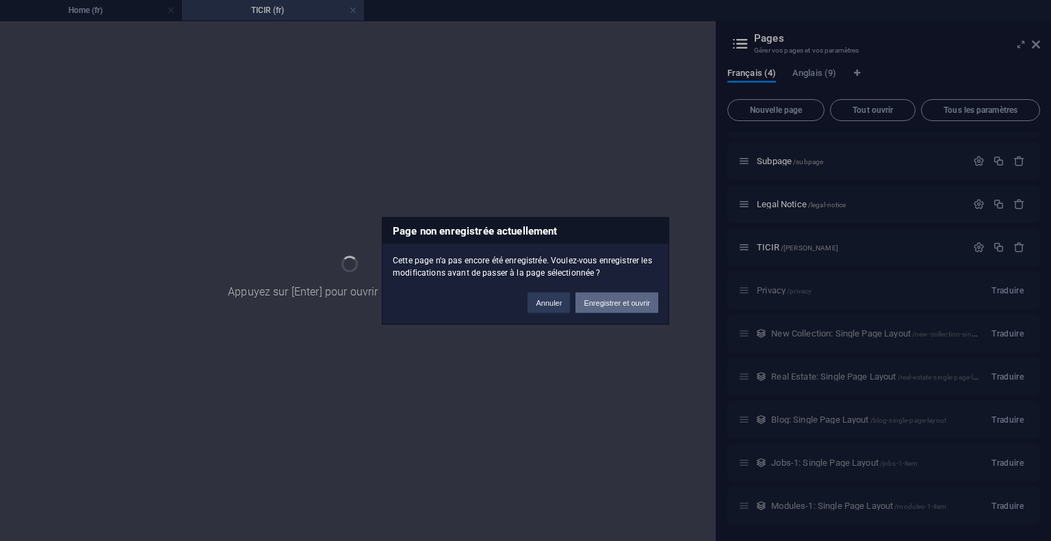
scroll to position [33, 0]
click at [597, 298] on button "Enregistrer et ouvrir" at bounding box center [616, 302] width 83 height 21
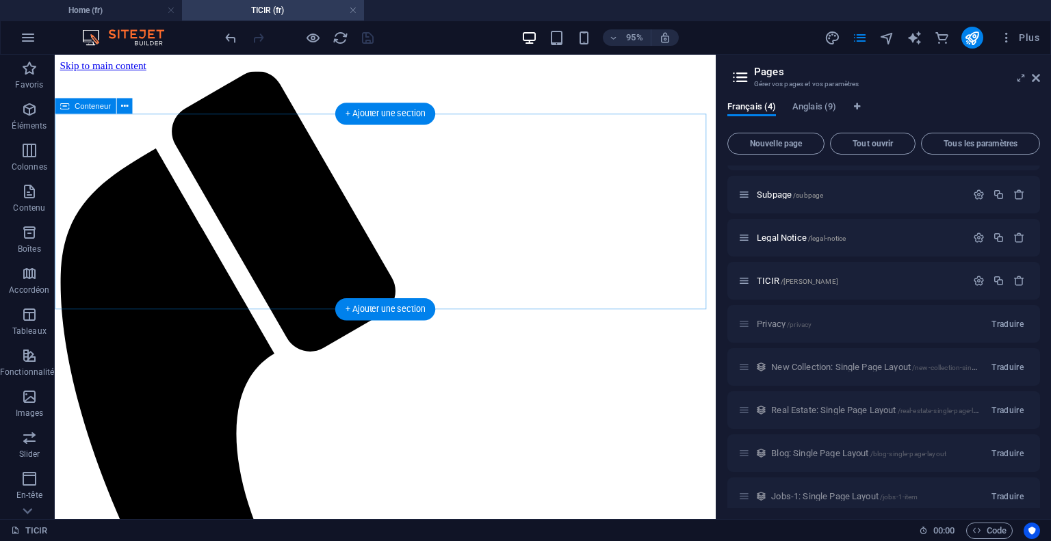
scroll to position [0, 0]
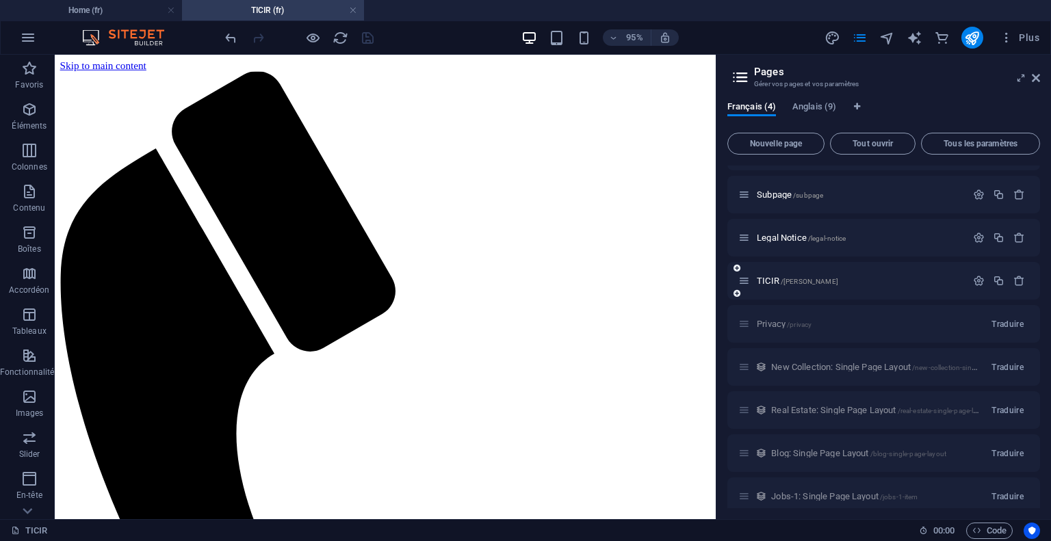
click at [847, 287] on div "TICIR /ticir" at bounding box center [852, 281] width 228 height 16
click at [853, 281] on p "TICIR /ticir" at bounding box center [859, 280] width 205 height 9
click at [733, 293] on icon at bounding box center [736, 293] width 7 height 8
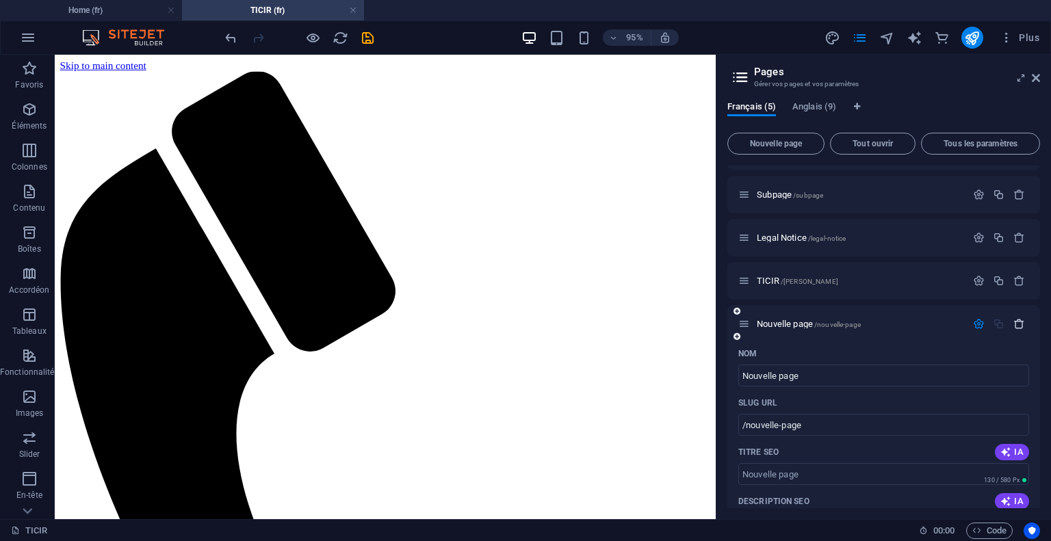
click at [1013, 325] on icon "button" at bounding box center [1019, 324] width 12 height 12
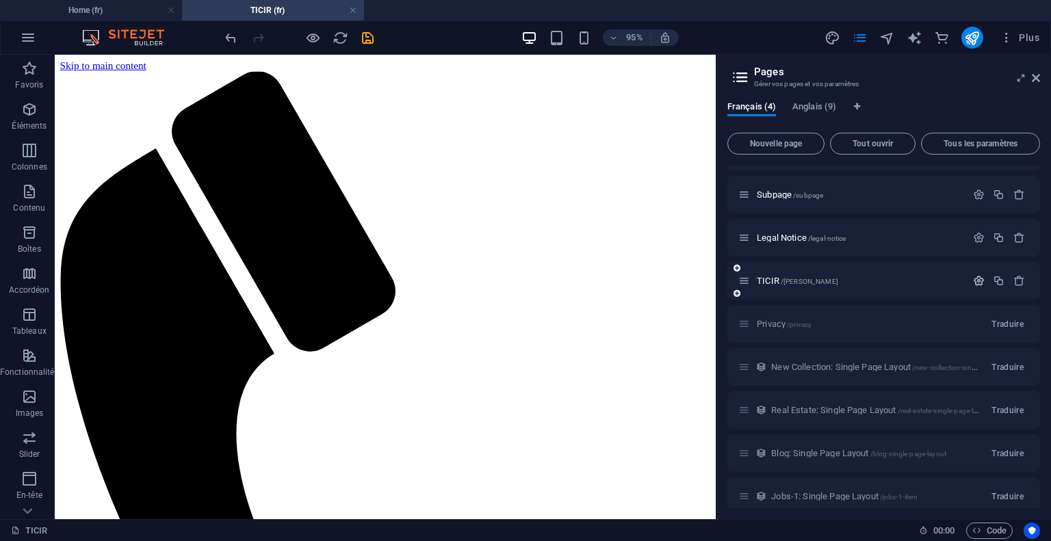
click at [969, 283] on button "button" at bounding box center [979, 281] width 20 height 12
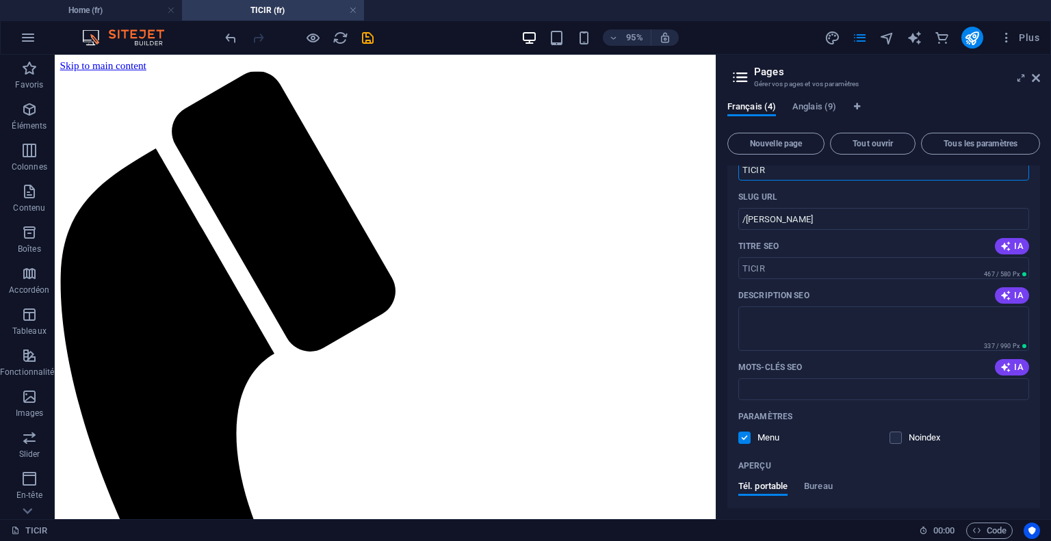
scroll to position [197, 0]
click at [1017, 287] on button "IA" at bounding box center [1012, 294] width 34 height 16
type textarea "Bureau R&D pour lAfrique : soutenez la souveraineté numérique et linnovation en…"
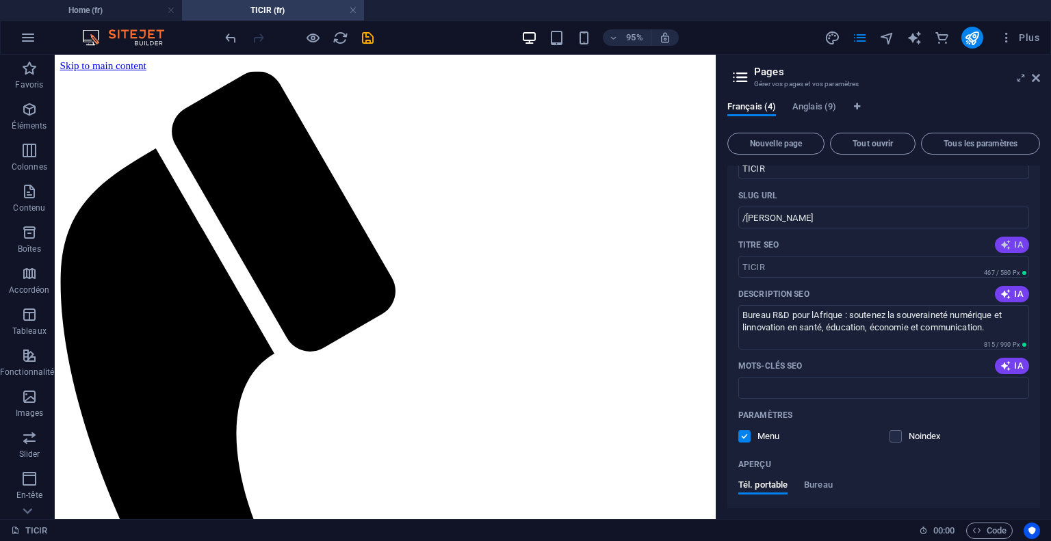
click at [1016, 242] on span "IA" at bounding box center [1011, 244] width 23 height 11
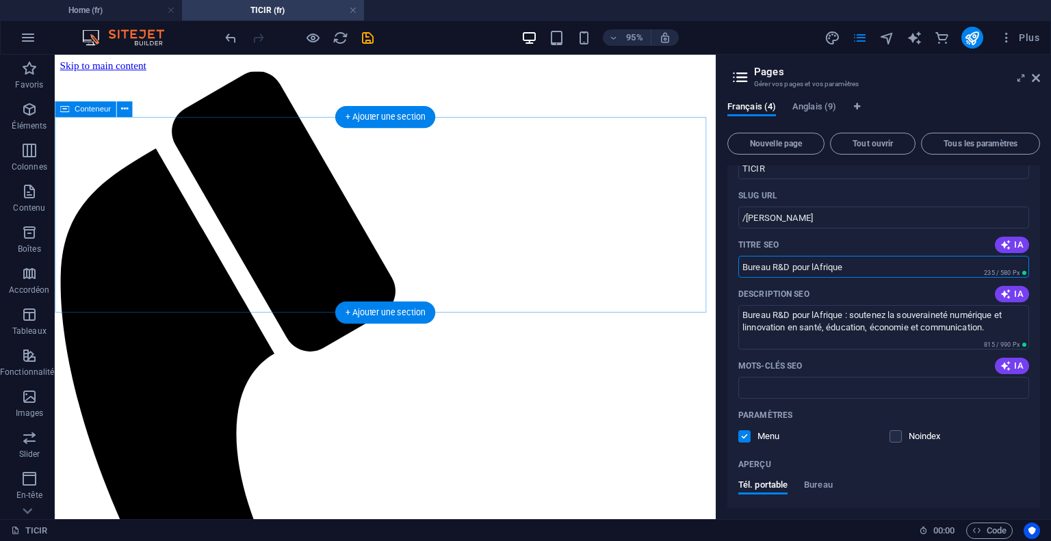
drag, startPoint x: 957, startPoint y: 320, endPoint x: 497, endPoint y: 255, distance: 464.4
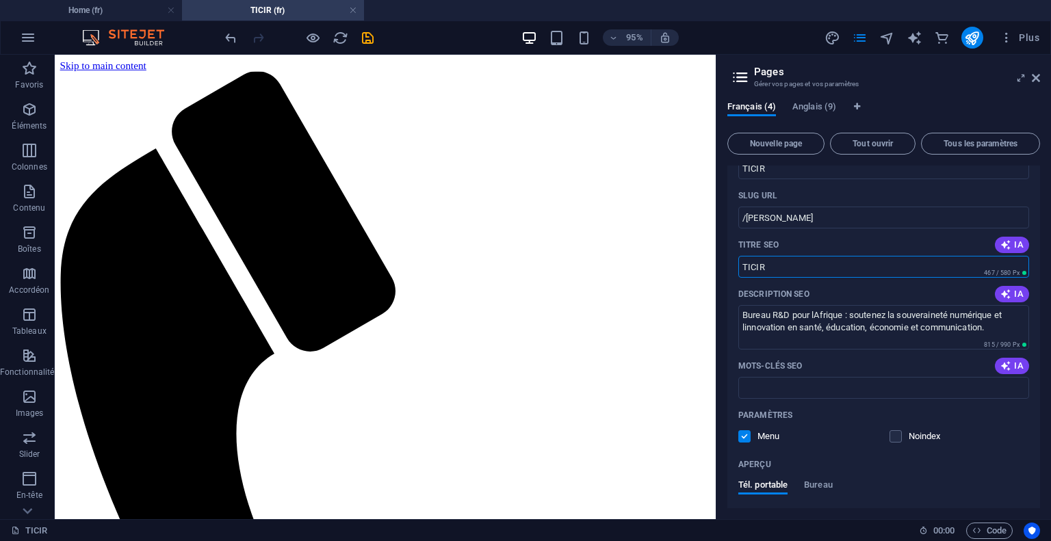
type input "TICIR"
click at [991, 361] on div "Mots-clés SEO IA" at bounding box center [883, 366] width 291 height 22
click at [1002, 365] on icon "button" at bounding box center [1005, 366] width 11 height 11
type input "bureaux de recherche et développement, souveraineté numérique africaine, innova…"
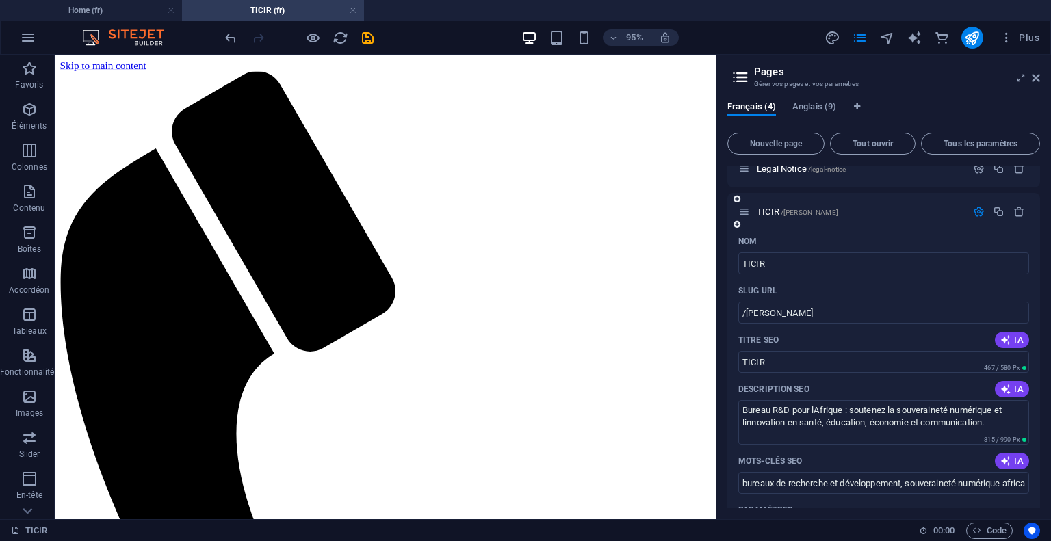
scroll to position [0, 0]
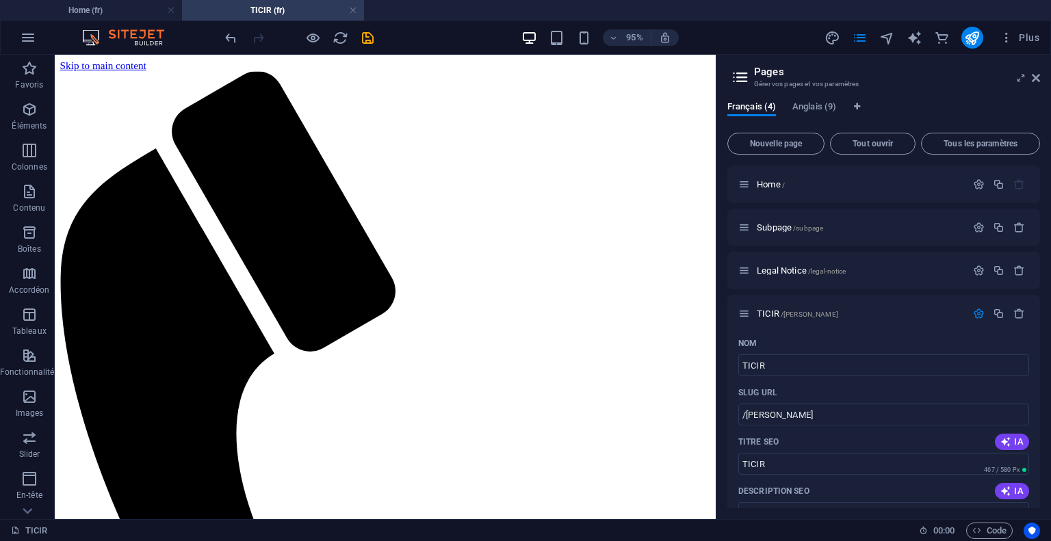
click at [345, 18] on li "TICIR (fr)" at bounding box center [273, 10] width 182 height 21
click at [371, 40] on icon "save" at bounding box center [368, 38] width 16 height 16
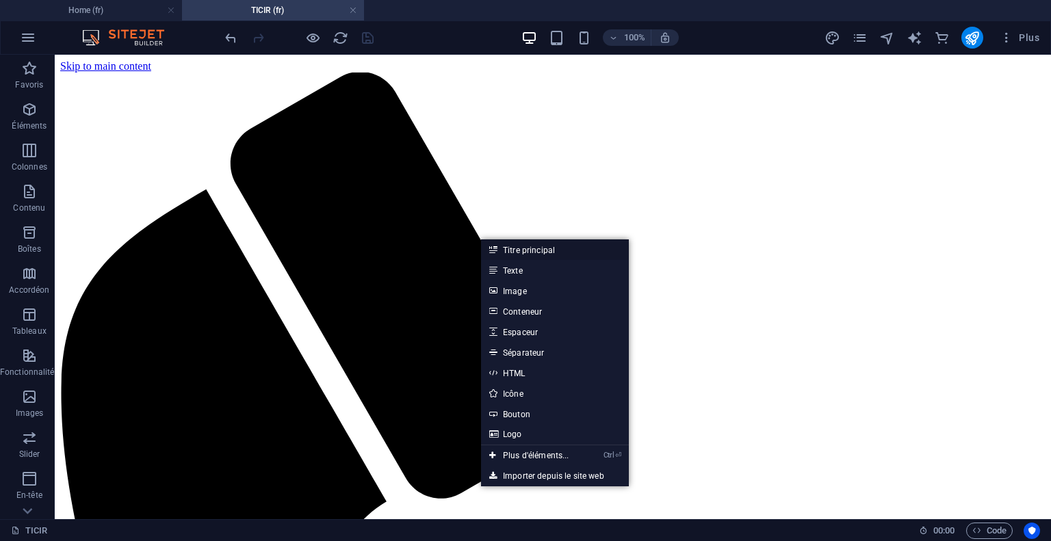
click at [551, 251] on link "Titre principal" at bounding box center [555, 249] width 148 height 21
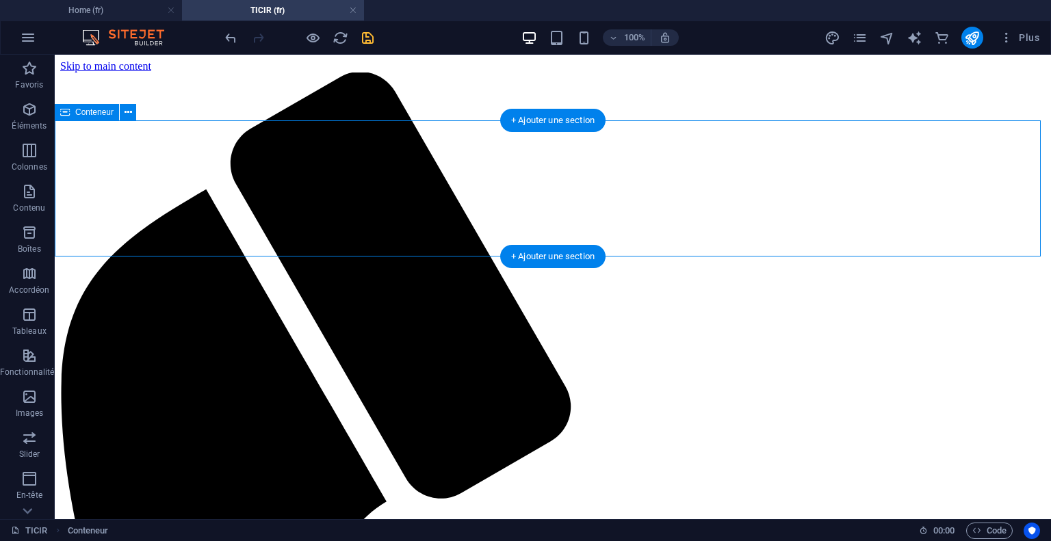
drag, startPoint x: 512, startPoint y: 210, endPoint x: 531, endPoint y: 187, distance: 29.2
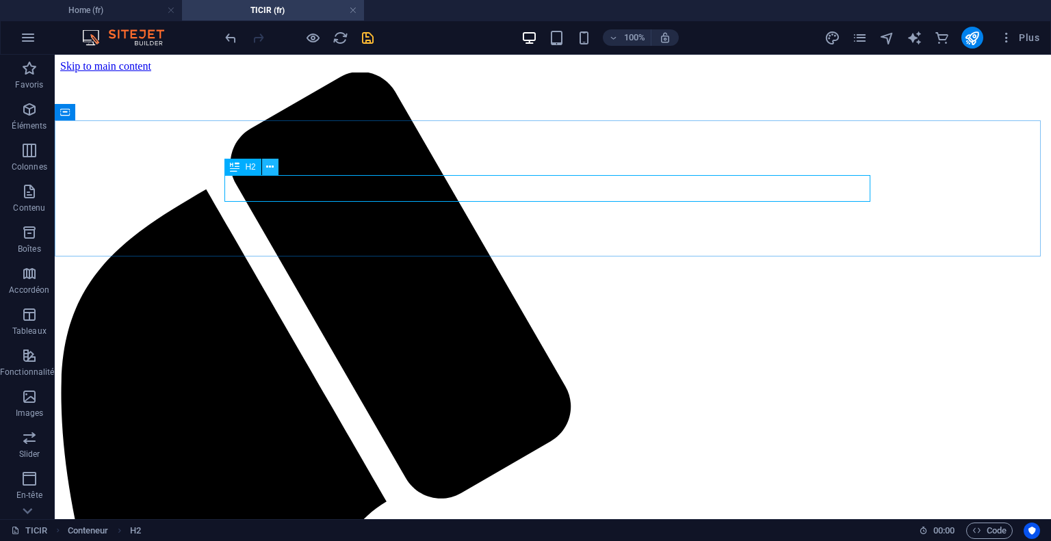
click at [272, 164] on icon at bounding box center [270, 167] width 8 height 14
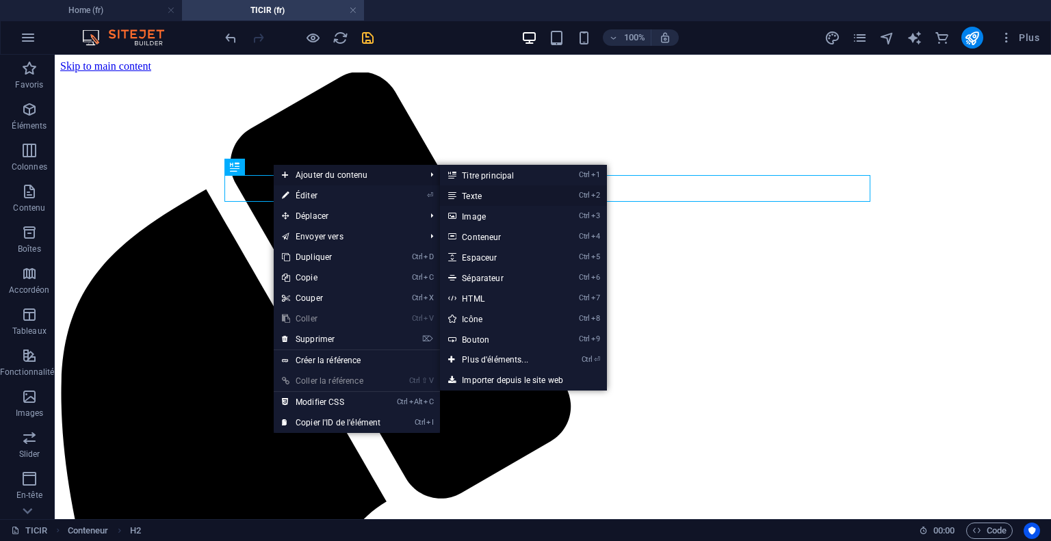
click at [498, 200] on link "Ctrl 2 Texte" at bounding box center [498, 195] width 116 height 21
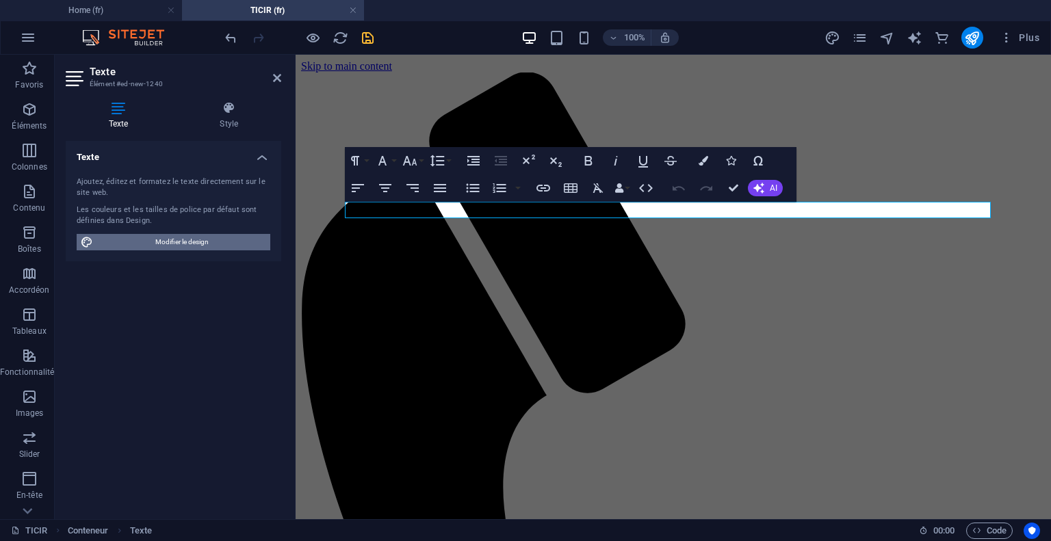
click at [200, 237] on span "Modifier le design" at bounding box center [181, 242] width 169 height 16
select select "px"
select select "400"
select select "px"
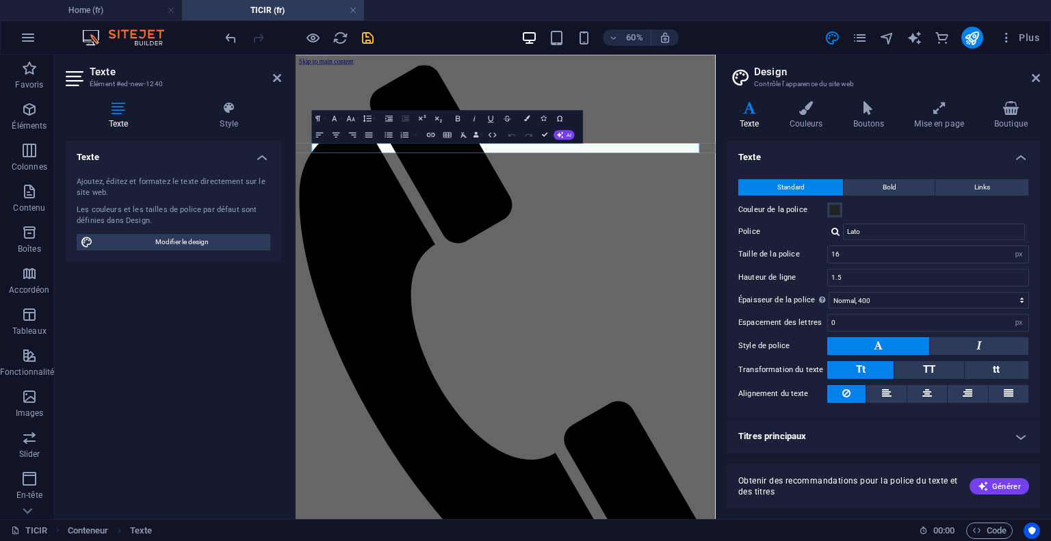
click at [1025, 83] on header "Design Contrôle l'apparence du site web" at bounding box center [885, 73] width 310 height 36
click at [1035, 73] on icon at bounding box center [1036, 78] width 8 height 11
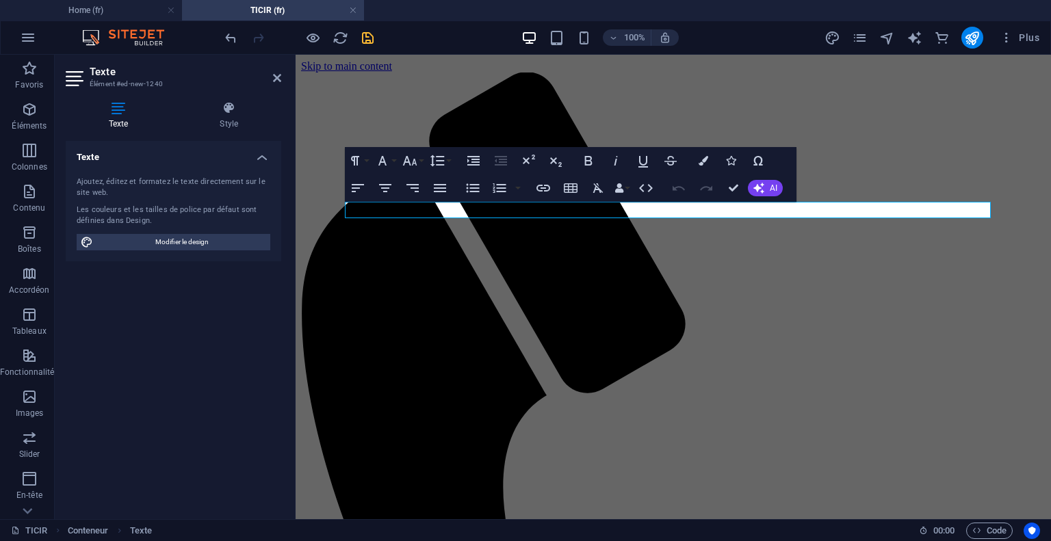
click at [246, 166] on div "Ajoutez, éditez et formatez le texte directement sur le site web. Les couleurs …" at bounding box center [174, 214] width 216 height 96
drag, startPoint x: 712, startPoint y: 207, endPoint x: 216, endPoint y: 197, distance: 495.5
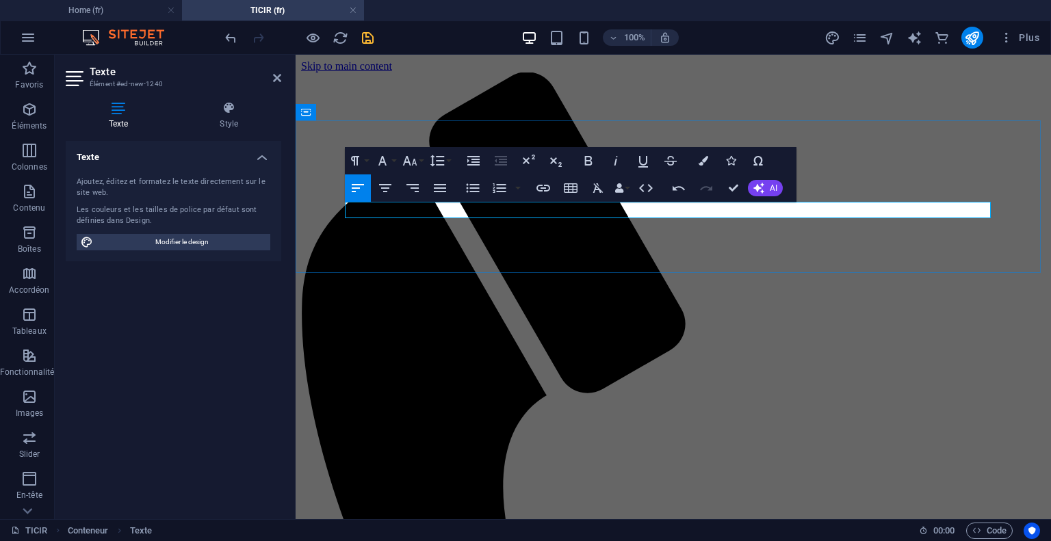
click at [763, 193] on icon "button" at bounding box center [758, 188] width 11 height 11
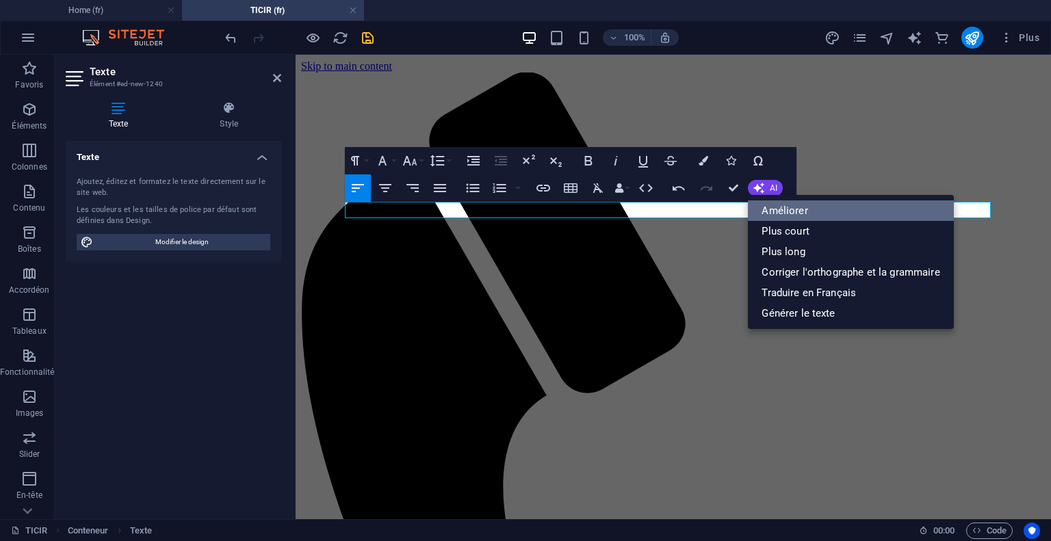
click at [808, 210] on link "Améliorer" at bounding box center [850, 210] width 205 height 21
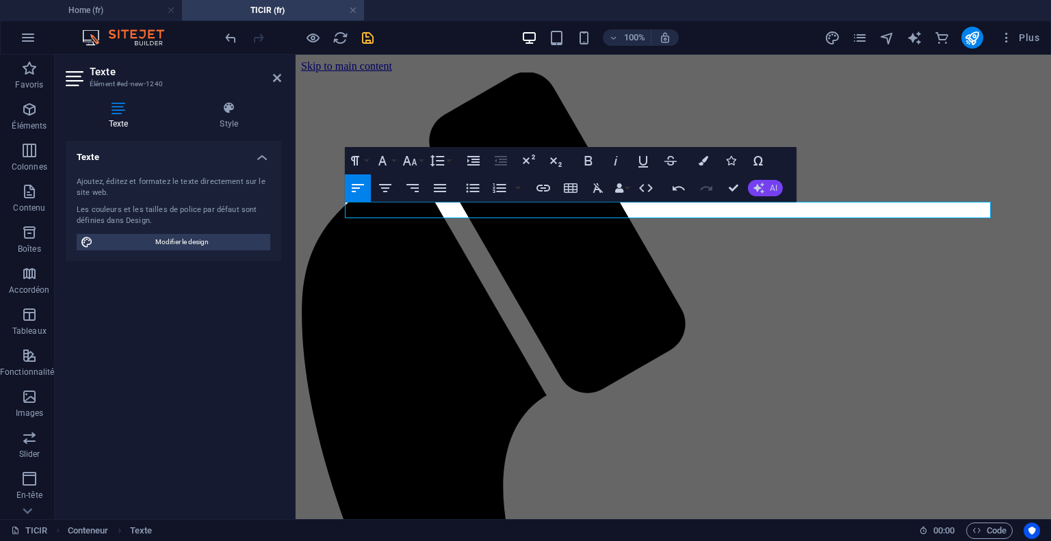
click at [759, 185] on icon "button" at bounding box center [758, 188] width 11 height 11
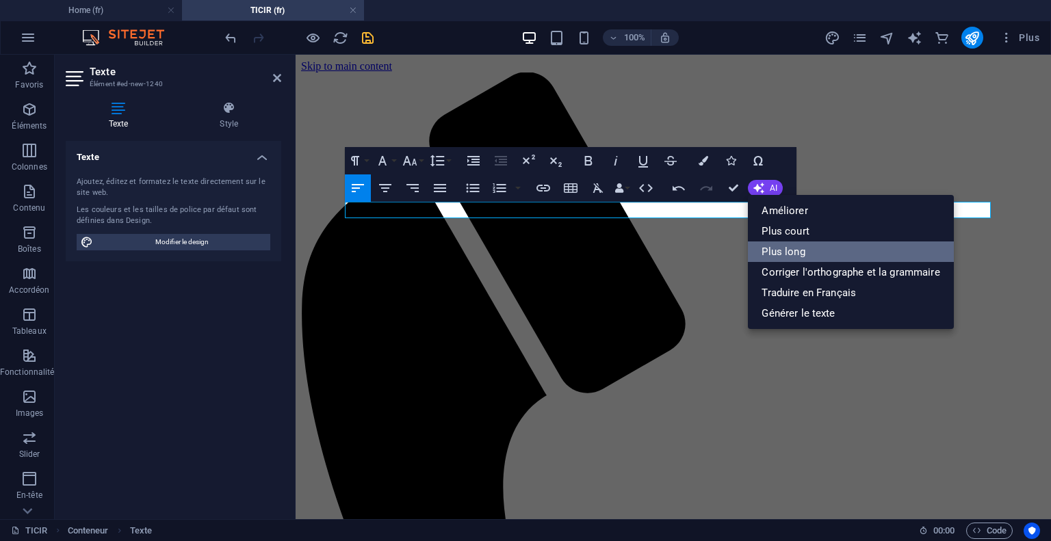
click at [766, 246] on link "Plus long" at bounding box center [850, 252] width 205 height 21
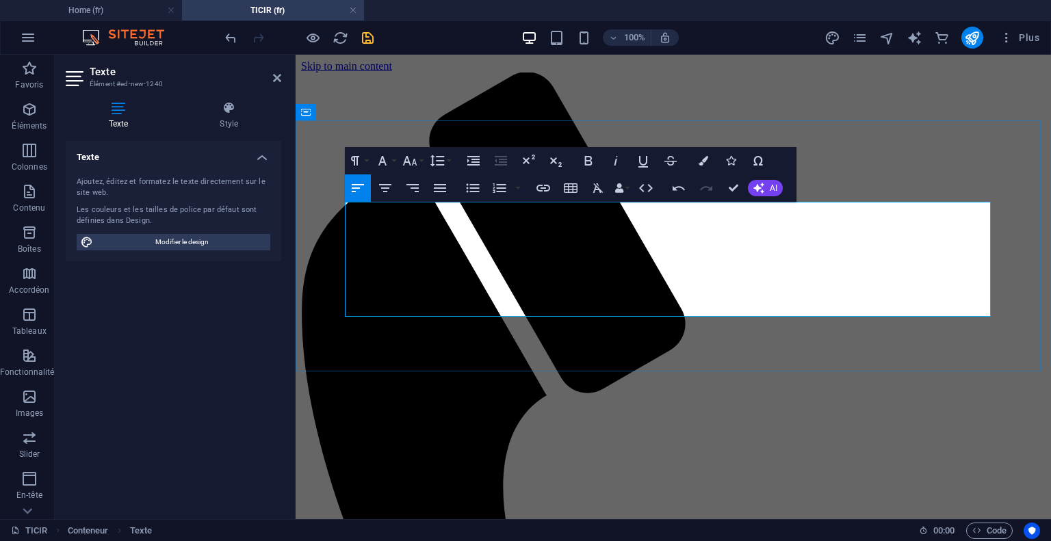
drag, startPoint x: 775, startPoint y: 210, endPoint x: 419, endPoint y: 212, distance: 356.5
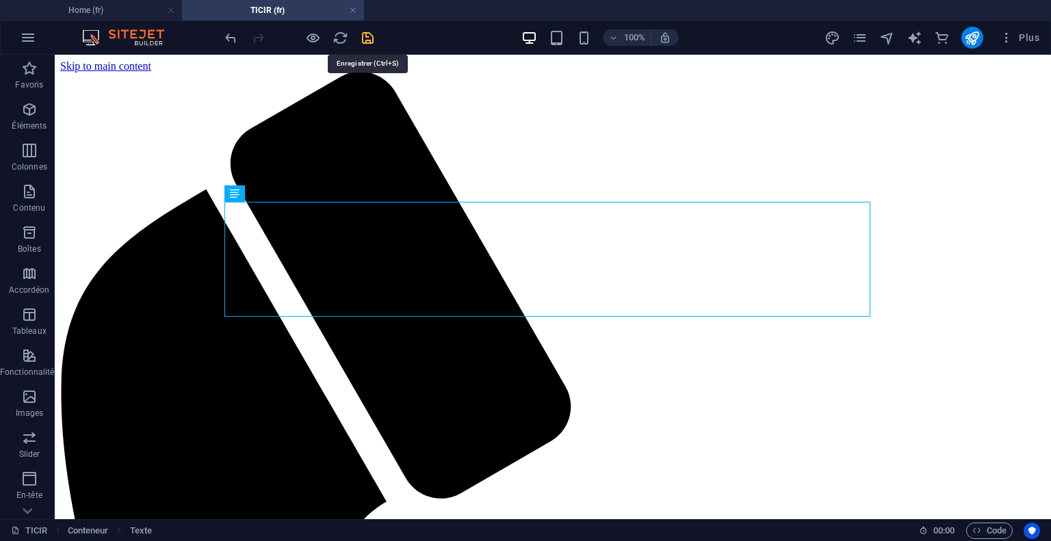
click at [360, 44] on icon "save" at bounding box center [368, 38] width 16 height 16
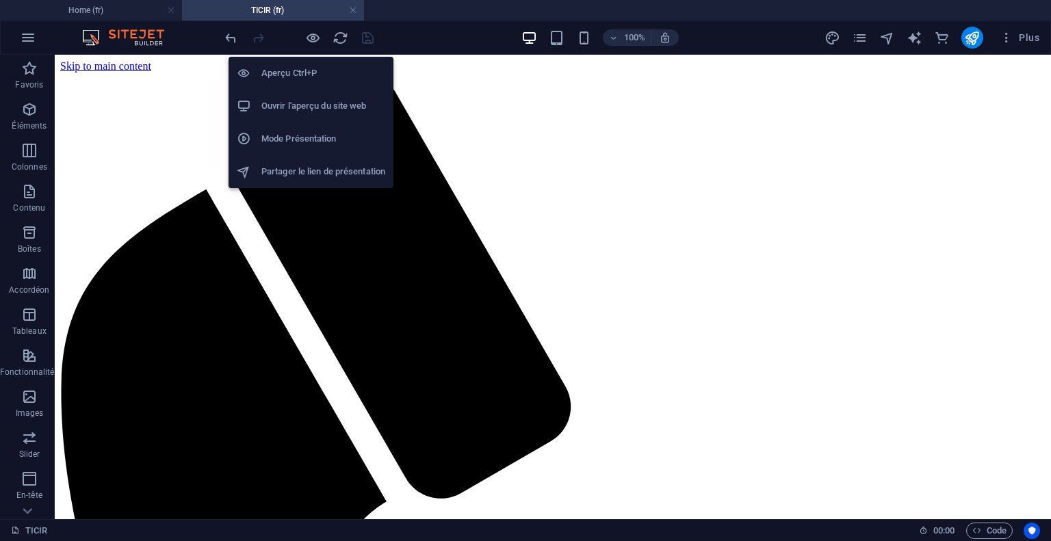
click at [302, 104] on h6 "Ouvrir l'aperçu du site web" at bounding box center [323, 106] width 124 height 16
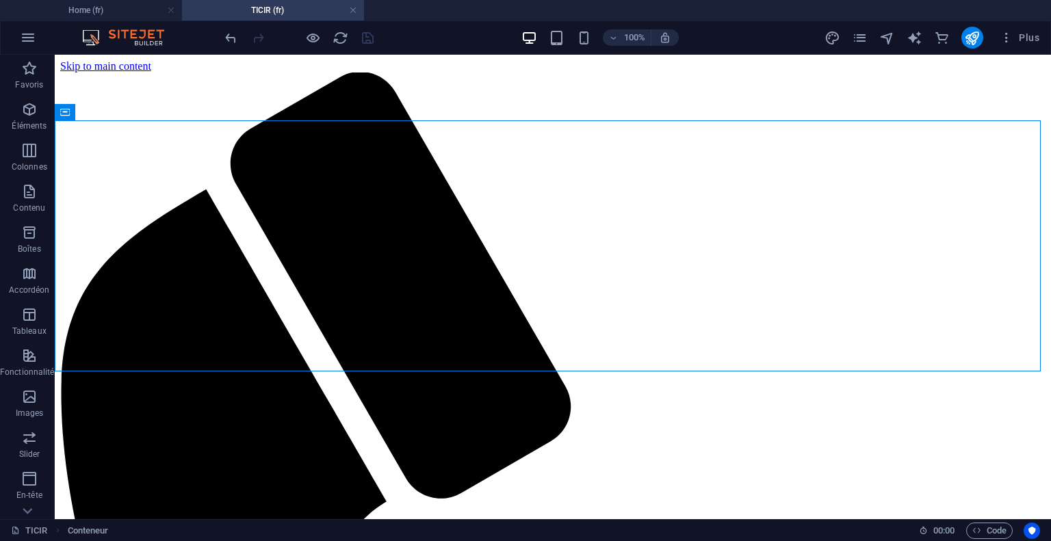
click at [103, 35] on img at bounding box center [130, 37] width 103 height 16
click at [136, 38] on img at bounding box center [130, 37] width 103 height 16
click at [30, 200] on span "Contenu" at bounding box center [29, 199] width 59 height 33
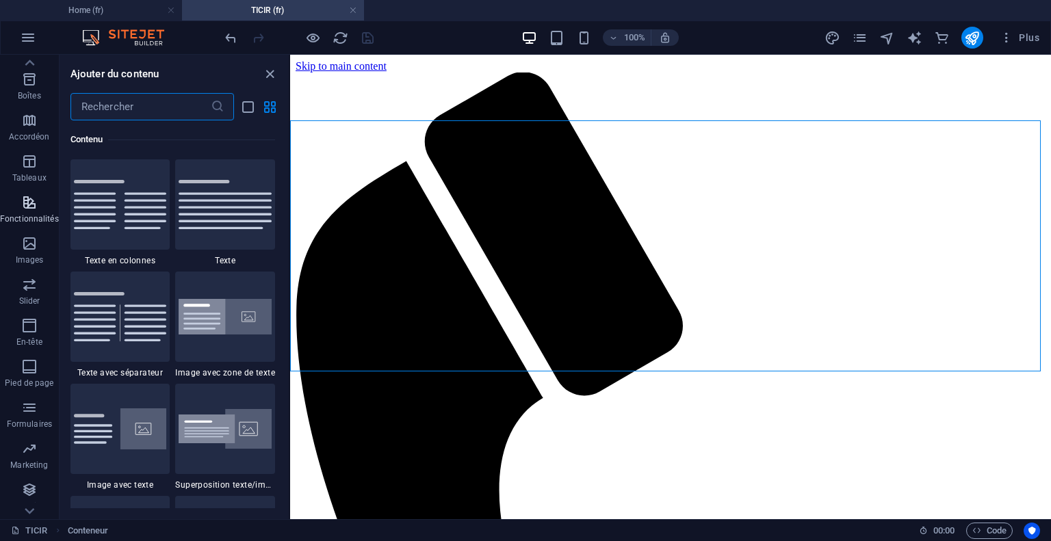
scroll to position [192, 0]
click at [25, 454] on icon "button" at bounding box center [29, 451] width 16 height 16
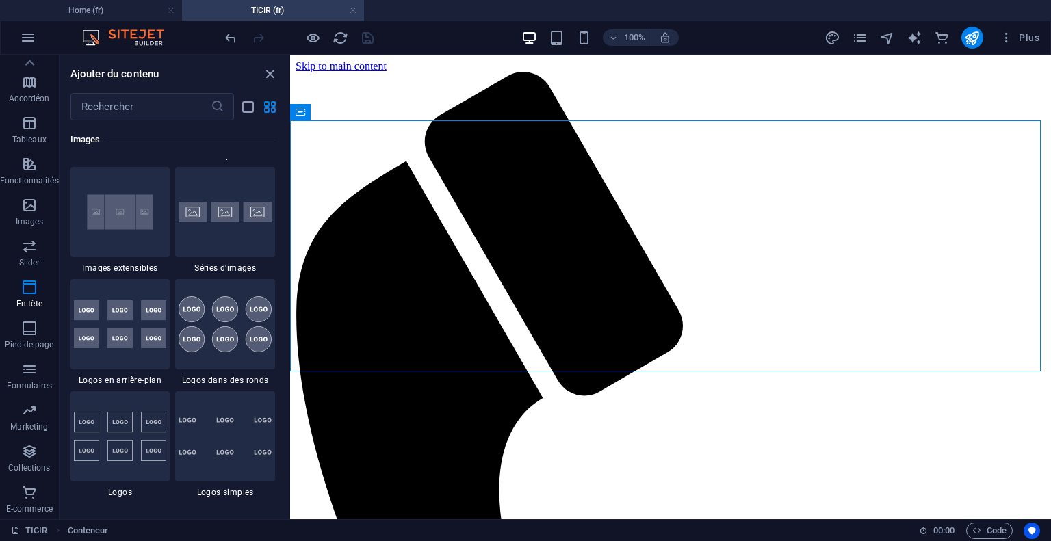
scroll to position [7367, 0]
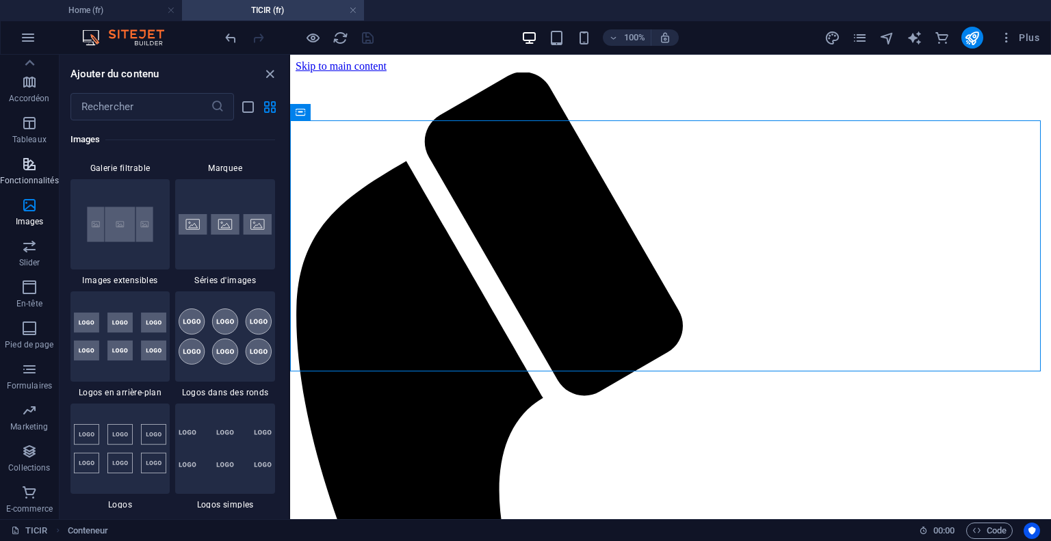
click at [17, 168] on span "Fonctionnalités" at bounding box center [29, 172] width 59 height 33
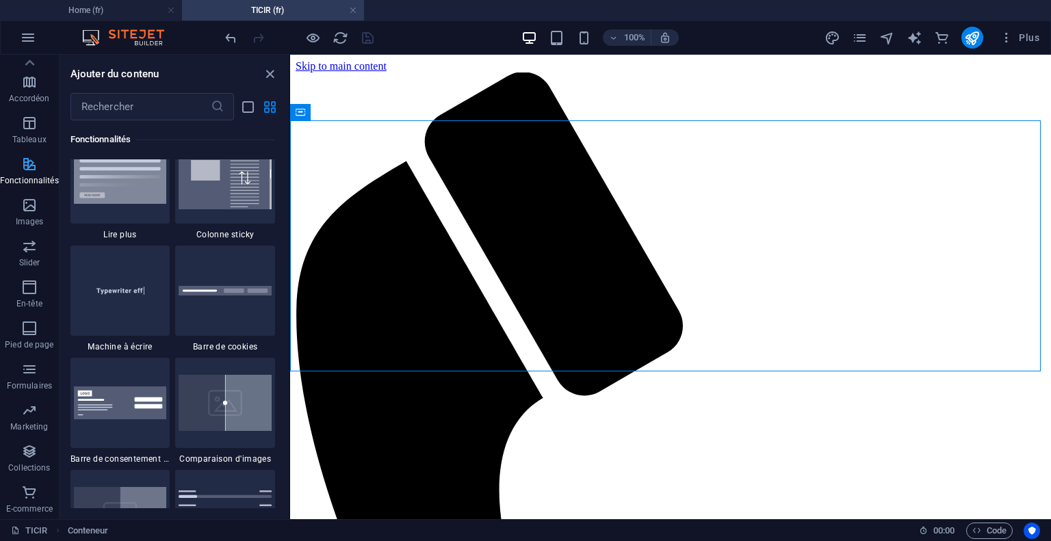
scroll to position [5333, 0]
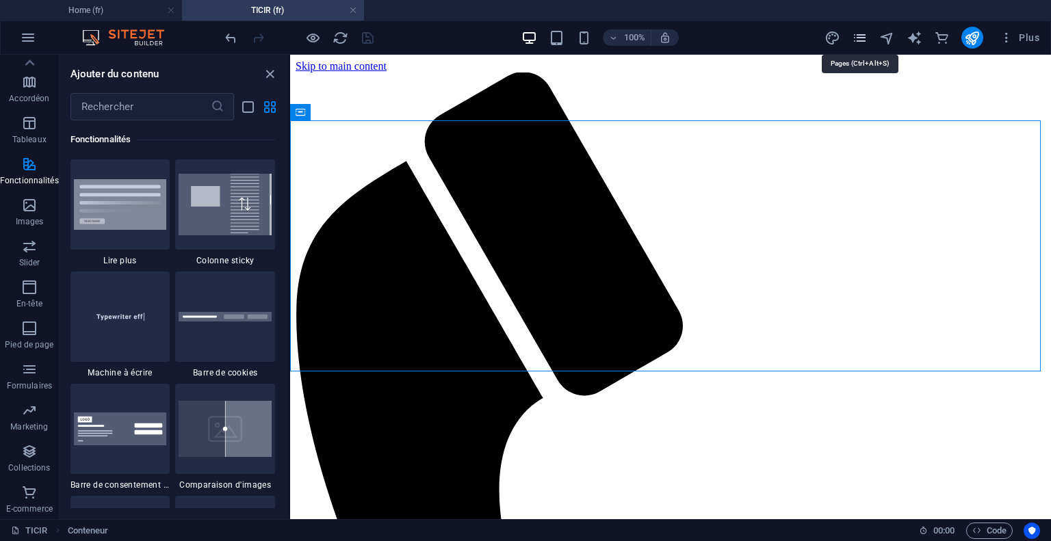
click at [862, 34] on icon "pages" at bounding box center [860, 38] width 16 height 16
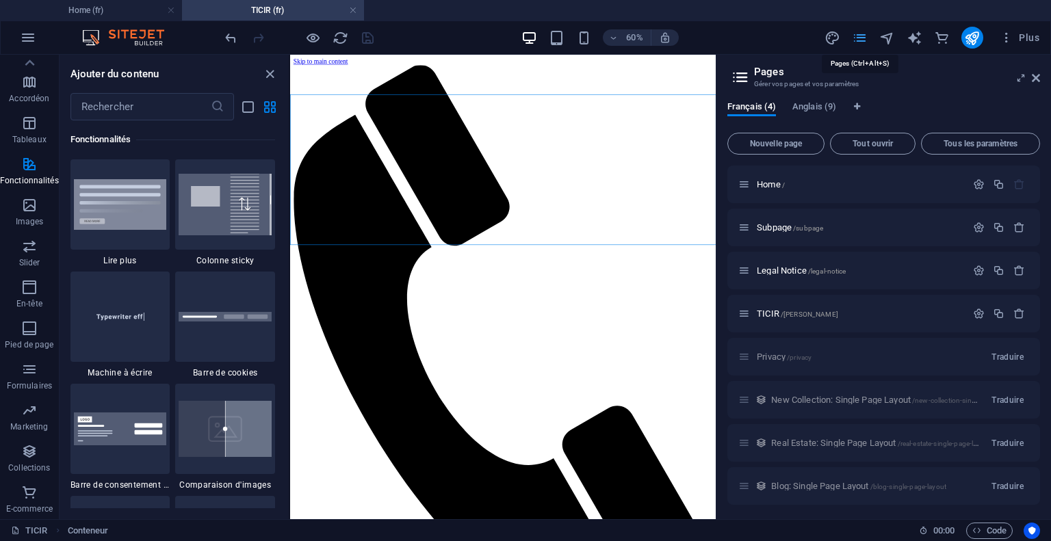
click at [862, 34] on icon "pages" at bounding box center [860, 38] width 16 height 16
click at [874, 36] on div "Plus" at bounding box center [934, 38] width 220 height 22
click at [1021, 79] on icon at bounding box center [1021, 78] width 0 height 11
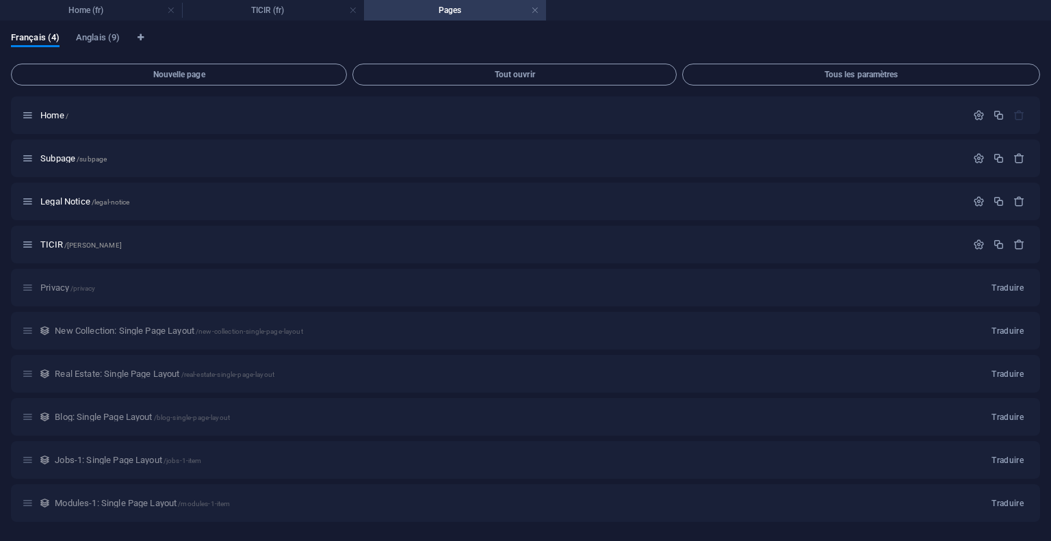
click at [477, 20] on li "Pages" at bounding box center [455, 10] width 182 height 21
click at [464, 13] on h4 "Pages" at bounding box center [455, 10] width 182 height 15
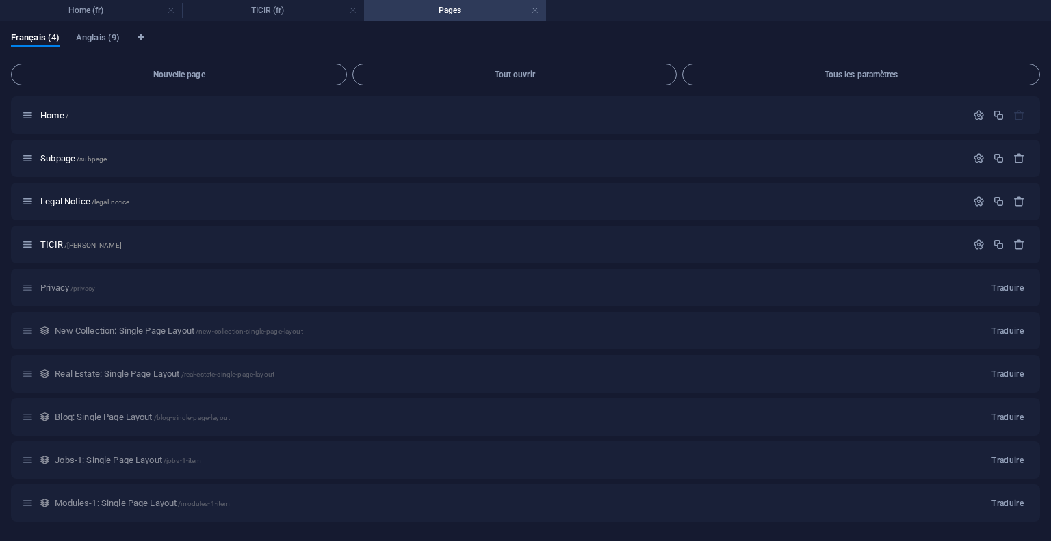
click at [464, 13] on h4 "Pages" at bounding box center [455, 10] width 182 height 15
click at [539, 8] on h4 "Pages" at bounding box center [455, 10] width 182 height 15
click at [384, 34] on div "Français (4) [DEMOGRAPHIC_DATA] (9)" at bounding box center [525, 45] width 1029 height 26
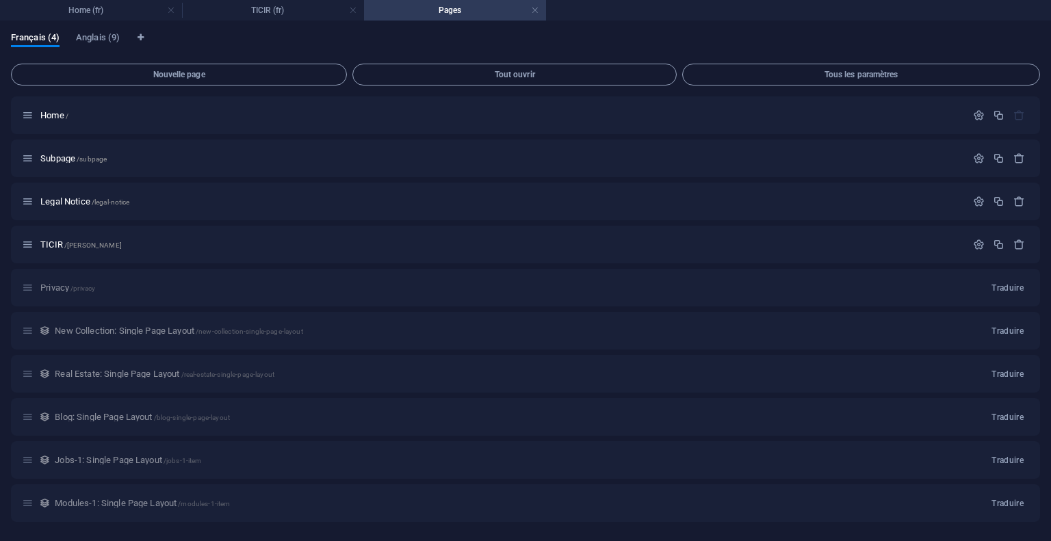
click at [384, 34] on div "Français (4) [DEMOGRAPHIC_DATA] (9)" at bounding box center [525, 45] width 1029 height 26
drag, startPoint x: 421, startPoint y: 17, endPoint x: 474, endPoint y: 150, distance: 142.8
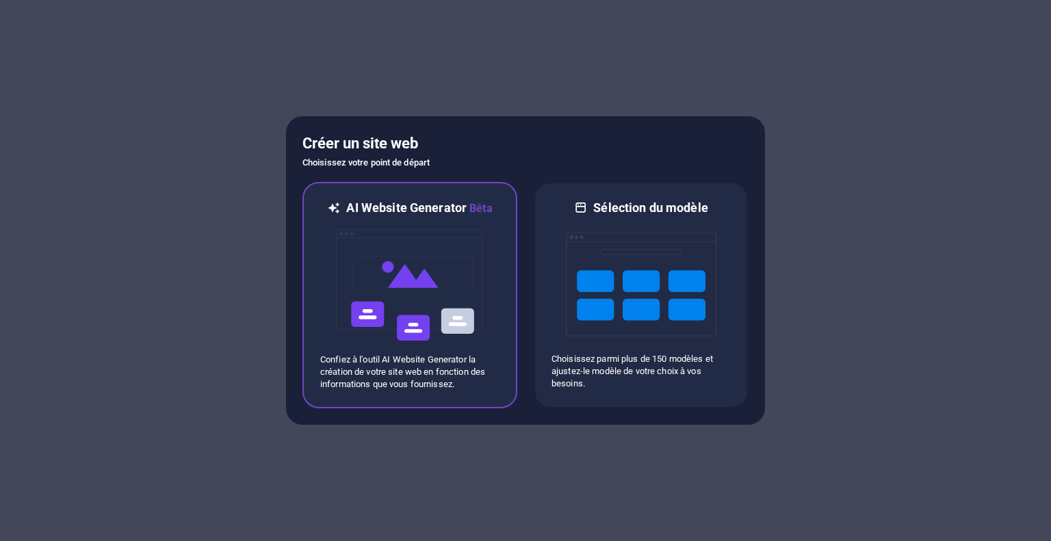
click at [434, 331] on img at bounding box center [410, 285] width 151 height 137
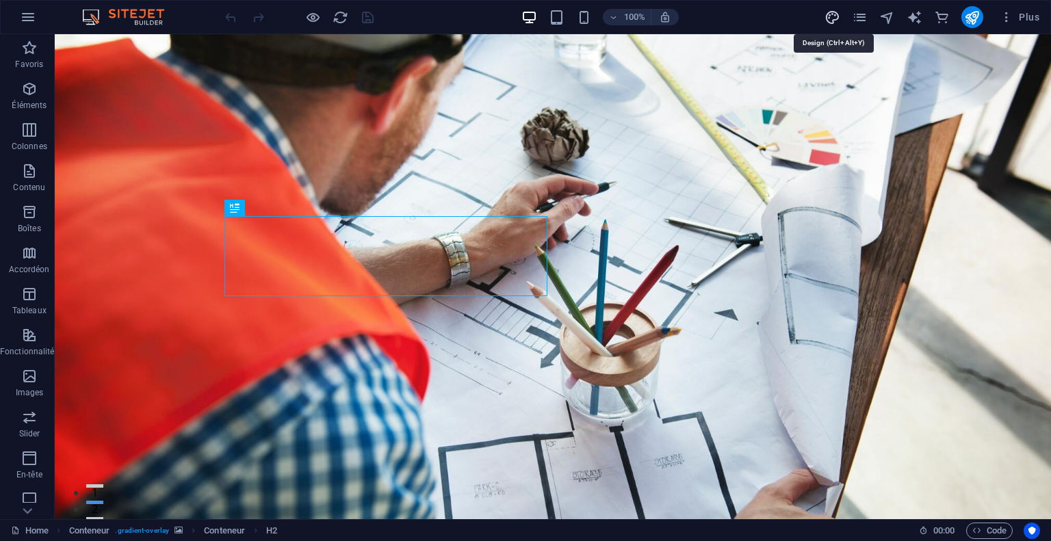
click at [831, 16] on icon "design" at bounding box center [832, 18] width 16 height 16
select select "px"
select select "200"
select select "px"
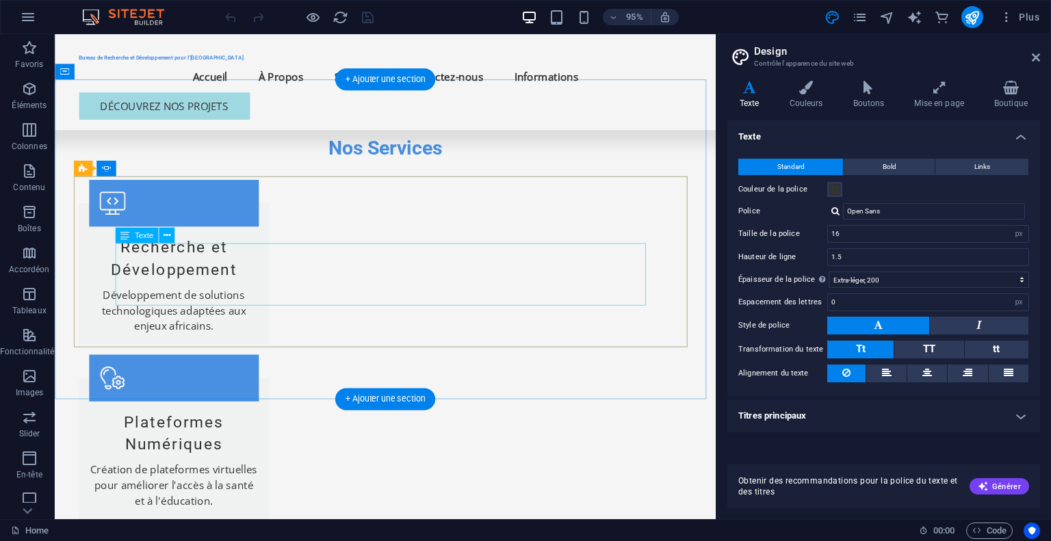
scroll to position [1470, 0]
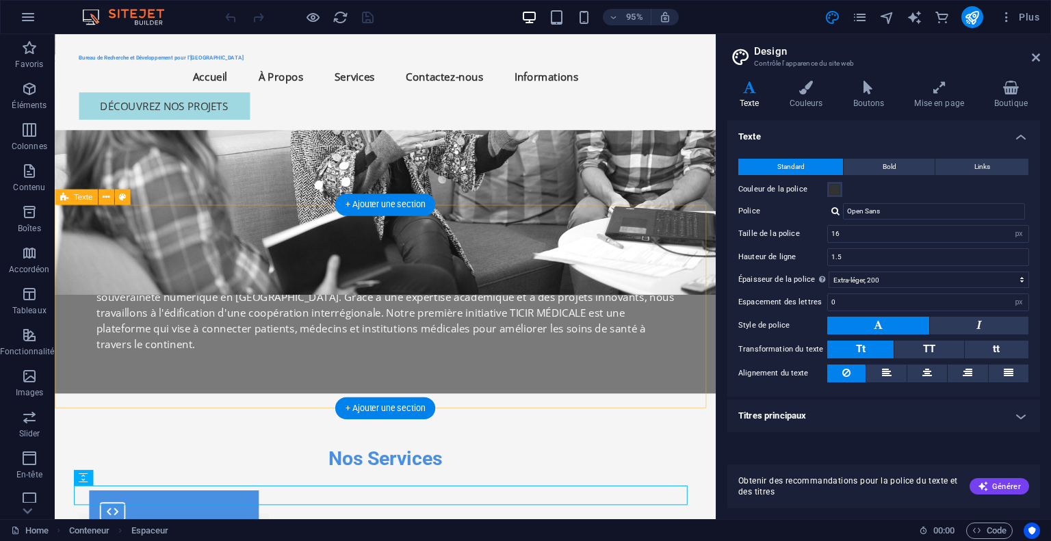
scroll to position [1125, 0]
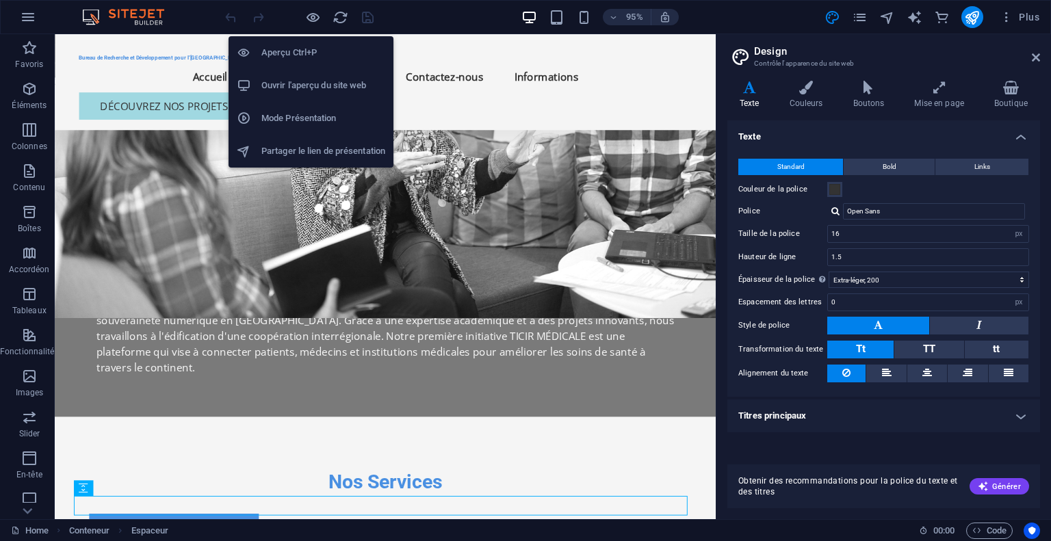
click at [309, 92] on h6 "Ouvrir l'aperçu du site web" at bounding box center [323, 85] width 124 height 16
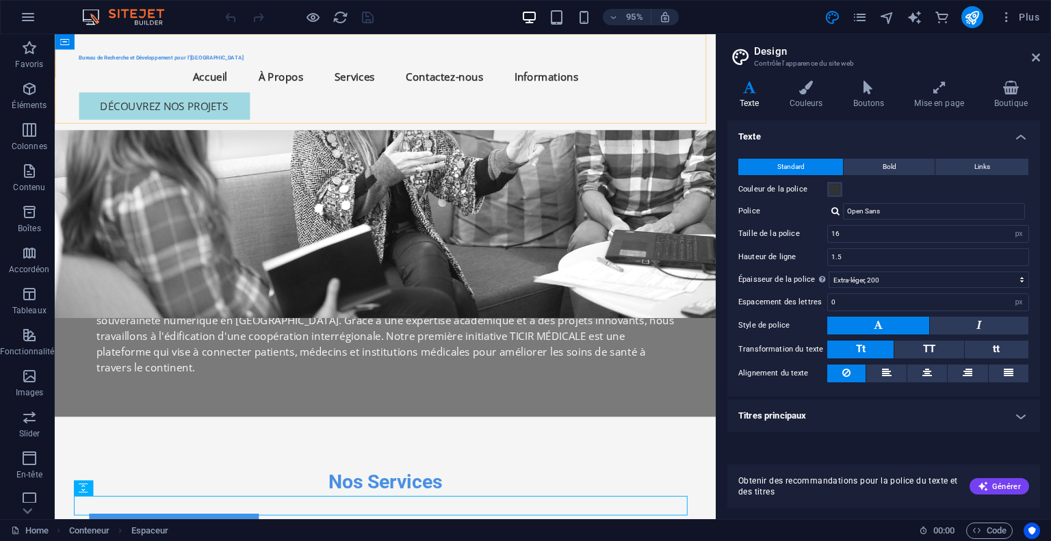
click at [189, 68] on div "Bureau de Recherche et Développement pour l’Afrique Menu Accueil À Propos Servi…" at bounding box center [403, 84] width 696 height 101
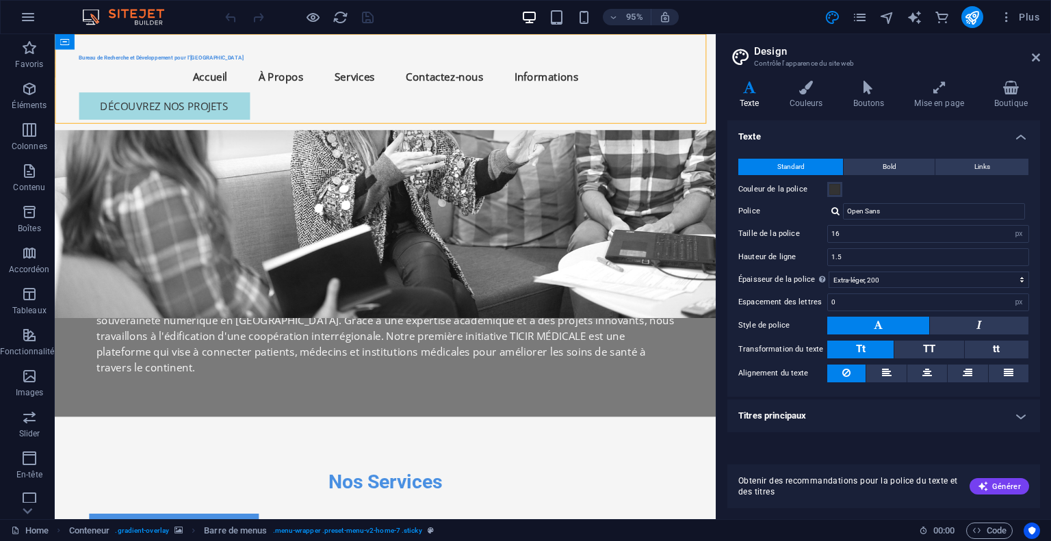
click at [189, 68] on div "Bureau de Recherche et Développement pour l’Afrique Menu Accueil À Propos Servi…" at bounding box center [403, 84] width 696 height 101
click at [163, 78] on div "Bureau de Recherche et Développement pour l’Afrique Menu Accueil À Propos Servi…" at bounding box center [403, 84] width 696 height 101
click at [99, 57] on span "Logo" at bounding box center [102, 59] width 17 height 8
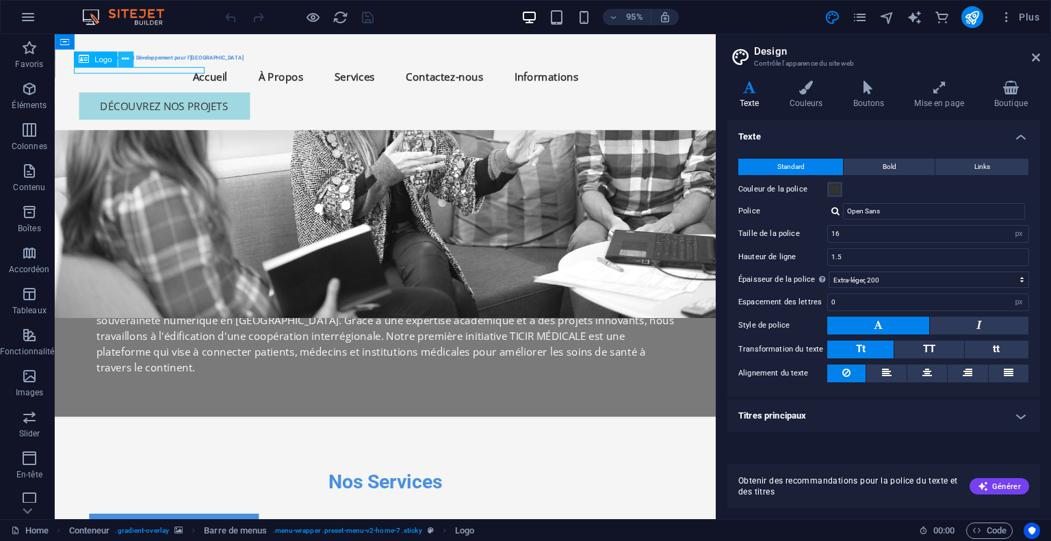
click at [126, 60] on icon at bounding box center [125, 60] width 7 height 14
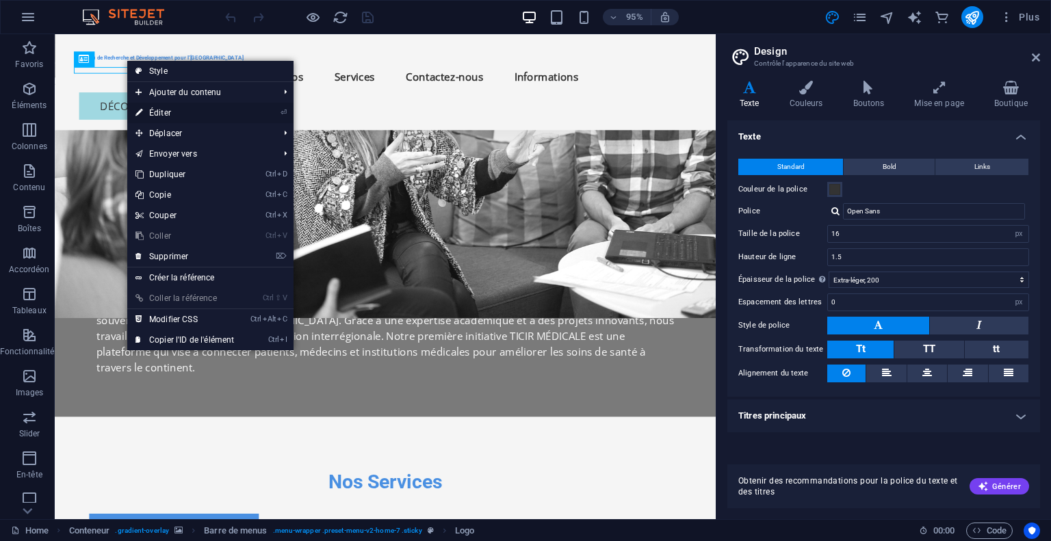
click at [151, 114] on link "⏎ Éditer" at bounding box center [184, 113] width 115 height 21
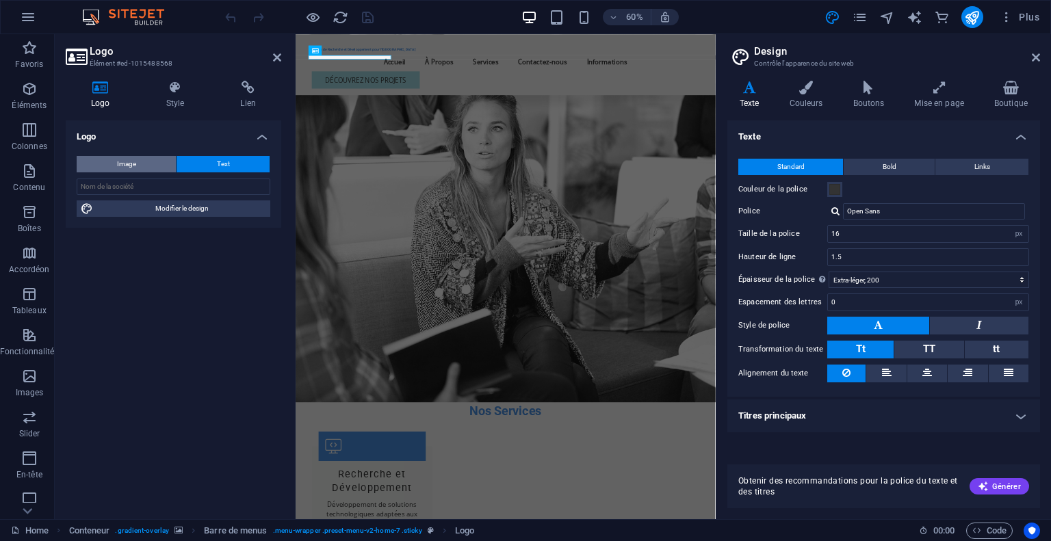
click at [151, 164] on button "Image" at bounding box center [126, 164] width 99 height 16
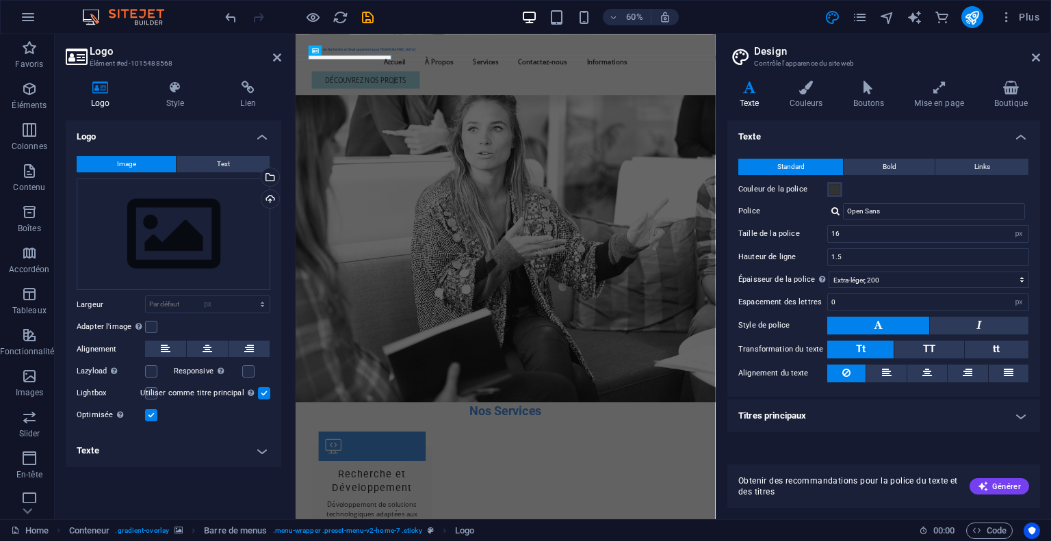
select select "DISABLED_OPTION_VALUE"
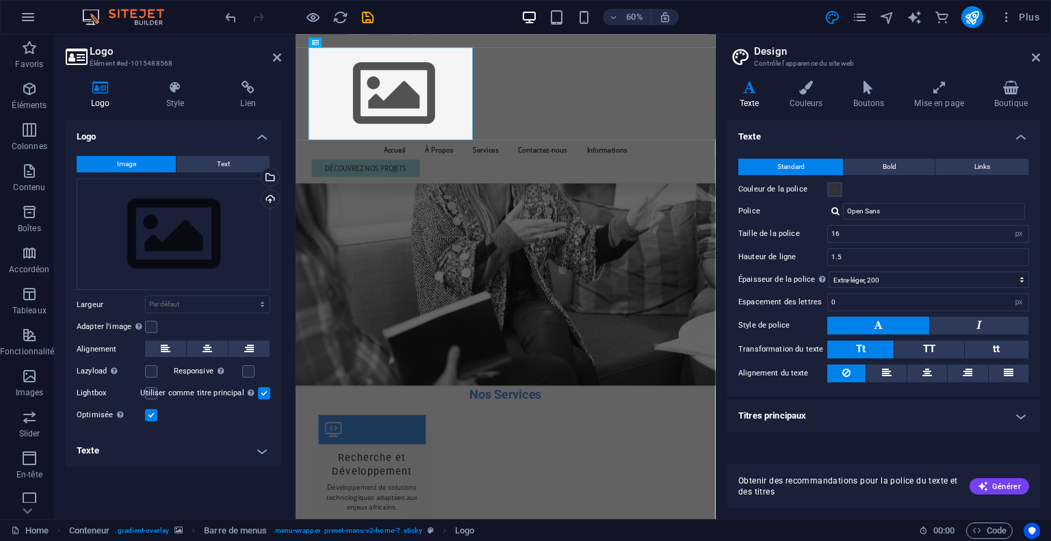
scroll to position [1234, 0]
click at [184, 255] on div "Glissez les fichiers ici, cliquez pour choisir les fichiers ou sélectionnez les…" at bounding box center [174, 235] width 194 height 112
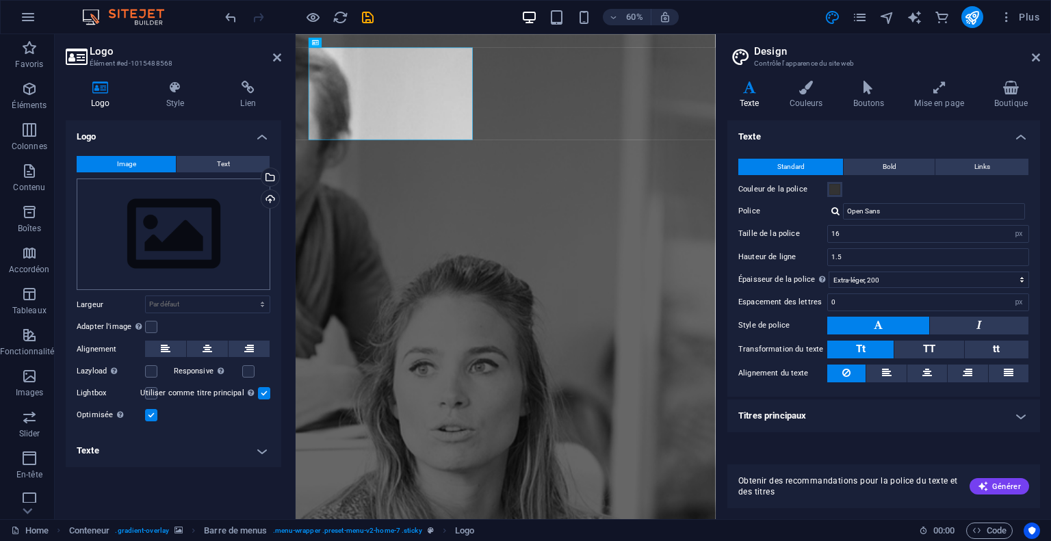
scroll to position [0, 0]
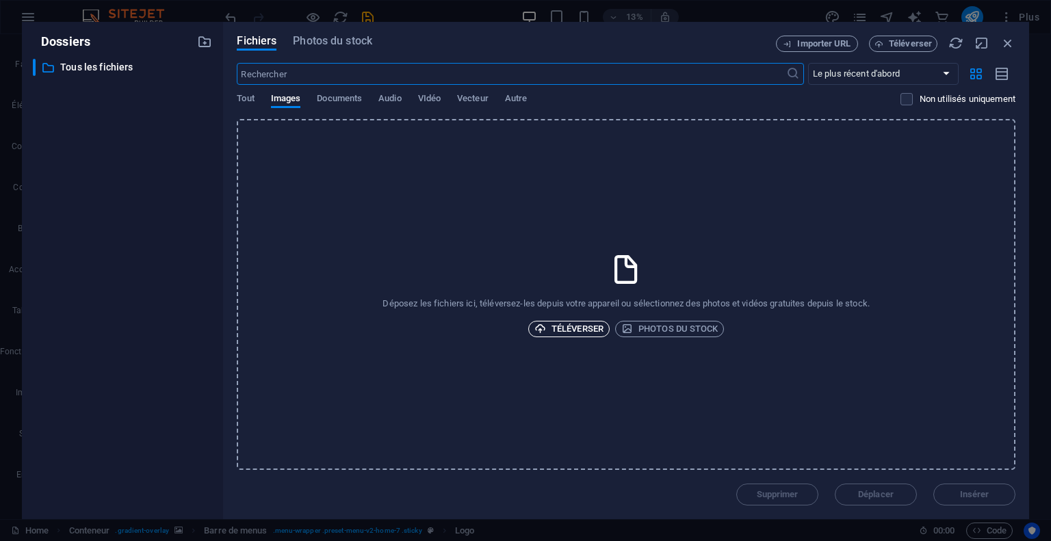
click at [583, 325] on span "Téléverser" at bounding box center [568, 329] width 69 height 16
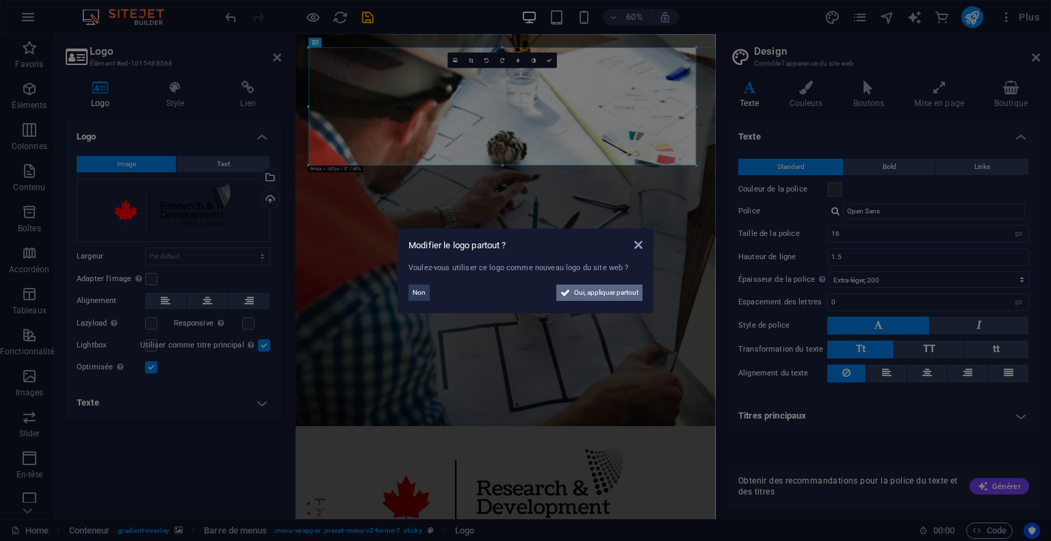
click at [586, 292] on span "Oui, appliquer partout" at bounding box center [606, 293] width 64 height 16
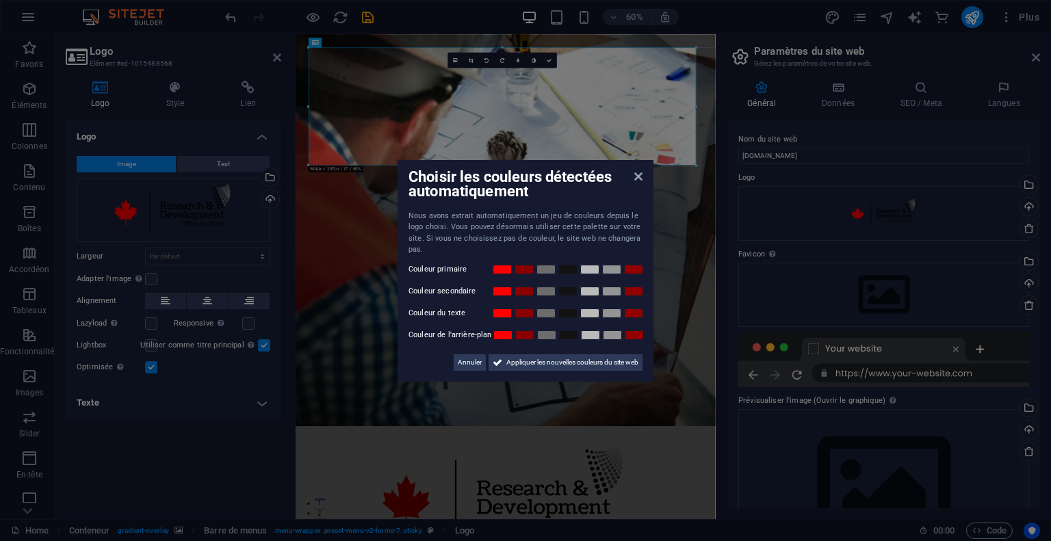
click at [457, 273] on label "Couleur primaire" at bounding box center [449, 269] width 82 height 16
click at [468, 355] on span "Annuler" at bounding box center [470, 362] width 24 height 16
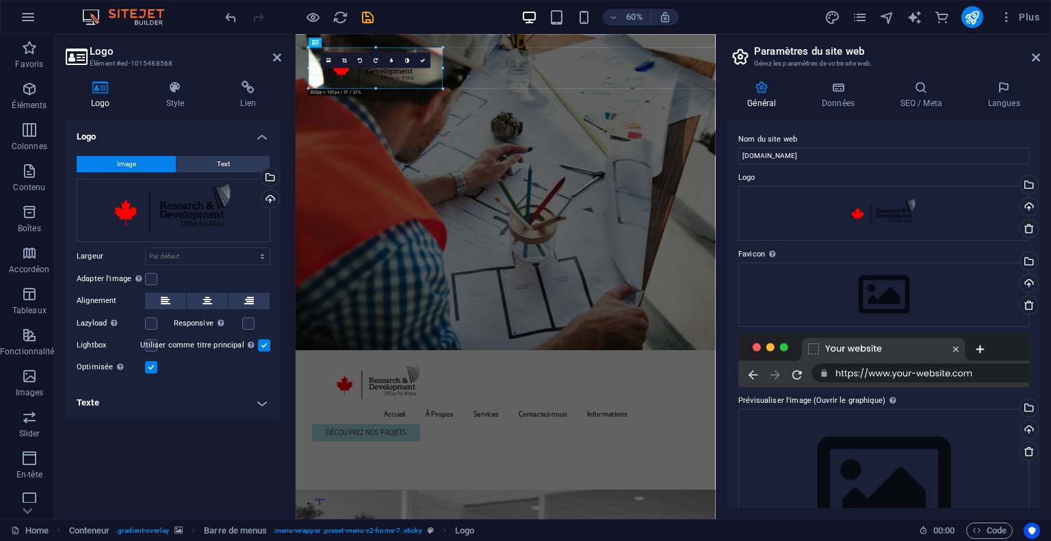
drag, startPoint x: 694, startPoint y: 164, endPoint x: 197, endPoint y: 33, distance: 513.6
type input "327"
select select "px"
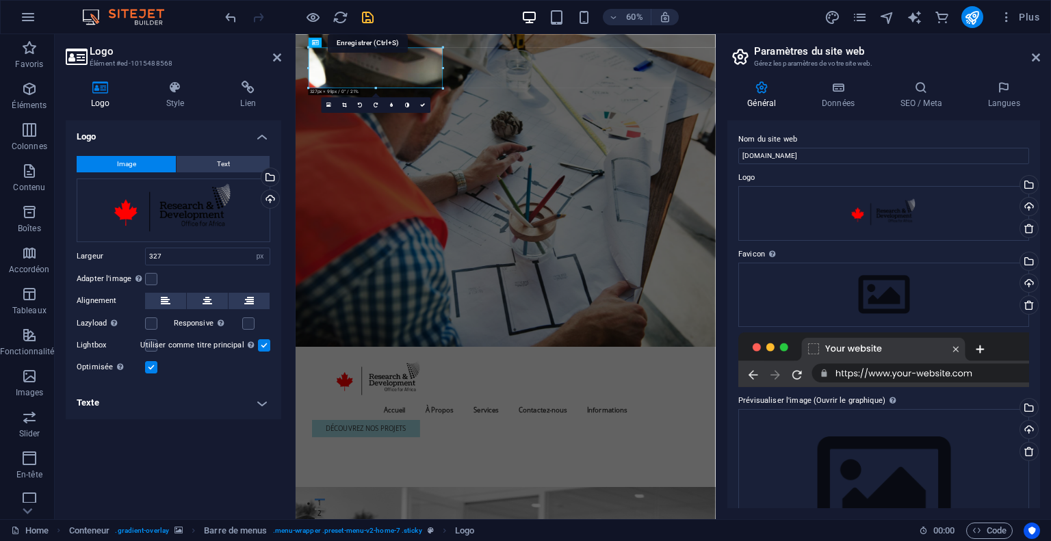
click at [369, 12] on icon "save" at bounding box center [368, 18] width 16 height 16
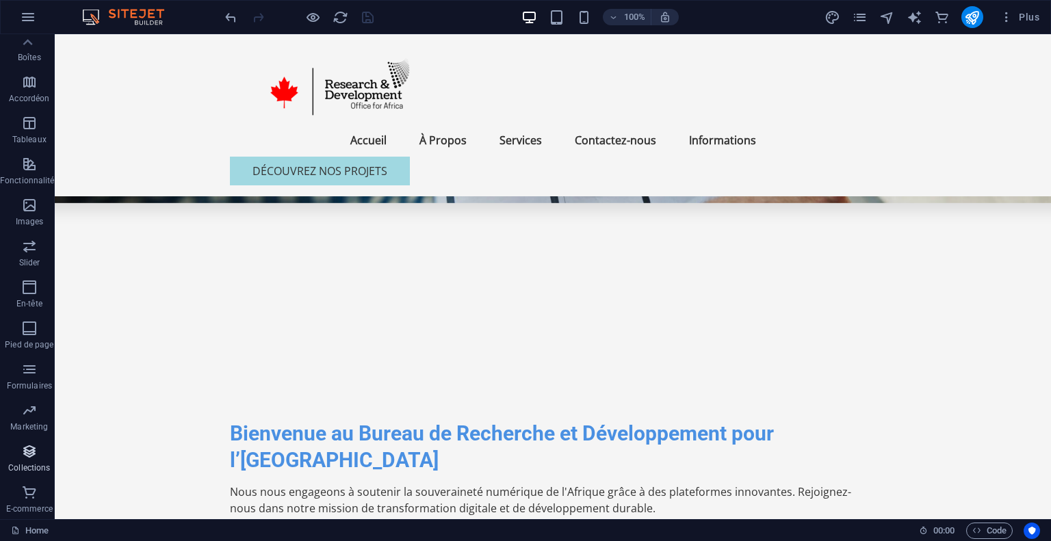
scroll to position [171, 3]
click at [391, 12] on div "100% Plus" at bounding box center [633, 17] width 822 height 22
